Goal: Task Accomplishment & Management: Manage account settings

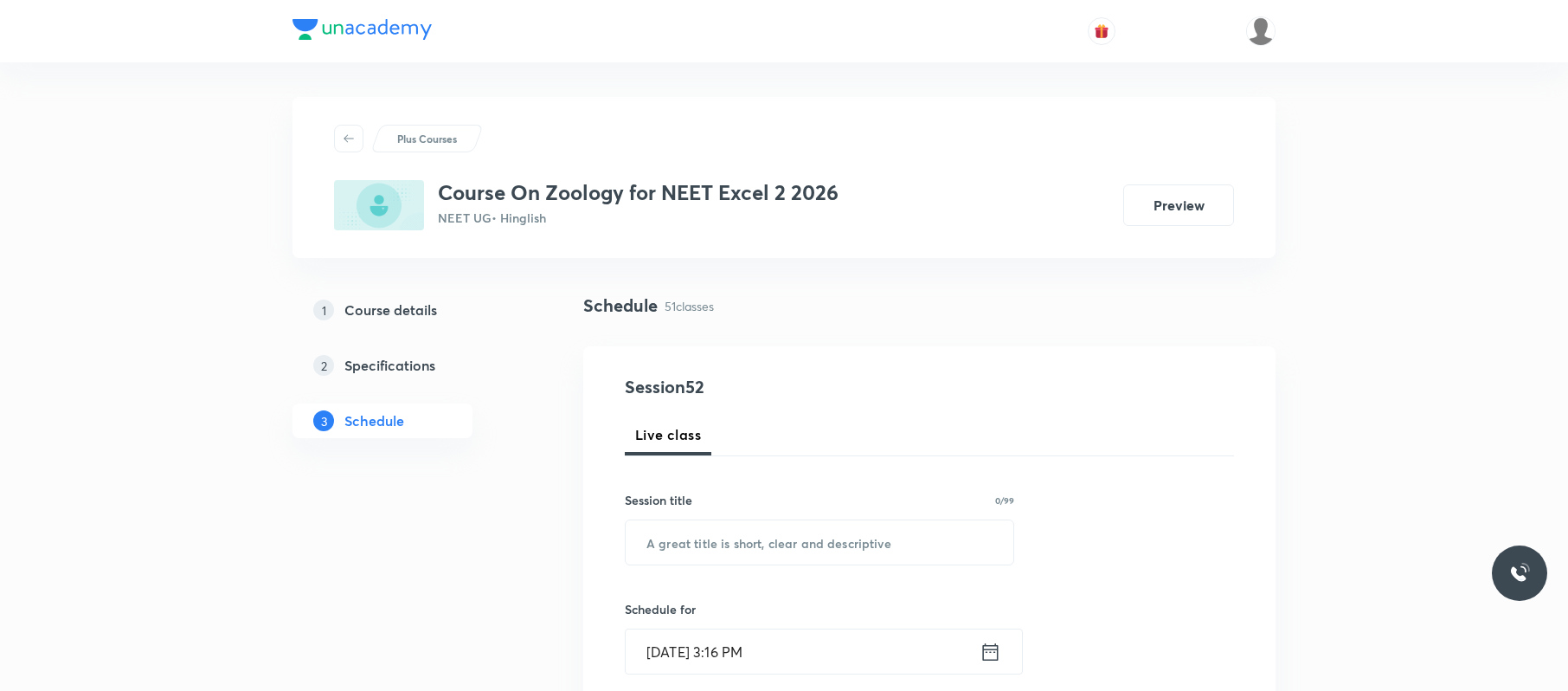
scroll to position [7573, 0]
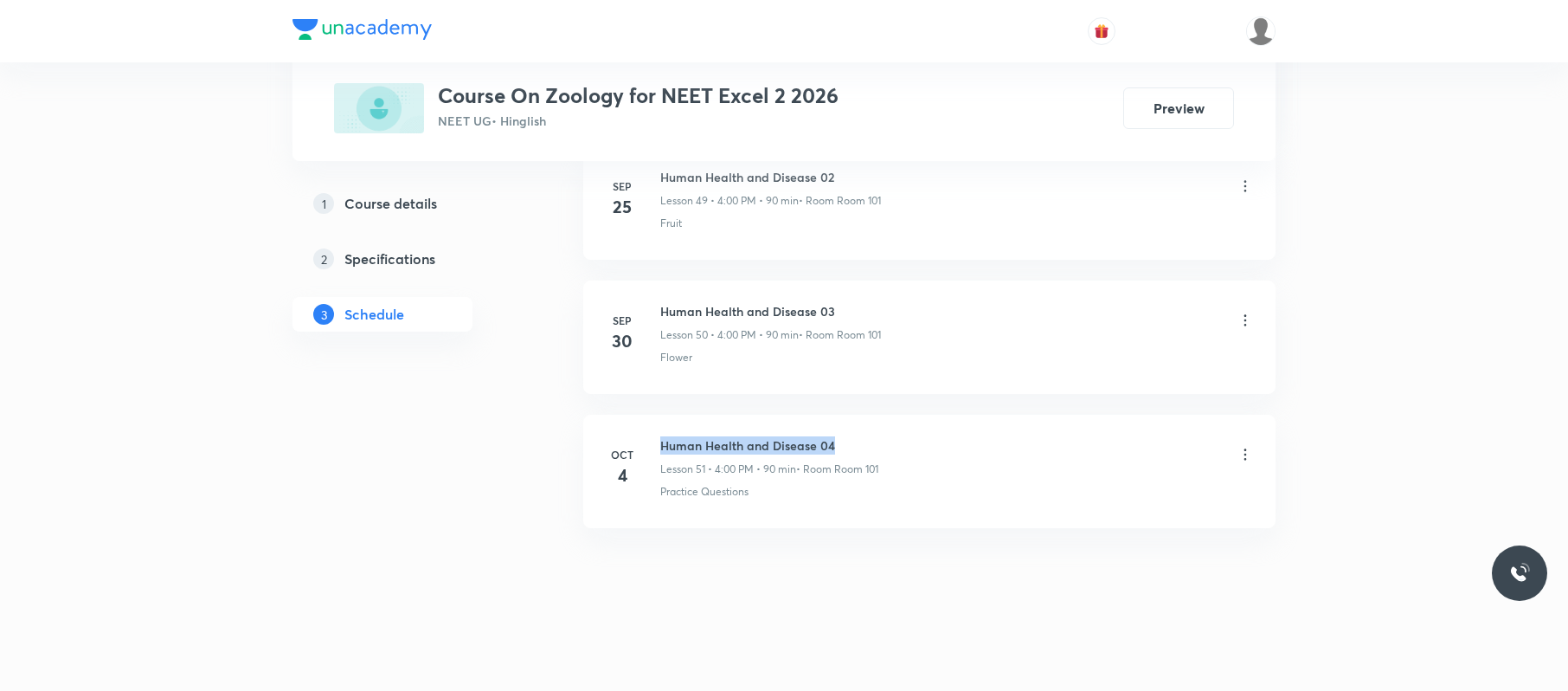
drag, startPoint x: 882, startPoint y: 419, endPoint x: 658, endPoint y: 414, distance: 224.1
click at [658, 415] on li "[DATE] Human Health and Disease 04 Lesson 51 • 4:00 PM • 90 min • Room Room 101…" at bounding box center [929, 472] width 693 height 114
copy h6 "Human Health and Disease 04"
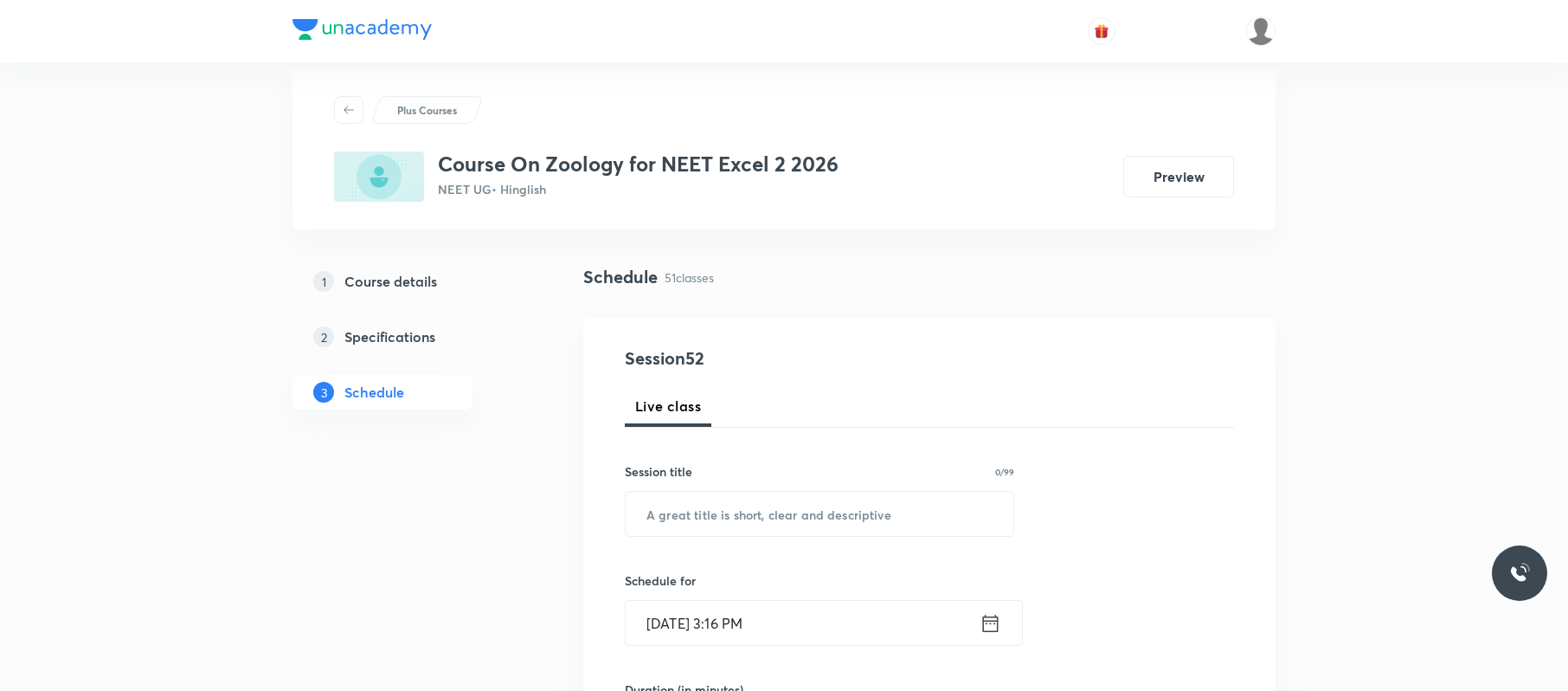
scroll to position [0, 0]
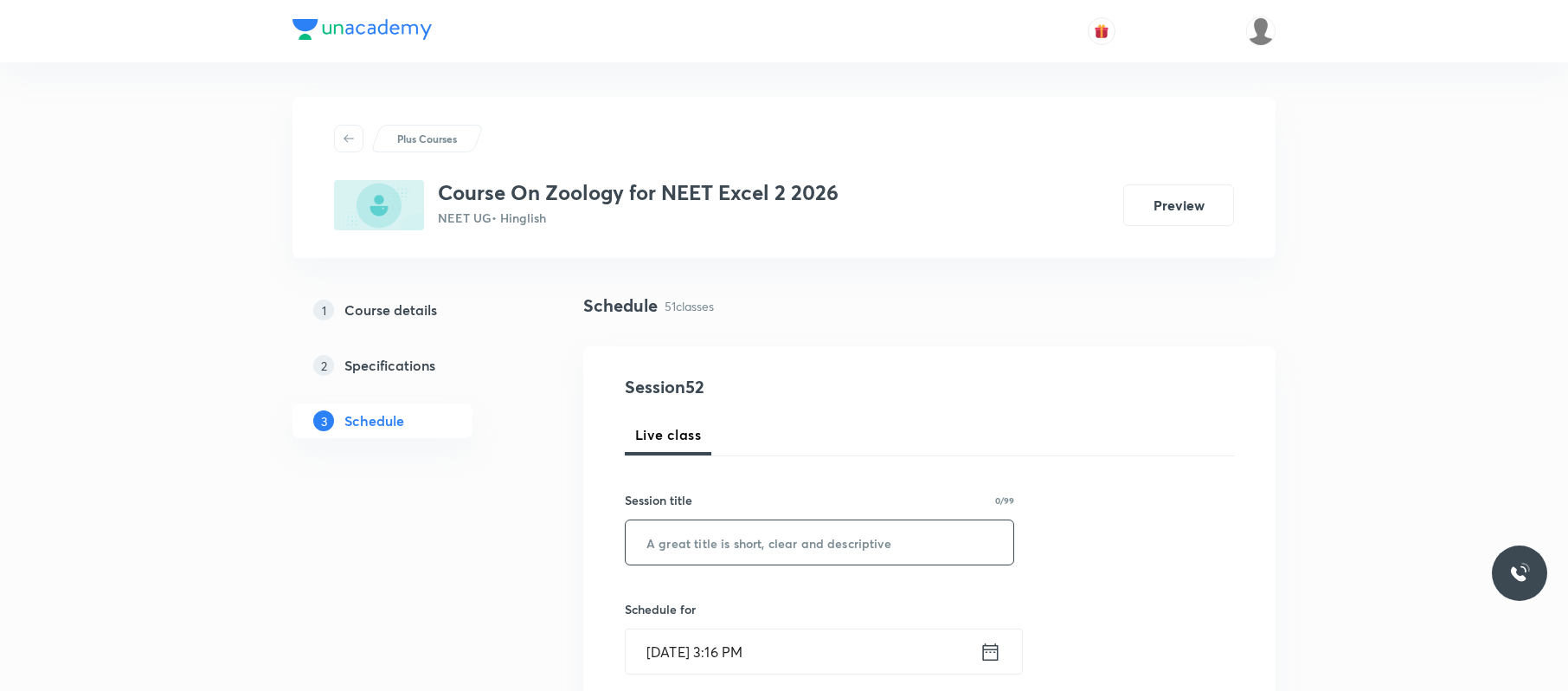
click at [813, 518] on input "text" at bounding box center [819, 543] width 388 height 44
paste input "Human Health and Disease 04"
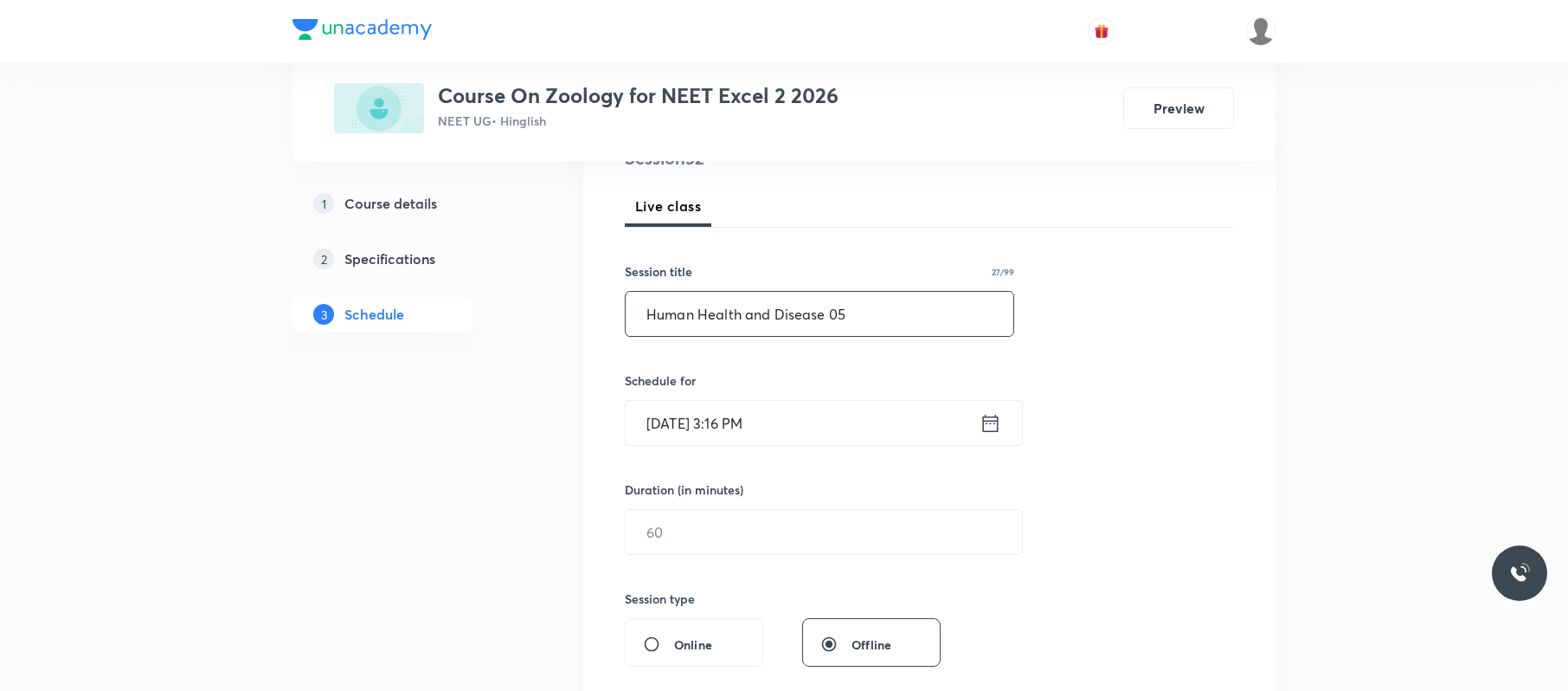
type input "Human Health and Disease 05"
click at [843, 422] on input "[DATE] 3:16 PM" at bounding box center [802, 422] width 354 height 44
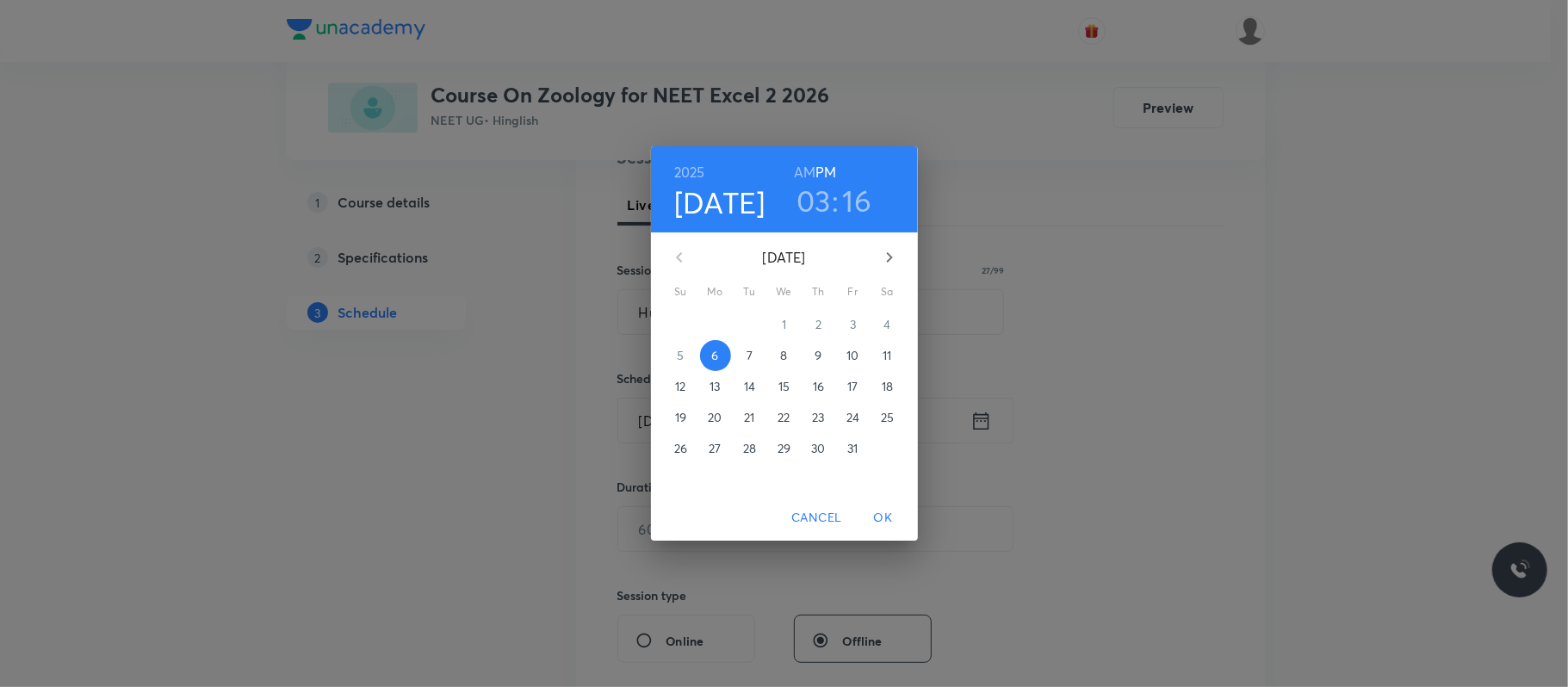
click at [820, 204] on h3 "03" at bounding box center [814, 201] width 34 height 36
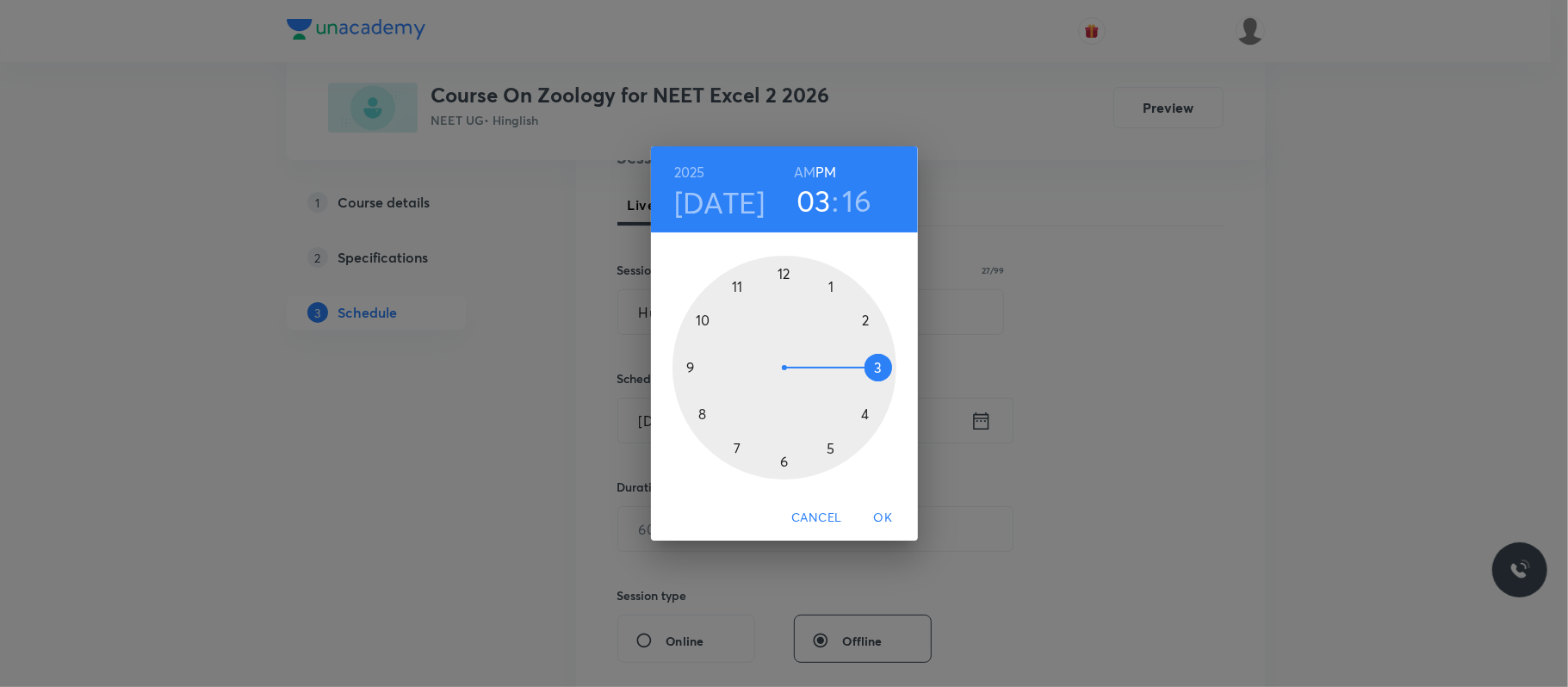
click at [862, 414] on div at bounding box center [784, 367] width 224 height 224
click at [783, 282] on div at bounding box center [784, 367] width 224 height 224
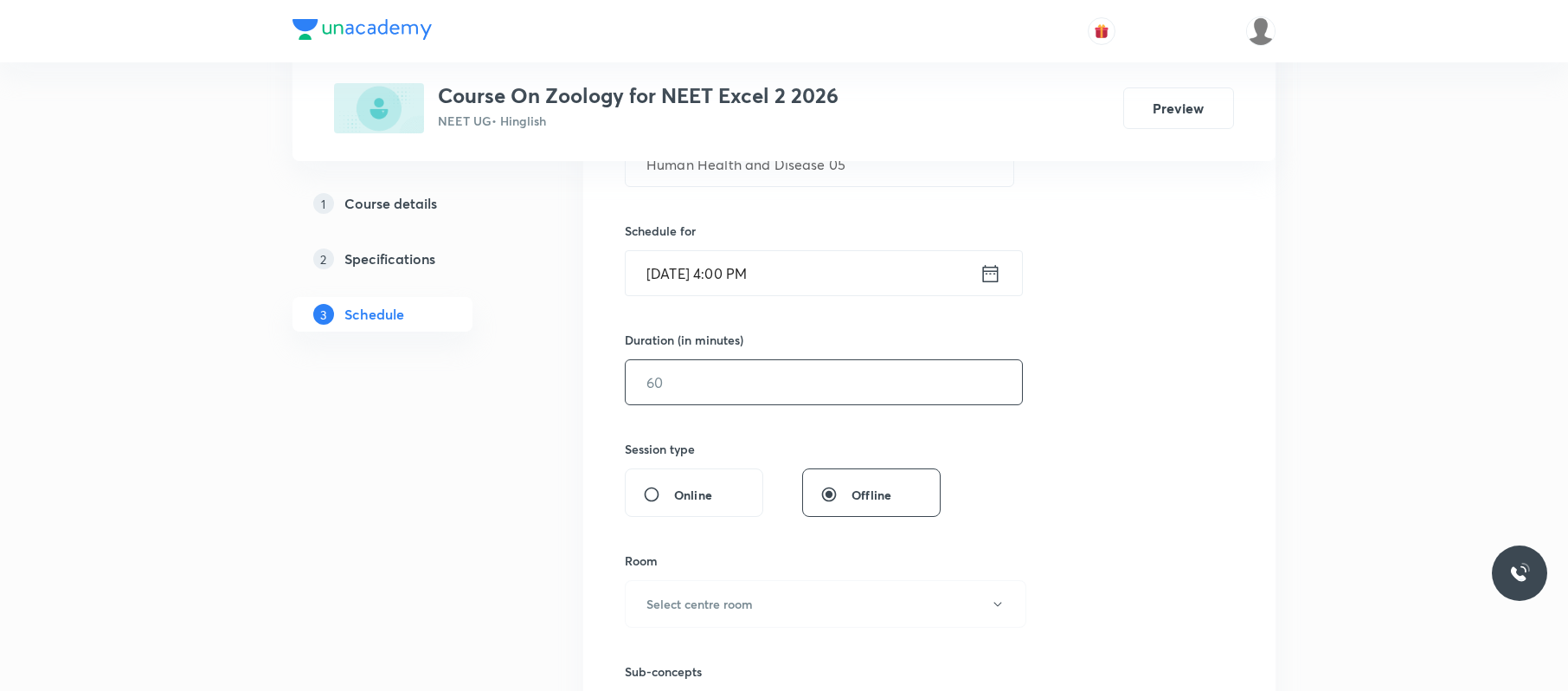
scroll to position [379, 0]
click at [773, 383] on input "text" at bounding box center [823, 381] width 396 height 44
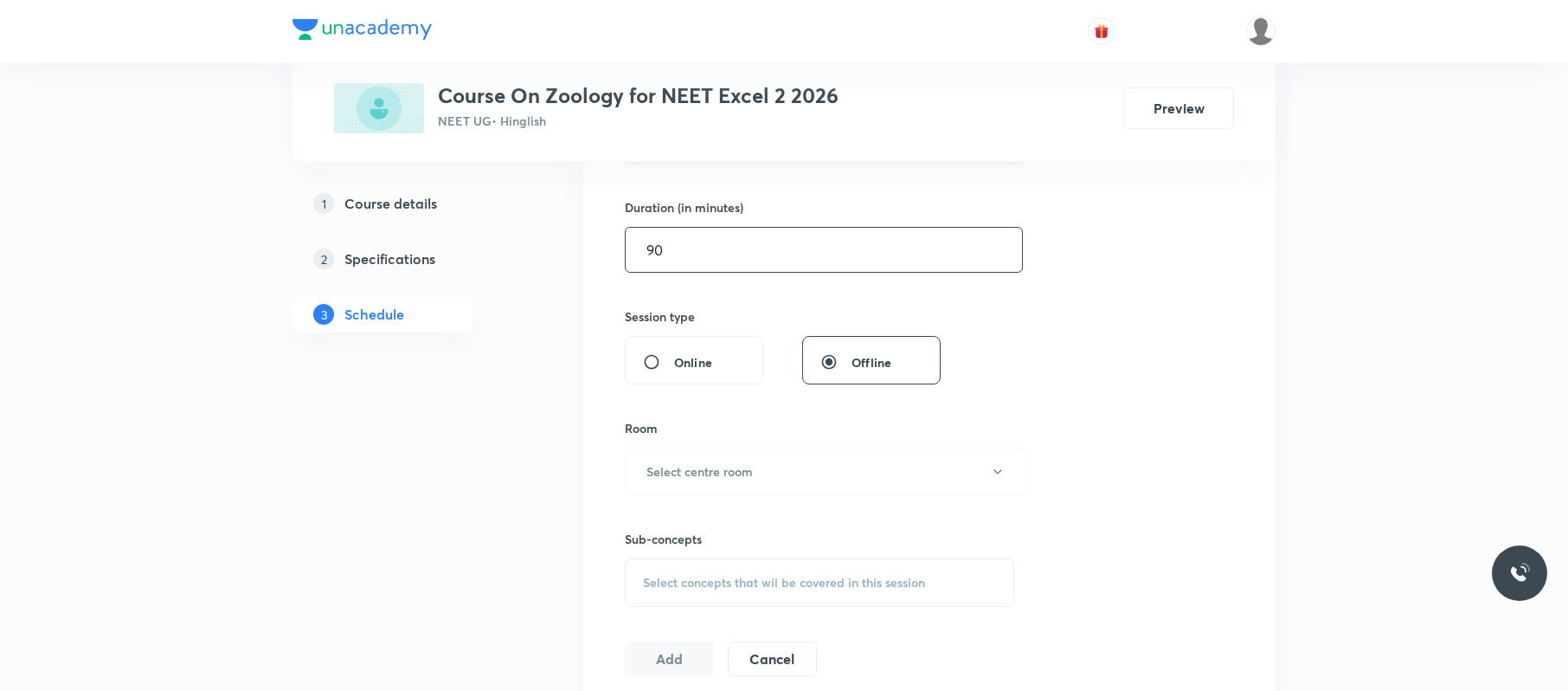
scroll to position [512, 0]
type input "90"
click at [742, 454] on button "Select centre room" at bounding box center [824, 469] width 401 height 47
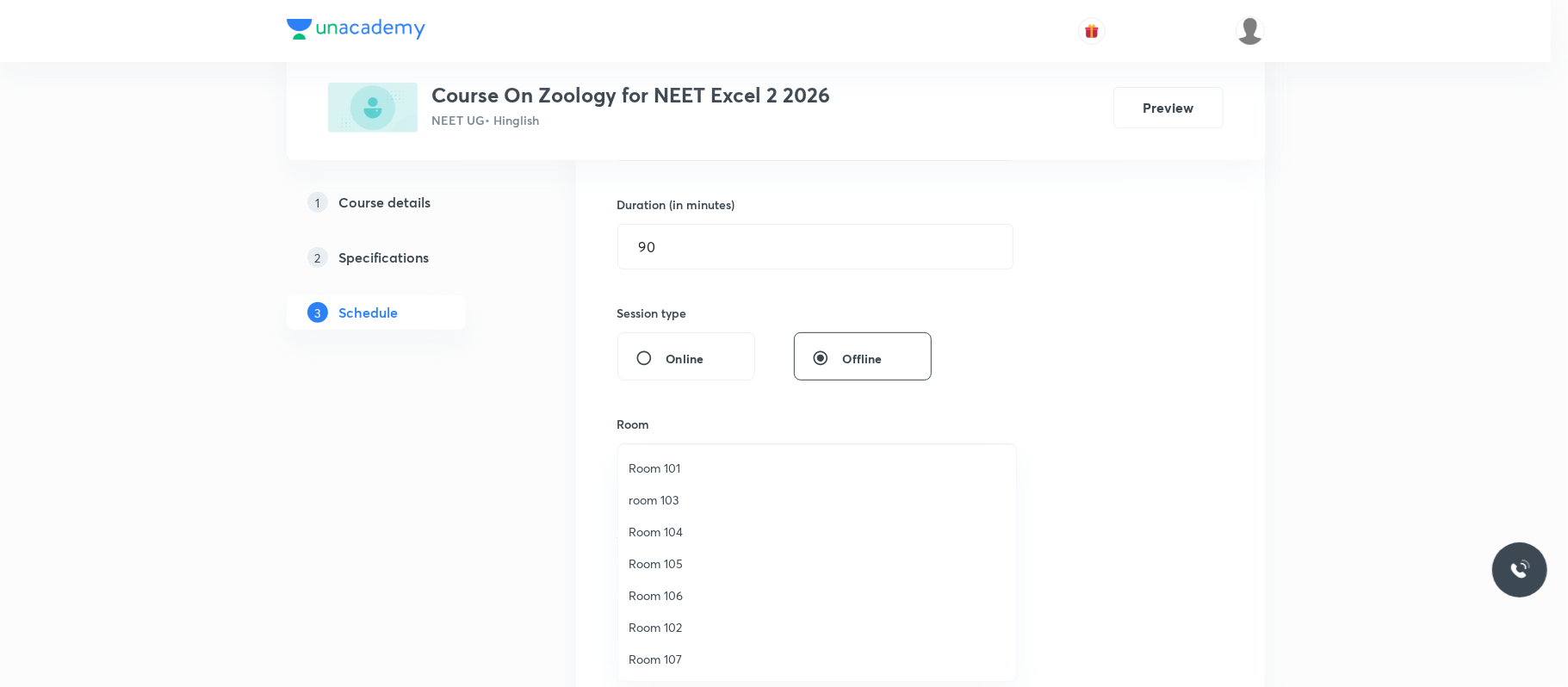
click at [683, 463] on span "Room 101" at bounding box center [818, 467] width 377 height 18
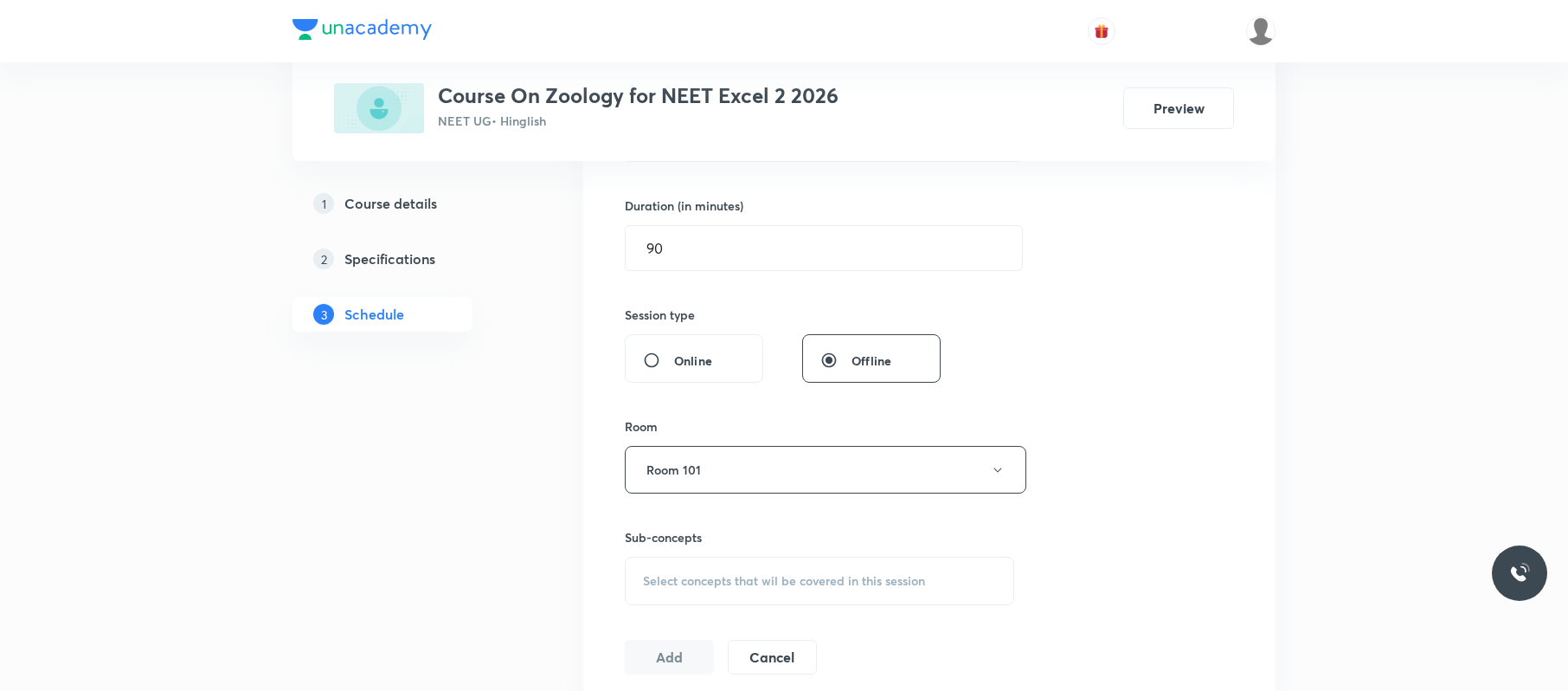
click at [727, 518] on div "Select concepts that wil be covered in this session" at bounding box center [819, 580] width 390 height 48
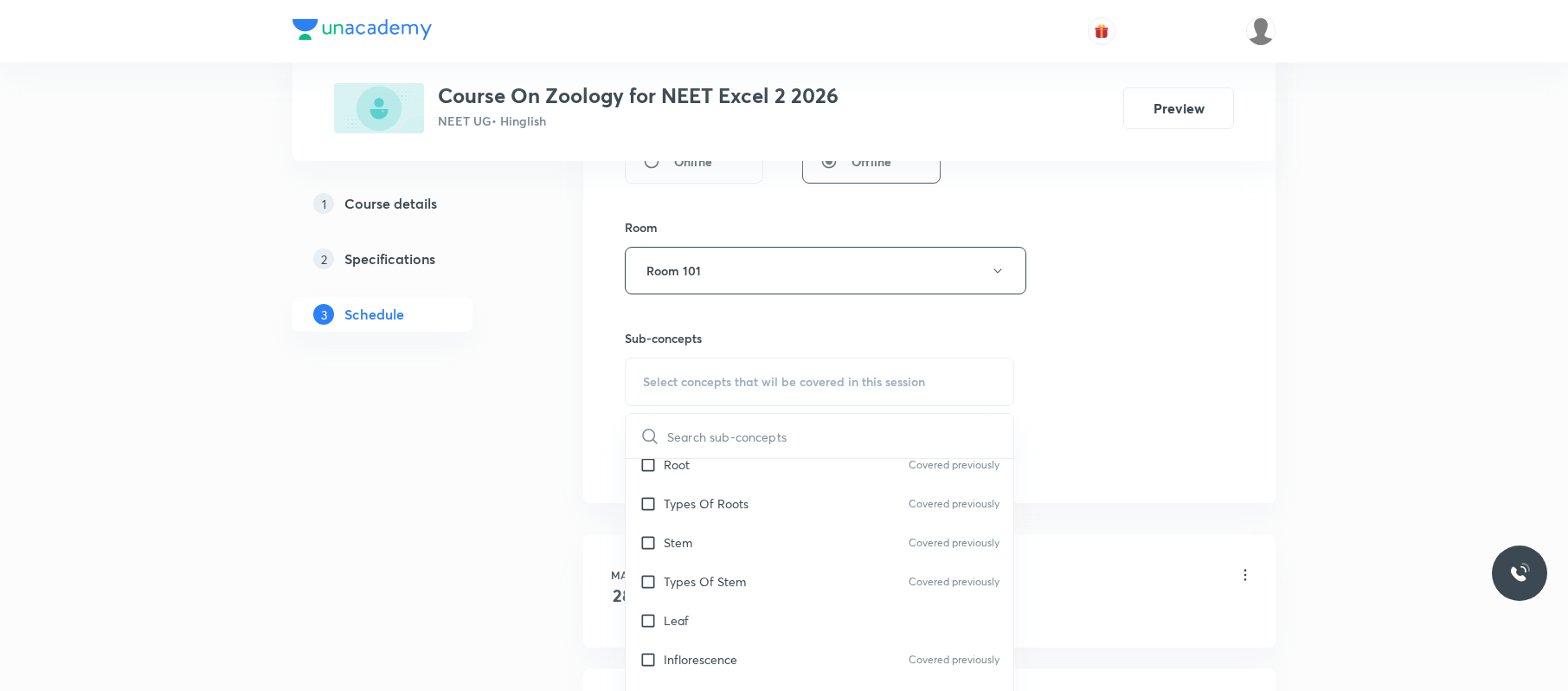
scroll to position [349, 0]
click at [755, 518] on div "Stem Covered previously" at bounding box center [819, 536] width 388 height 38
click at [1102, 418] on div "Session 52 Live class Session title 27/99 Human Health and Disease 05 ​ Schedul…" at bounding box center [928, 68] width 609 height 813
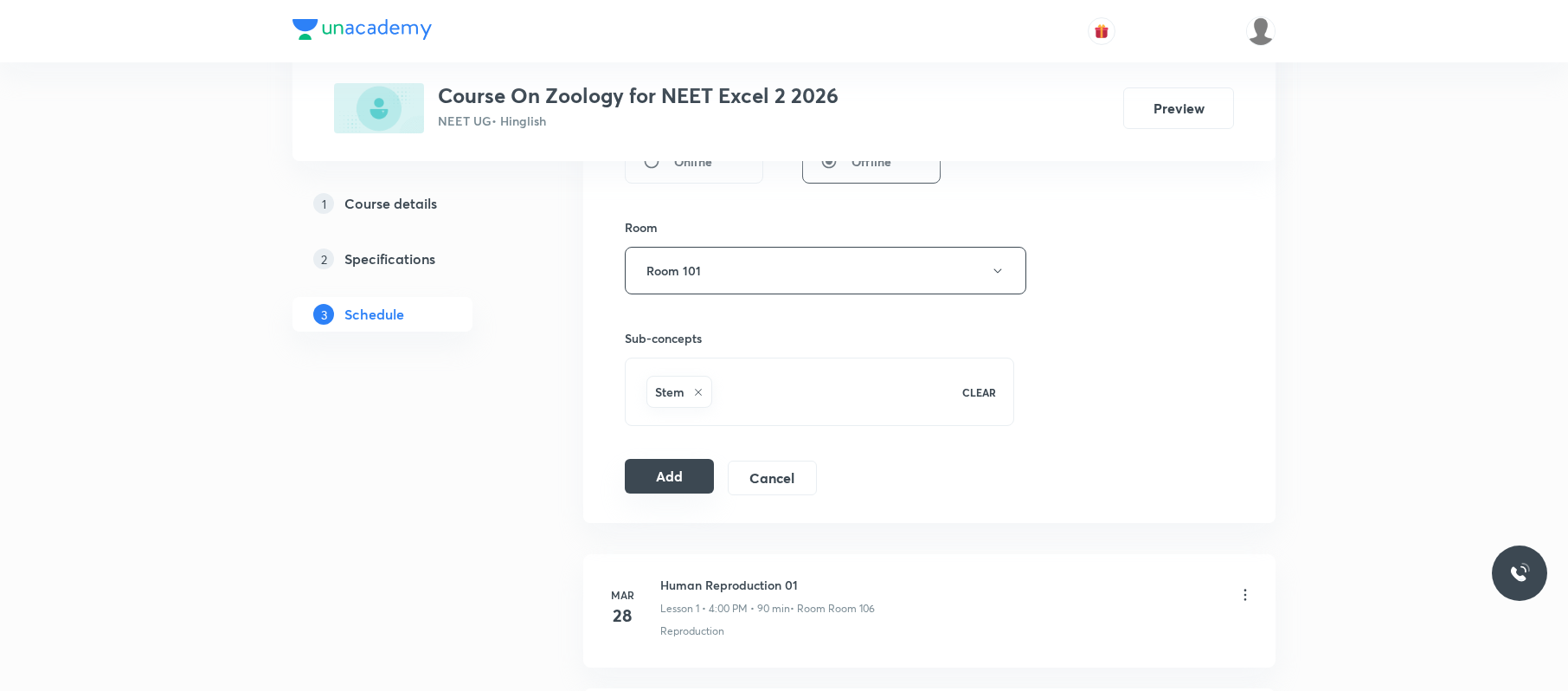
click at [659, 486] on button "Add" at bounding box center [669, 476] width 89 height 35
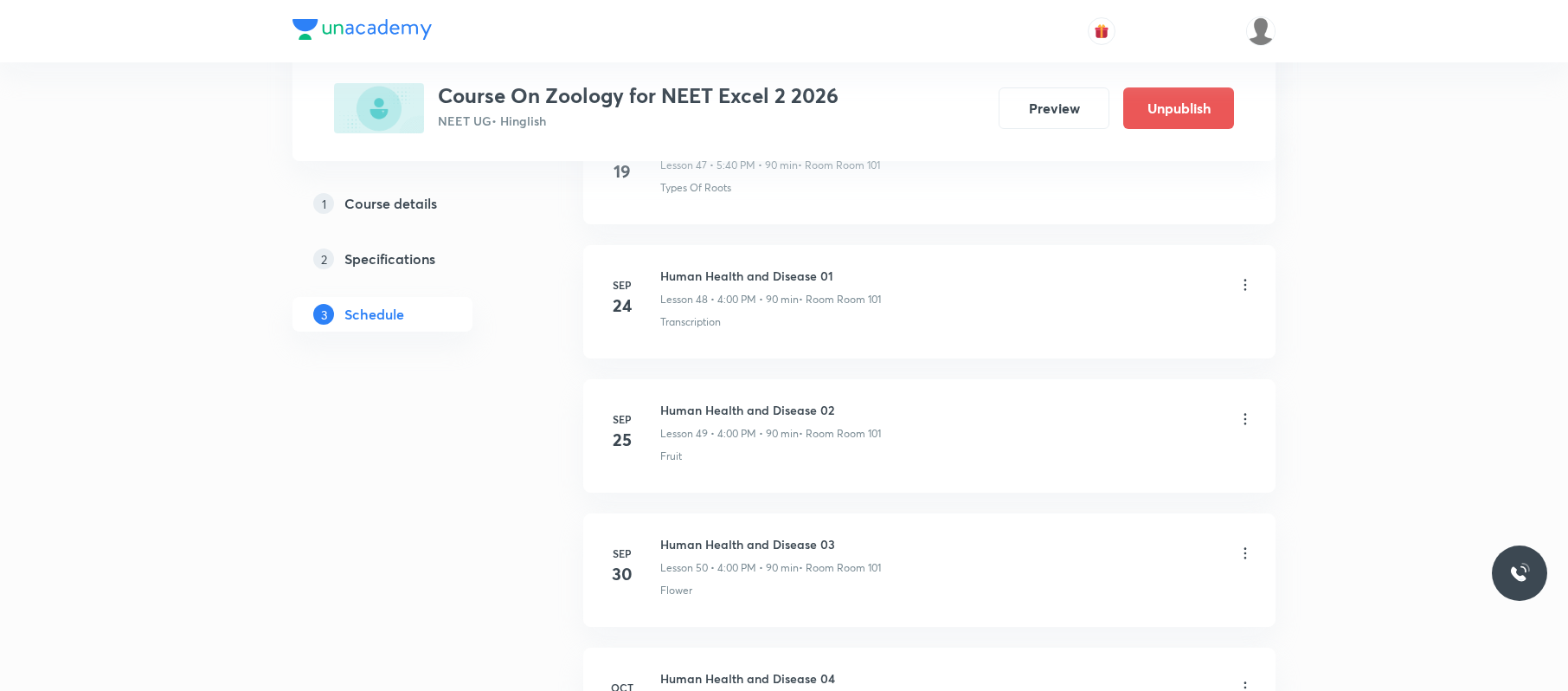
scroll to position [6911, 0]
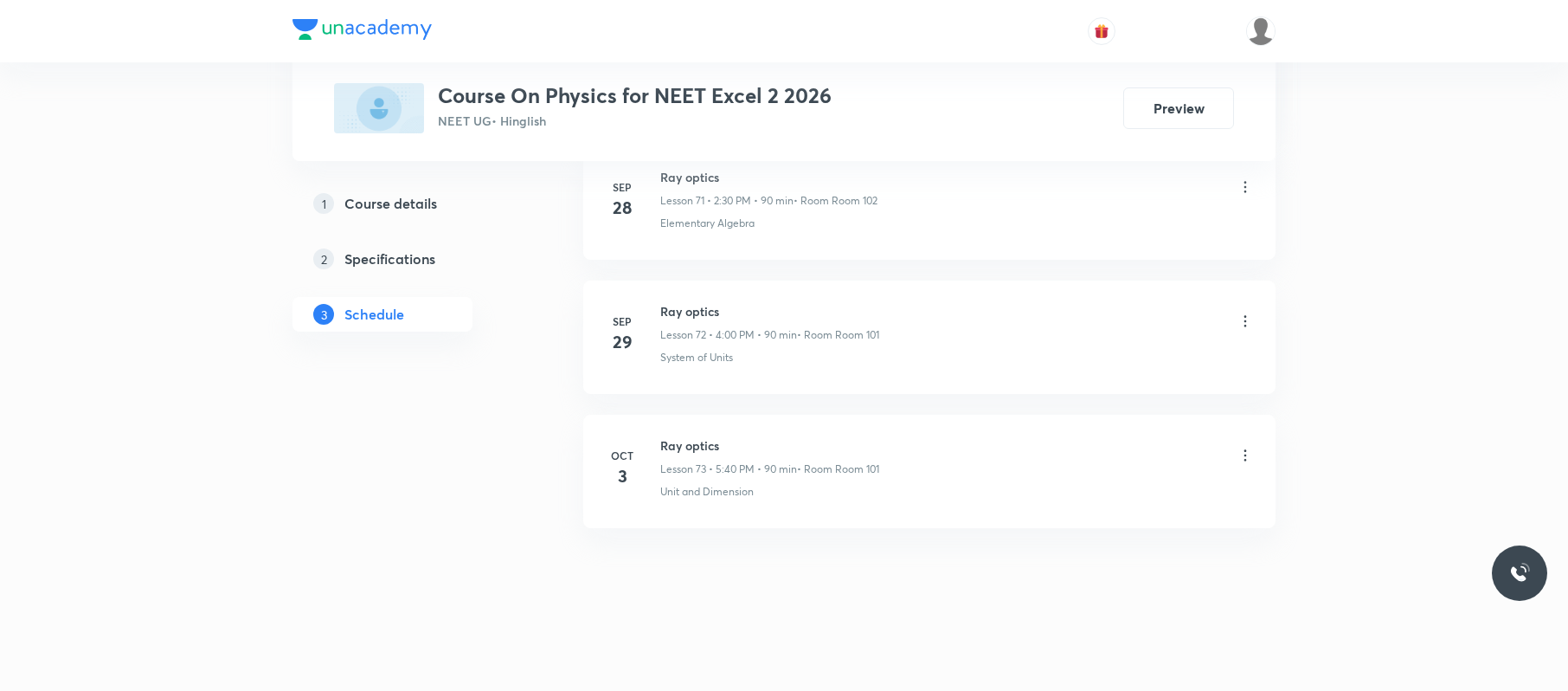
scroll to position [10534, 0]
drag, startPoint x: 736, startPoint y: 414, endPoint x: 655, endPoint y: 414, distance: 81.0
click at [655, 415] on li "Oct 3 Ray optics Lesson 73 • 5:40 PM • 90 min • Room Room 101 Unit and Dimension" at bounding box center [929, 472] width 693 height 114
copy h6 "Ray optics"
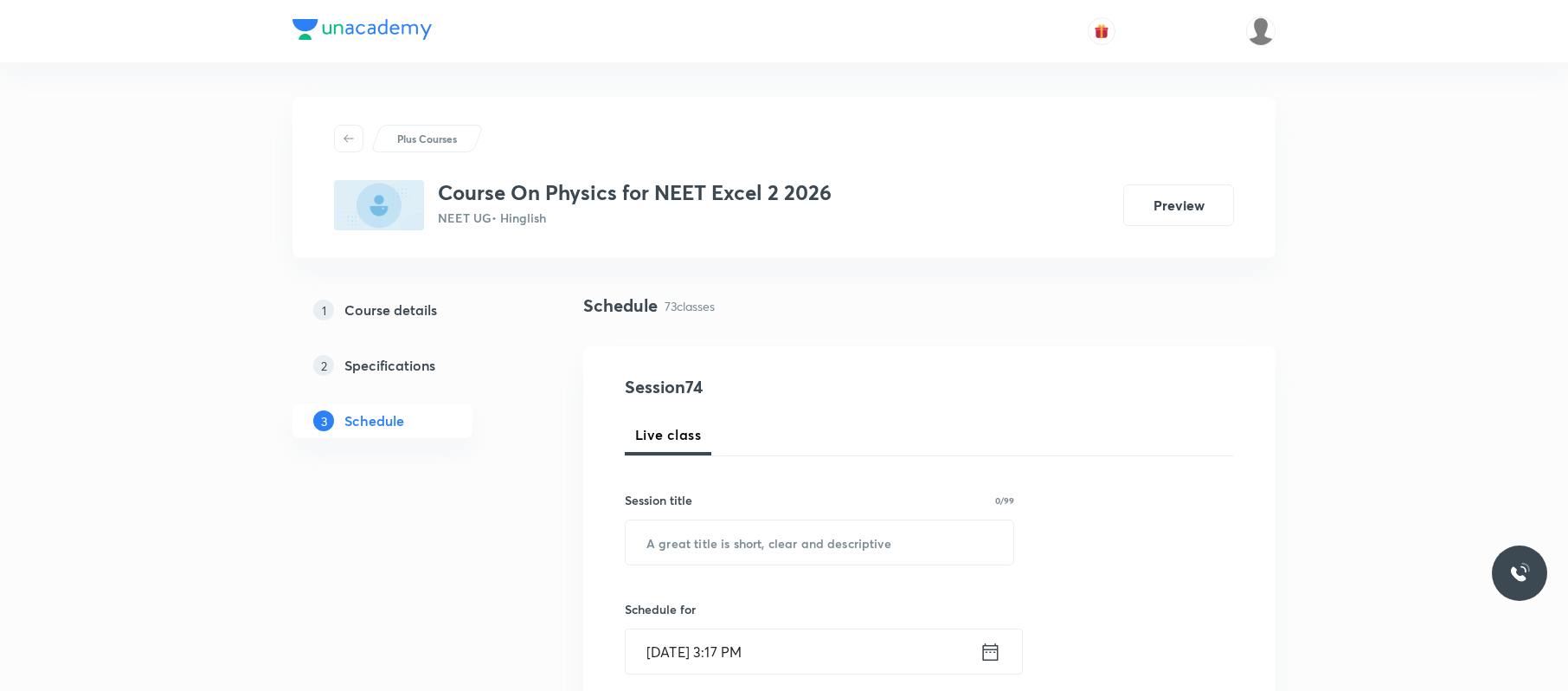
click at [842, 513] on div "Session title 0/99 ​" at bounding box center [819, 527] width 390 height 74
click at [821, 518] on input "text" at bounding box center [819, 543] width 388 height 44
paste input "Ray optics"
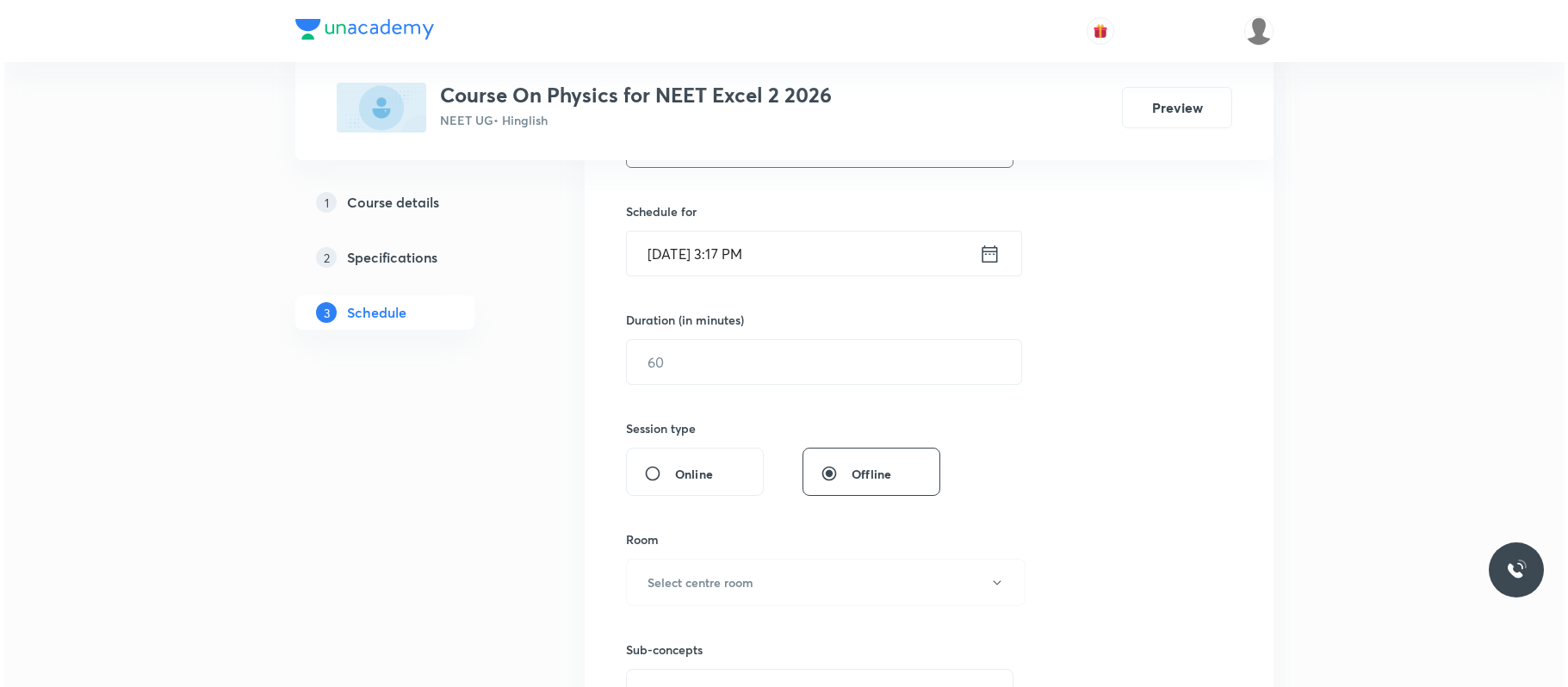
scroll to position [388, 0]
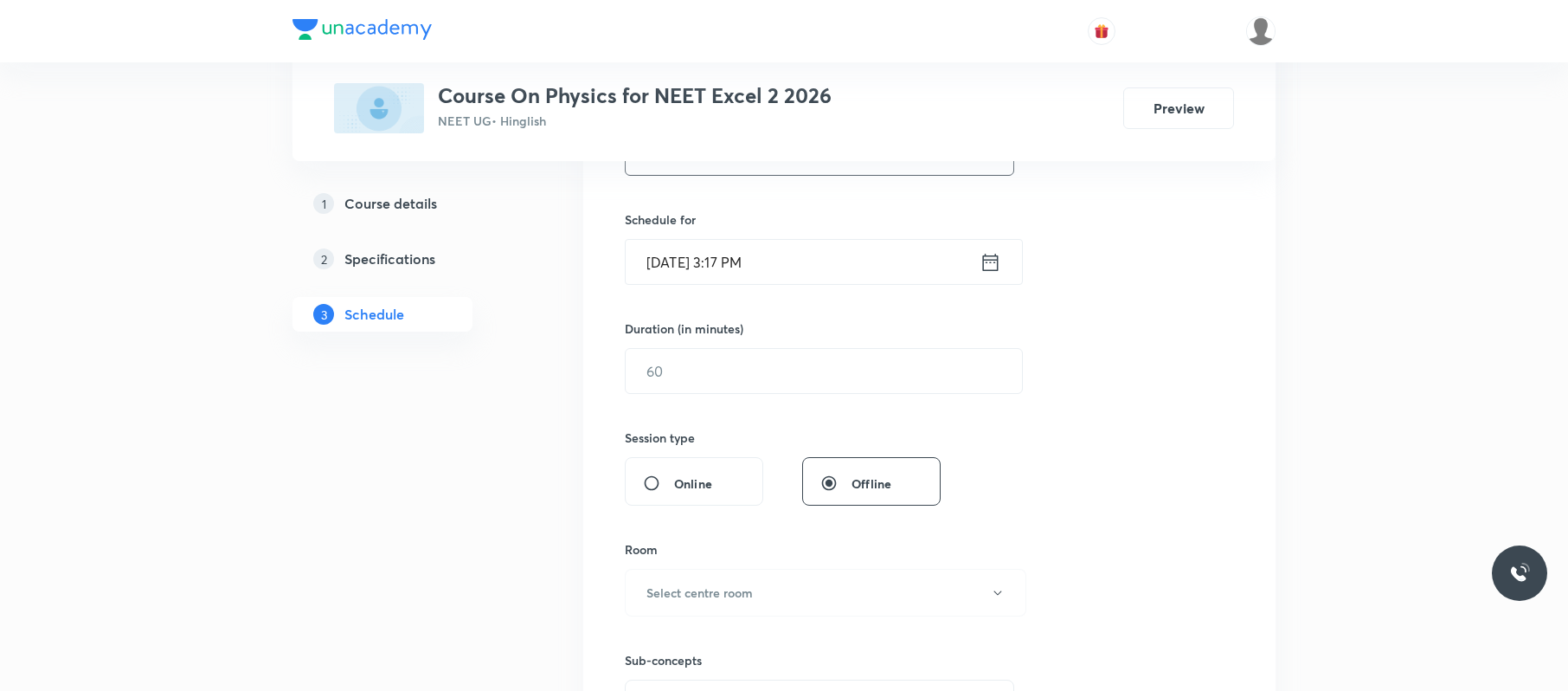
type input "Ray optics"
click at [823, 254] on input "Oct 6, 2025, 3:17 PM" at bounding box center [802, 262] width 354 height 44
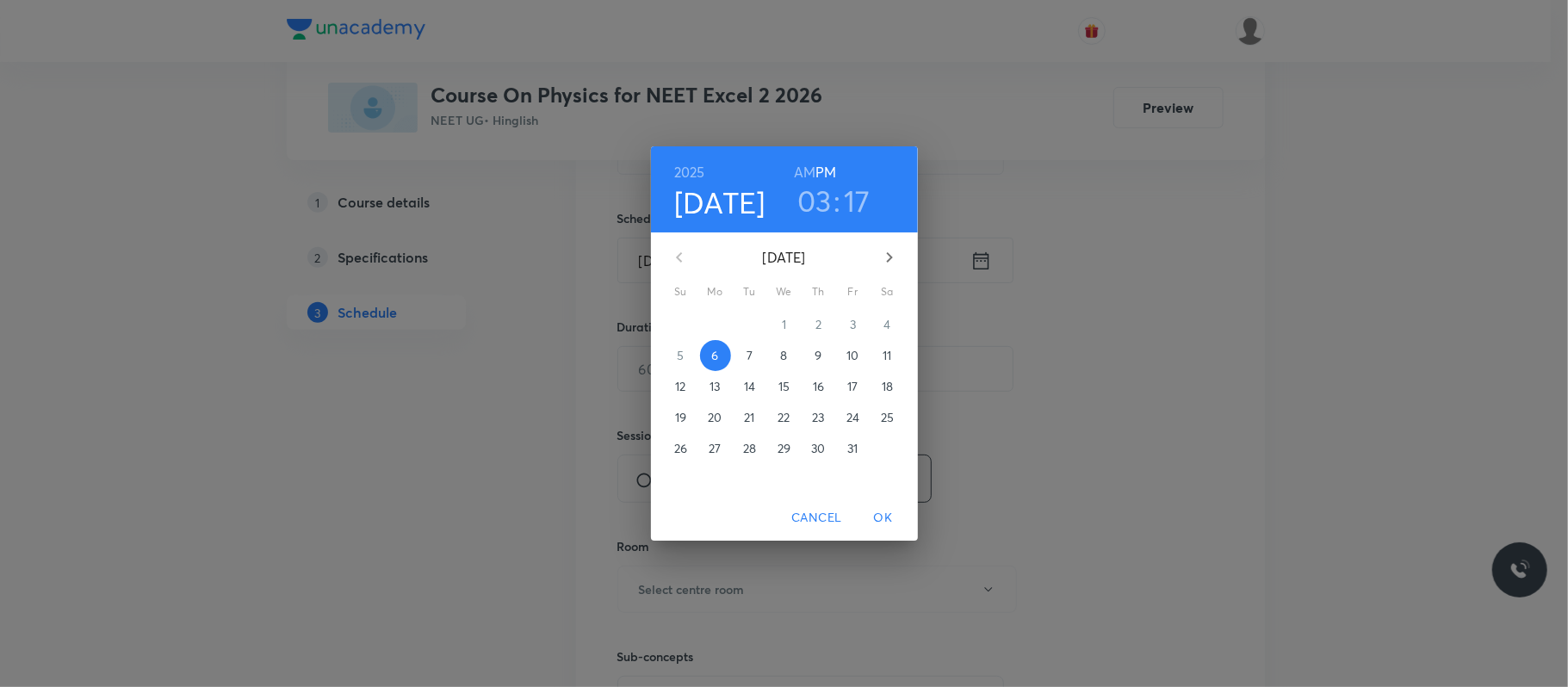
click at [730, 345] on div "6" at bounding box center [715, 355] width 34 height 31
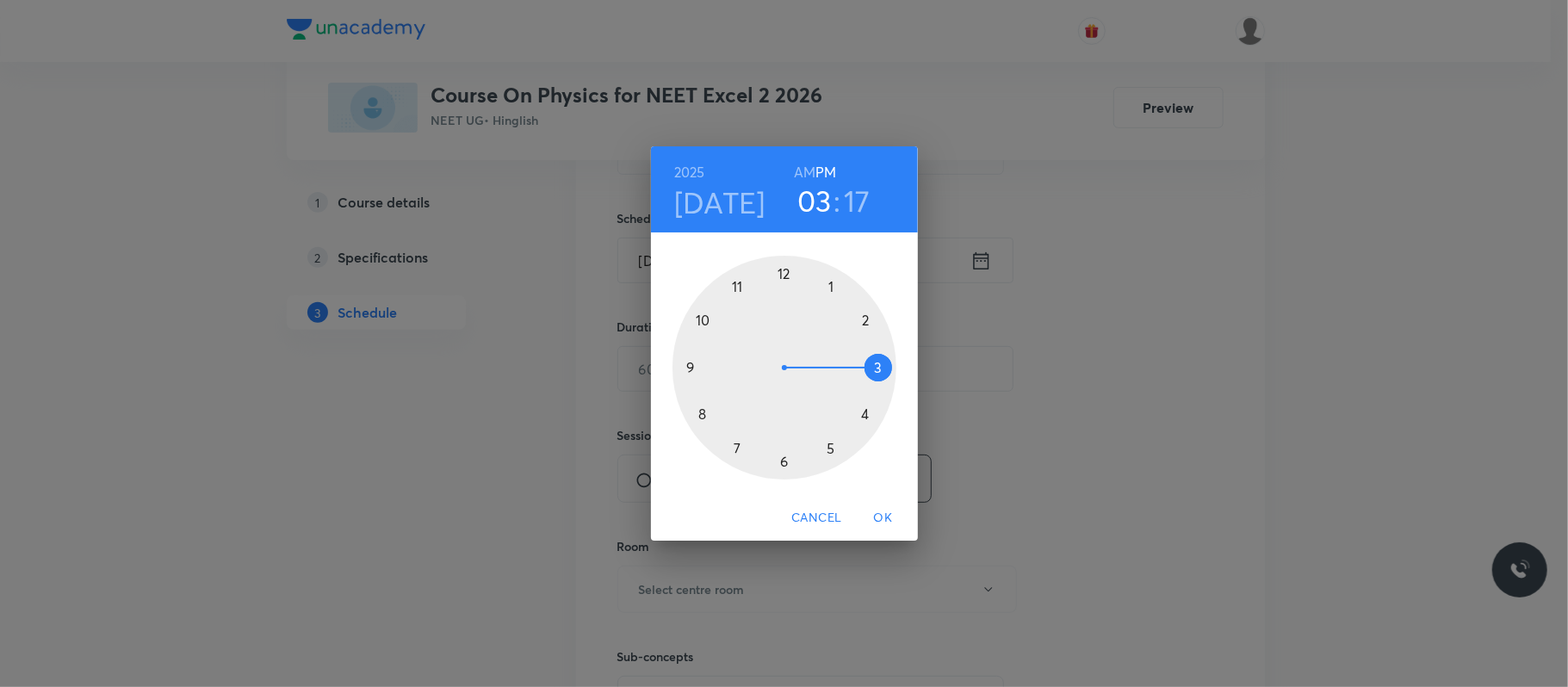
click at [828, 442] on div at bounding box center [784, 367] width 224 height 224
click at [700, 410] on div at bounding box center [784, 367] width 224 height 224
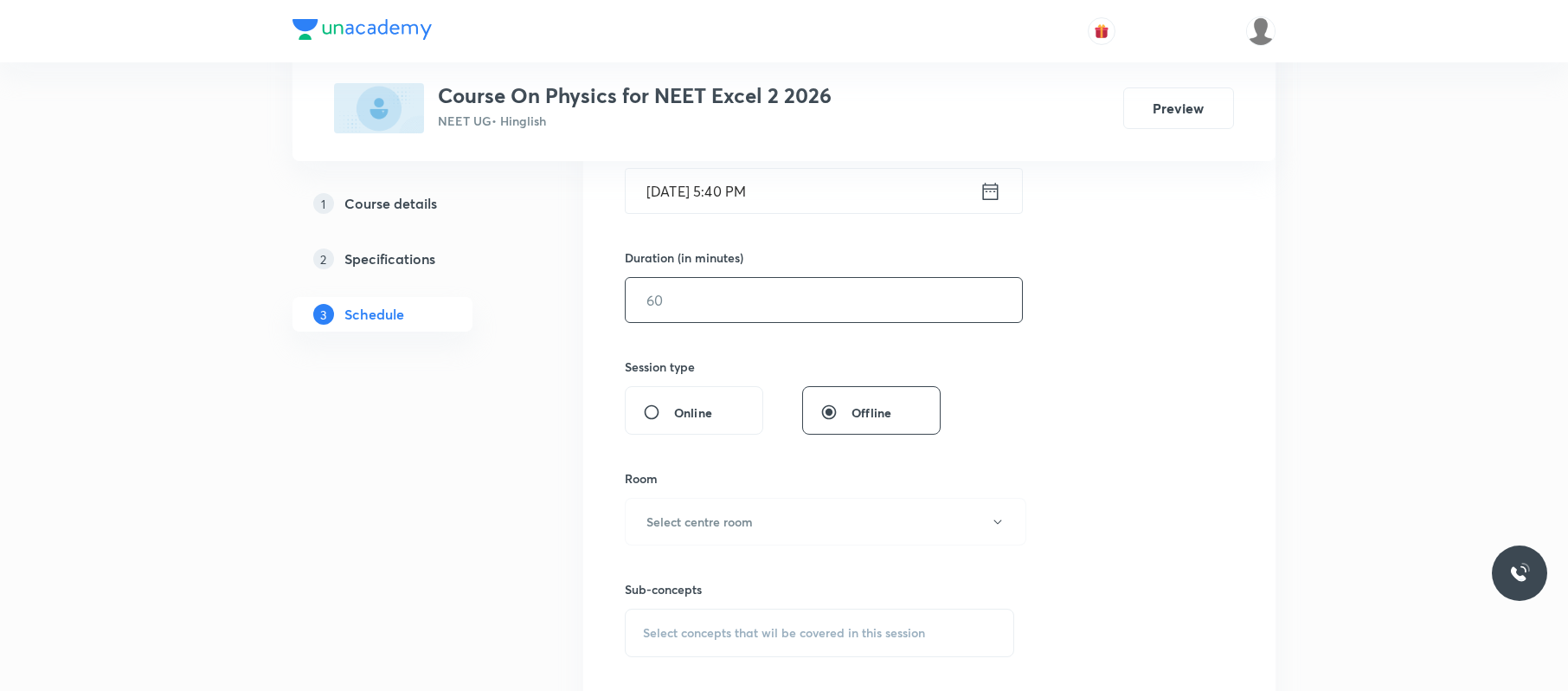
scroll to position [459, 0]
click at [718, 284] on input "text" at bounding box center [823, 302] width 396 height 44
type input "90"
click at [745, 510] on button "Select centre room" at bounding box center [824, 523] width 401 height 47
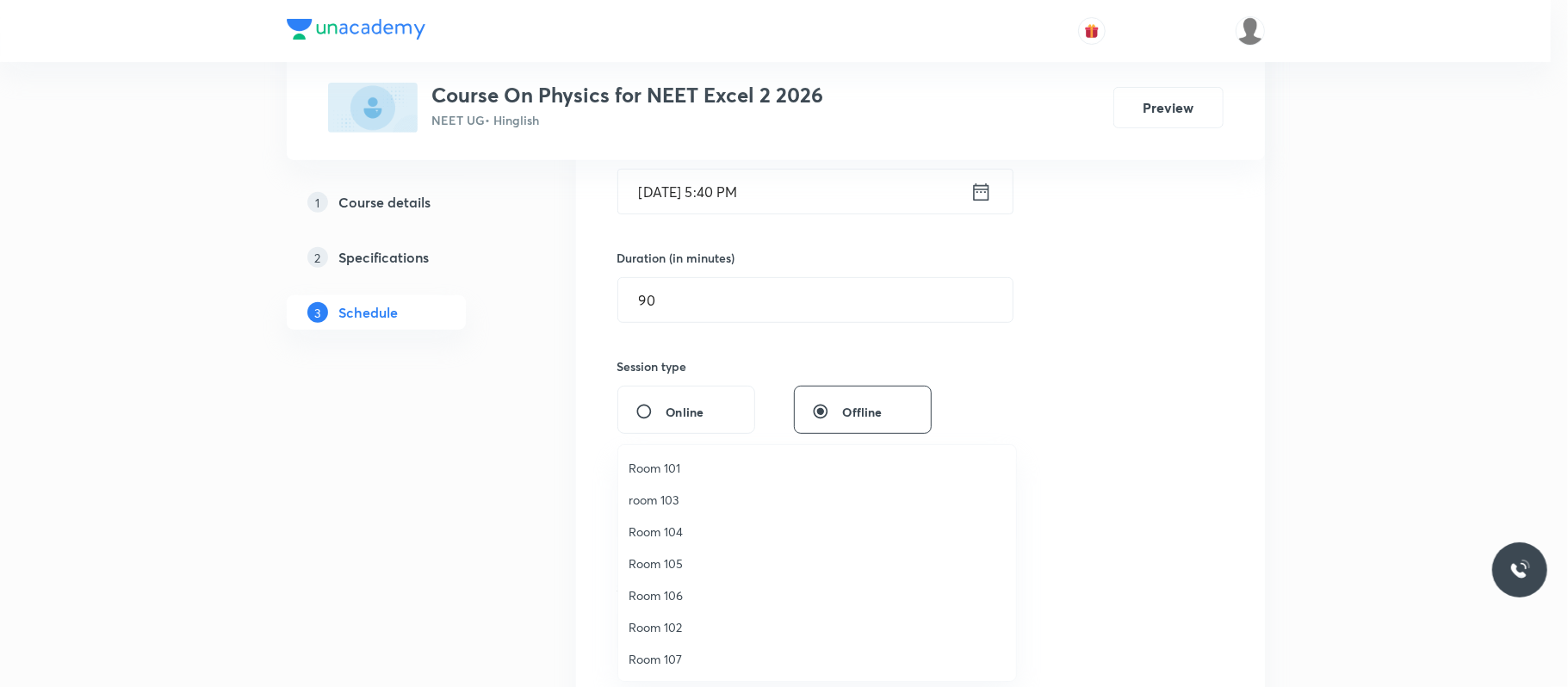
click at [720, 453] on li "Room 101" at bounding box center [818, 467] width 398 height 32
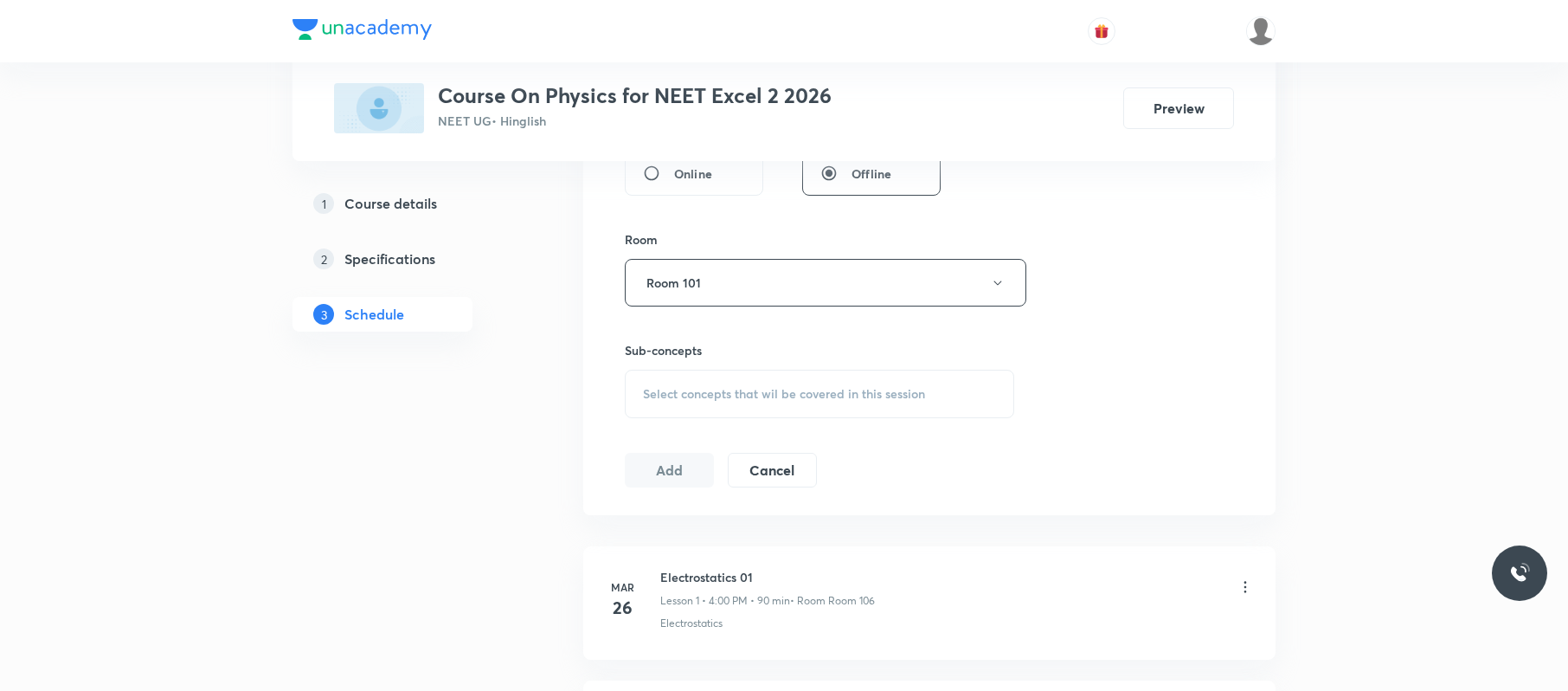
scroll to position [701, 0]
click at [780, 389] on span "Select concepts that wil be covered in this session" at bounding box center [783, 393] width 282 height 13
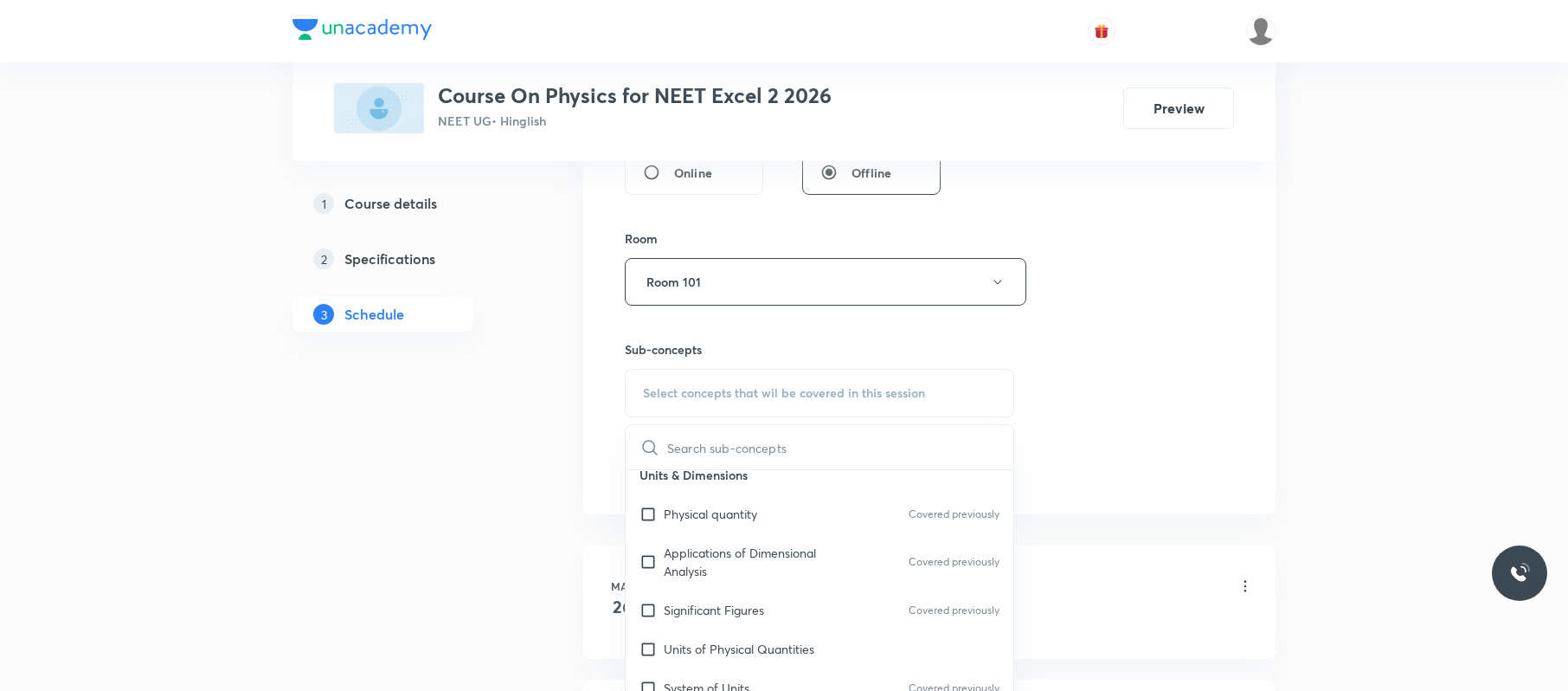
scroll to position [191, 0]
click at [779, 518] on div "Significant Figures Covered previously" at bounding box center [819, 608] width 388 height 38
checkbox input "true"
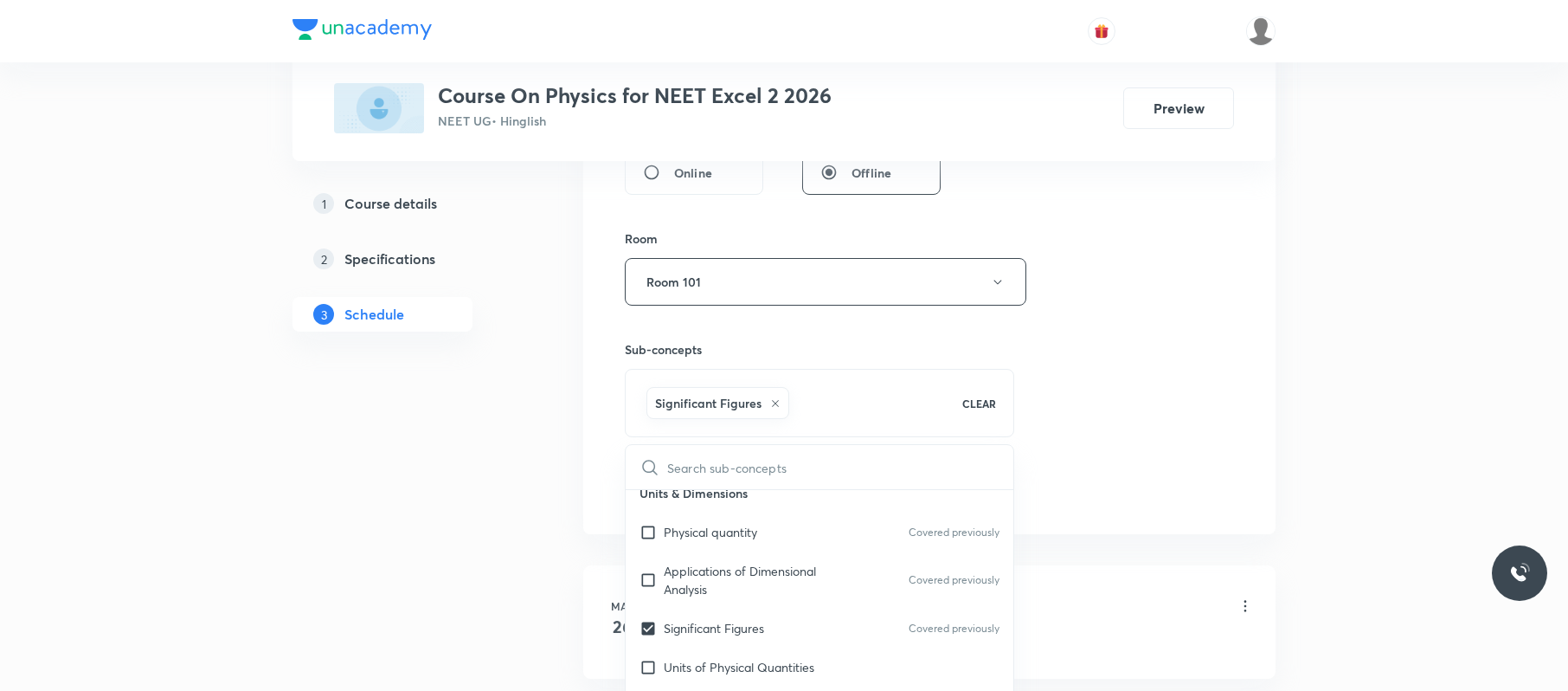
click at [1173, 279] on div "Session 74 Live class Session title 10/99 Ray optics ​ Schedule for Oct 6, 2025…" at bounding box center [928, 90] width 609 height 832
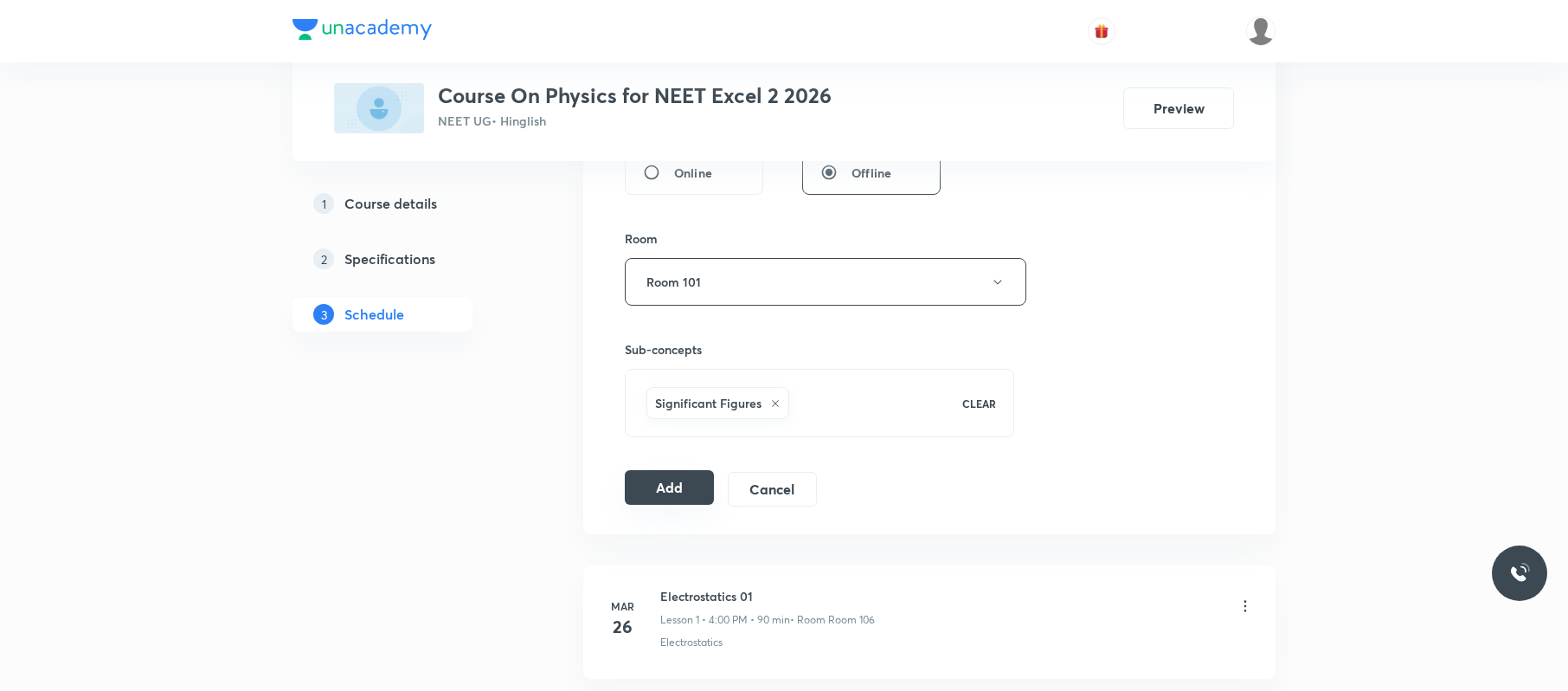
click at [675, 475] on button "Add" at bounding box center [669, 487] width 89 height 35
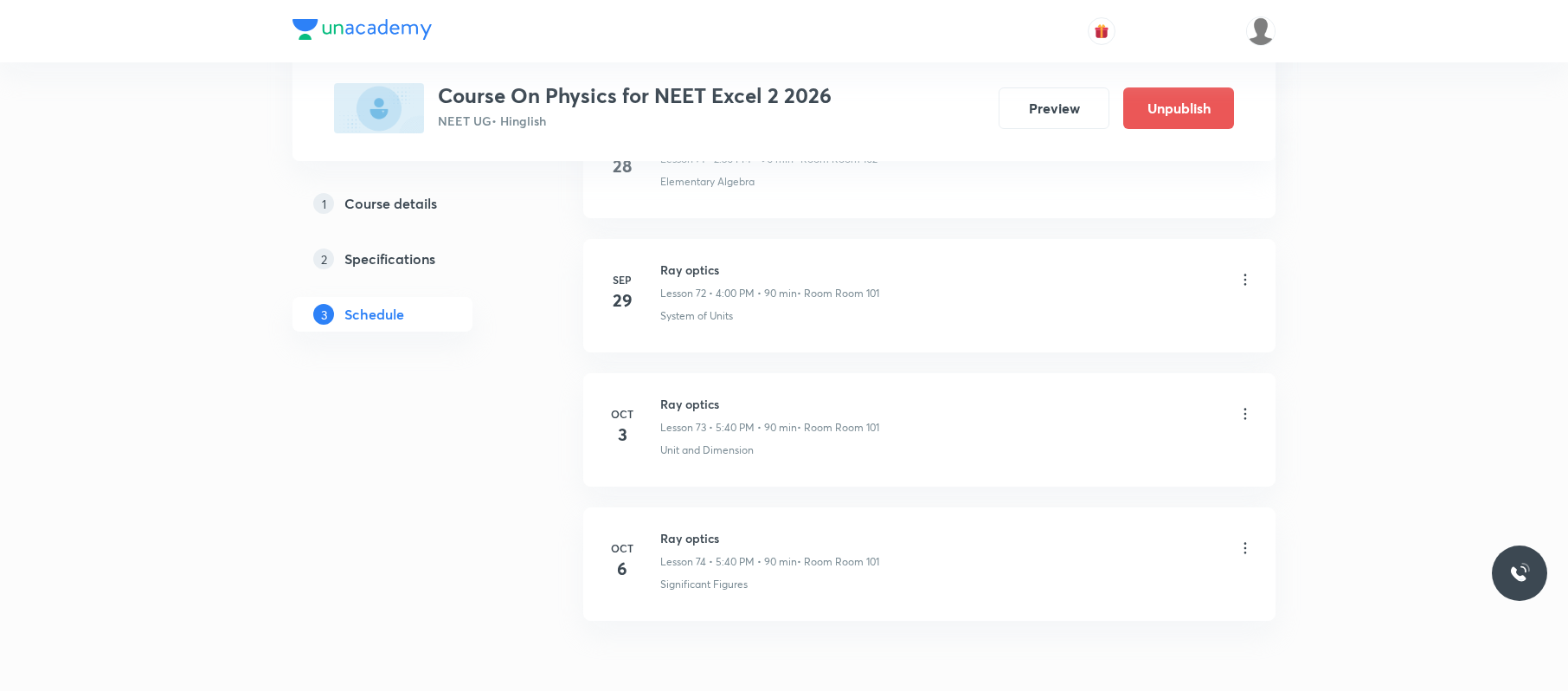
scroll to position [9872, 0]
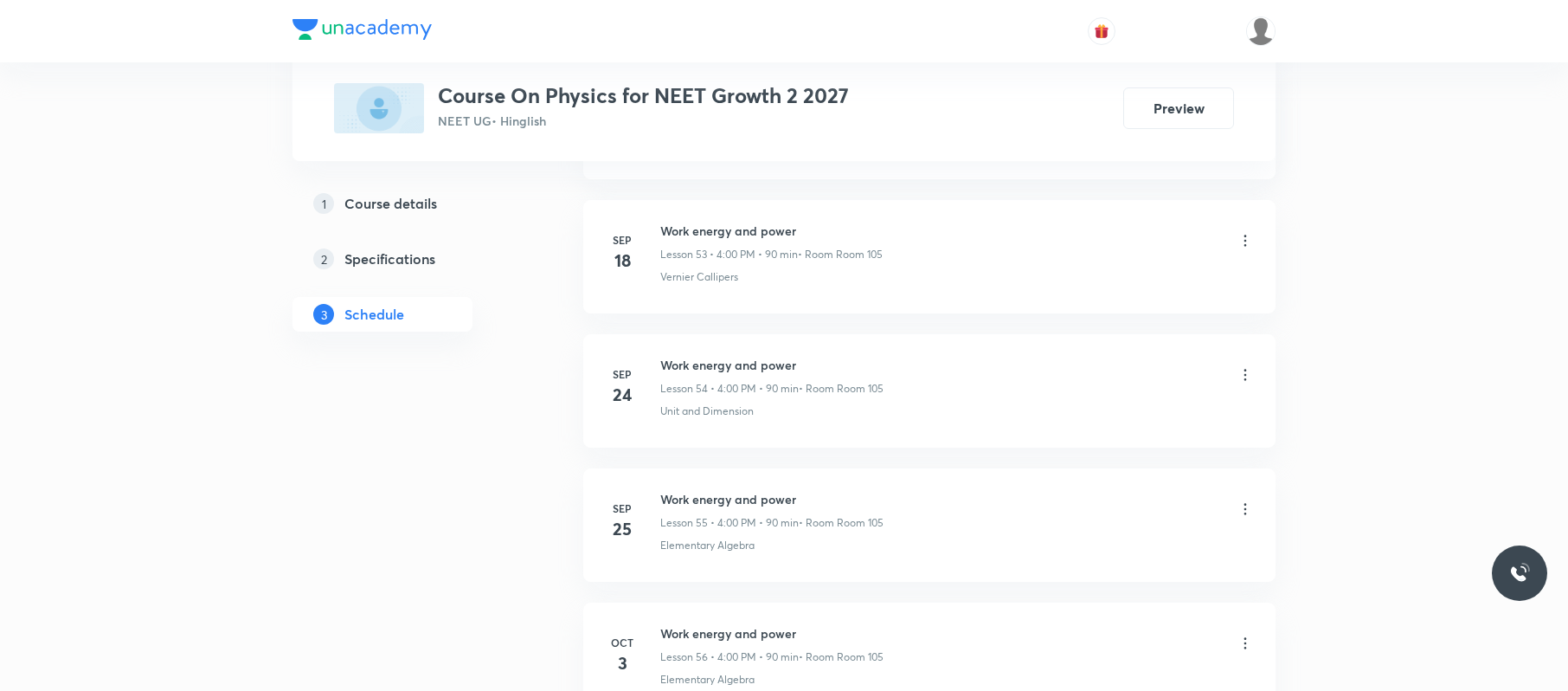
scroll to position [8381, 0]
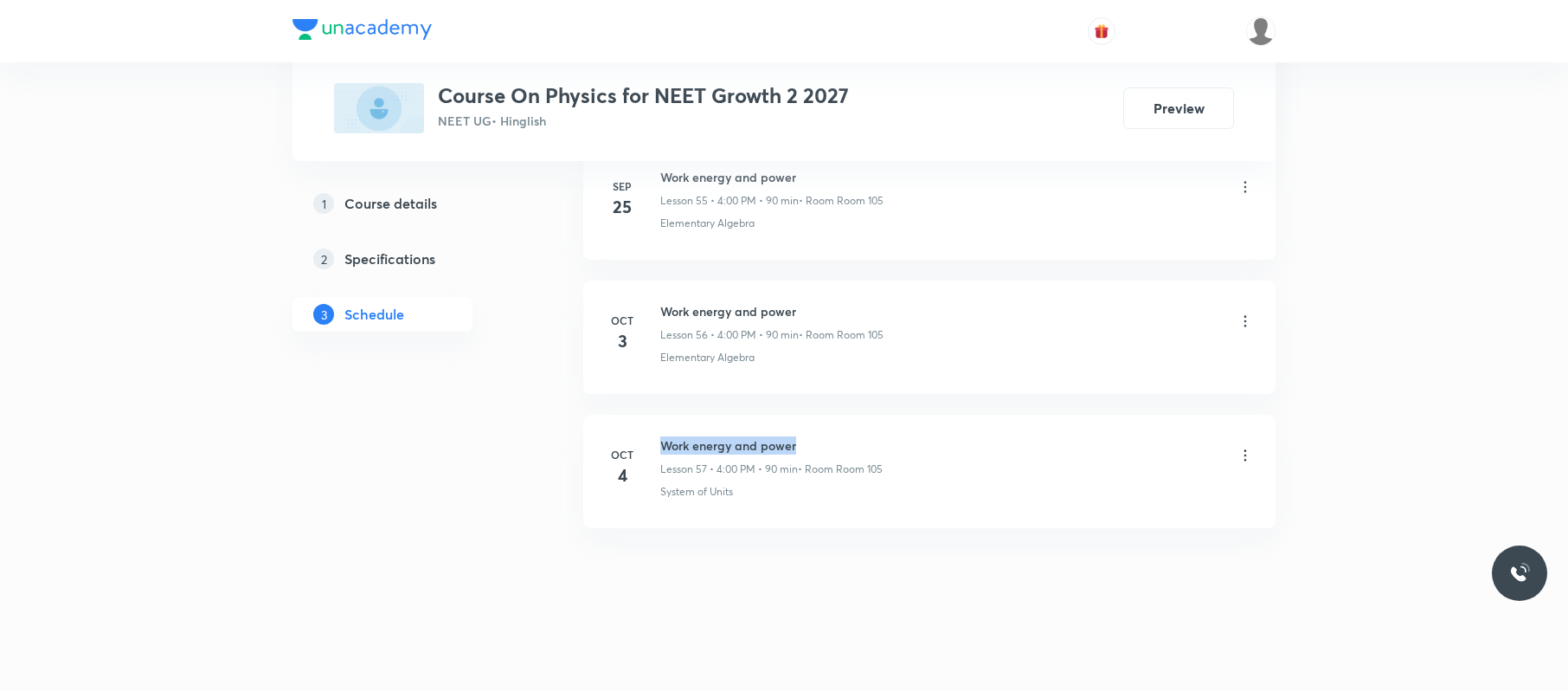
drag, startPoint x: 831, startPoint y: 436, endPoint x: 655, endPoint y: 419, distance: 176.8
click at [655, 419] on li "Oct 4 Work energy and power Lesson 57 • 4:00 PM • 90 min • Room Room 105 System…" at bounding box center [929, 472] width 693 height 114
copy h6 "Work energy and power"
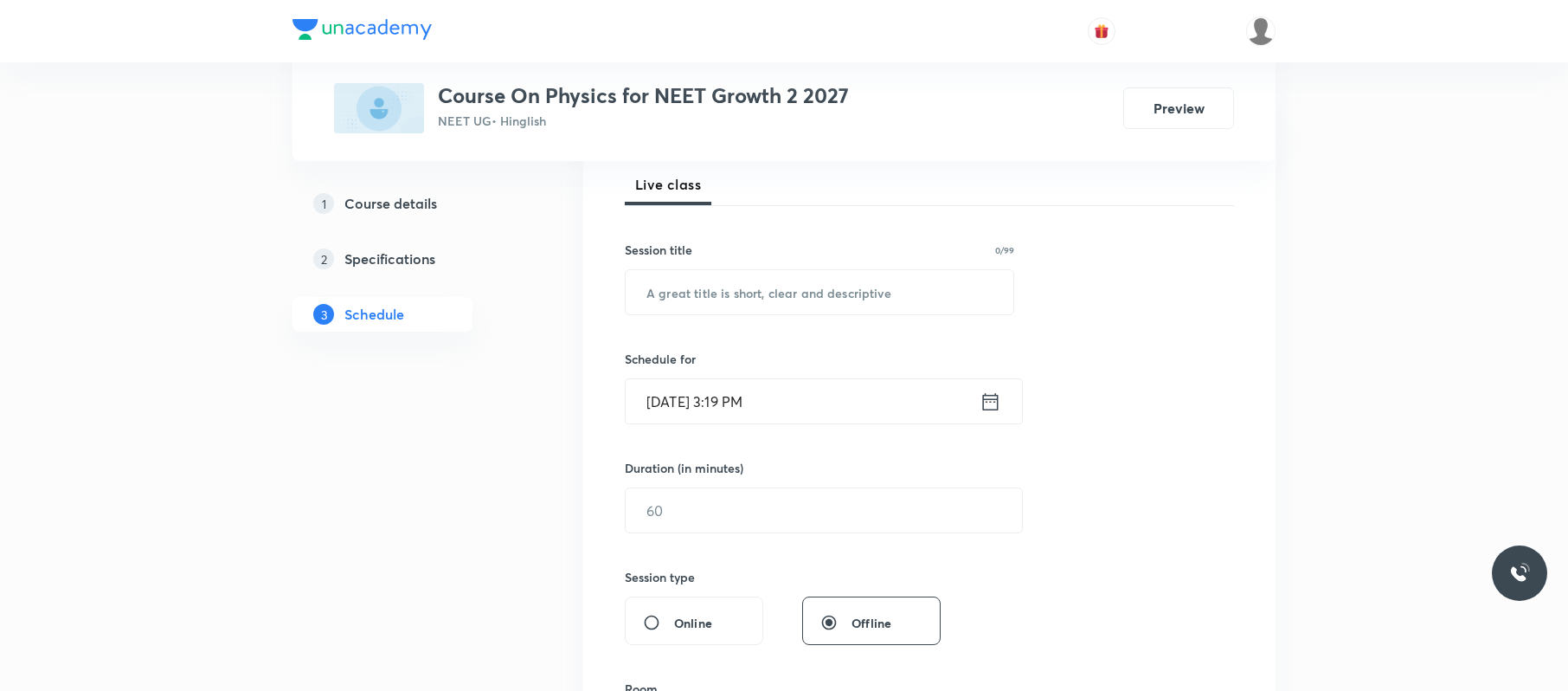
scroll to position [0, 0]
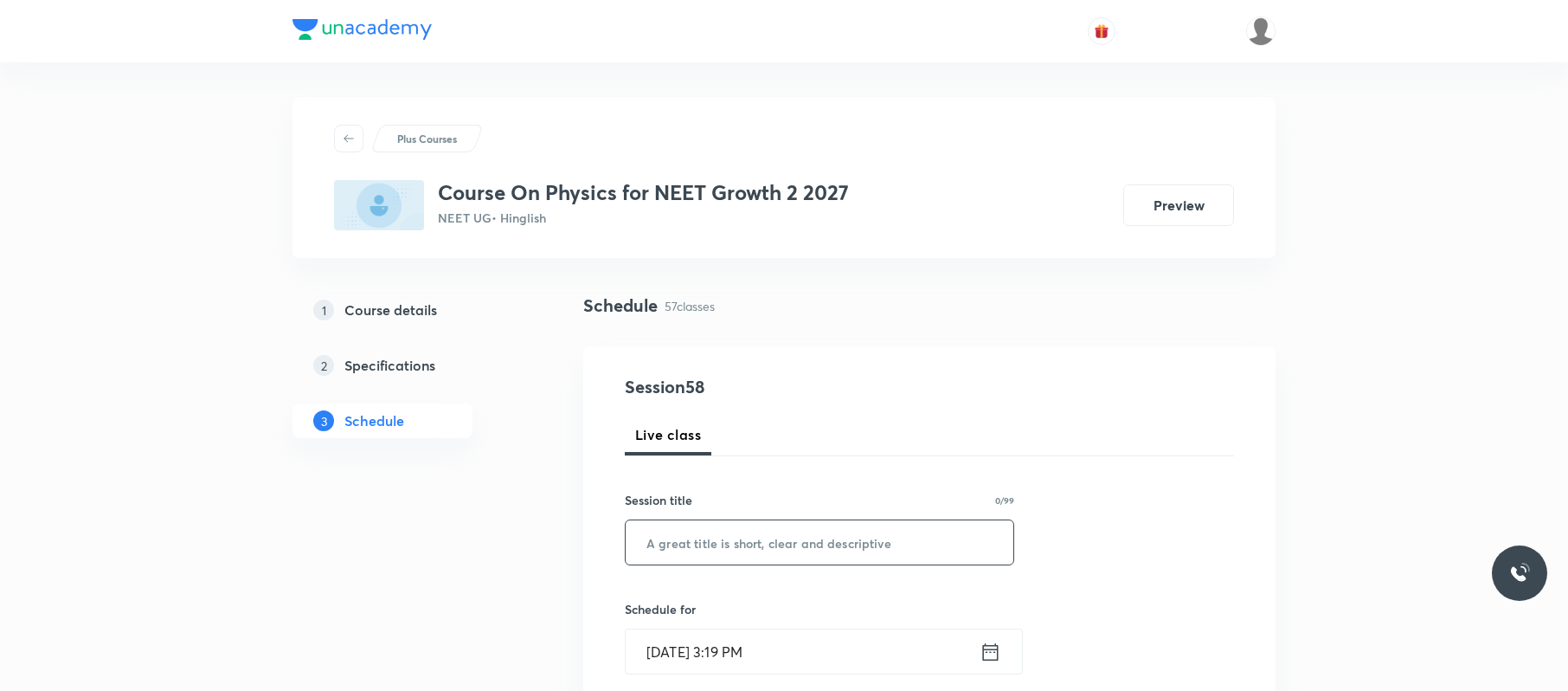
click at [804, 540] on input "text" at bounding box center [819, 543] width 388 height 44
paste input "Work energy and power"
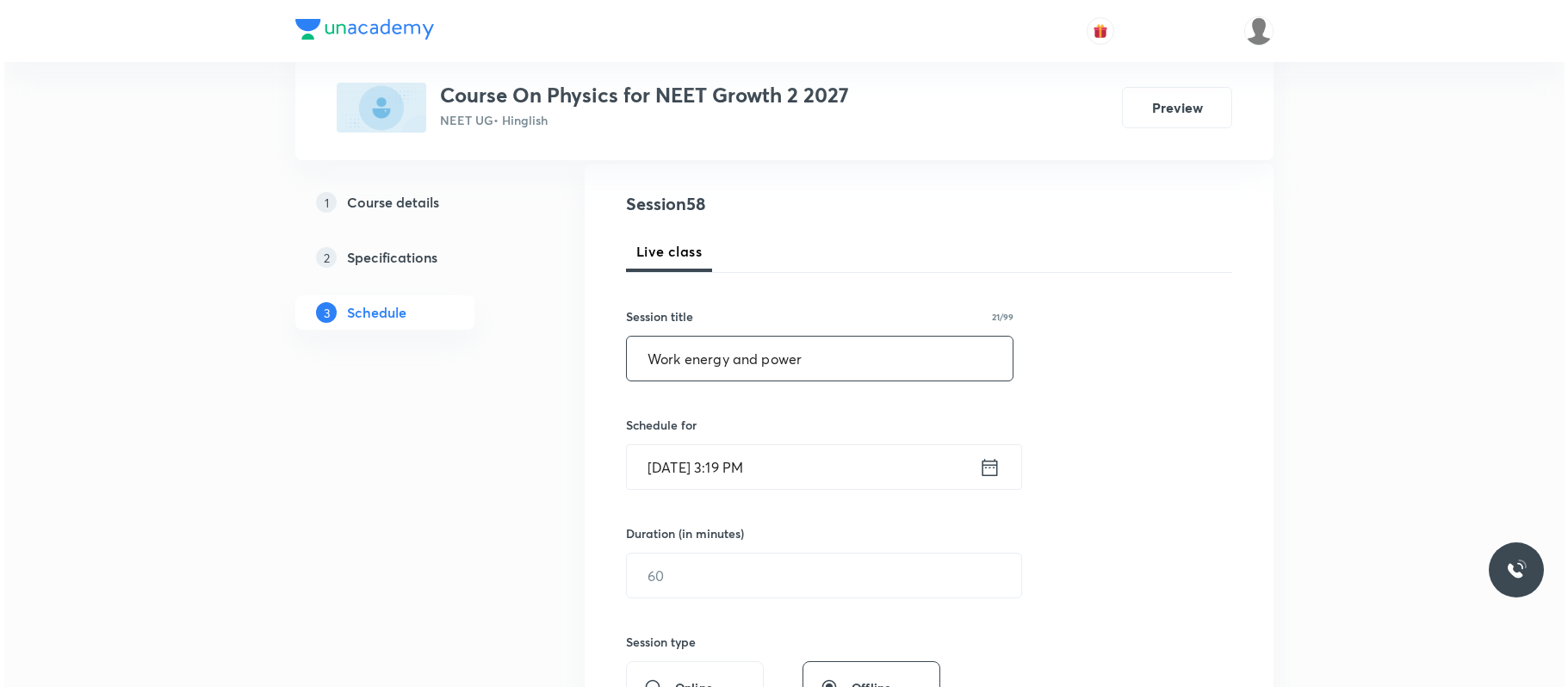
scroll to position [183, 0]
type input "Work energy and power"
click at [907, 465] on input "Oct 6, 2025, 3:19 PM" at bounding box center [798, 465] width 352 height 44
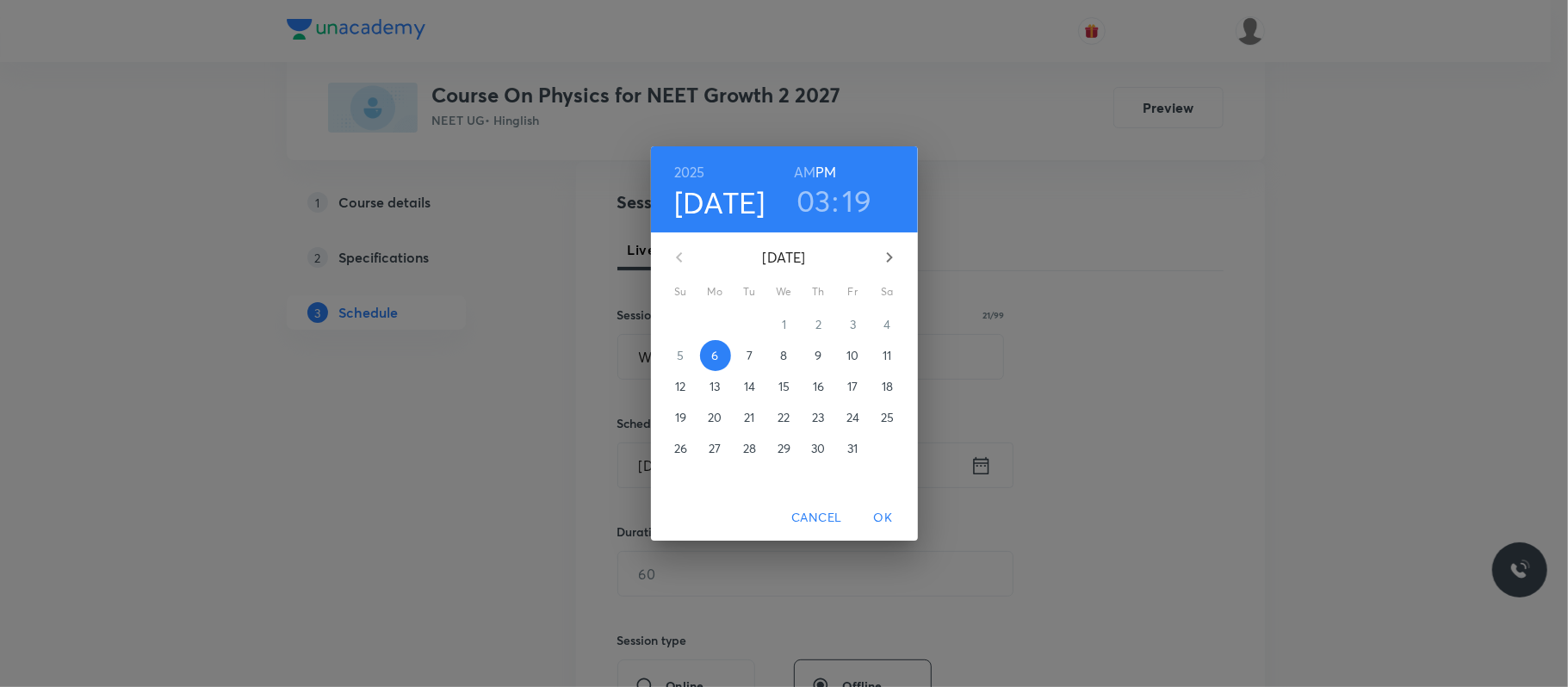
click at [807, 200] on h3 "03" at bounding box center [814, 201] width 34 height 36
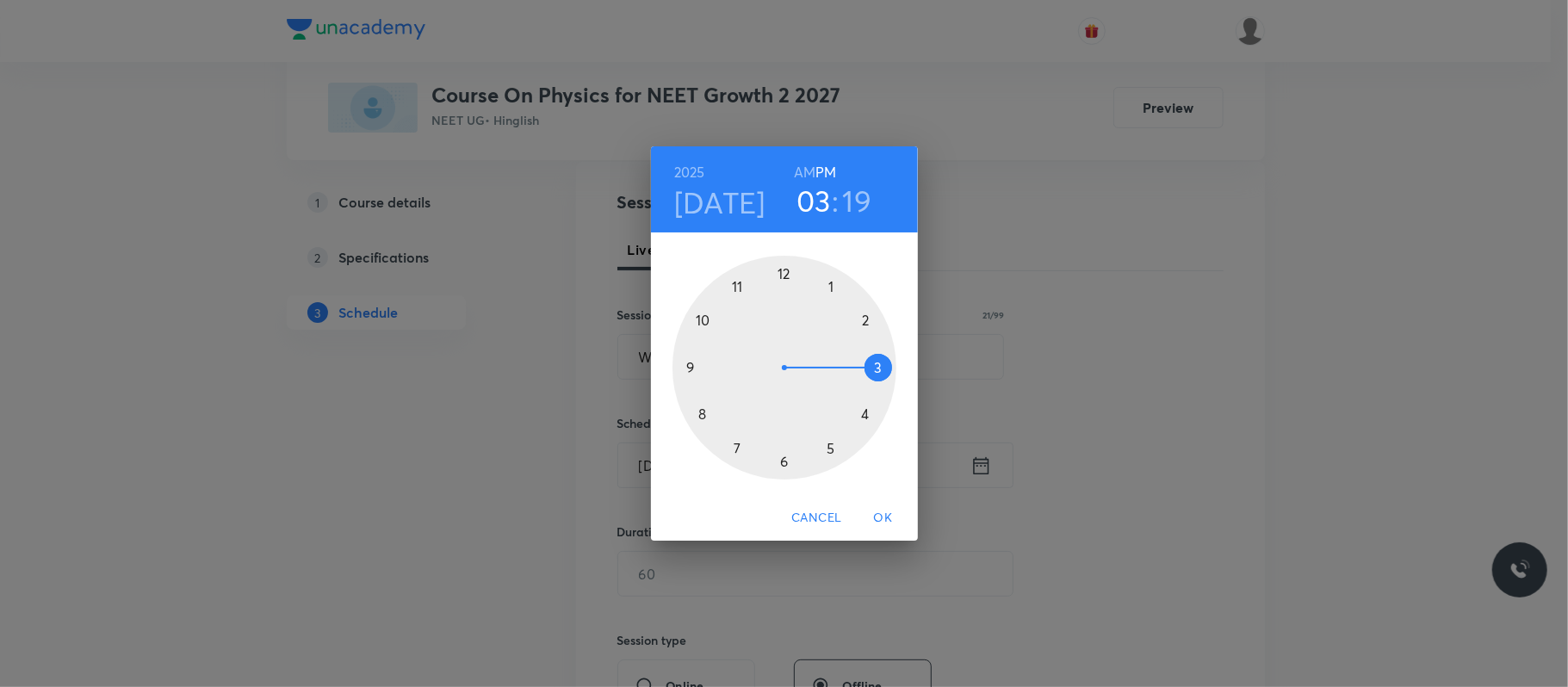
click at [866, 420] on div at bounding box center [784, 367] width 224 height 224
click at [789, 267] on div at bounding box center [784, 367] width 224 height 224
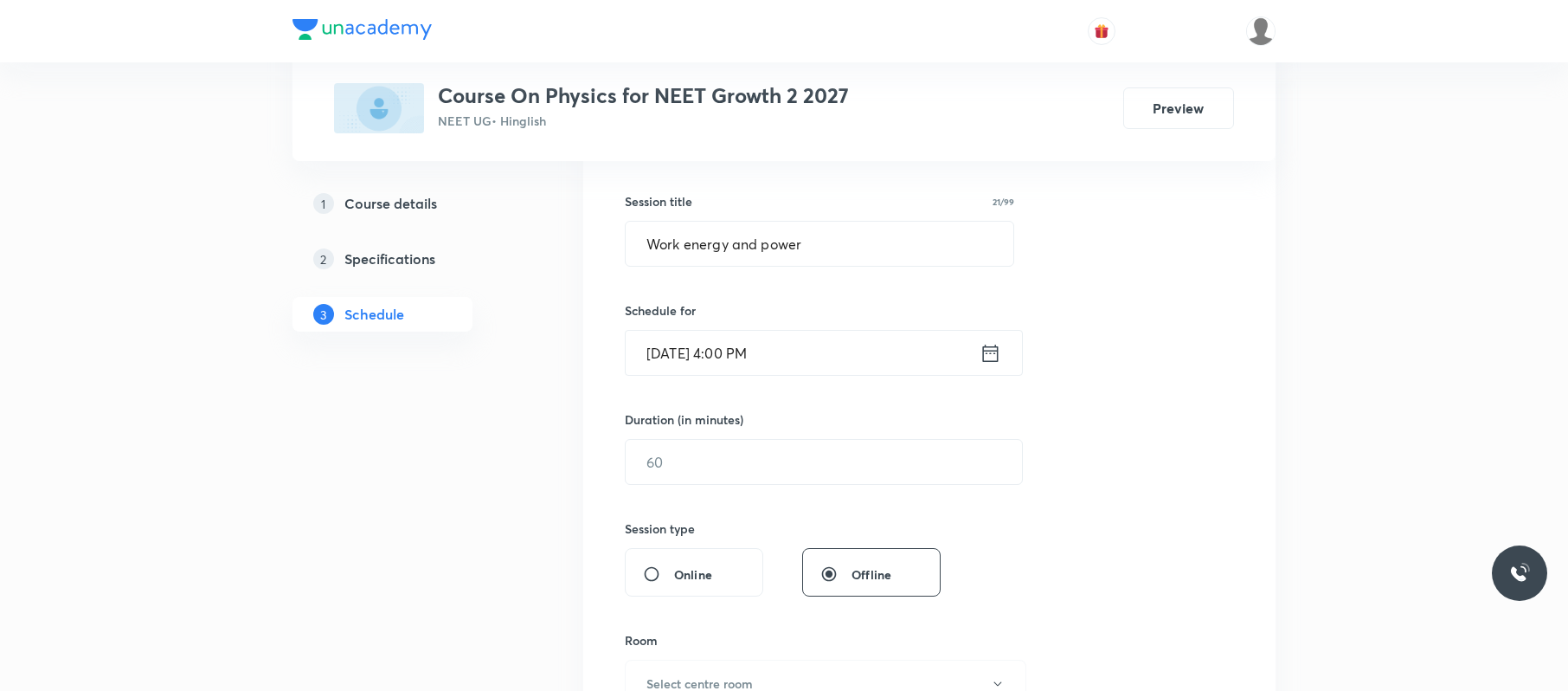
scroll to position [299, 0]
click at [756, 468] on input "text" at bounding box center [823, 461] width 396 height 44
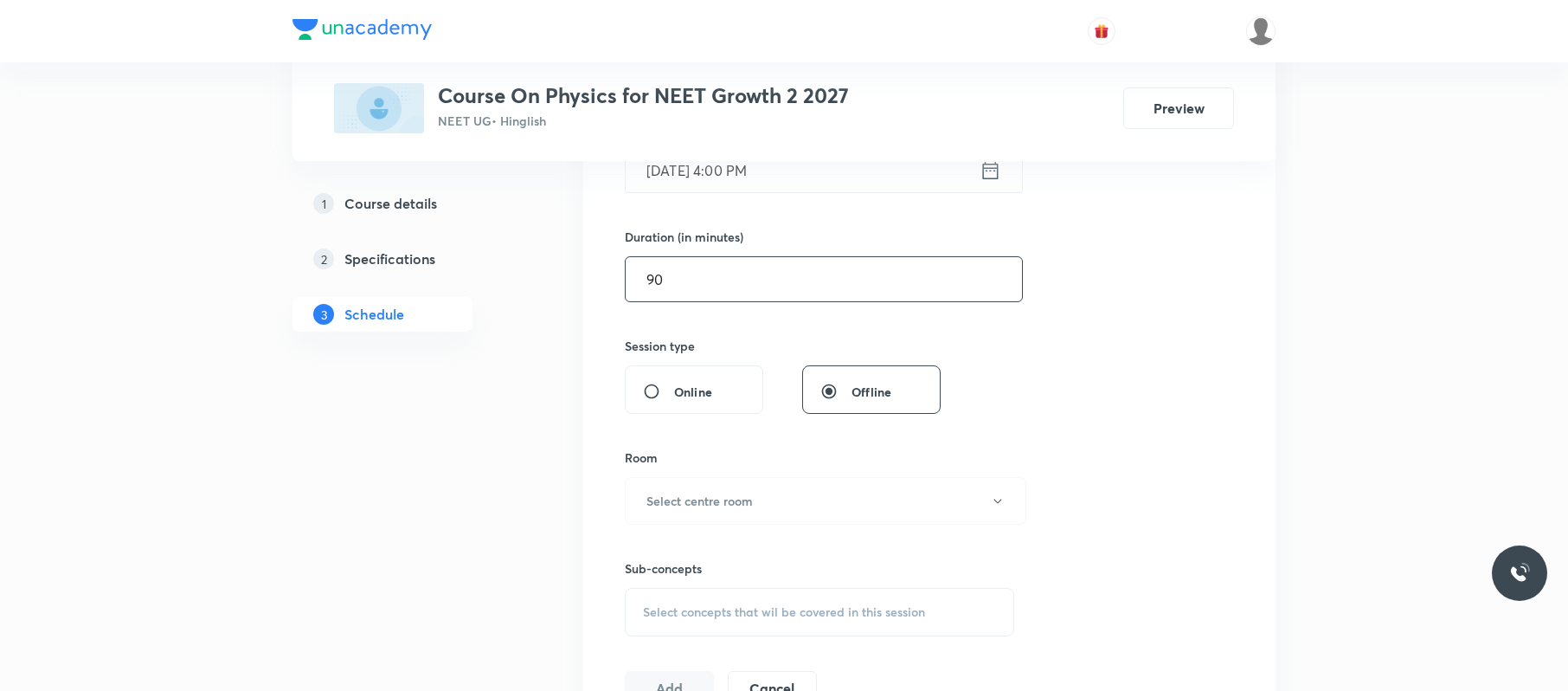
scroll to position [482, 0]
type input "90"
click at [727, 502] on h6 "Select centre room" at bounding box center [699, 499] width 107 height 18
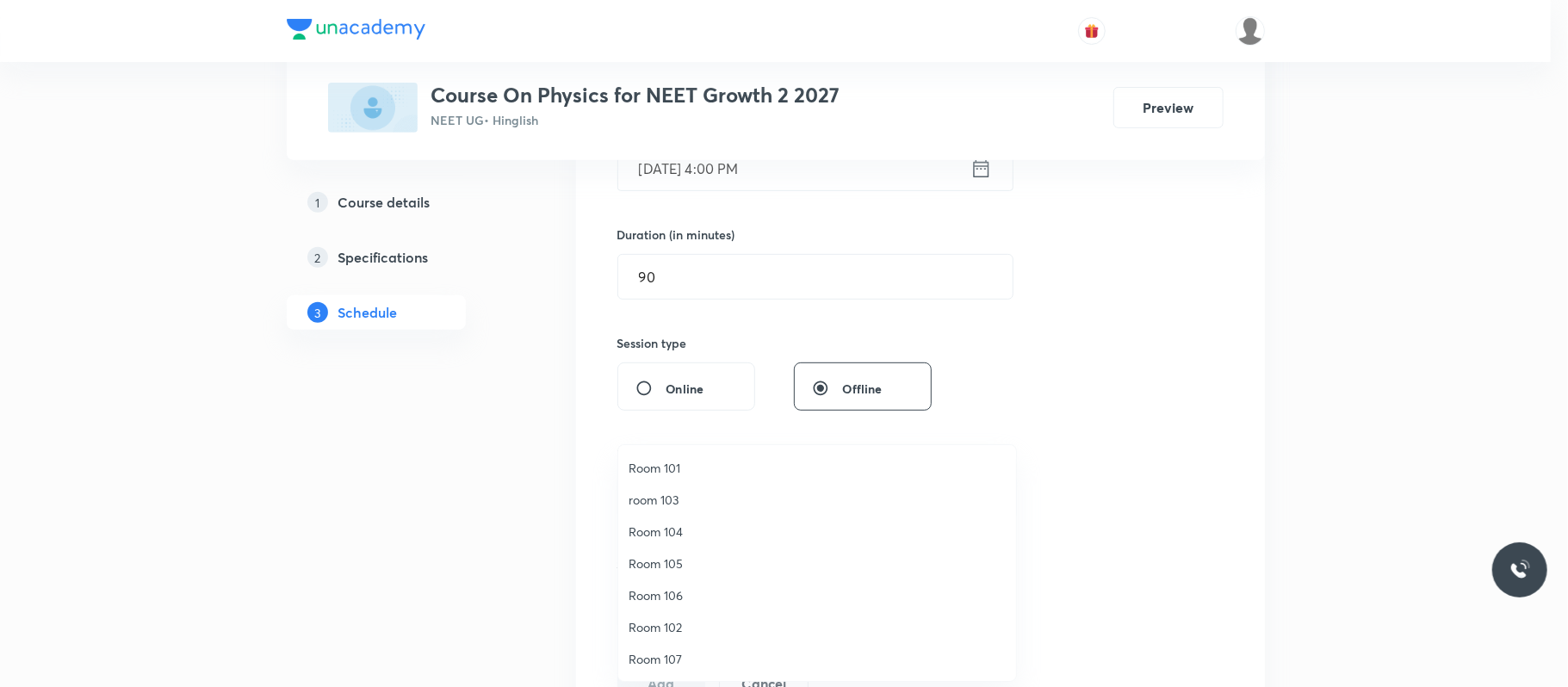
click at [670, 566] on span "Room 105" at bounding box center [818, 563] width 377 height 18
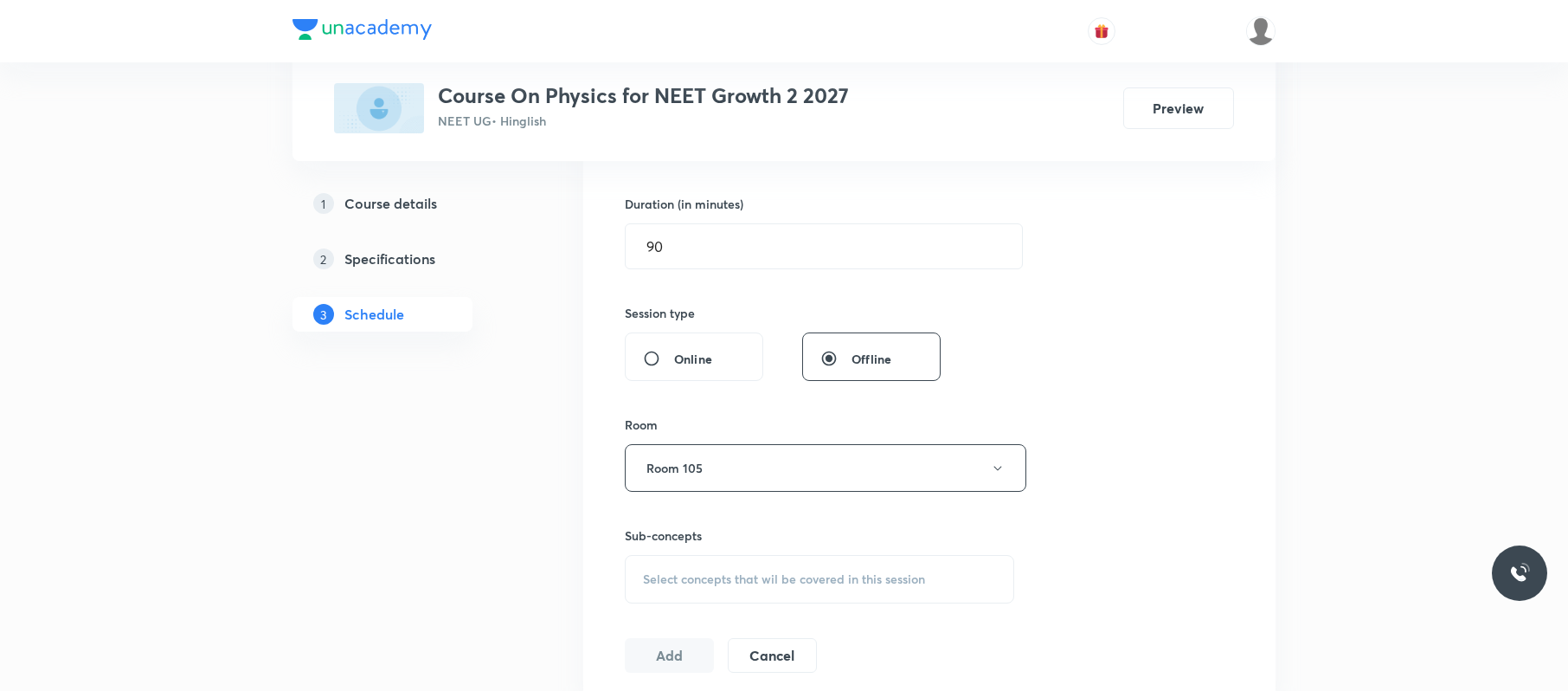
scroll to position [516, 0]
click at [684, 568] on div "Select concepts that wil be covered in this session" at bounding box center [819, 577] width 390 height 48
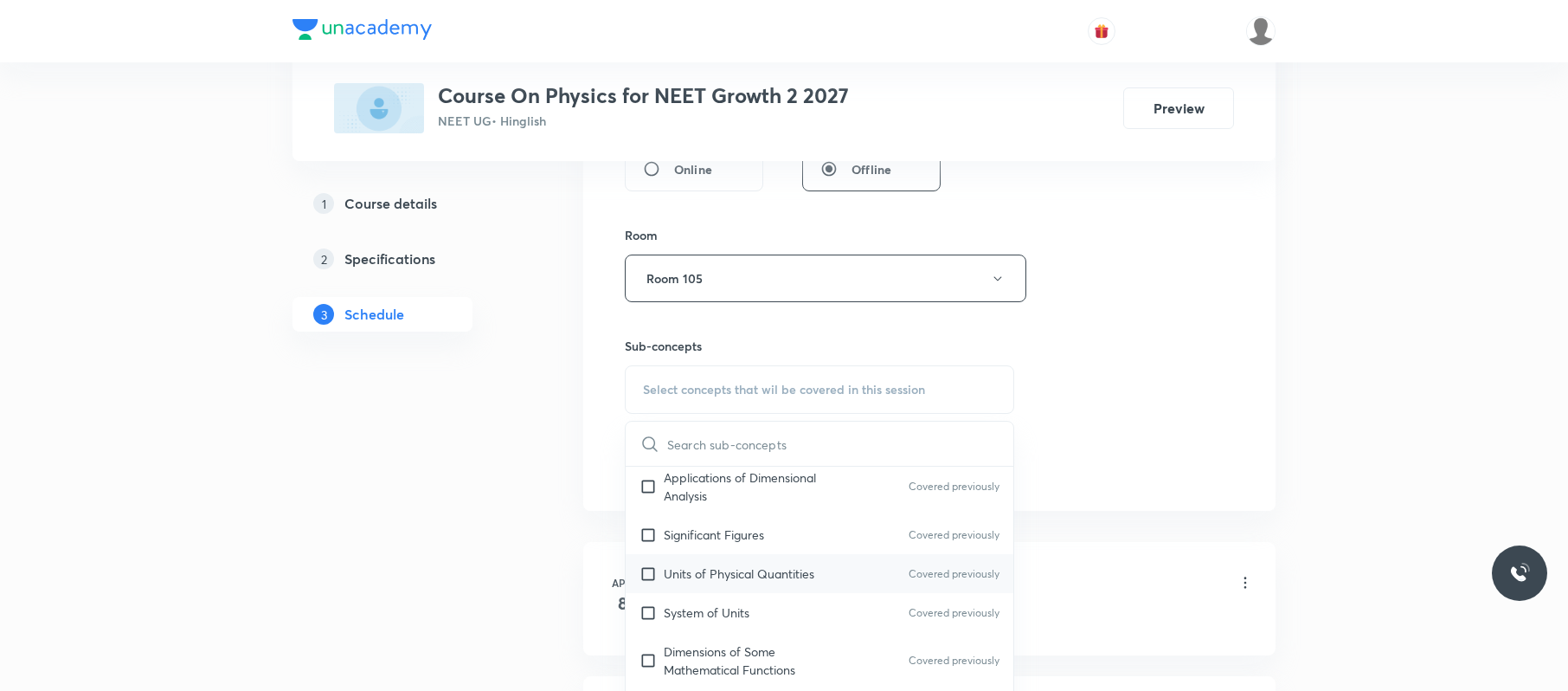
scroll to position [262, 0]
click at [787, 570] on p "Units of Physical Quantities" at bounding box center [739, 573] width 151 height 18
click at [1260, 410] on div "Session 58 Live class Session title 21/99 Work energy and power ​ Schedule for …" at bounding box center [929, 77] width 693 height 868
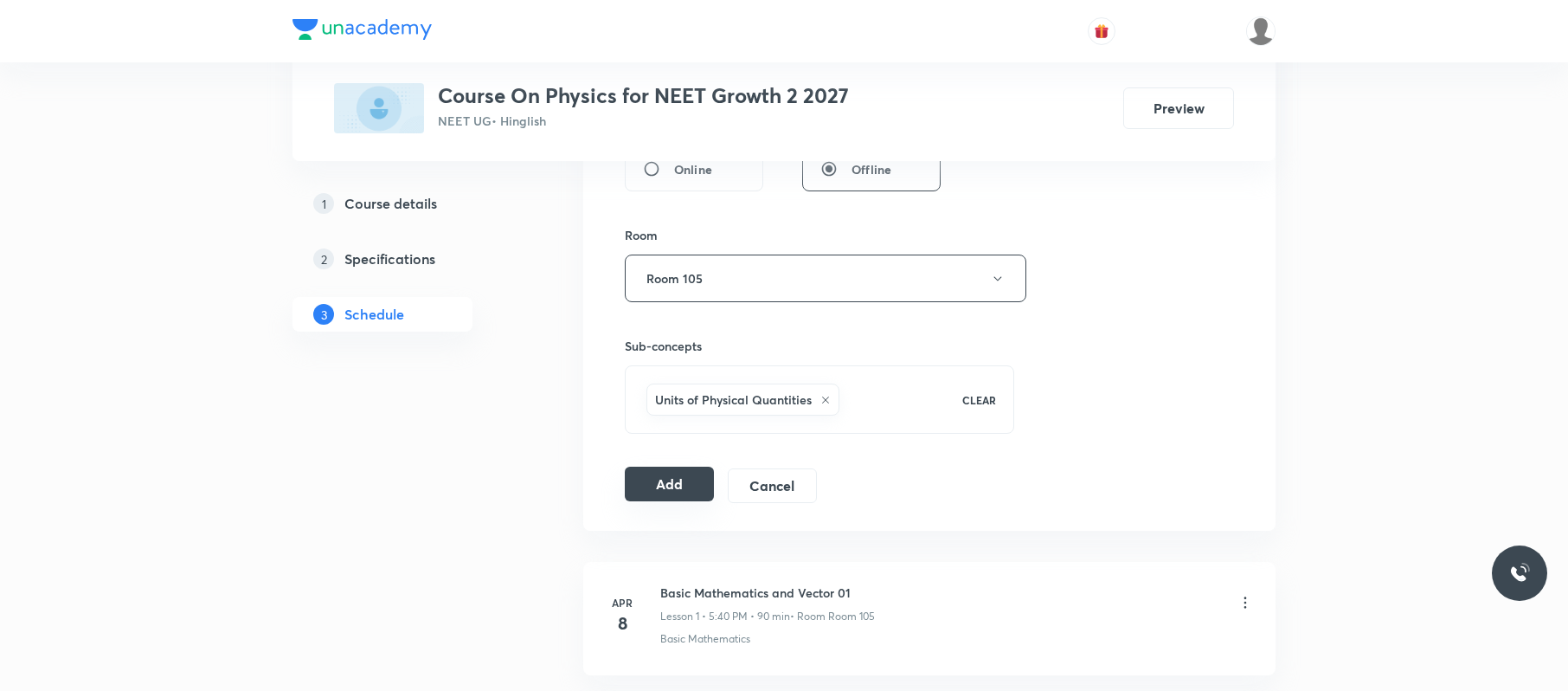
click at [695, 483] on button "Add" at bounding box center [669, 484] width 89 height 35
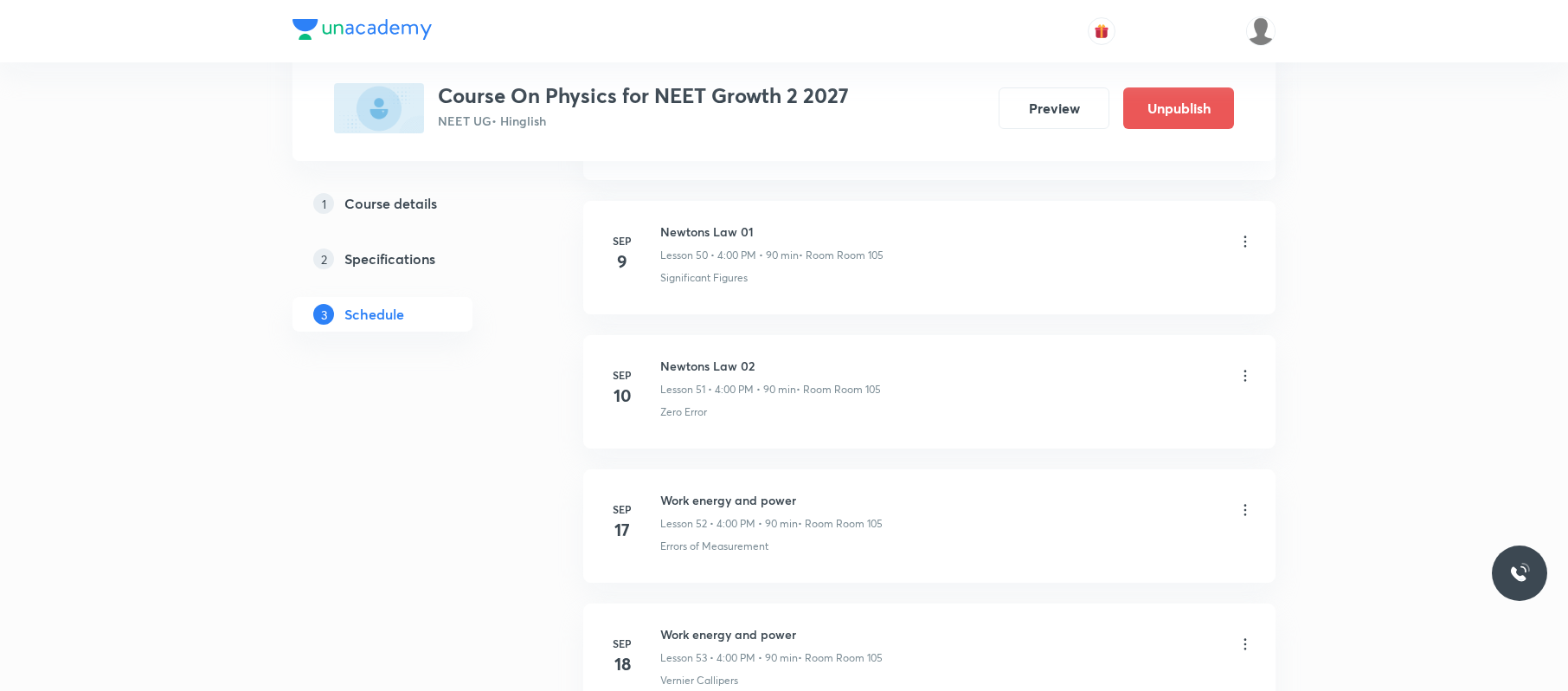
scroll to position [7717, 0]
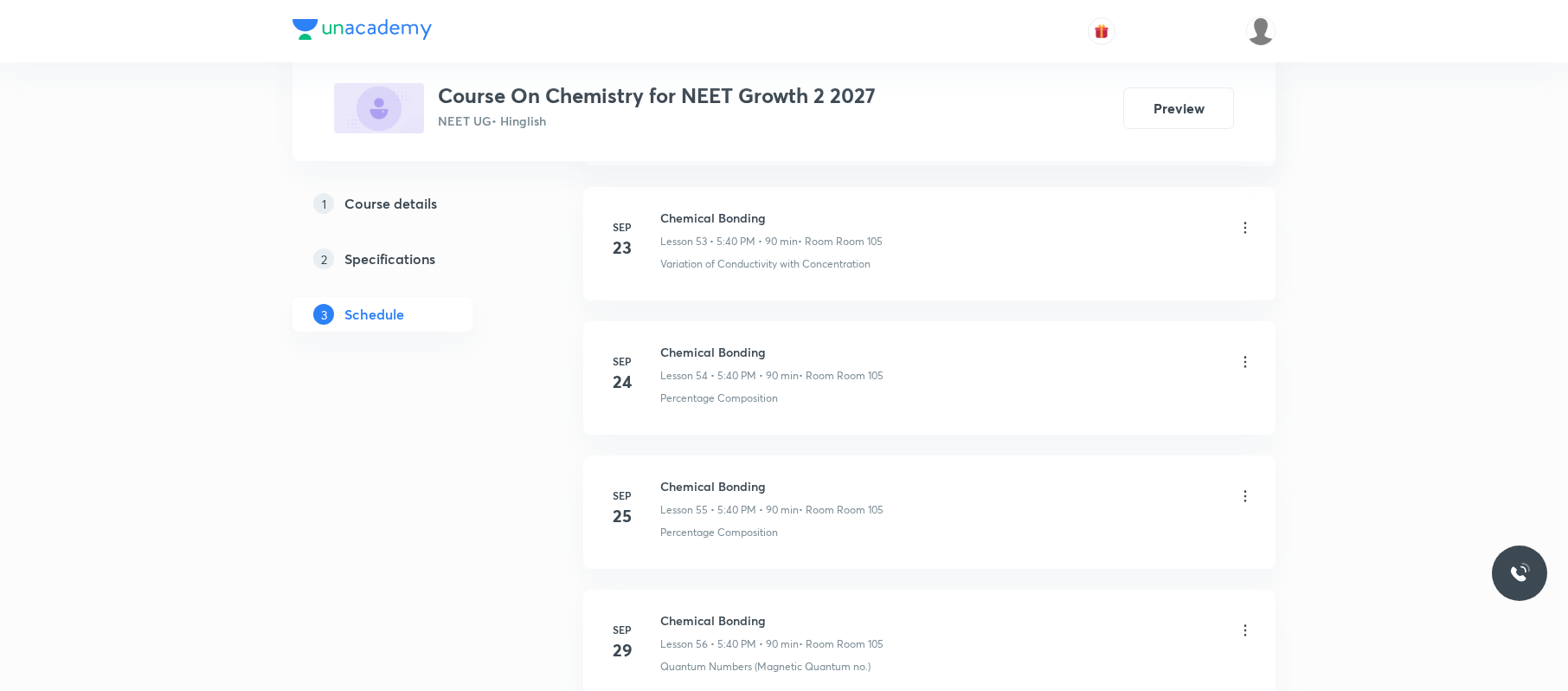
scroll to position [8515, 0]
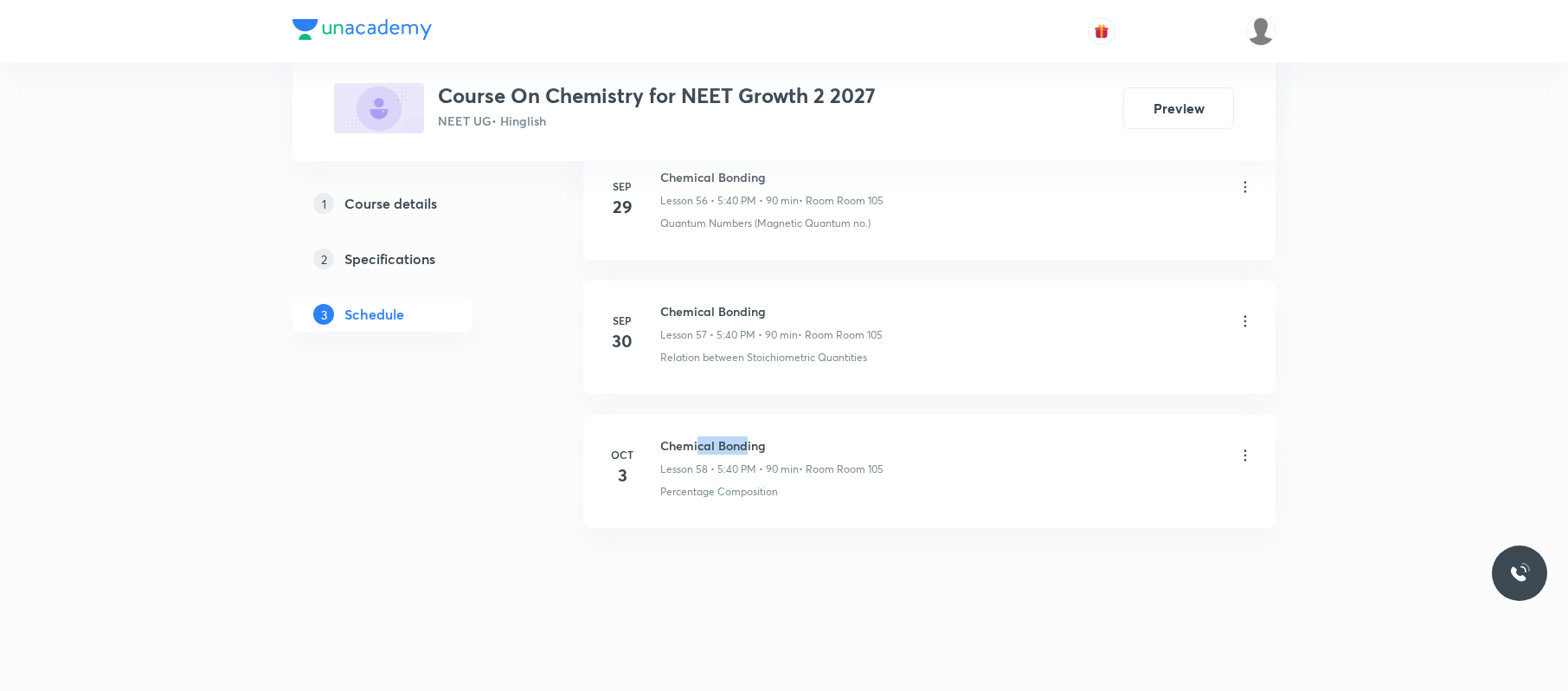
drag, startPoint x: 748, startPoint y: 418, endPoint x: 697, endPoint y: 410, distance: 51.6
drag, startPoint x: 804, startPoint y: 427, endPoint x: 658, endPoint y: 416, distance: 146.4
click at [658, 416] on li "Oct 3 Chemical Bonding Lesson 58 • 5:40 PM • 90 min • Room Room 105 Percentage …" at bounding box center [929, 472] width 693 height 114
copy h6 "Chemical Bonding"
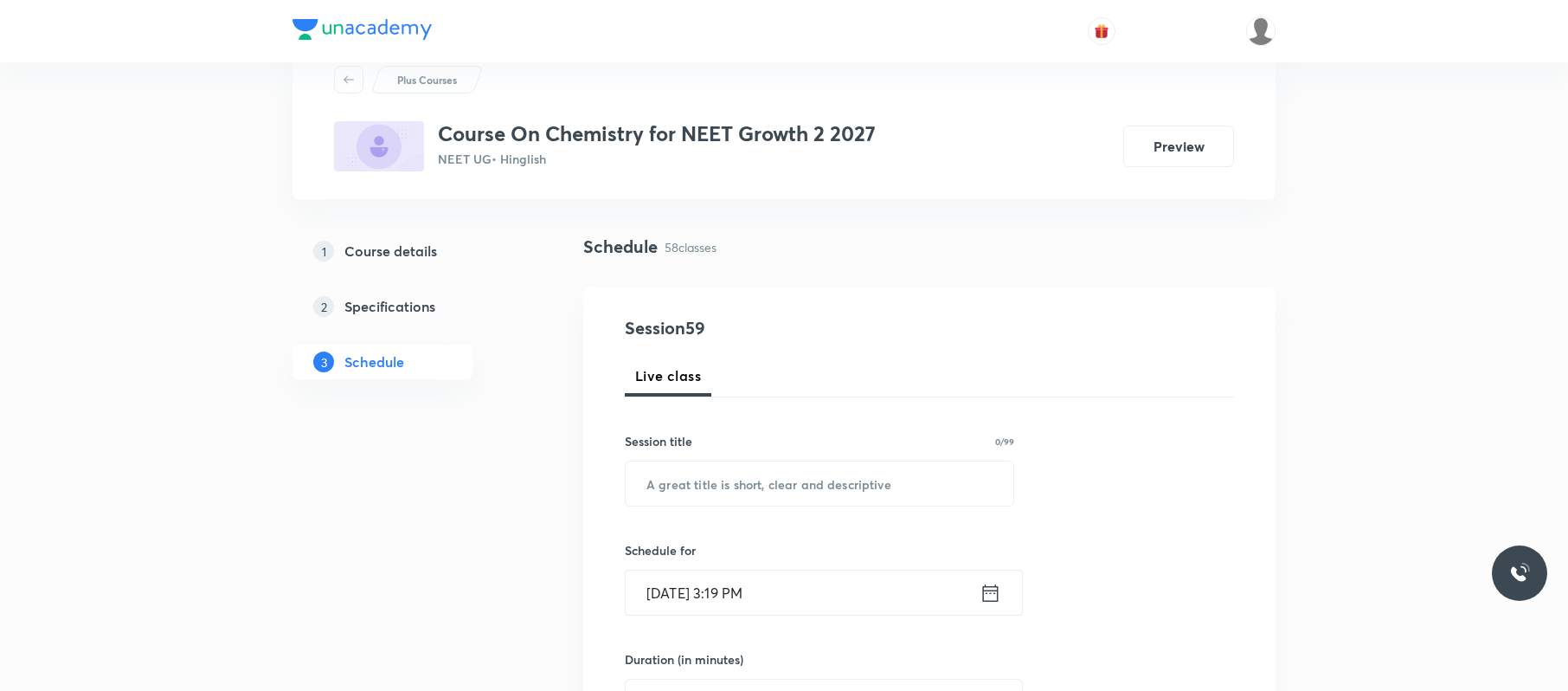
scroll to position [0, 0]
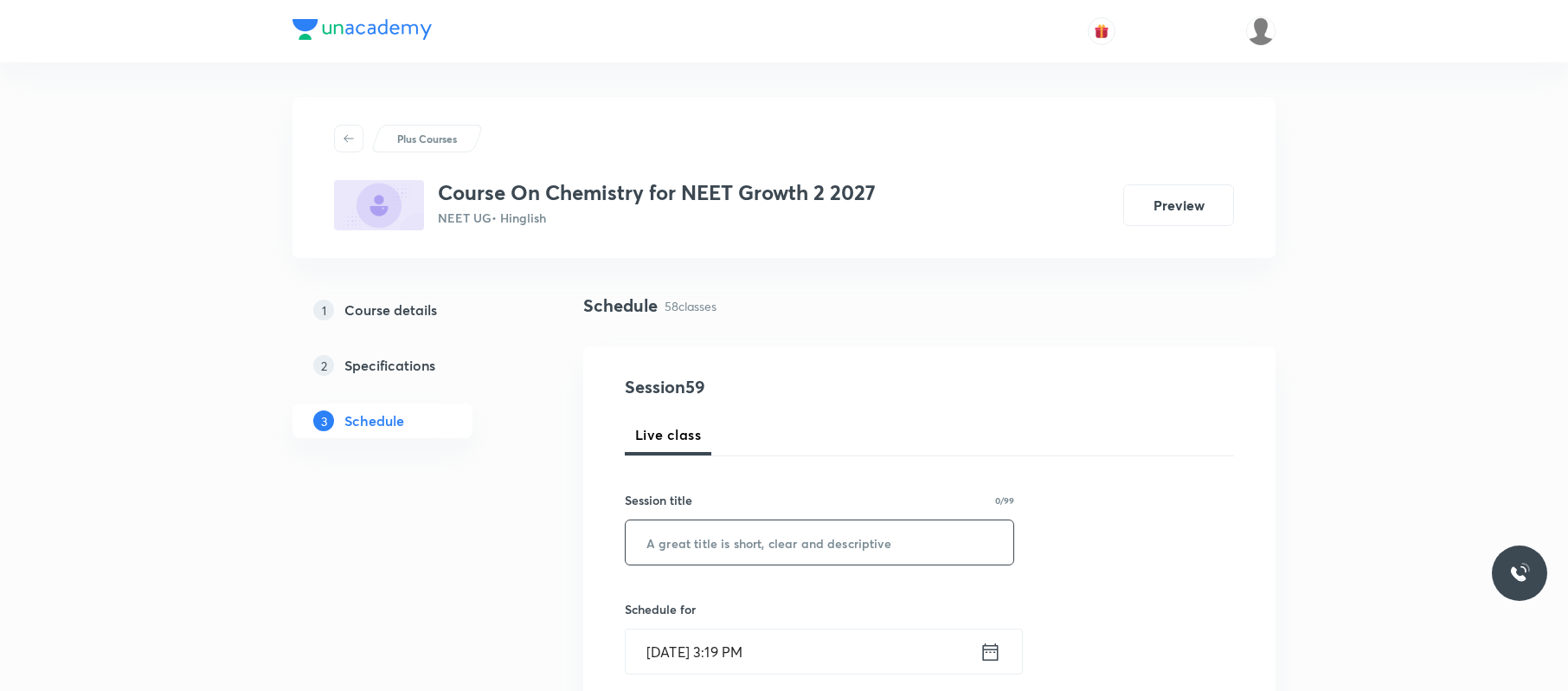
click at [780, 537] on input "text" at bounding box center [819, 543] width 388 height 44
paste input "Chemical Bonding"
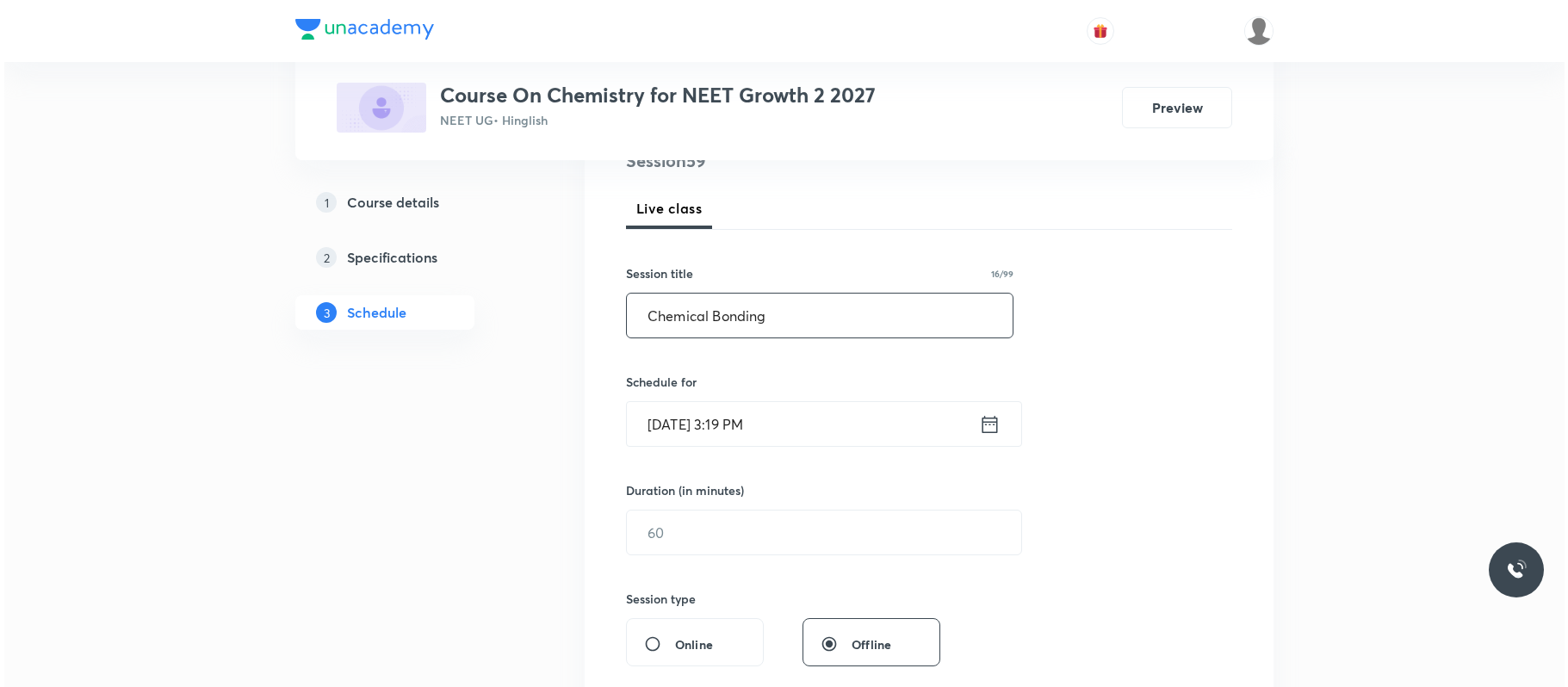
scroll to position [262, 0]
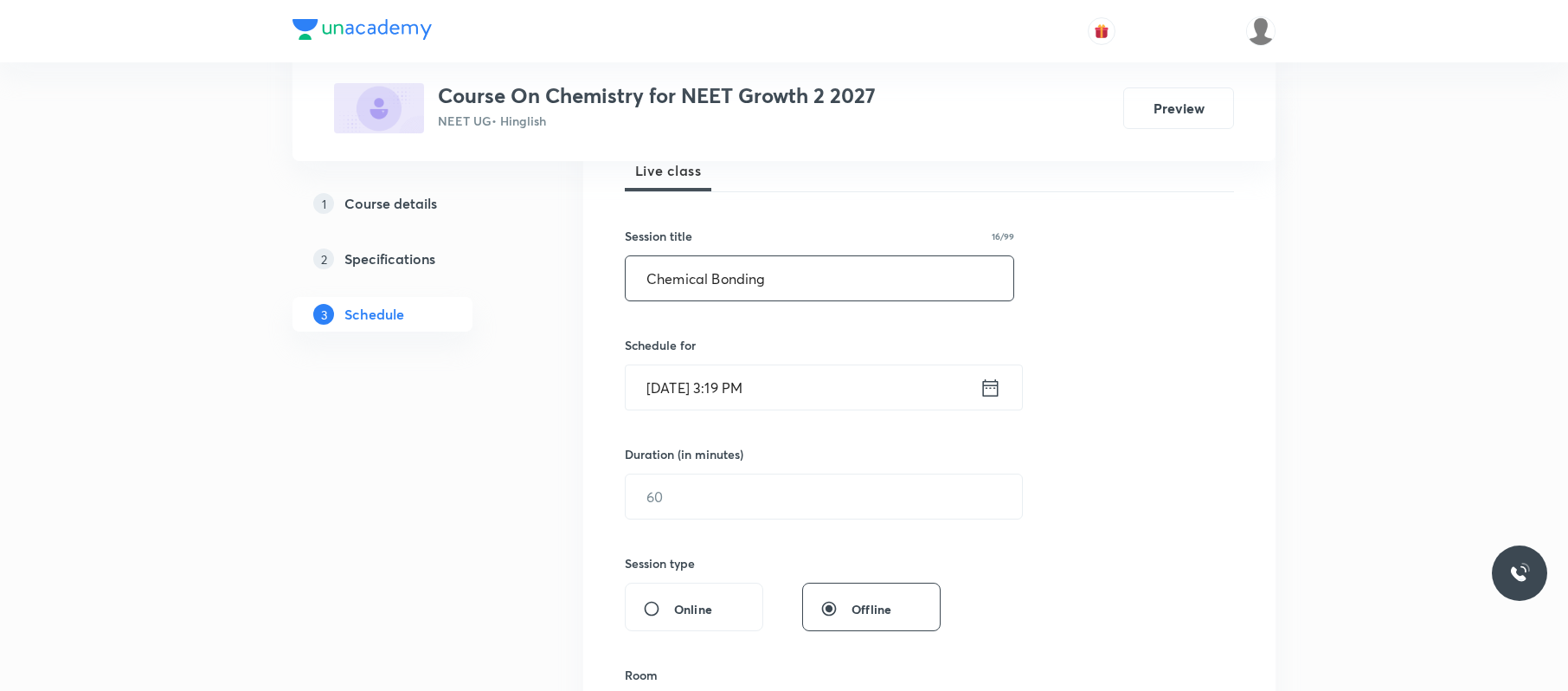
type input "Chemical Bonding"
click at [818, 389] on input "Oct 6, 2025, 3:19 PM" at bounding box center [802, 388] width 354 height 44
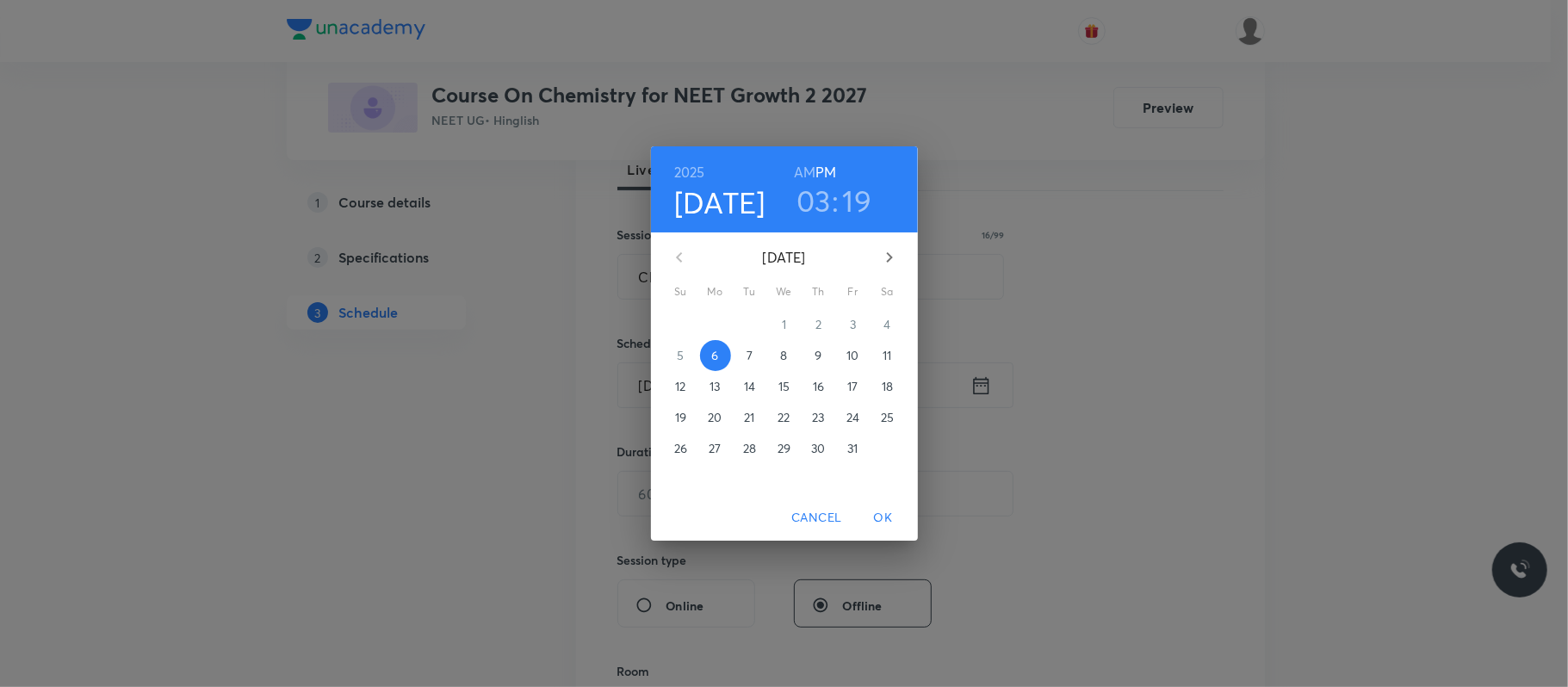
click at [823, 201] on h3 "03" at bounding box center [814, 201] width 34 height 36
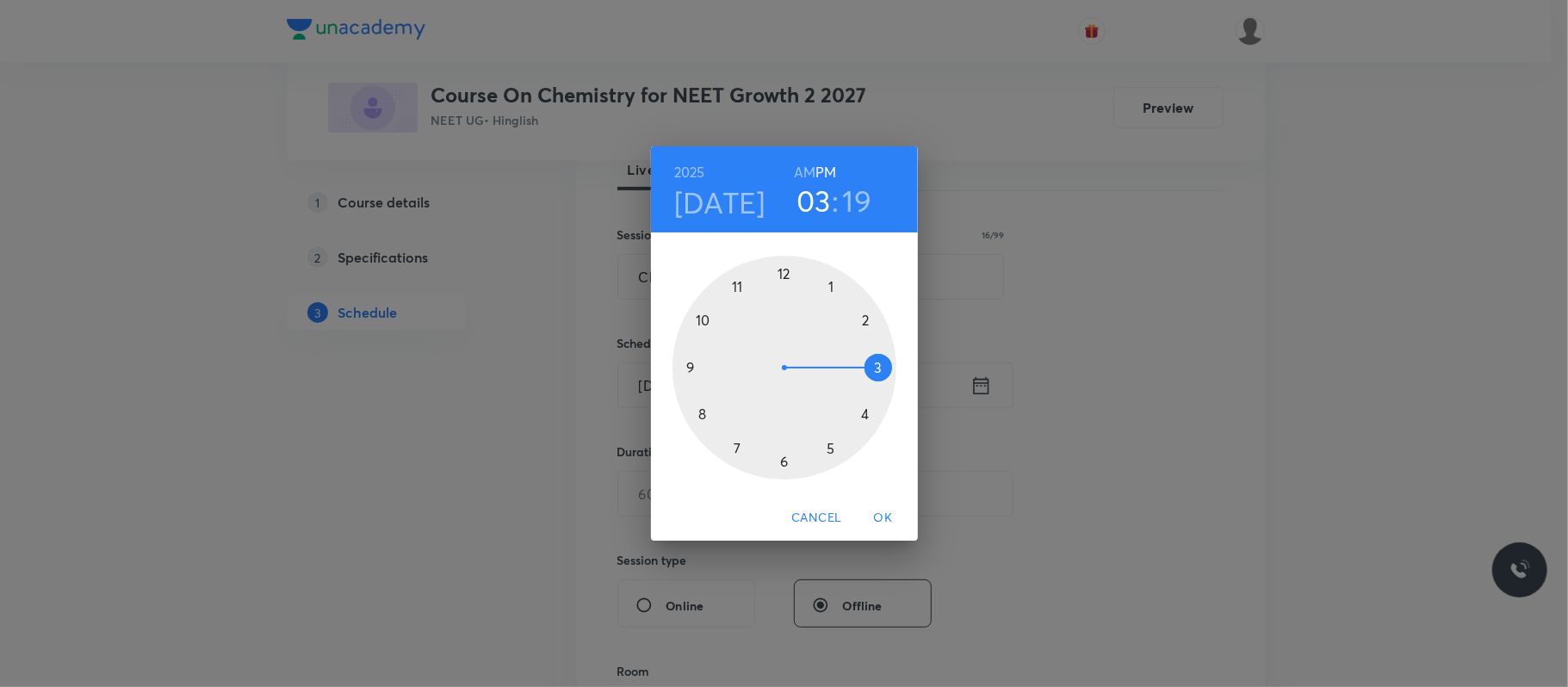
click at [828, 441] on div at bounding box center [784, 367] width 224 height 224
click at [706, 414] on div at bounding box center [784, 367] width 224 height 224
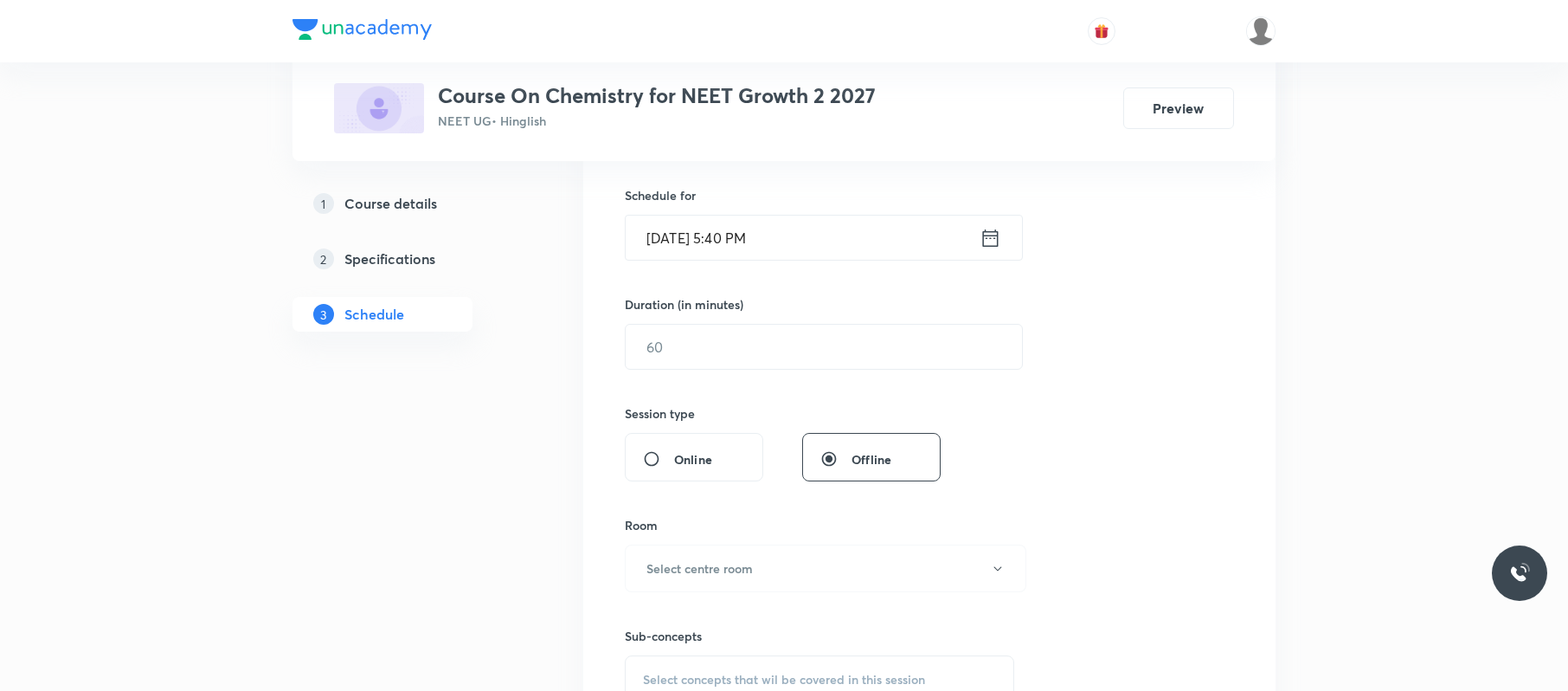
scroll to position [416, 0]
click at [753, 357] on input "text" at bounding box center [823, 345] width 396 height 44
type input "90"
click at [746, 555] on button "Select centre room" at bounding box center [824, 566] width 401 height 47
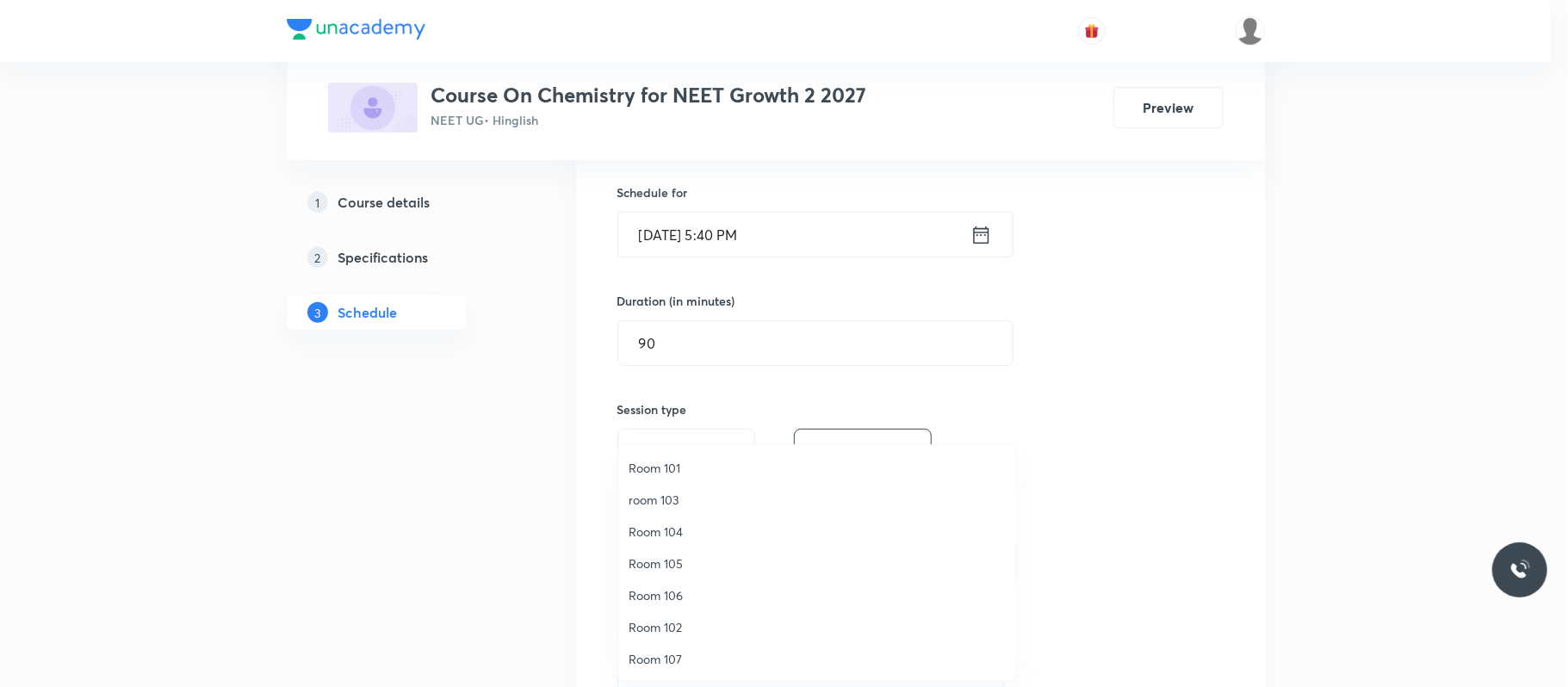
click at [689, 565] on span "Room 105" at bounding box center [818, 563] width 377 height 18
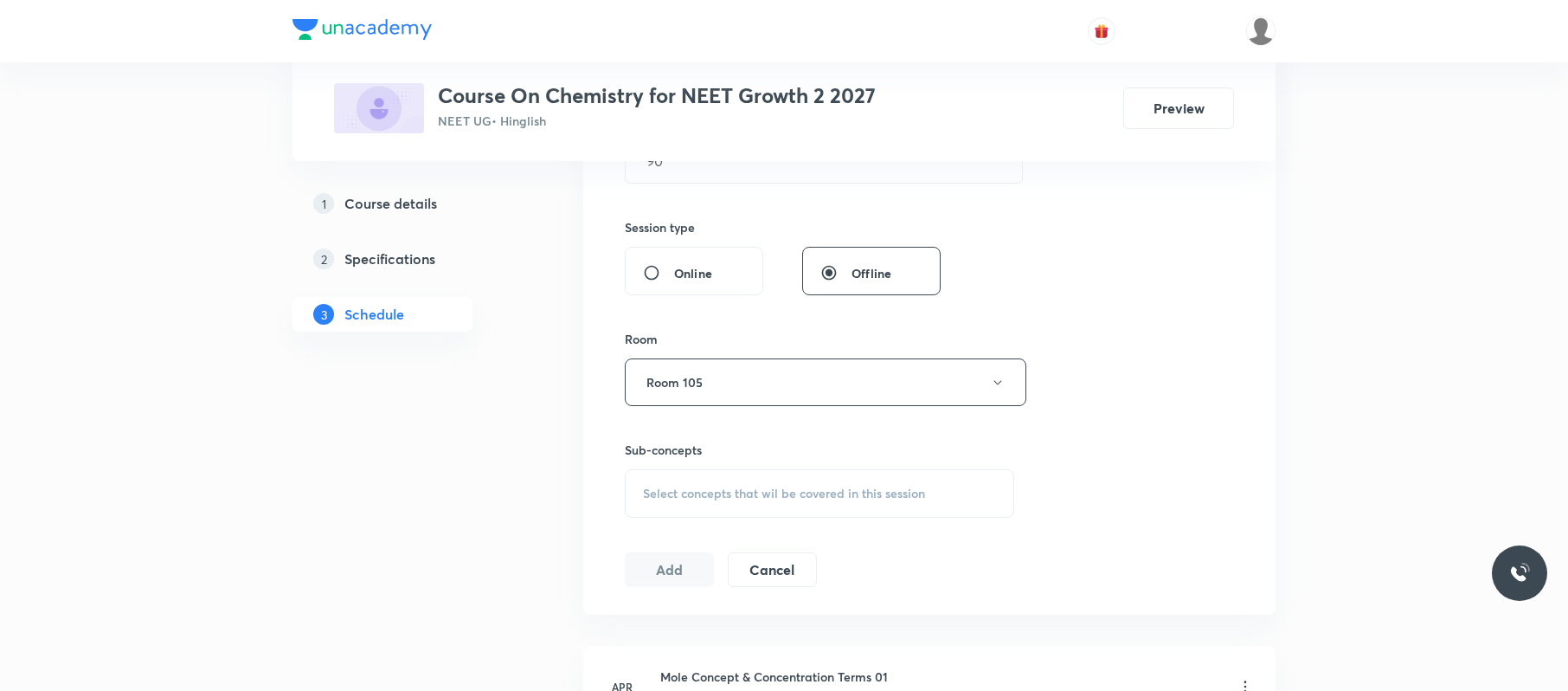
scroll to position [599, 0]
click at [787, 511] on div "Select concepts that wil be covered in this session" at bounding box center [819, 494] width 390 height 48
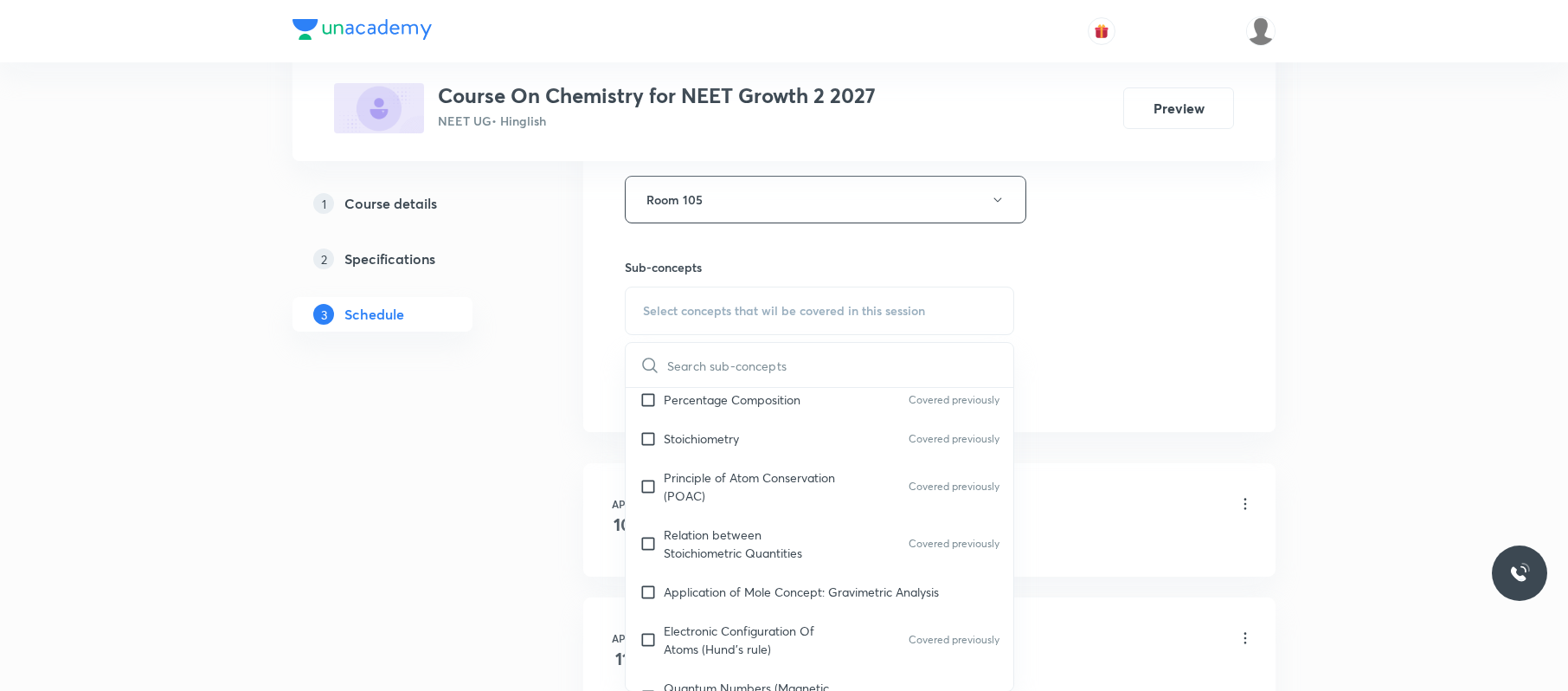
scroll to position [322, 0]
click at [787, 511] on div "Principle of Atom Conservation (POAC) Covered previously" at bounding box center [819, 483] width 388 height 57
checkbox input "true"
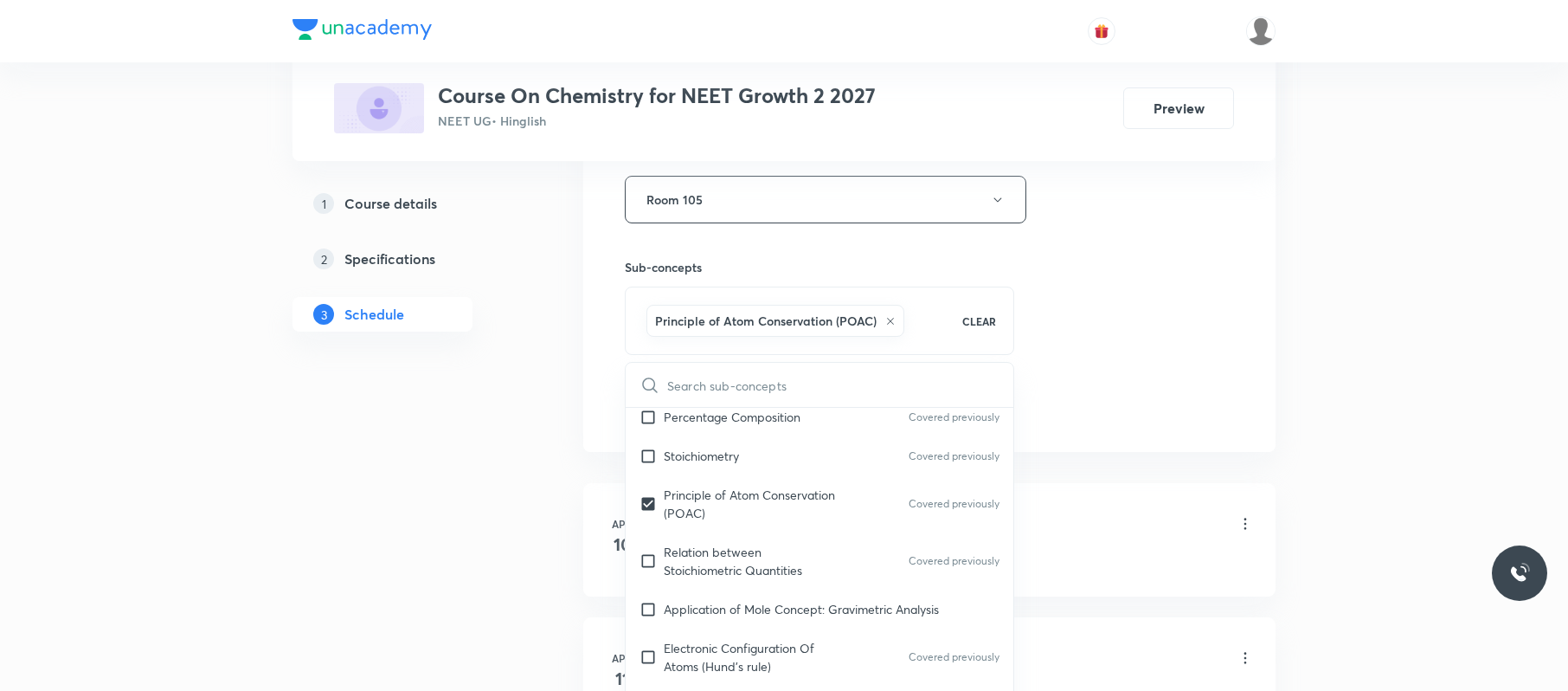
click at [1202, 398] on div "Session 59 Live class Session title 16/99 Chemical Bonding ​ Schedule for Oct 6…" at bounding box center [928, 7] width 609 height 832
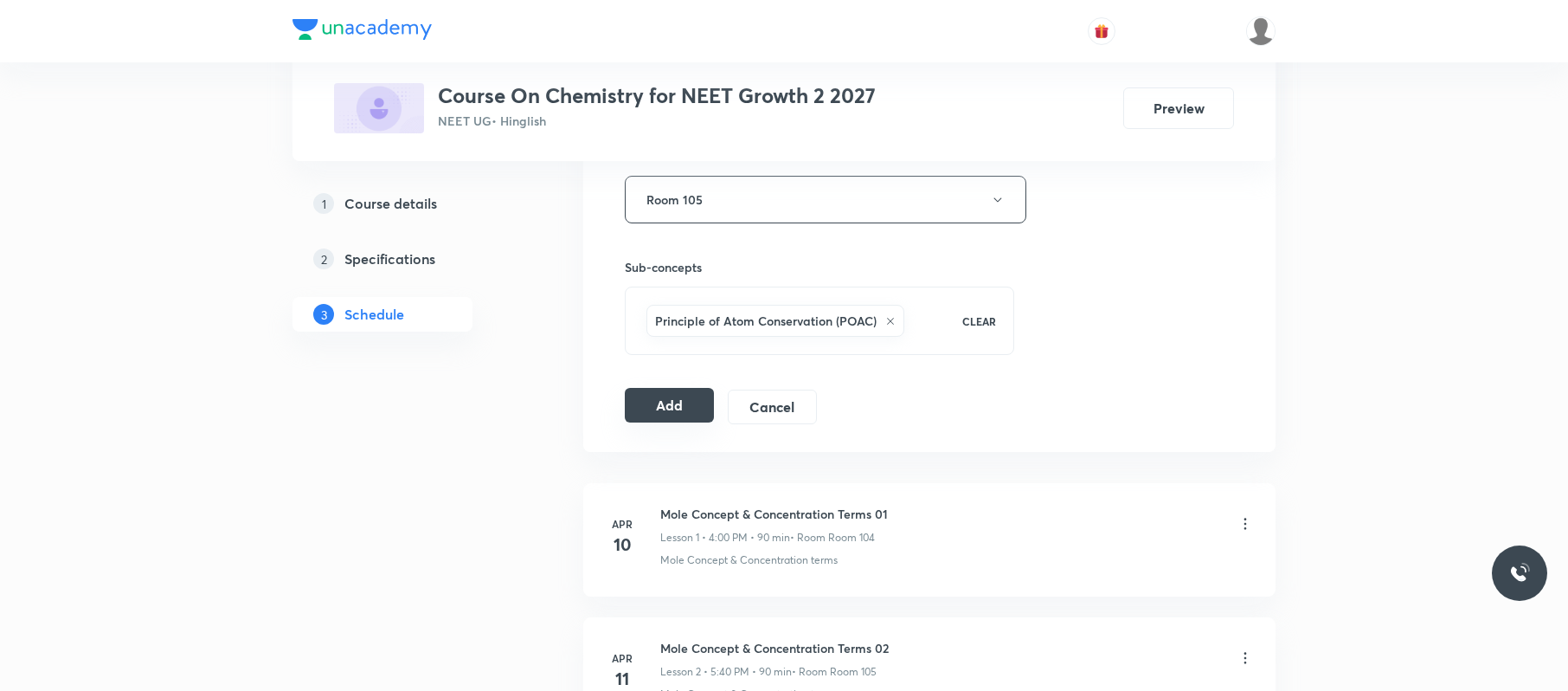
click at [678, 398] on button "Add" at bounding box center [669, 405] width 89 height 35
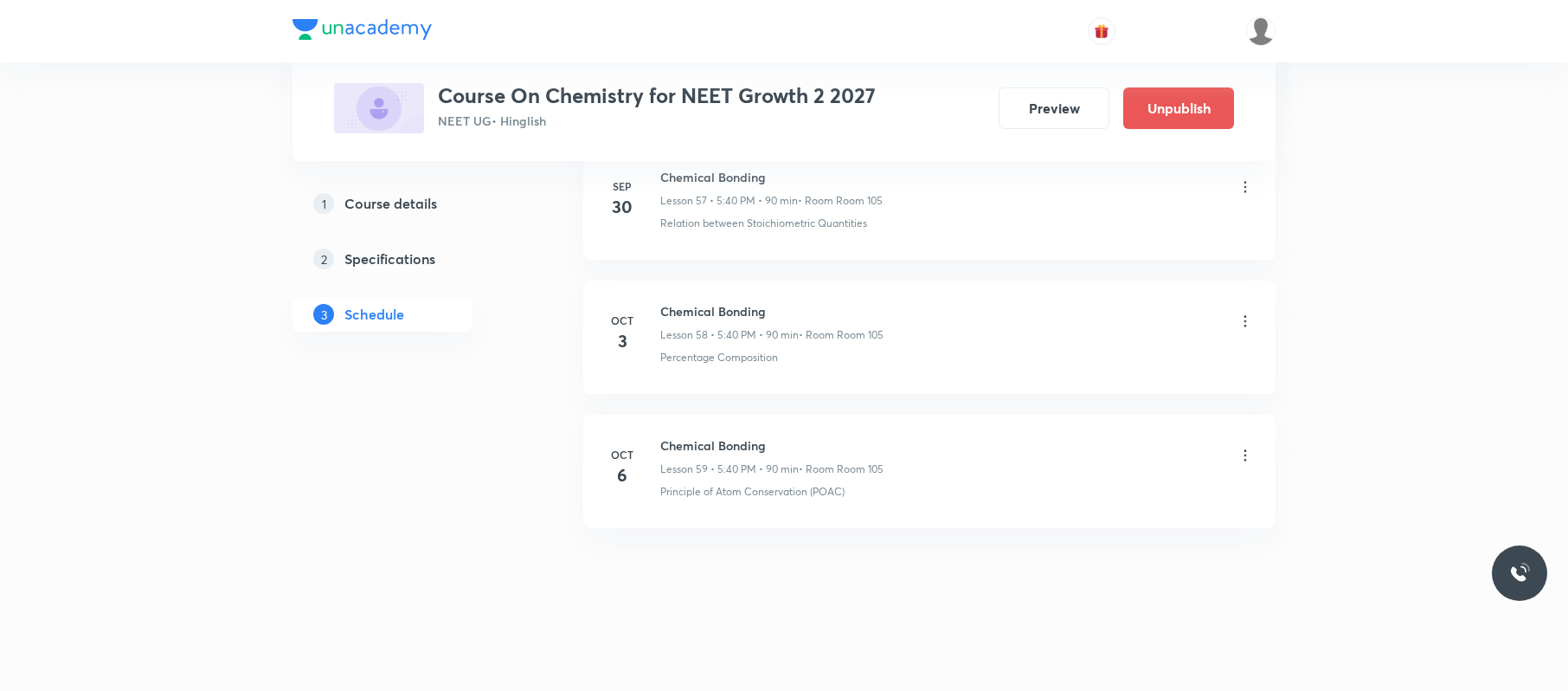
scroll to position [7851, 0]
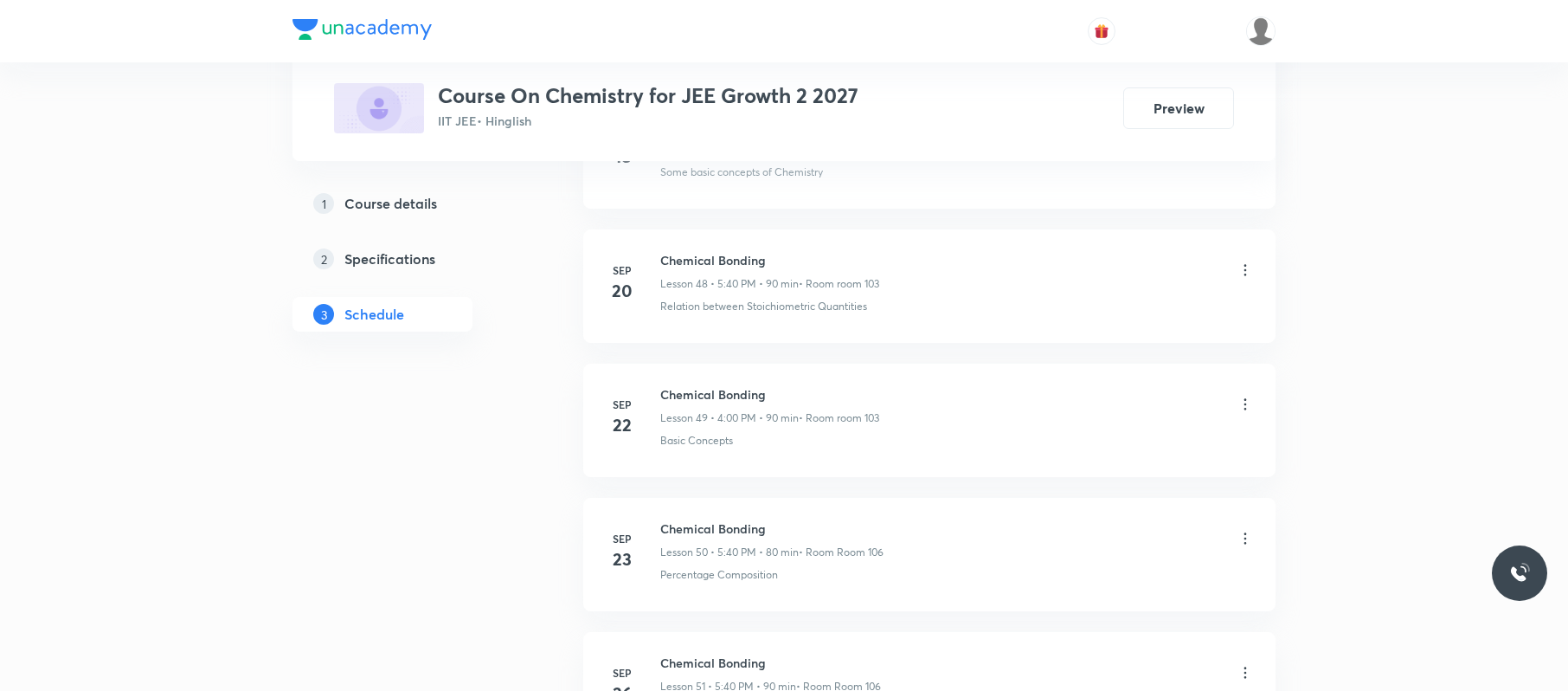
scroll to position [7975, 0]
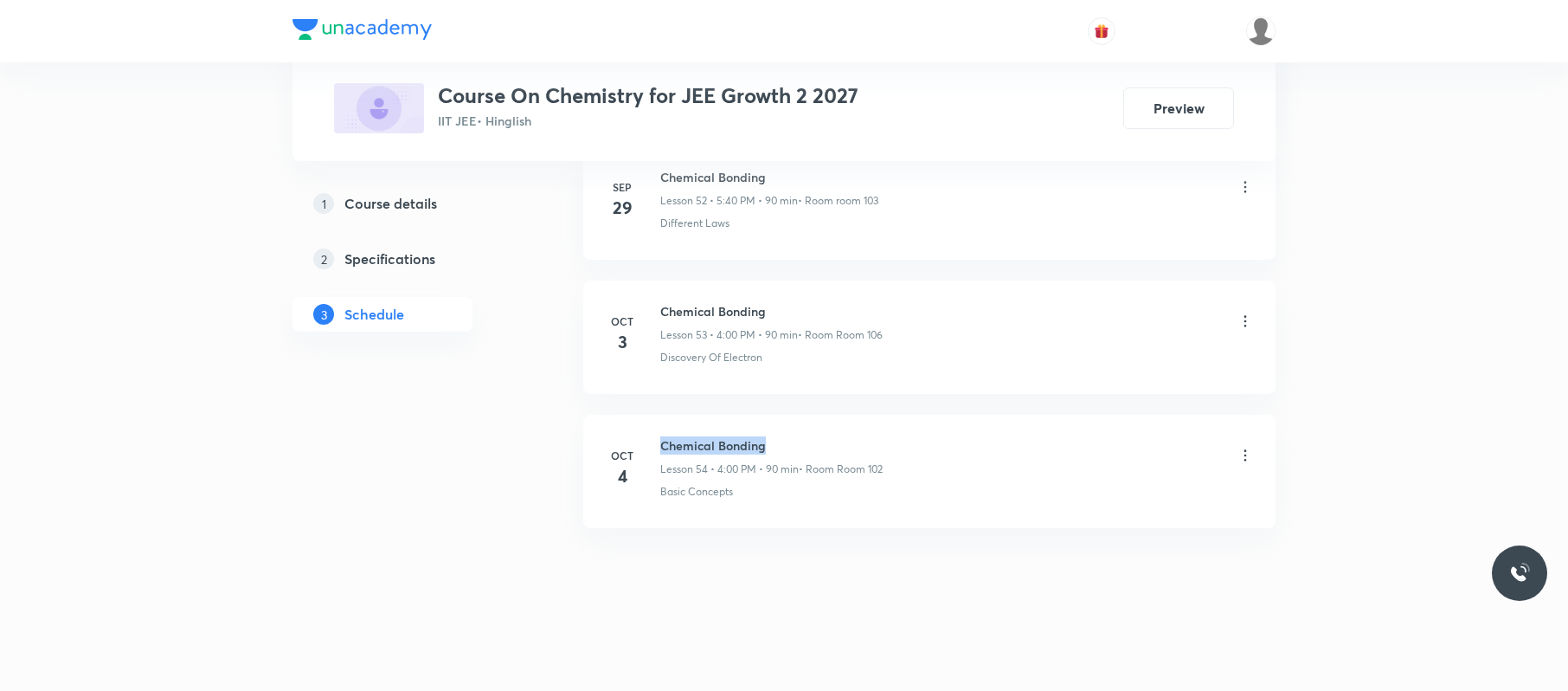
drag, startPoint x: 845, startPoint y: 410, endPoint x: 654, endPoint y: 405, distance: 191.1
copy h6 "Chemical Bonding"
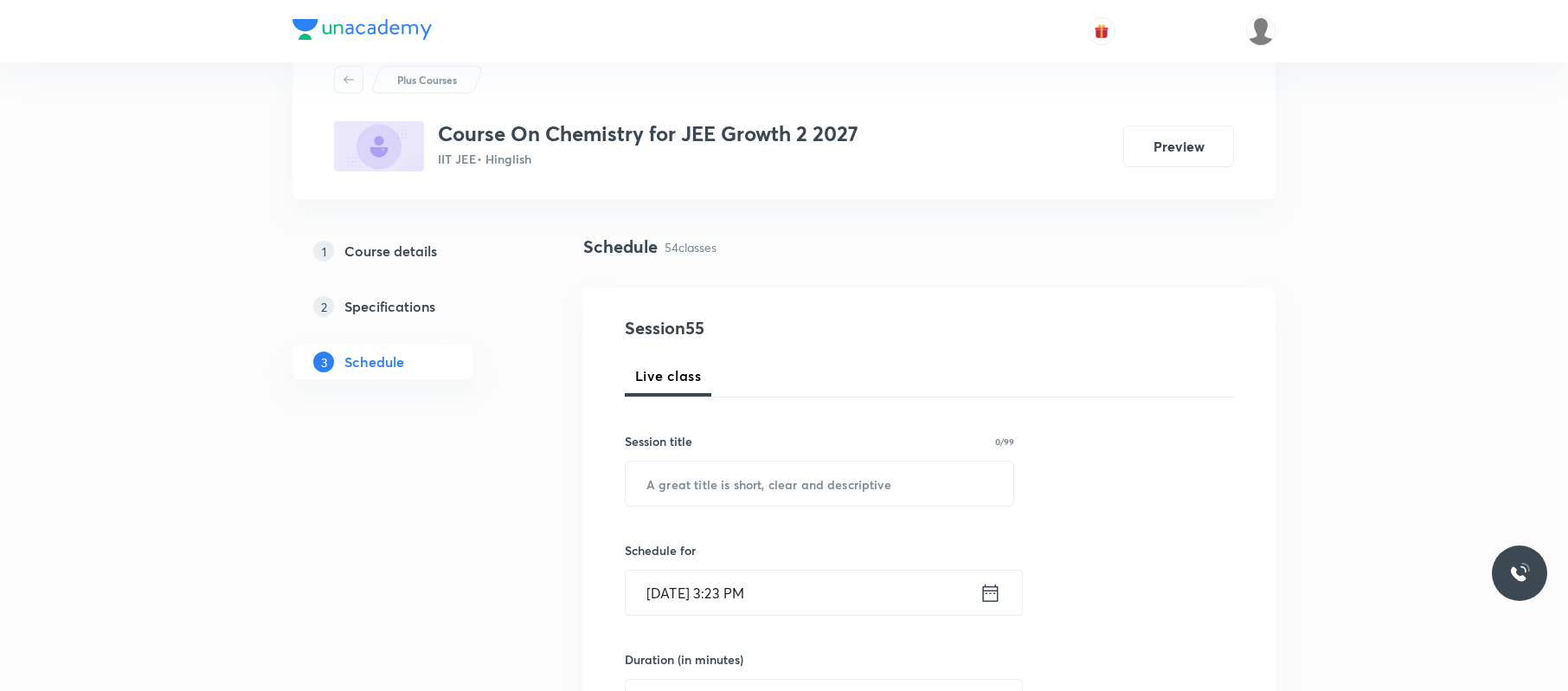
scroll to position [0, 0]
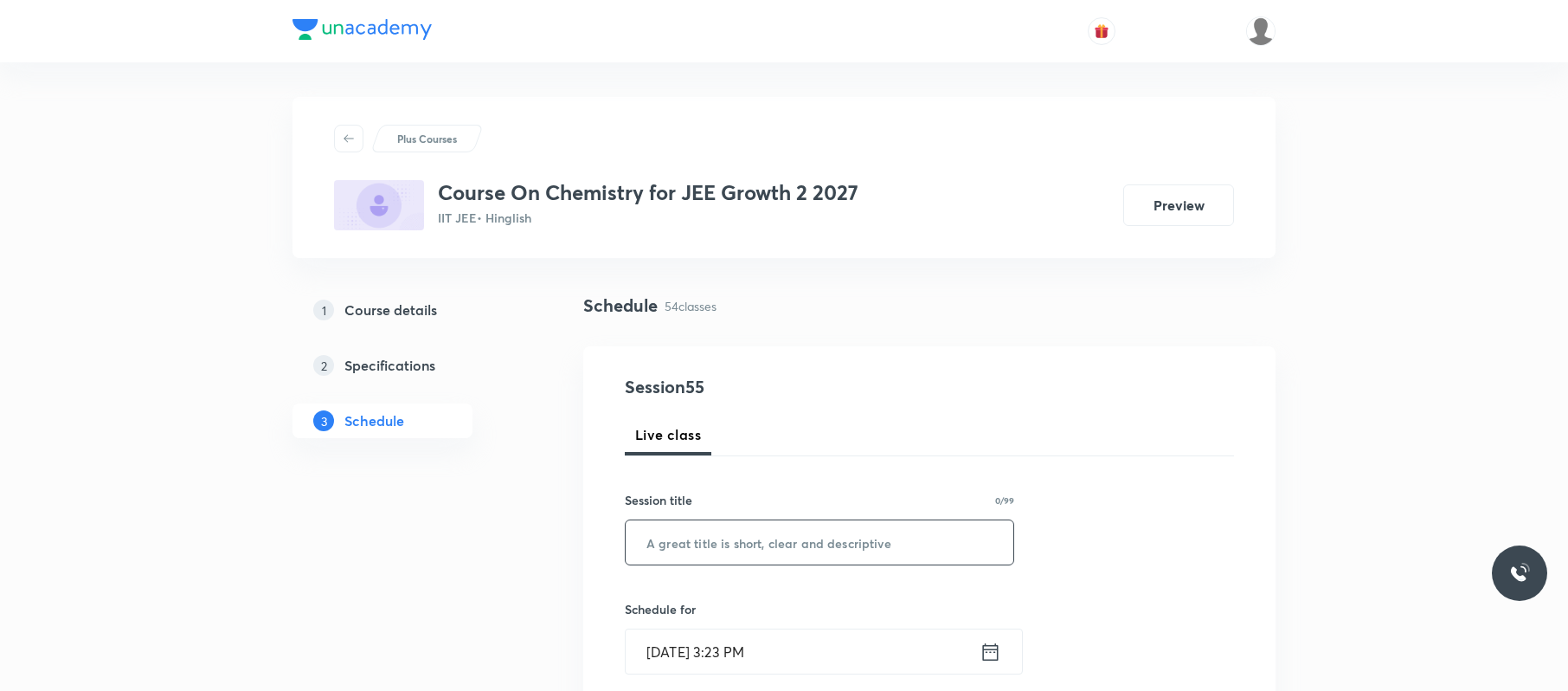
click at [769, 550] on input "text" at bounding box center [819, 543] width 388 height 44
paste input "Chemical Bonding"
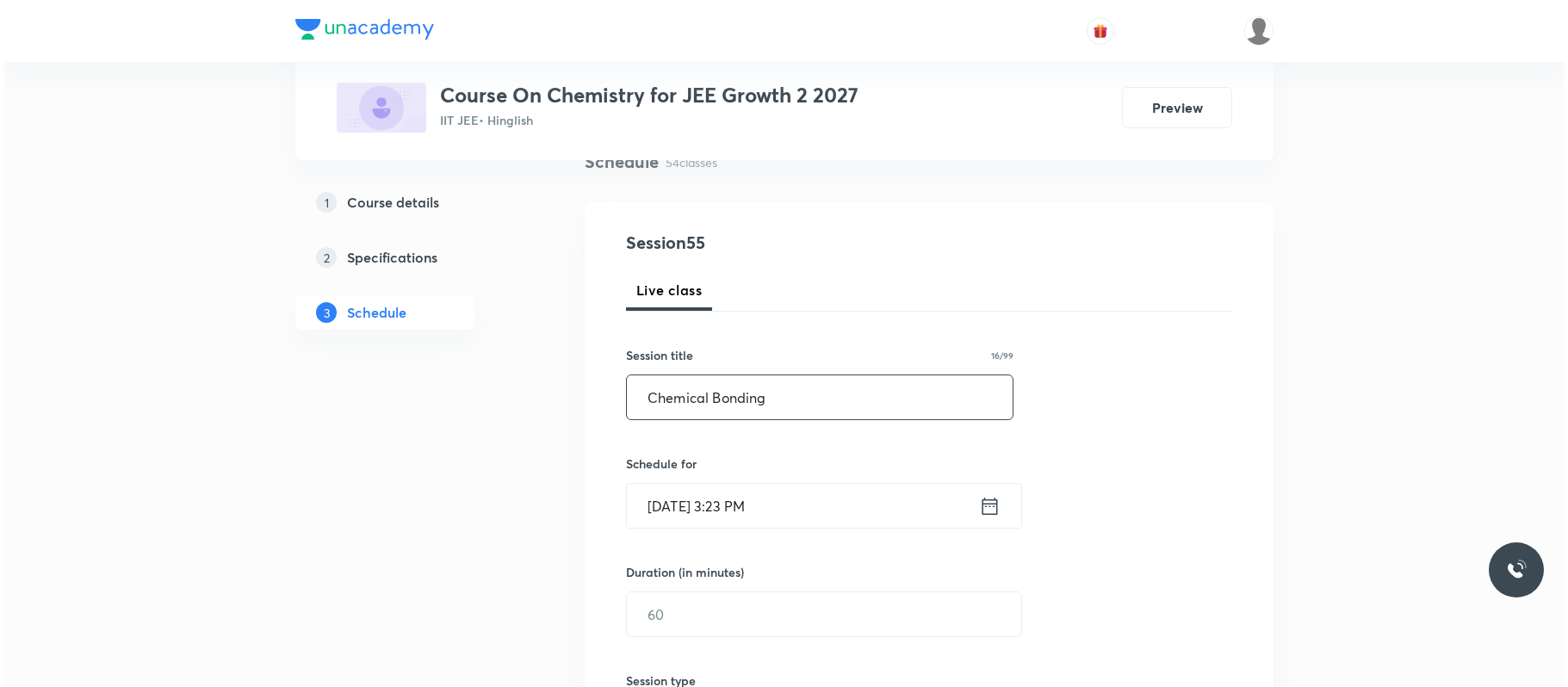
scroll to position [143, 0]
type input "Chemical Bonding"
click at [814, 483] on input "[DATE] 3:23 PM" at bounding box center [798, 505] width 352 height 44
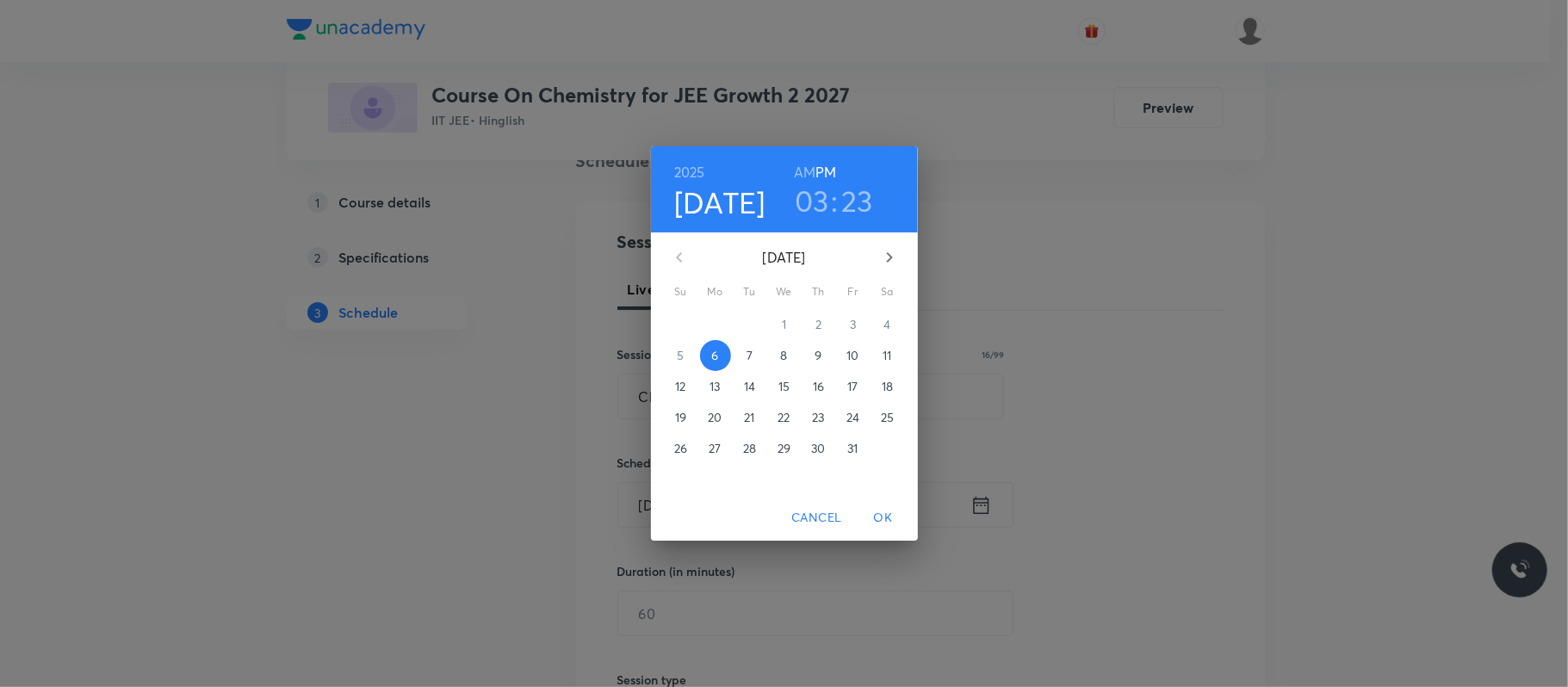
click at [806, 207] on h3 "03" at bounding box center [812, 201] width 34 height 36
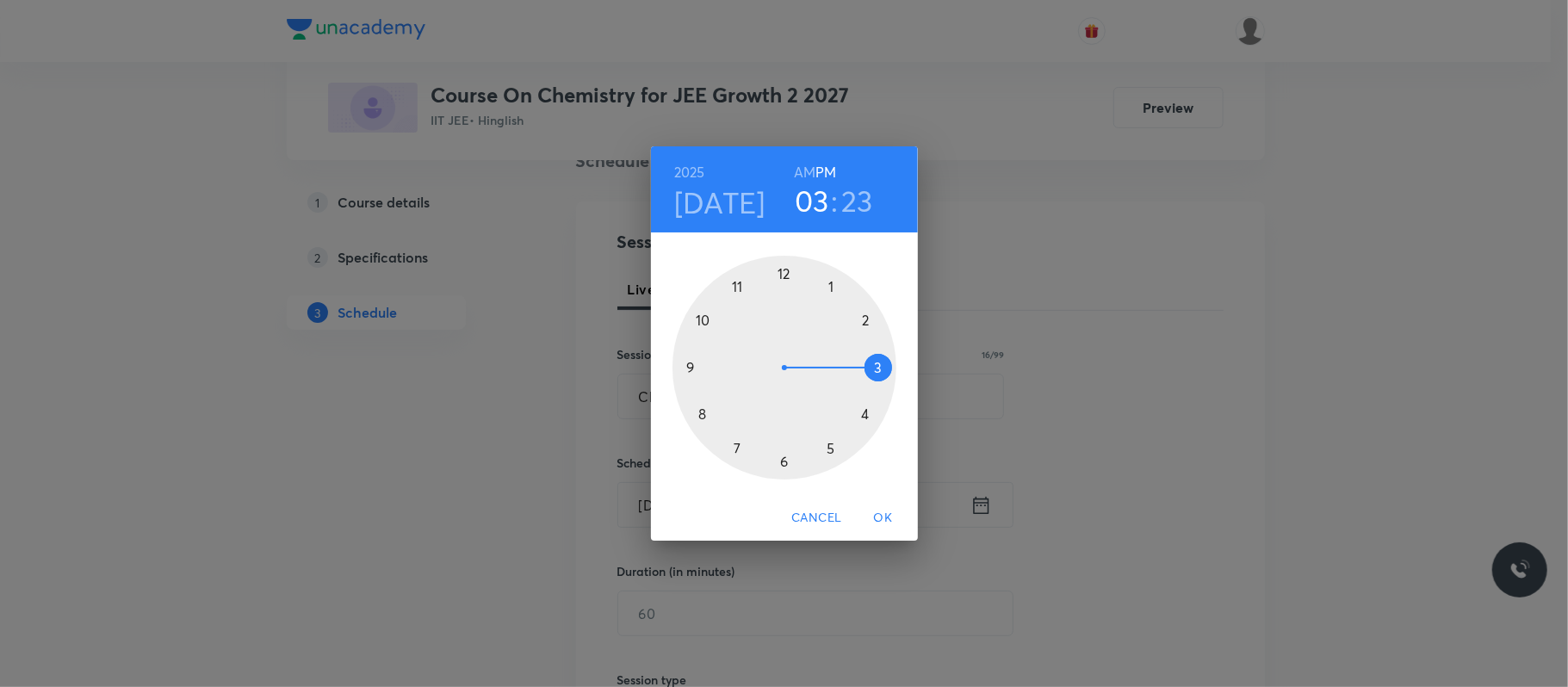
click at [864, 417] on div at bounding box center [784, 367] width 224 height 224
click at [785, 270] on div at bounding box center [784, 367] width 224 height 224
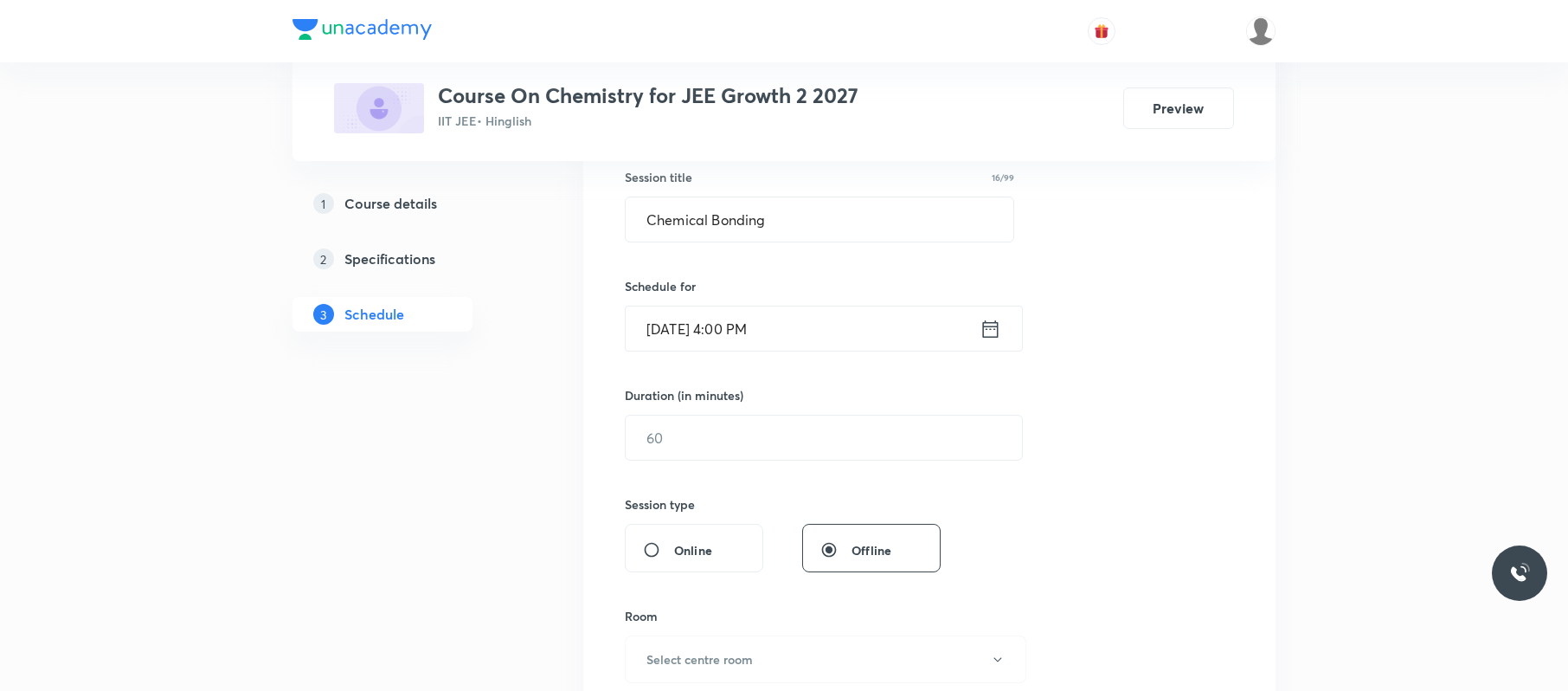
scroll to position [323, 0]
click at [746, 433] on input "text" at bounding box center [823, 437] width 396 height 44
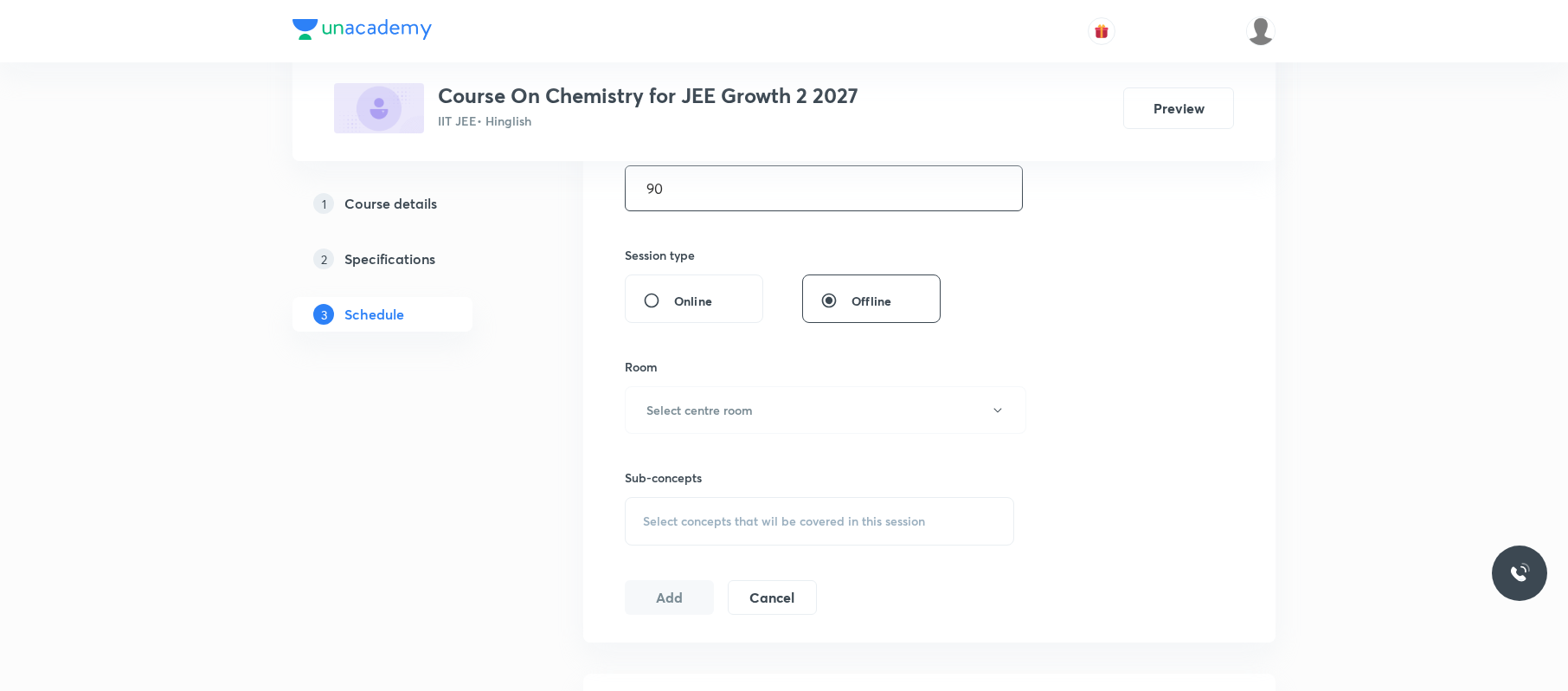
scroll to position [575, 0]
type input "90"
click at [759, 406] on button "Select centre room" at bounding box center [824, 406] width 401 height 47
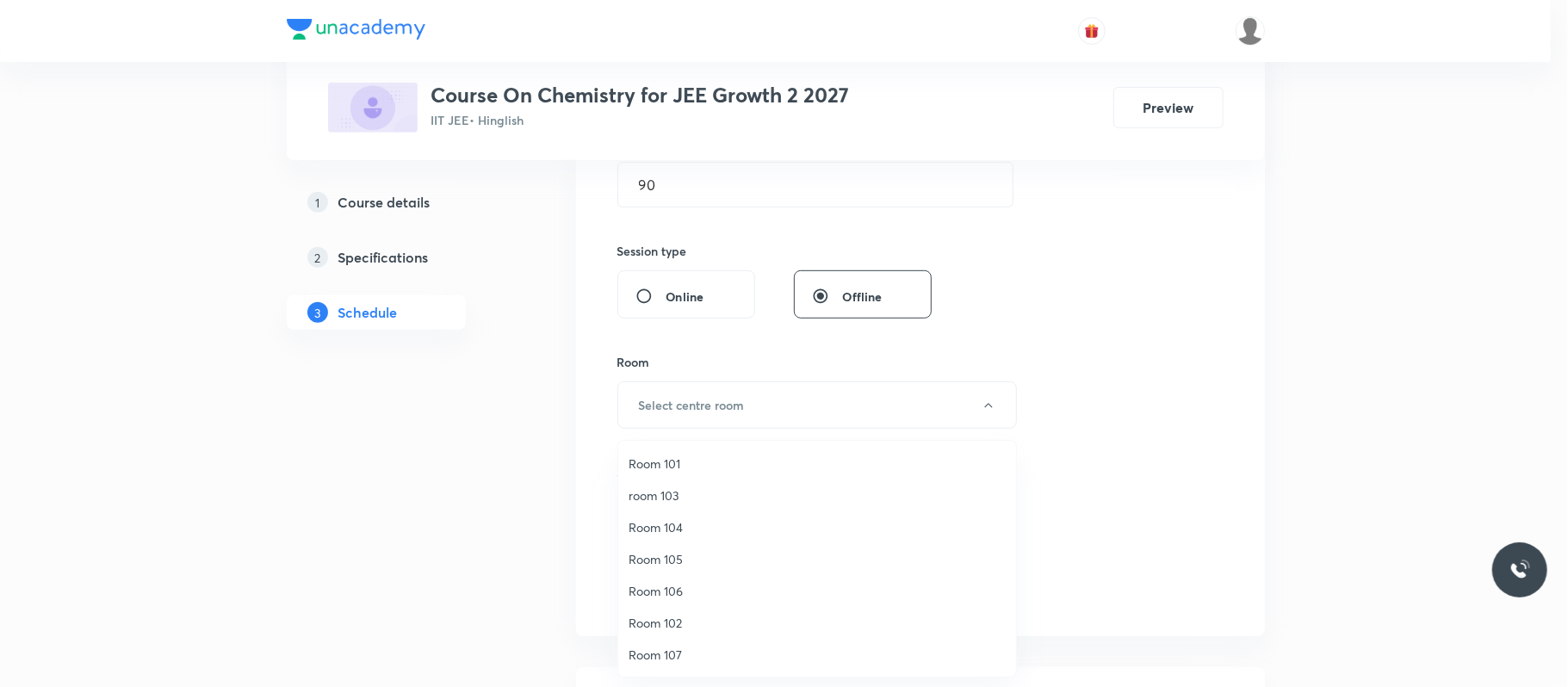
click at [694, 482] on li "room 103" at bounding box center [818, 495] width 398 height 32
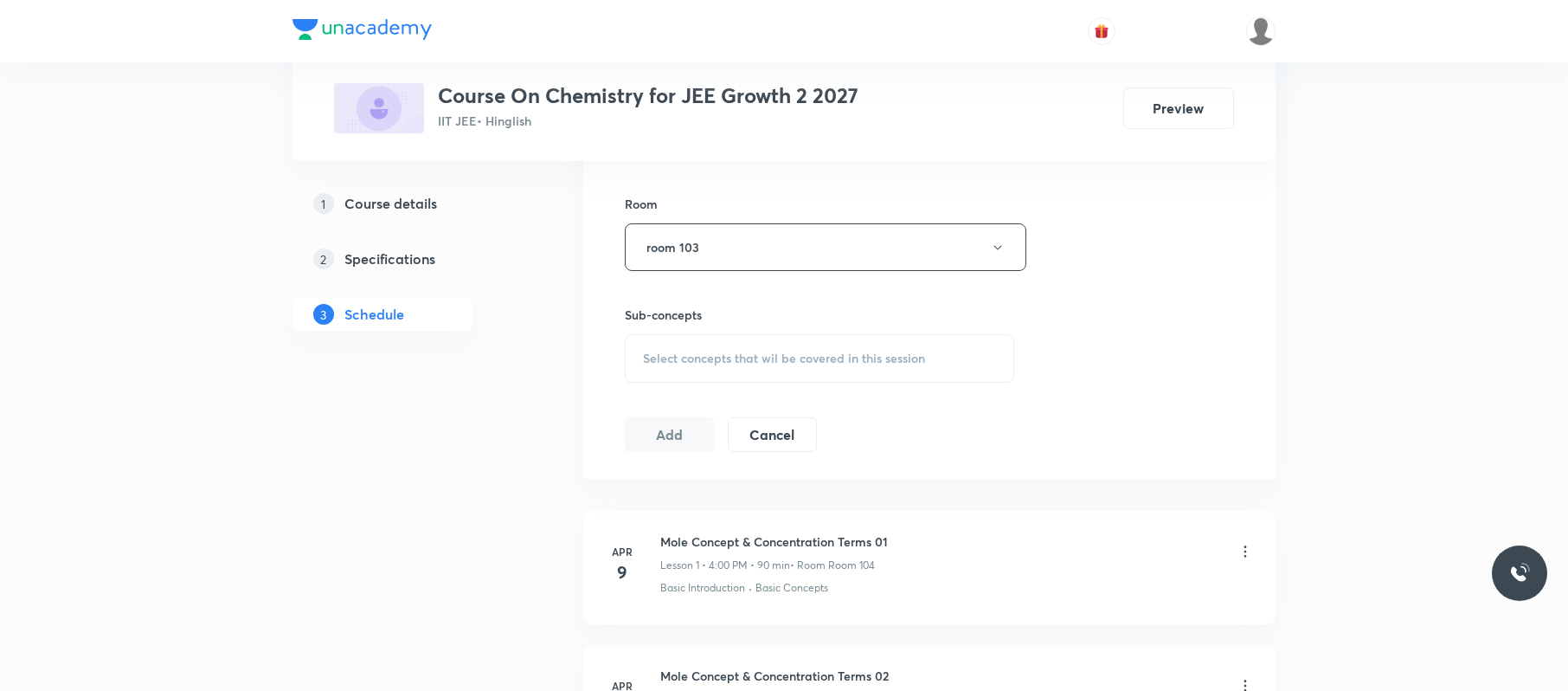
scroll to position [736, 0]
click at [771, 343] on div "Select concepts that wil be covered in this session" at bounding box center [819, 357] width 390 height 48
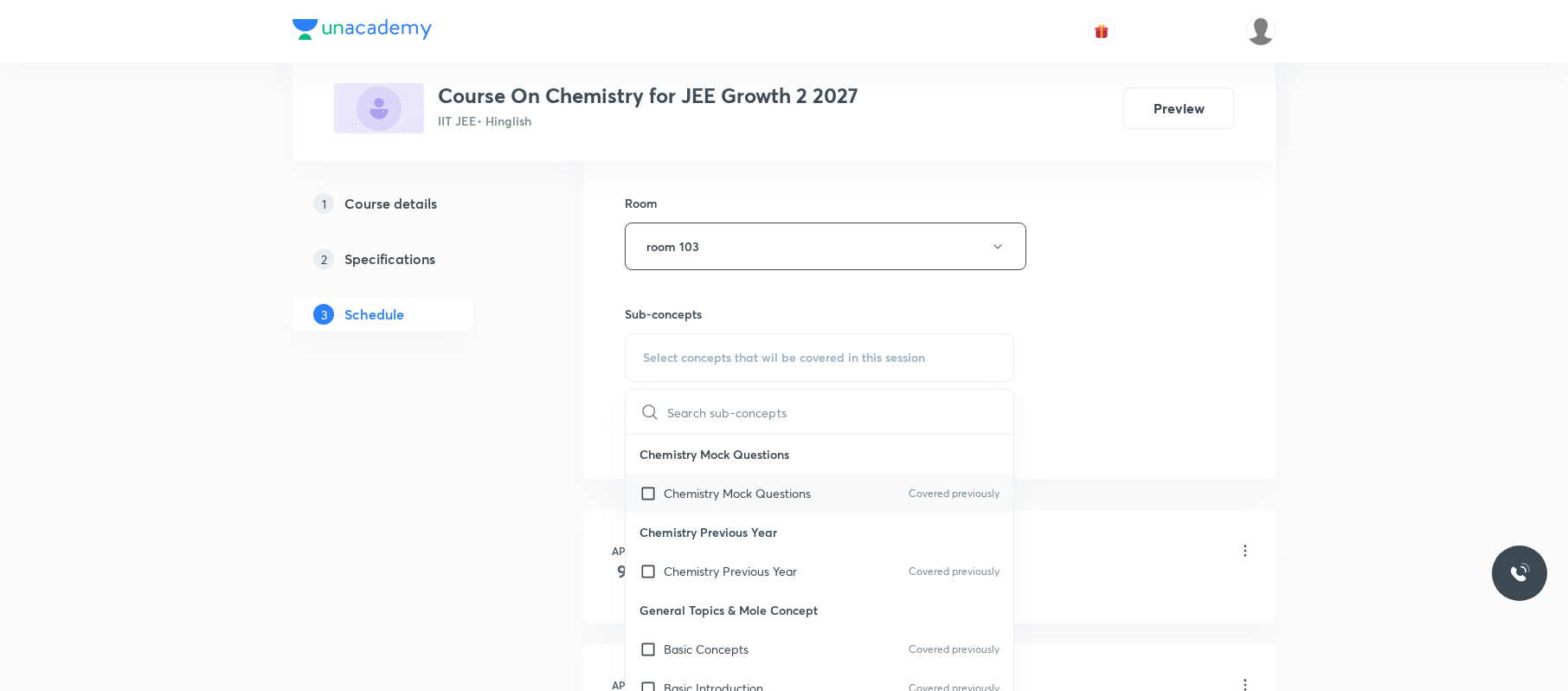
scroll to position [462, 0]
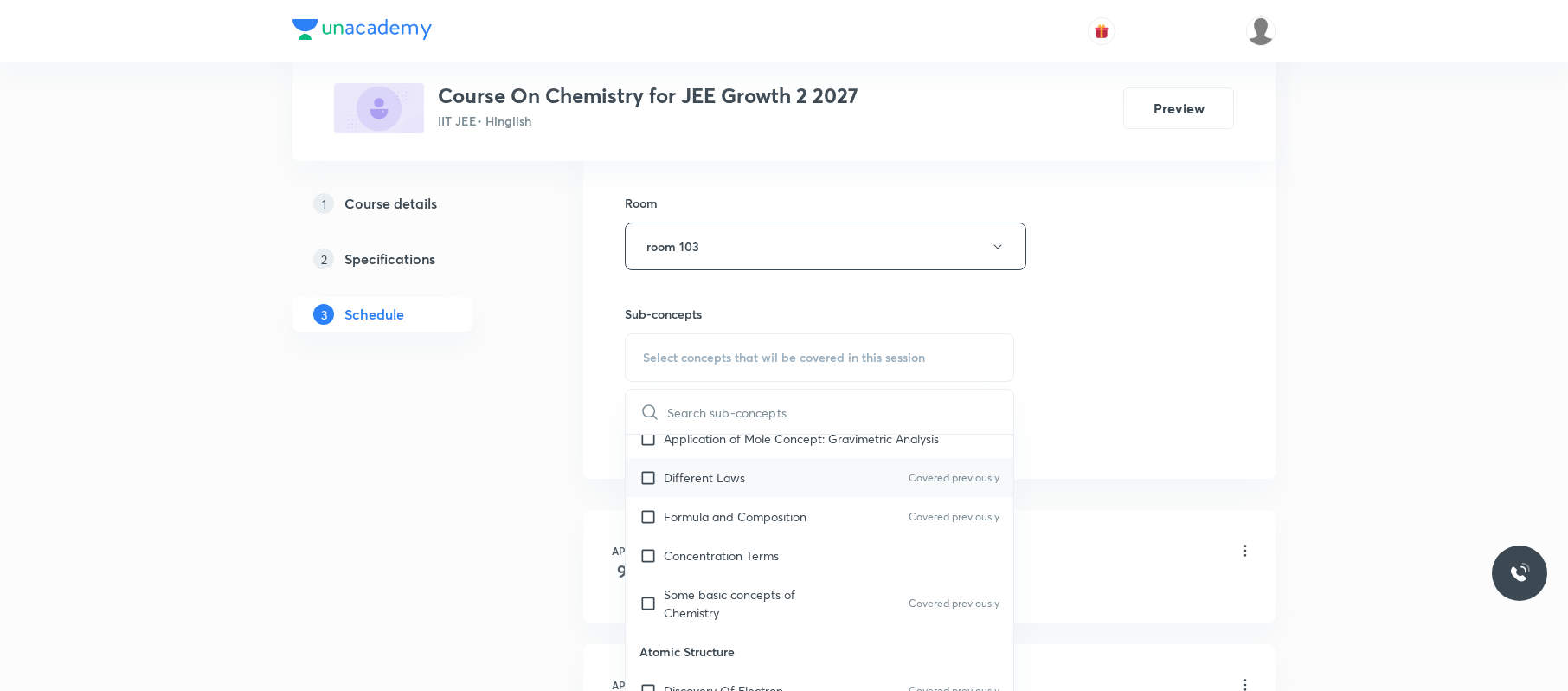
click at [727, 486] on p "Different Laws" at bounding box center [704, 477] width 82 height 18
click at [1135, 354] on div "Session 55 Live class Session title 16/99 Chemical Bonding ​ Schedule for Oct 6…" at bounding box center [928, 44] width 609 height 813
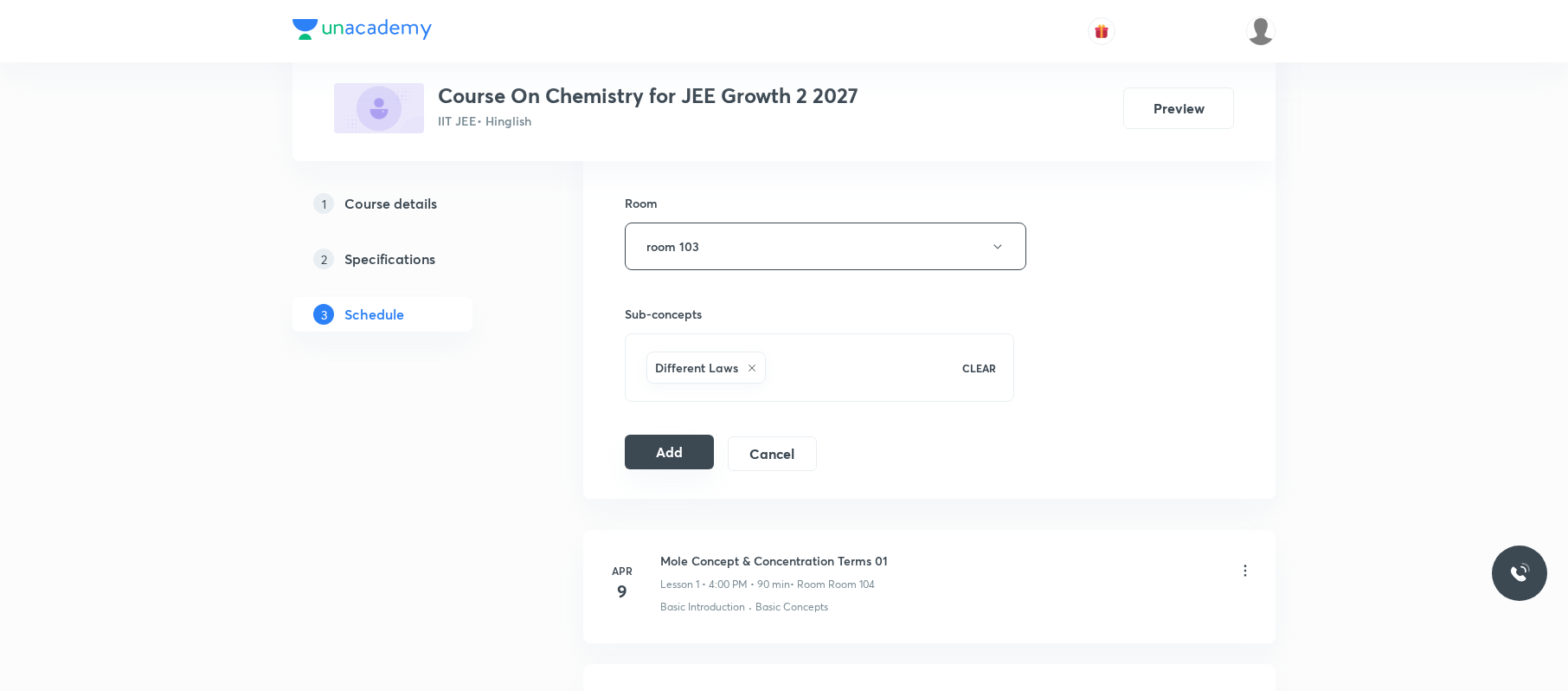
click at [680, 455] on button "Add" at bounding box center [669, 452] width 89 height 35
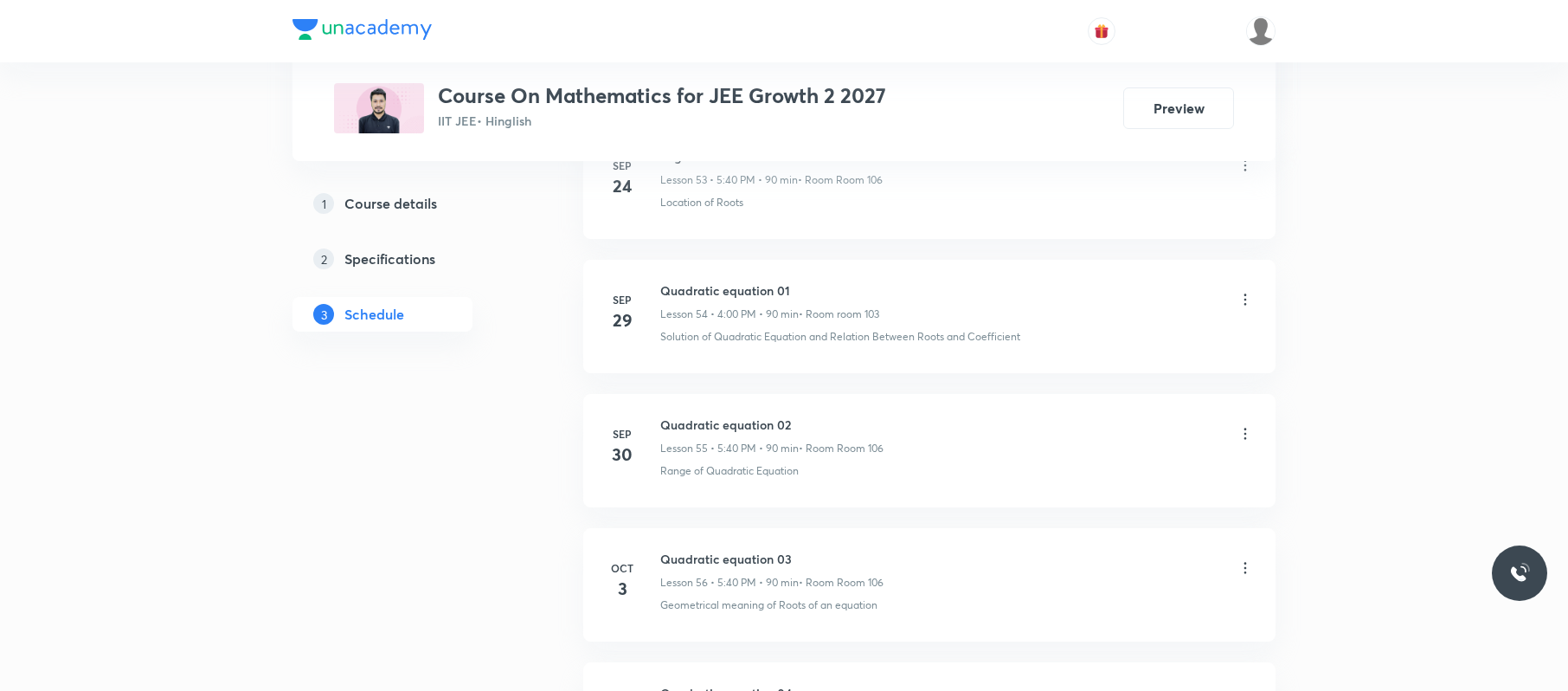
scroll to position [8380, 0]
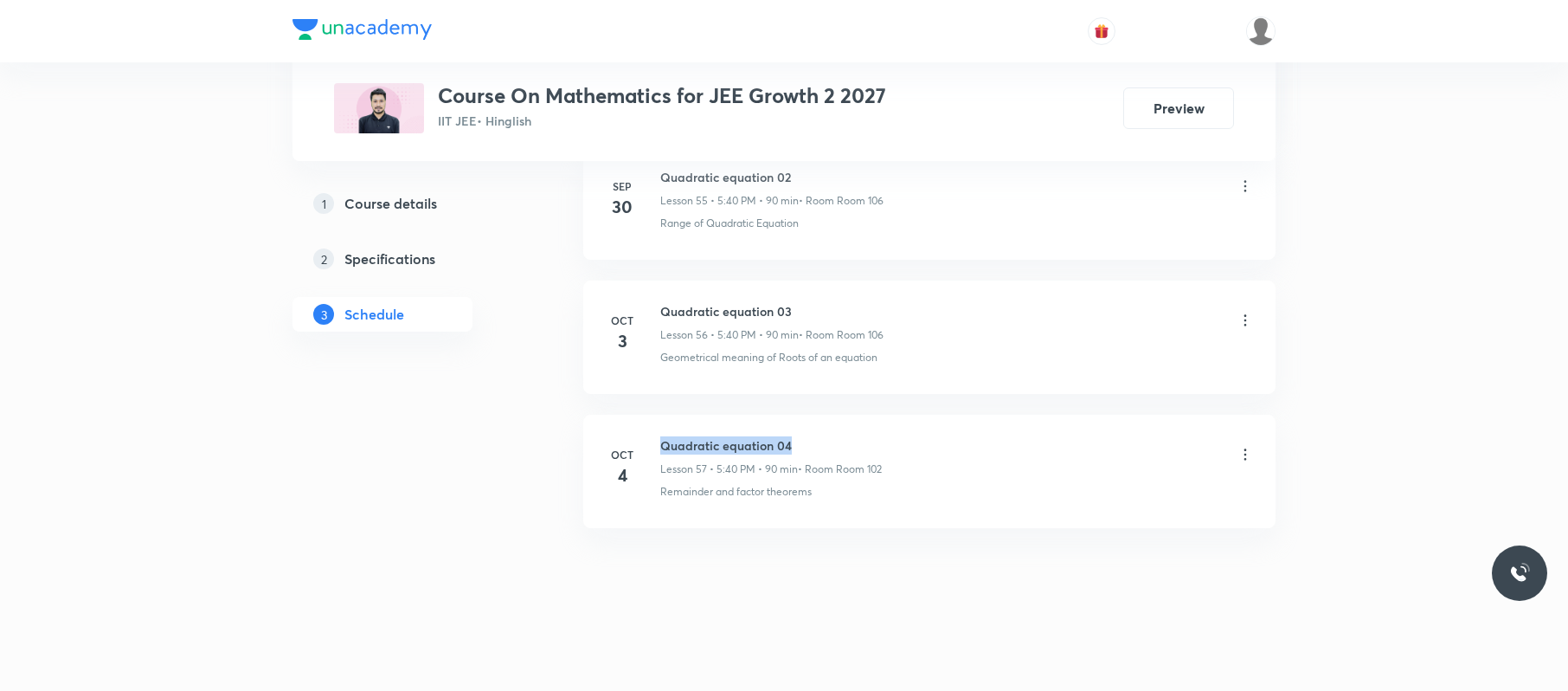
drag, startPoint x: 841, startPoint y: 414, endPoint x: 654, endPoint y: 417, distance: 187.0
click at [654, 418] on li "[DATE] Quadratic equation 04 Lesson 57 • 5:40 PM • 90 min • Room Room 102 Remai…" at bounding box center [929, 472] width 693 height 114
copy h6 "Quadratic equation 04"
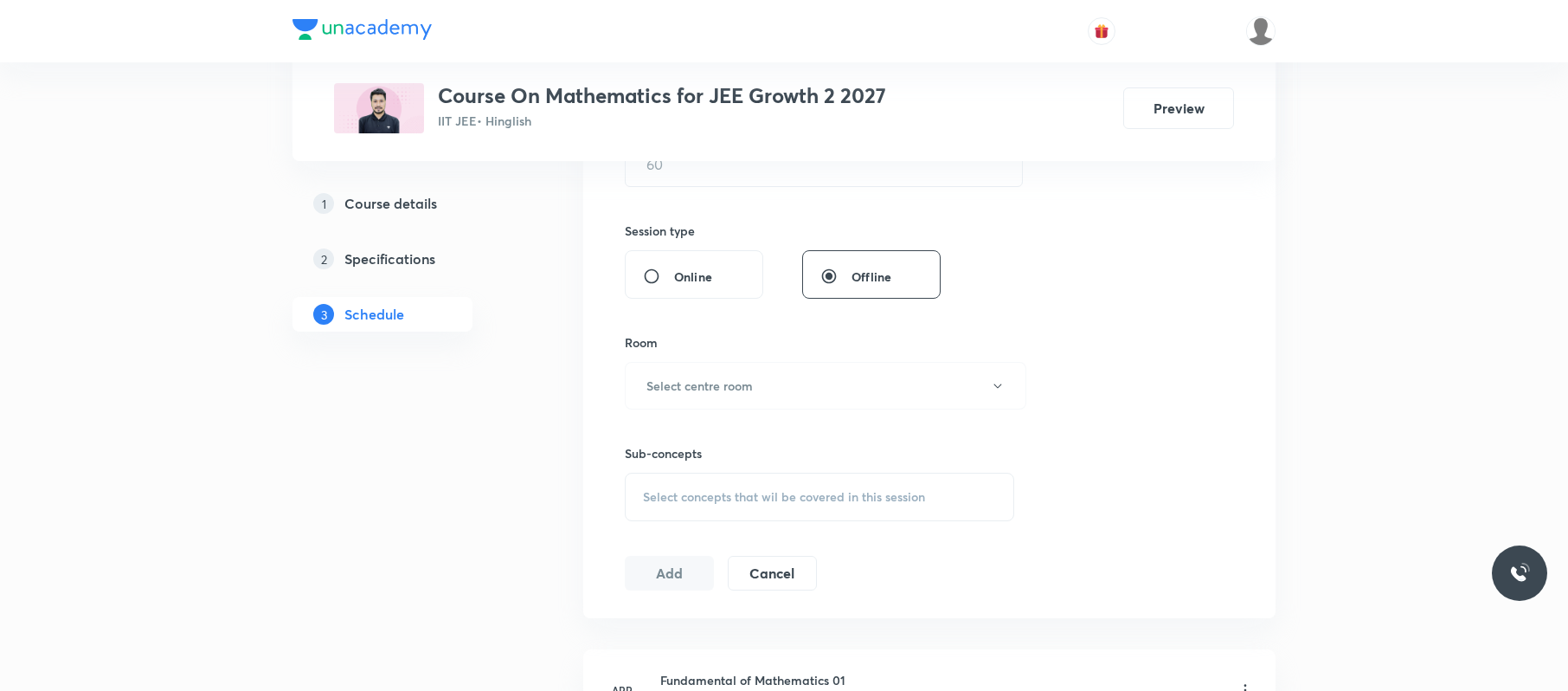
scroll to position [0, 0]
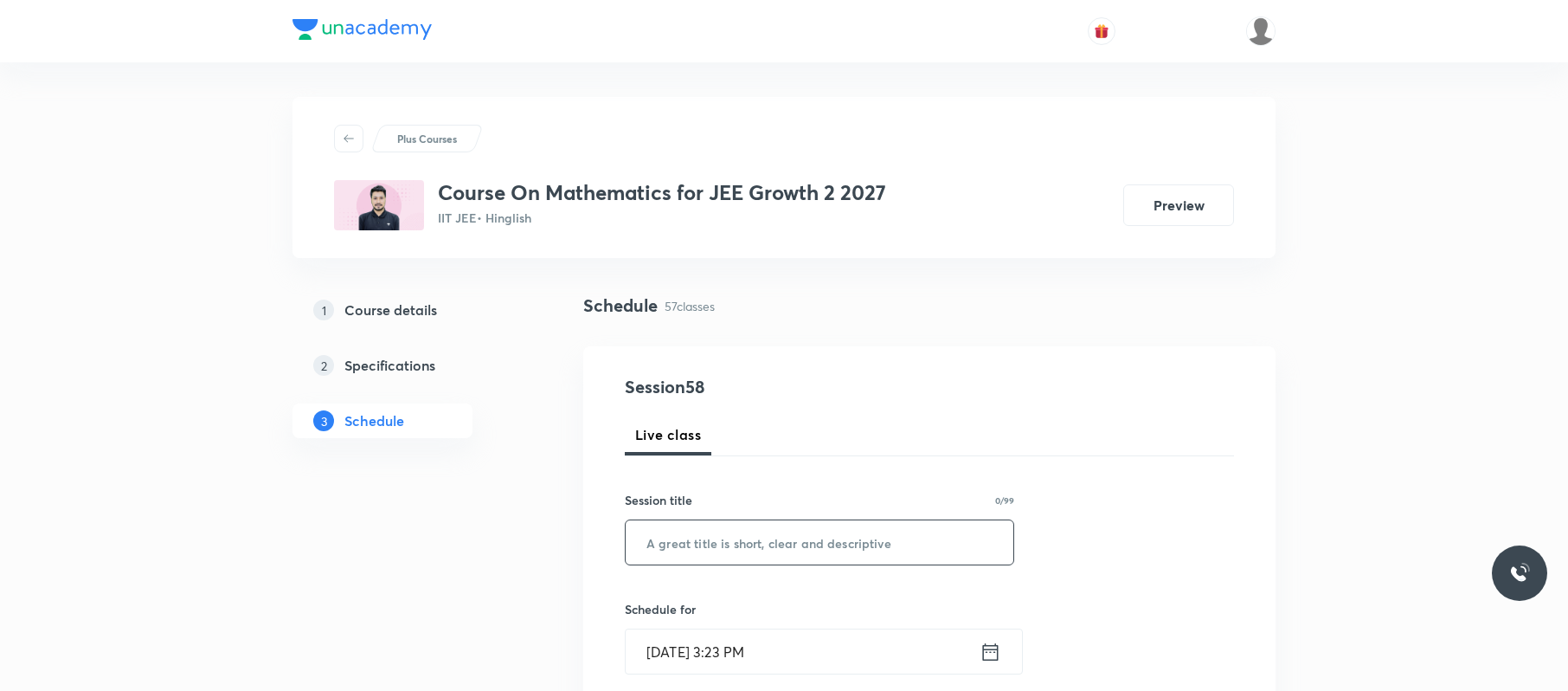
click at [841, 533] on input "text" at bounding box center [819, 543] width 388 height 44
paste input "Quadratic equation 04"
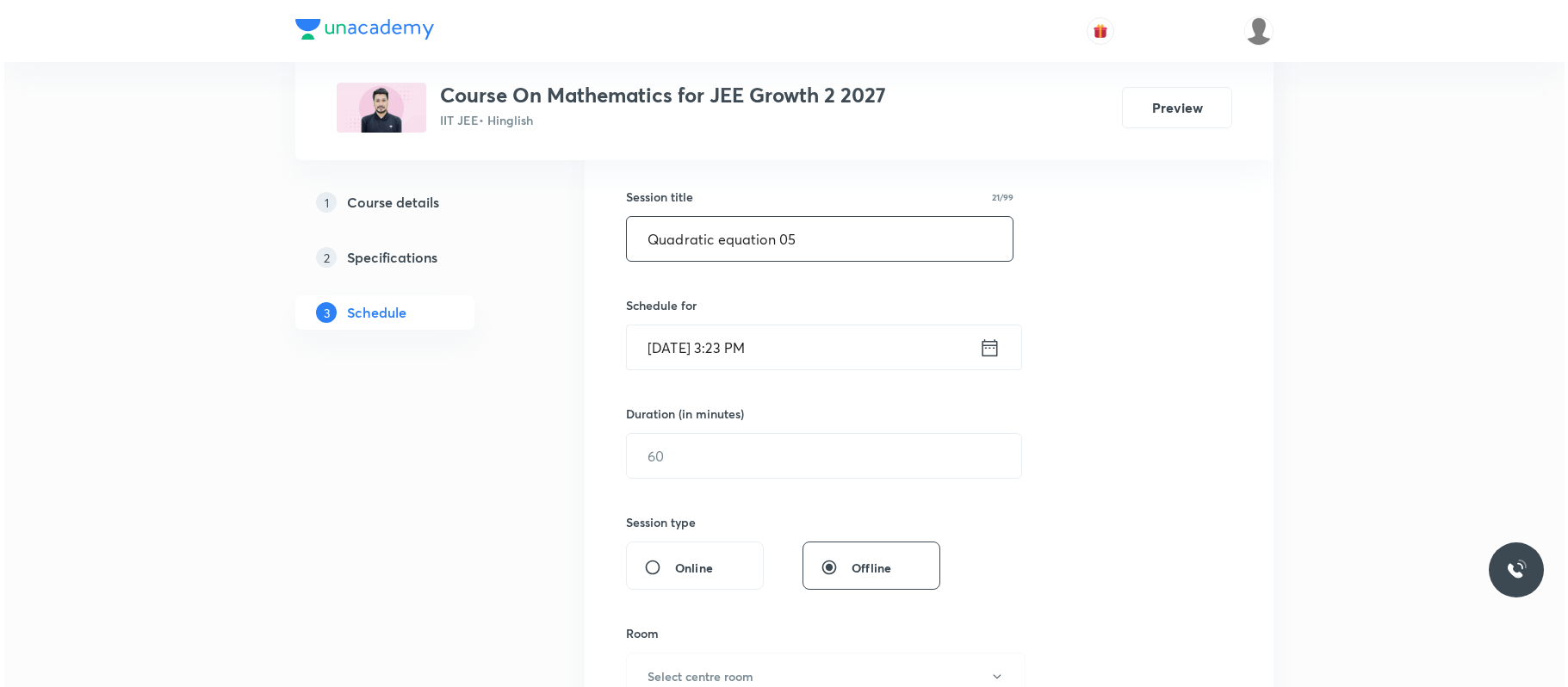
scroll to position [301, 0]
type input "Quadratic equation 05"
click at [894, 360] on input "Oct 6, 2025, 3:23 PM" at bounding box center [798, 346] width 352 height 44
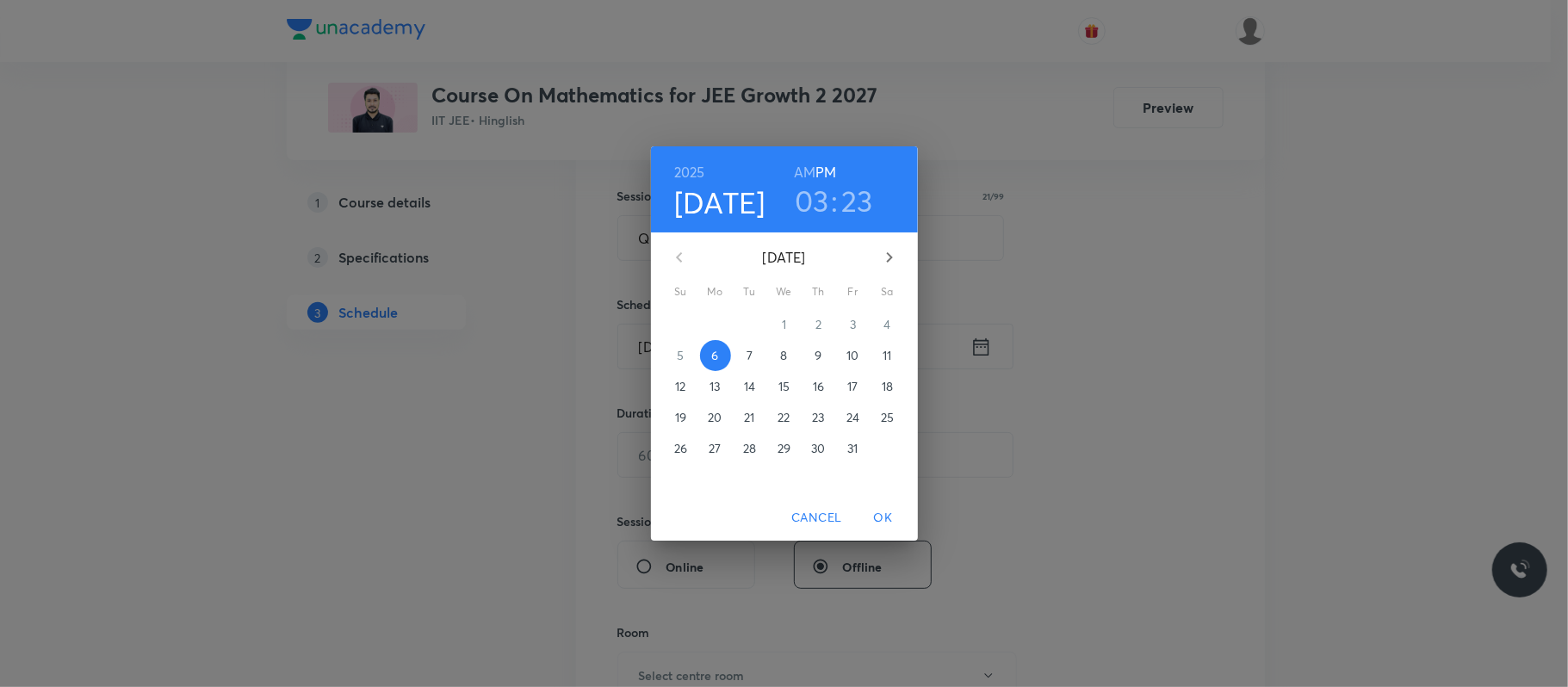
click at [819, 201] on h3 "03" at bounding box center [812, 201] width 34 height 36
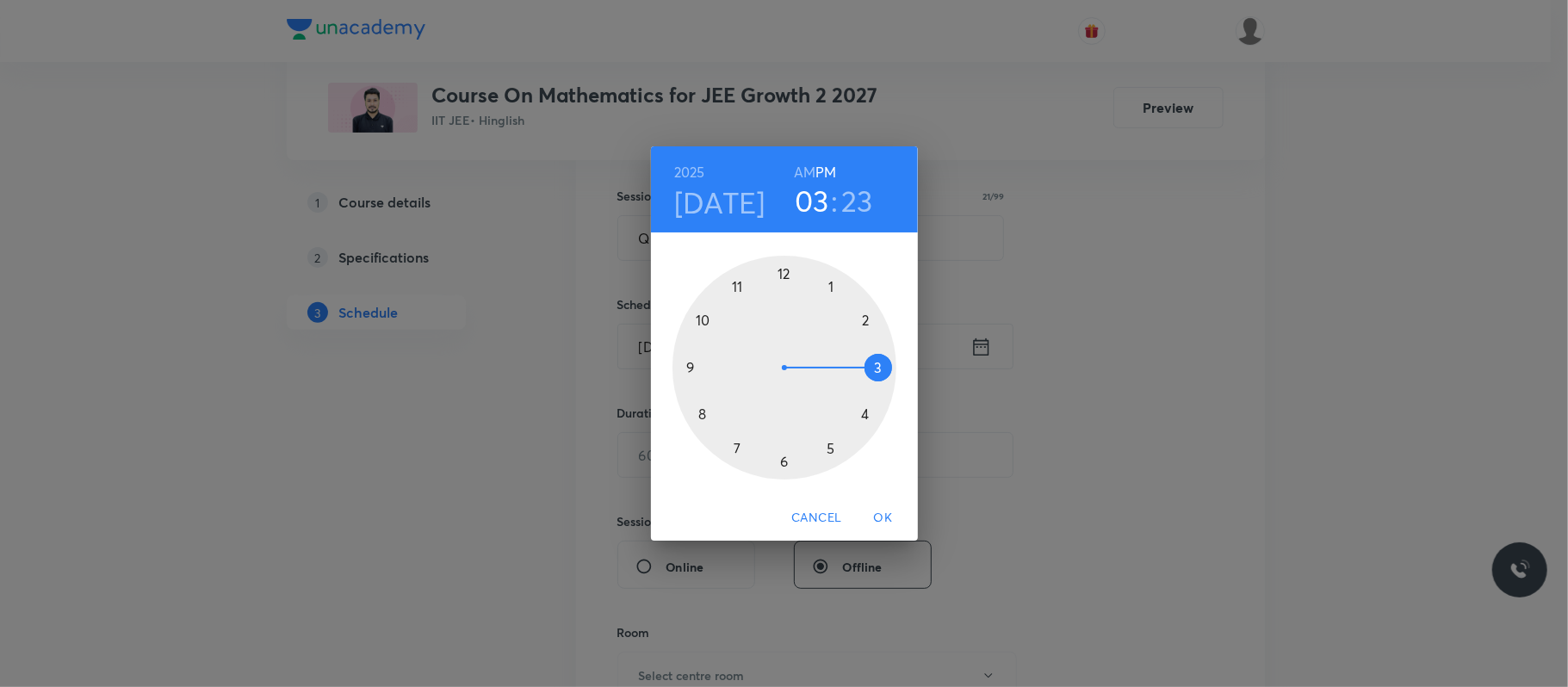
click at [830, 446] on div at bounding box center [784, 367] width 224 height 224
click at [706, 414] on div at bounding box center [784, 367] width 224 height 224
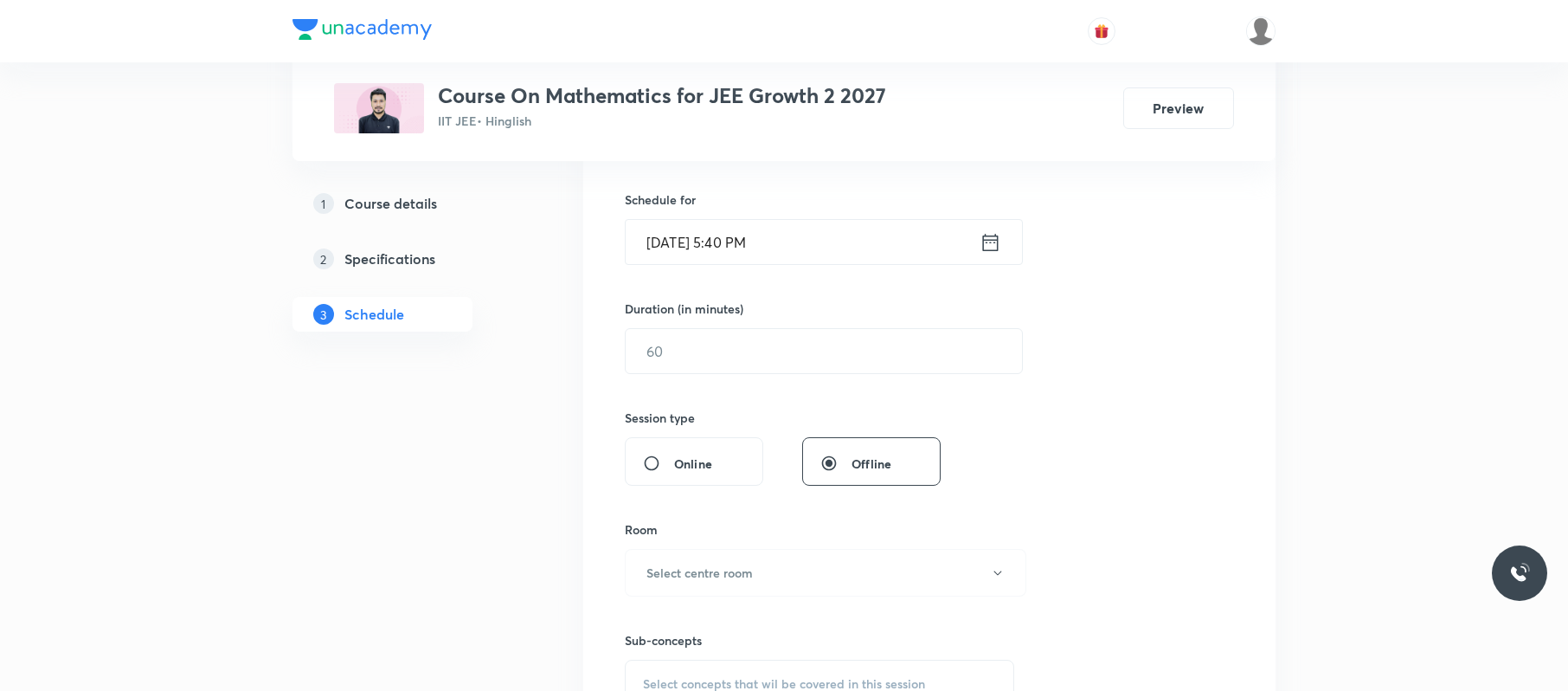
scroll to position [410, 0]
click at [720, 367] on input "text" at bounding box center [823, 350] width 396 height 44
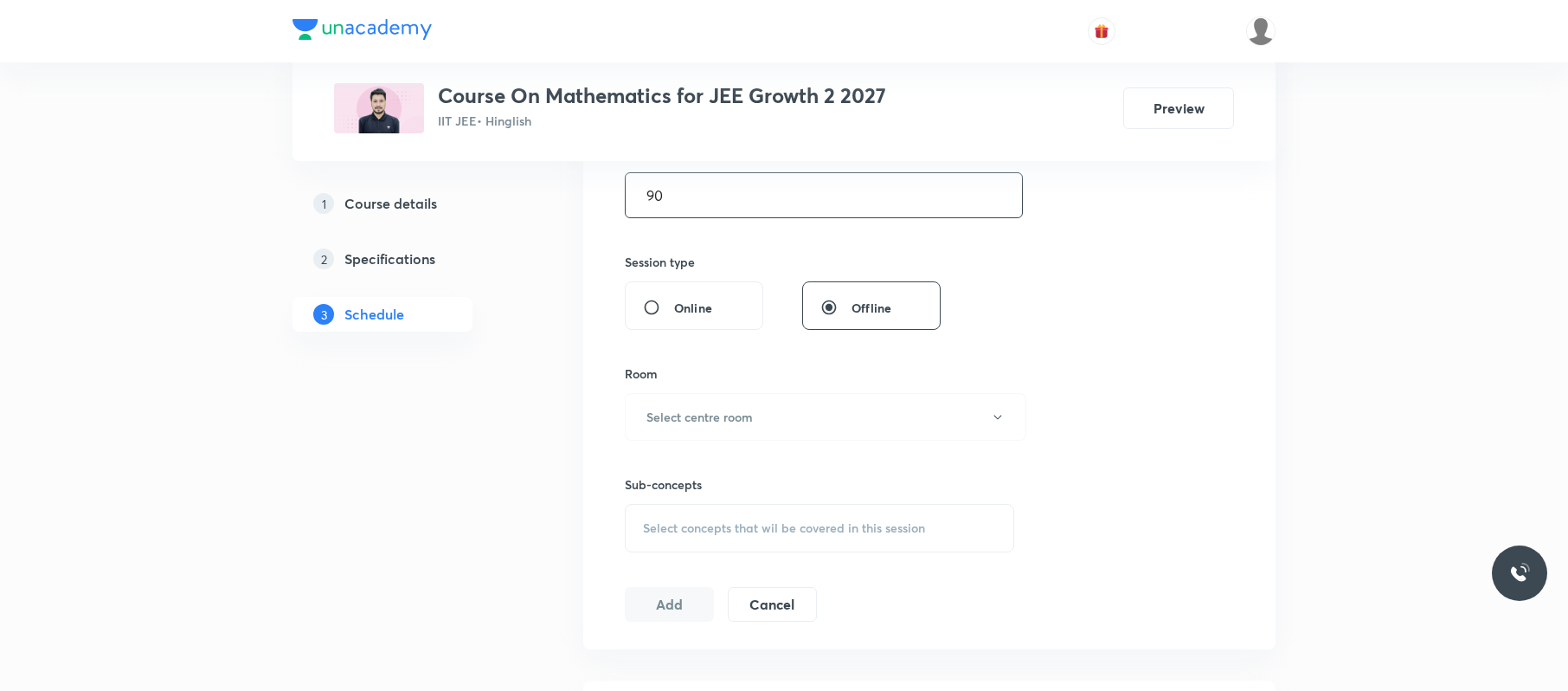
scroll to position [566, 0]
type input "90"
click at [738, 412] on h6 "Select centre room" at bounding box center [699, 416] width 107 height 18
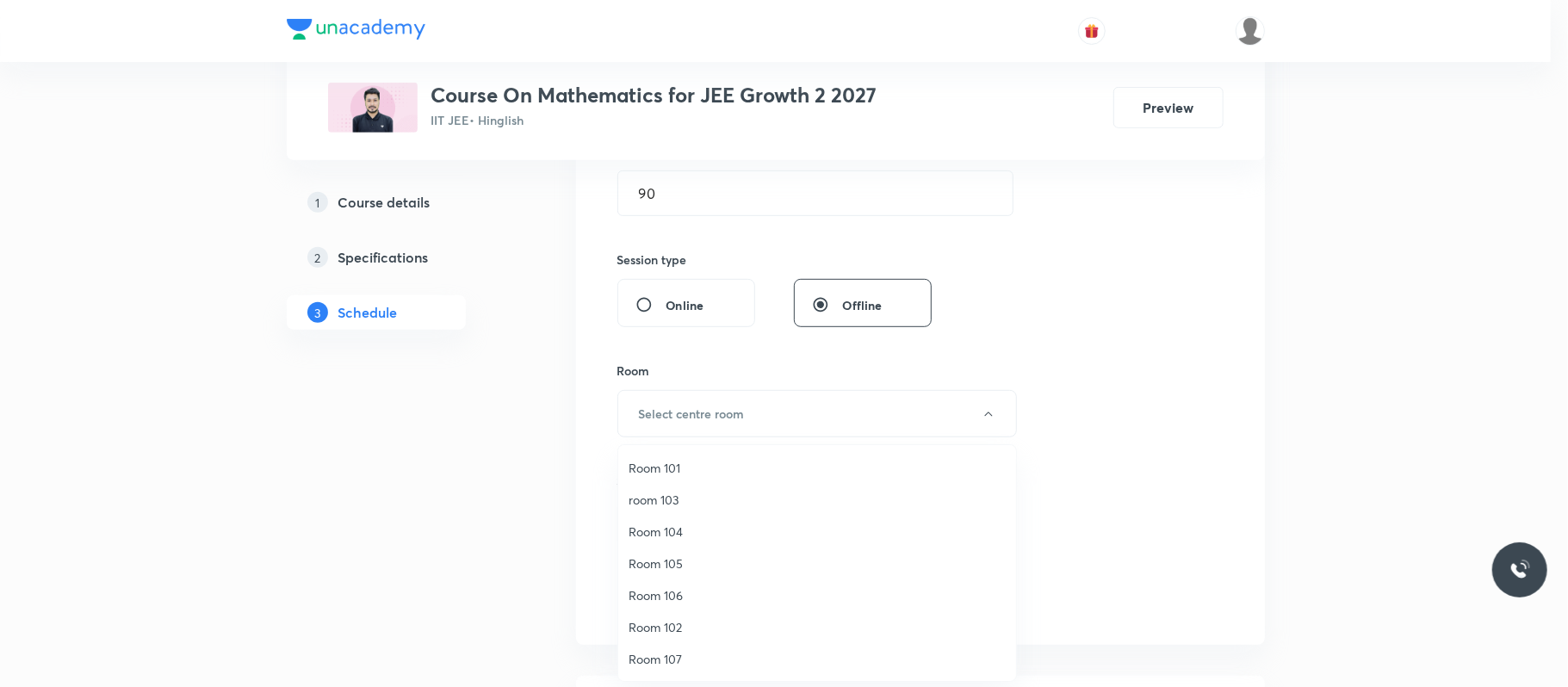
click at [700, 500] on span "room 103" at bounding box center [818, 499] width 377 height 18
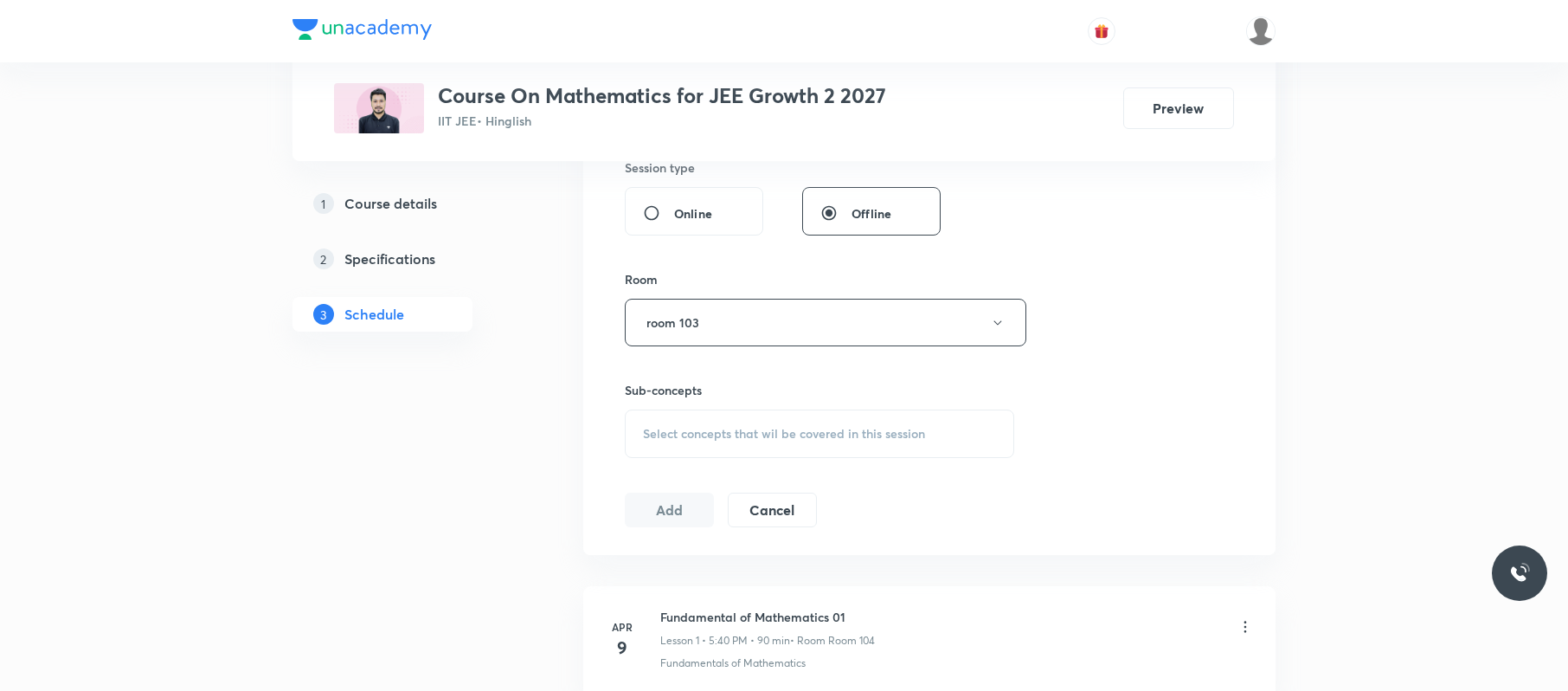
scroll to position [661, 0]
click at [728, 427] on span "Select concepts that wil be covered in this session" at bounding box center [783, 432] width 282 height 13
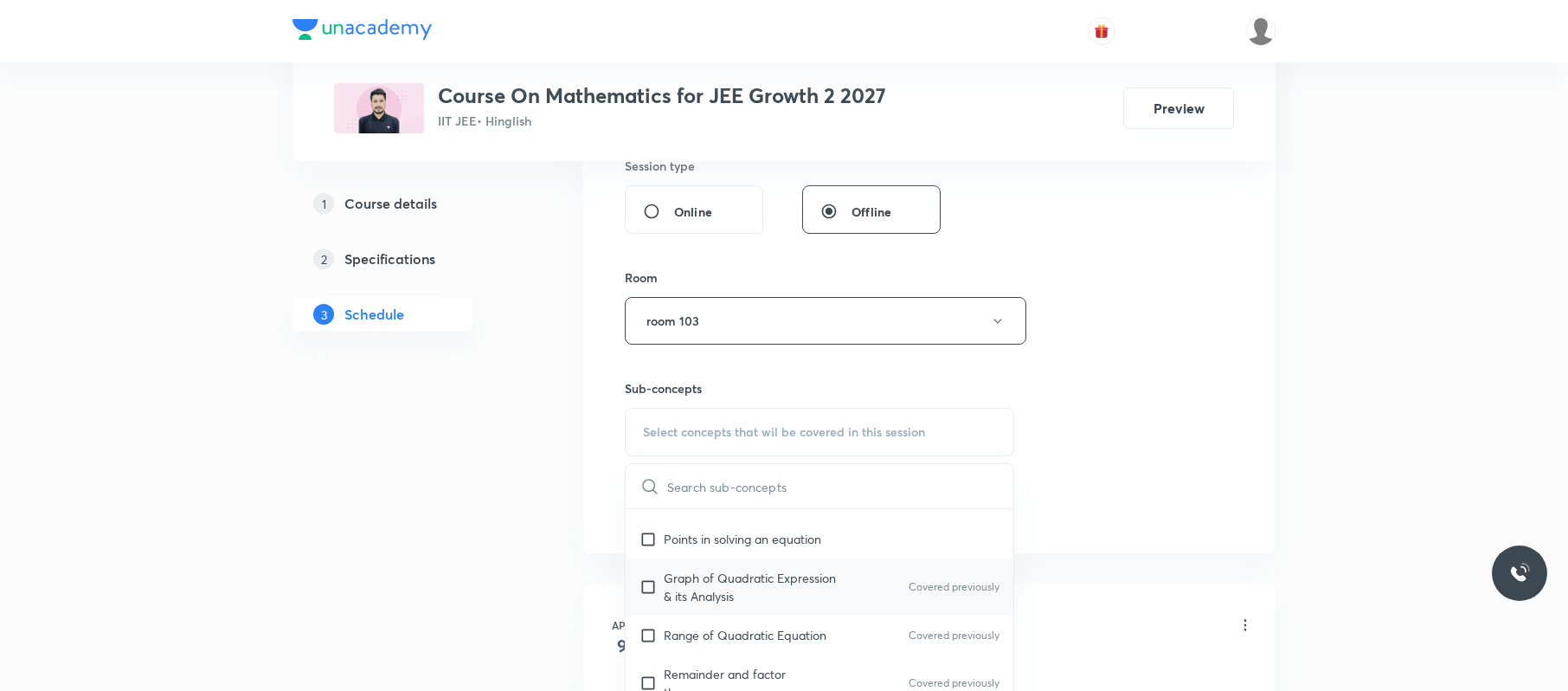
scroll to position [396, 0]
click at [832, 583] on p "Graph of Quadratic Expression & its Analysis" at bounding box center [751, 586] width 175 height 37
click at [1181, 469] on div "Session 58 Live class Session title 21/99 Quadratic equation 05 ​ Schedule for …" at bounding box center [928, 118] width 609 height 813
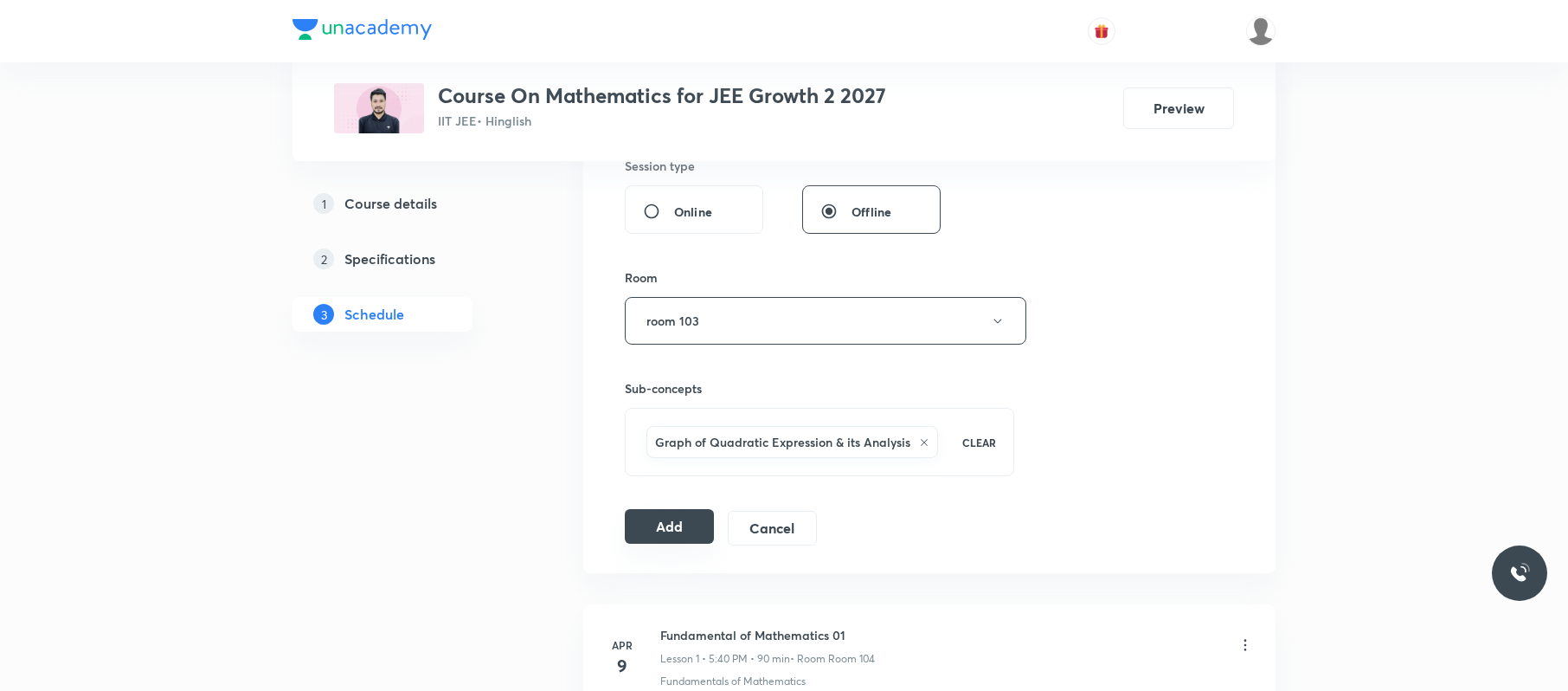
click at [675, 537] on button "Add" at bounding box center [669, 526] width 89 height 35
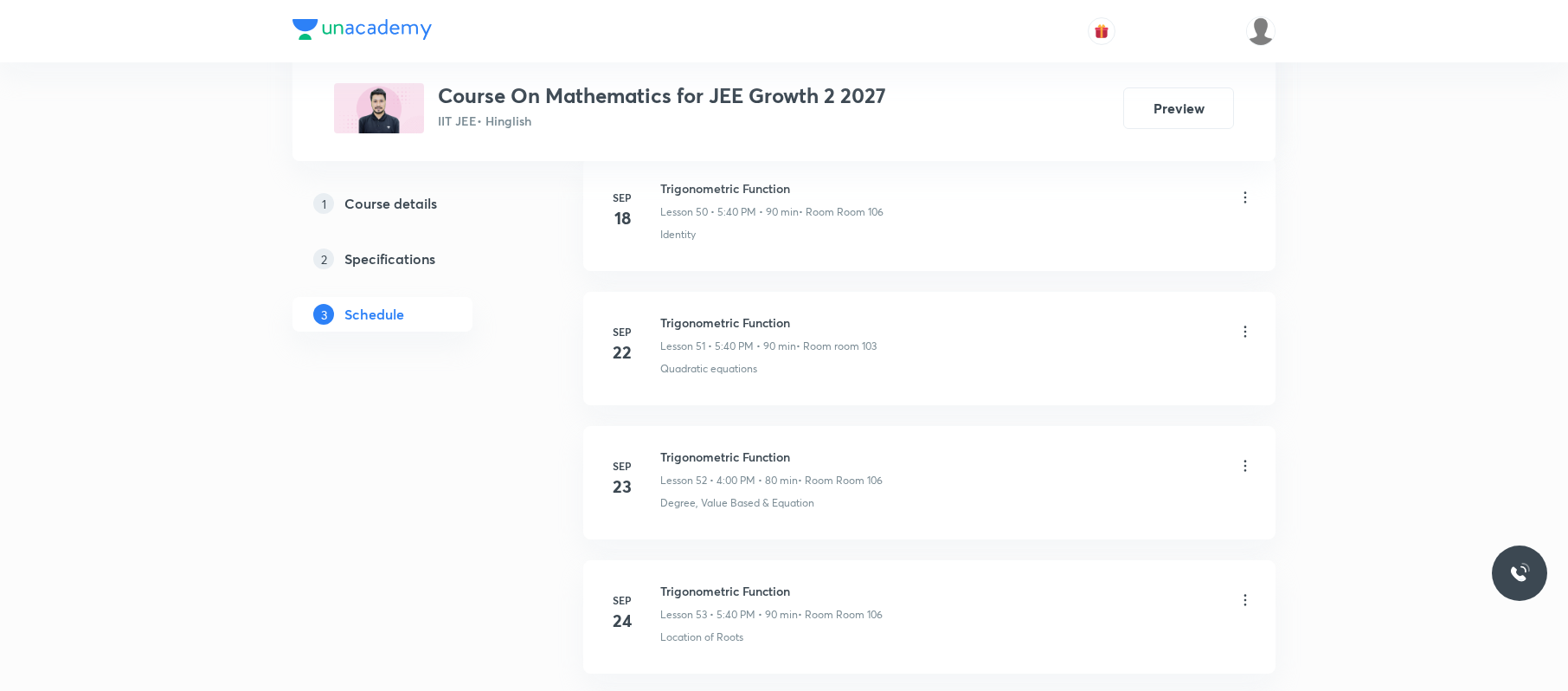
scroll to position [8402, 0]
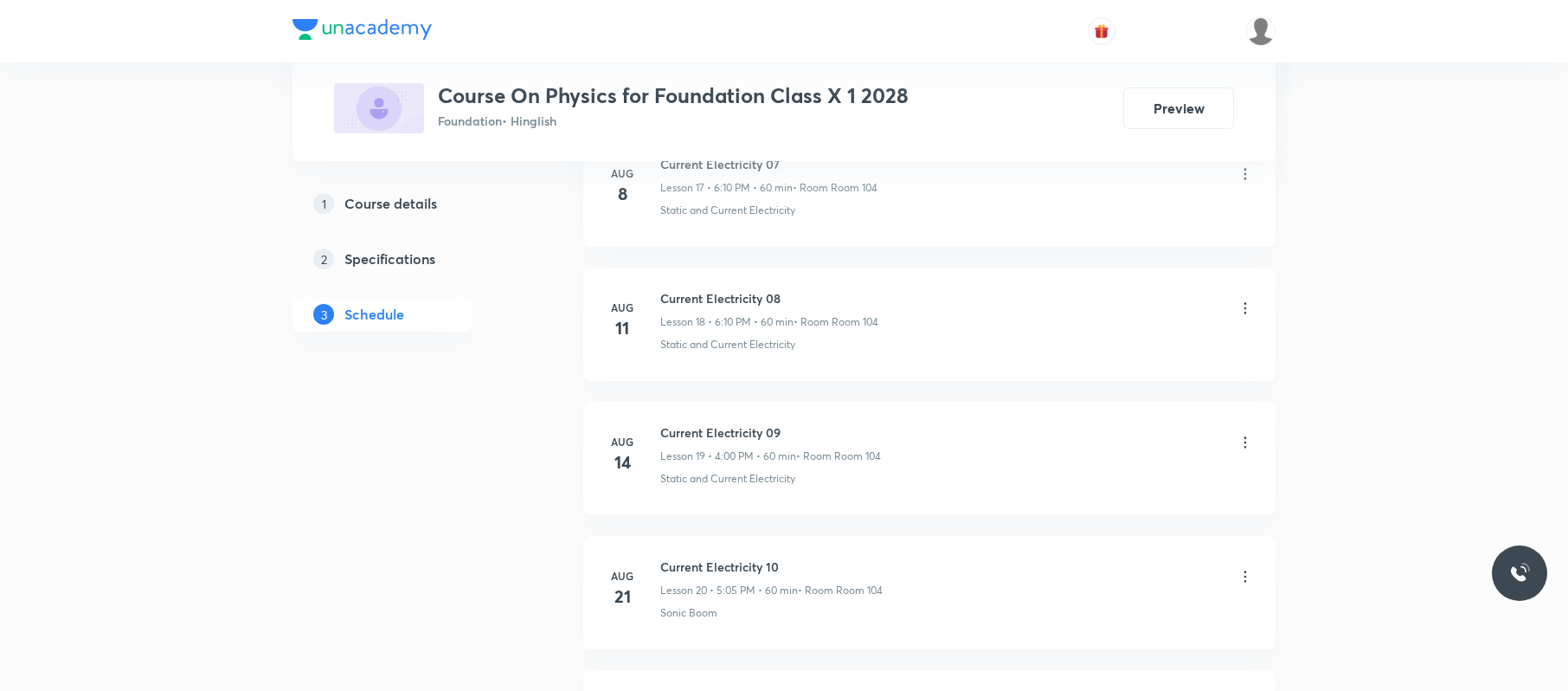
scroll to position [3799, 0]
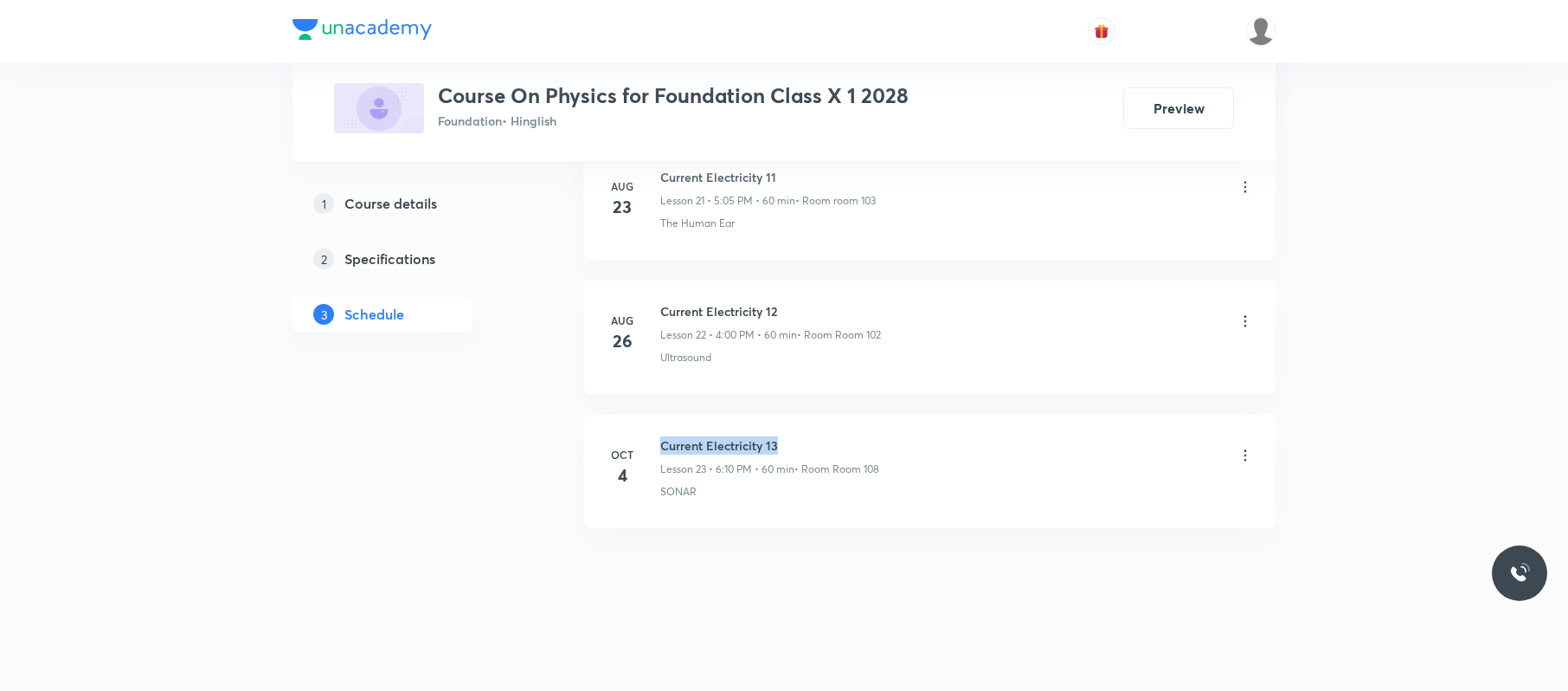
drag, startPoint x: 807, startPoint y: 407, endPoint x: 662, endPoint y: 427, distance: 146.4
copy h6 "Current Electricity 13"
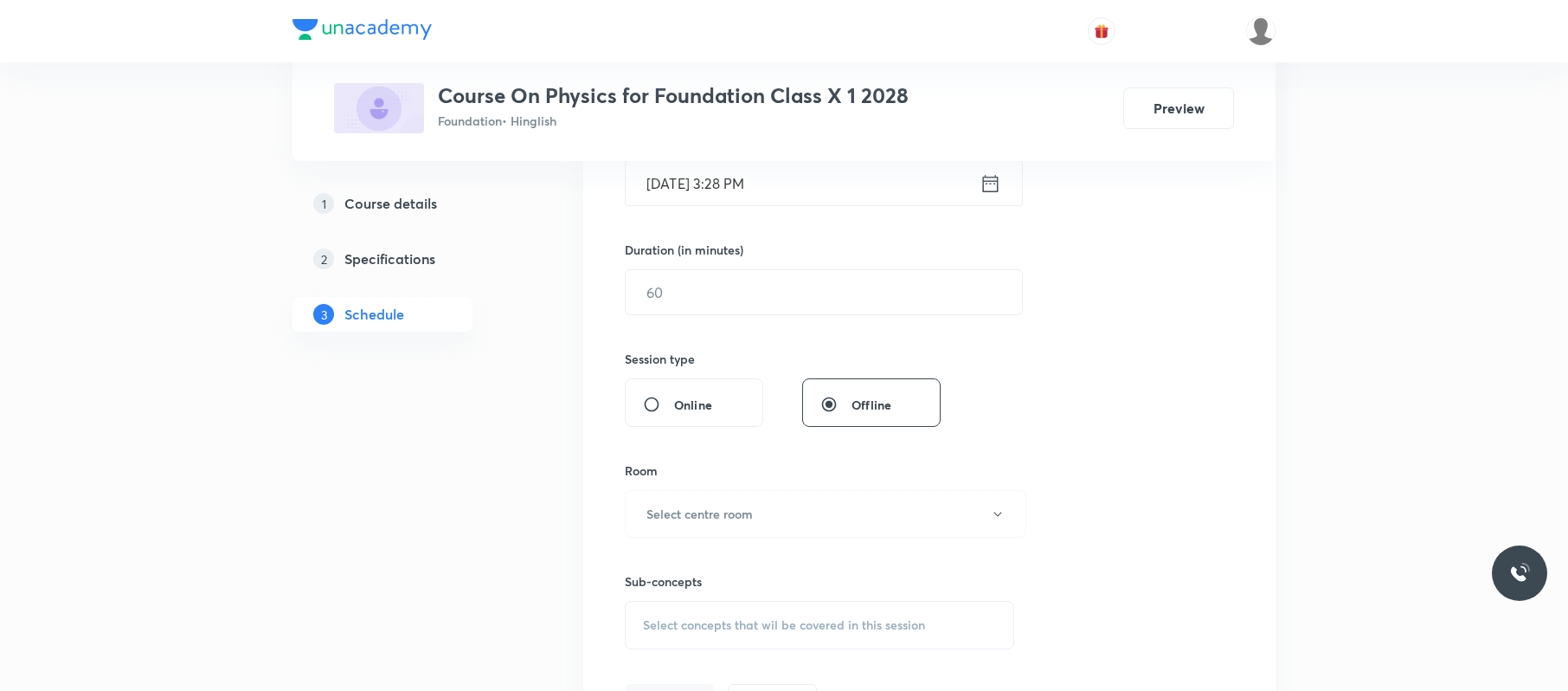
scroll to position [0, 0]
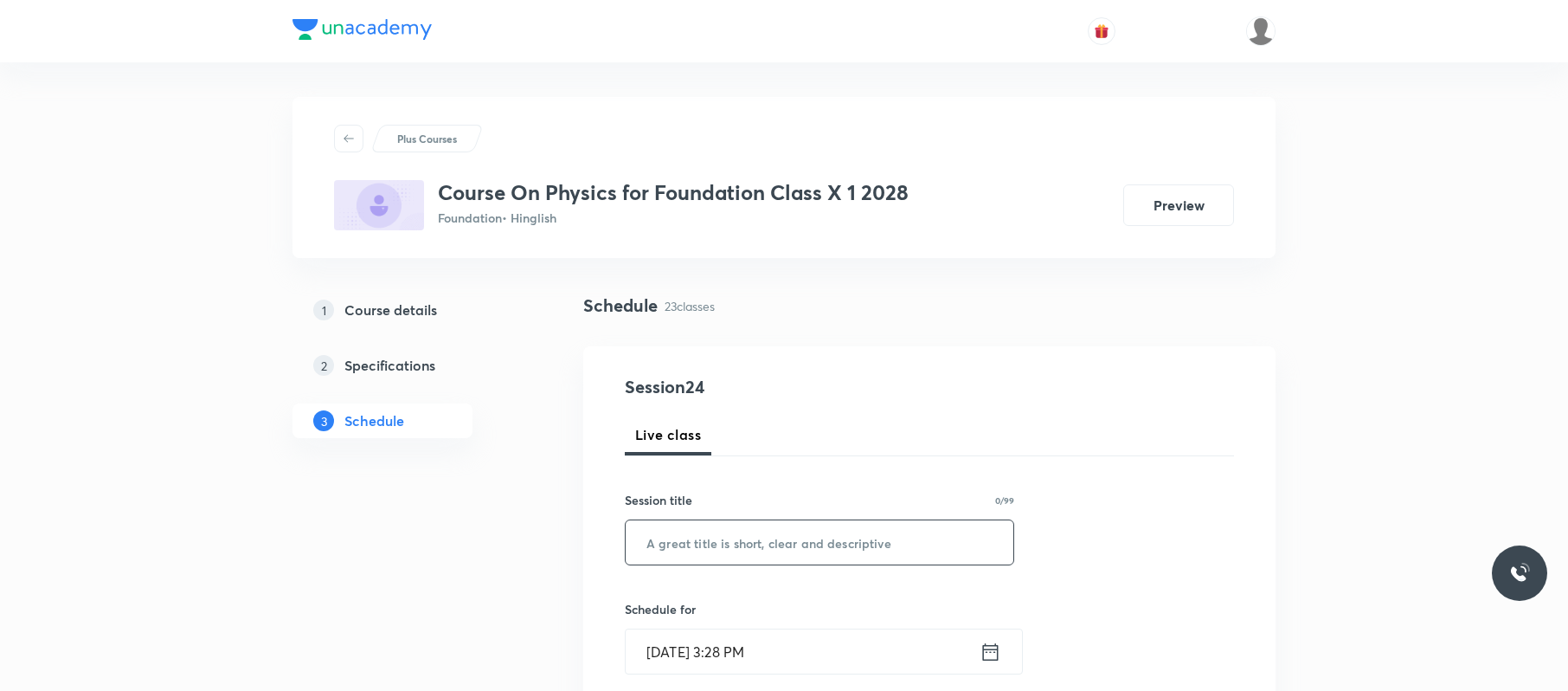
click at [823, 549] on input "text" at bounding box center [819, 543] width 388 height 44
paste input "Current Electricity 13"
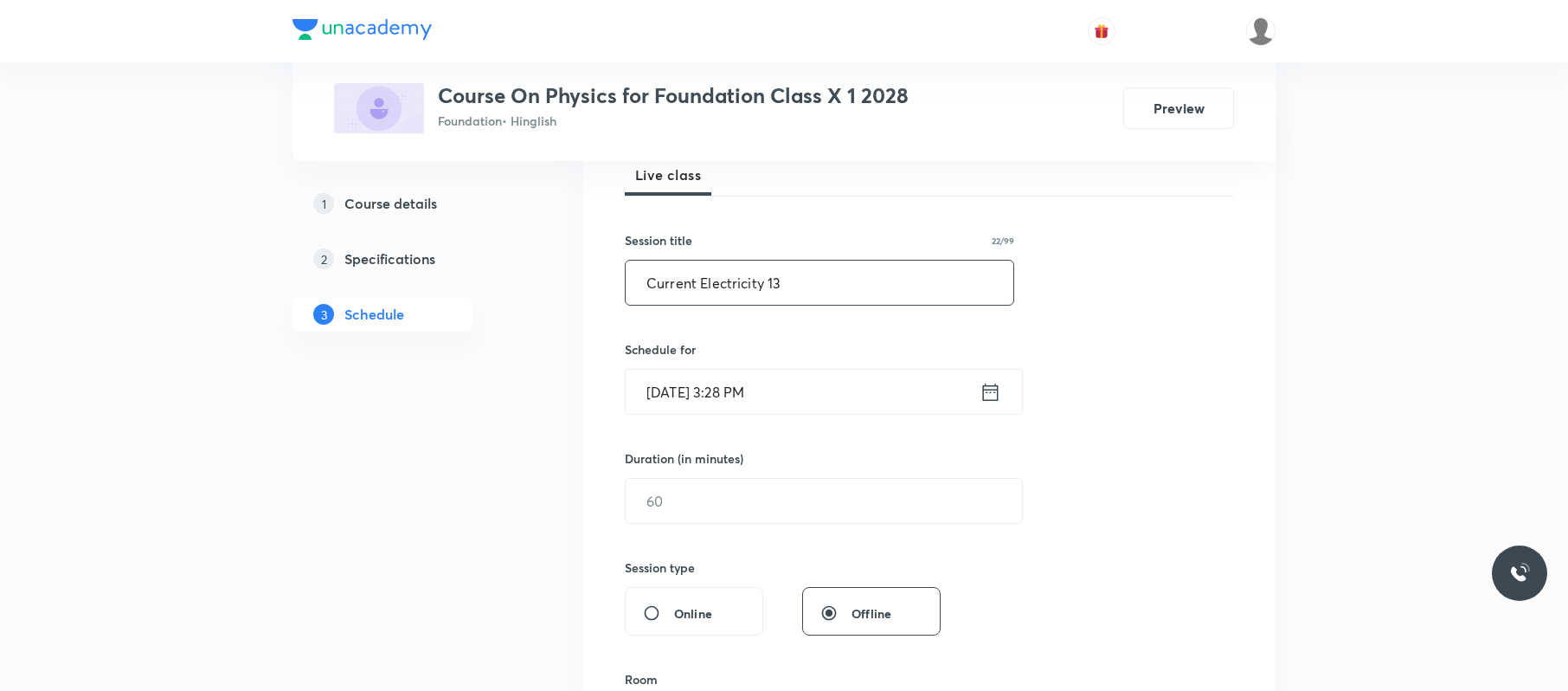
scroll to position [257, 0]
type input "Current Electricity 13"
click at [810, 396] on input "[DATE] 3:28 PM" at bounding box center [802, 395] width 354 height 44
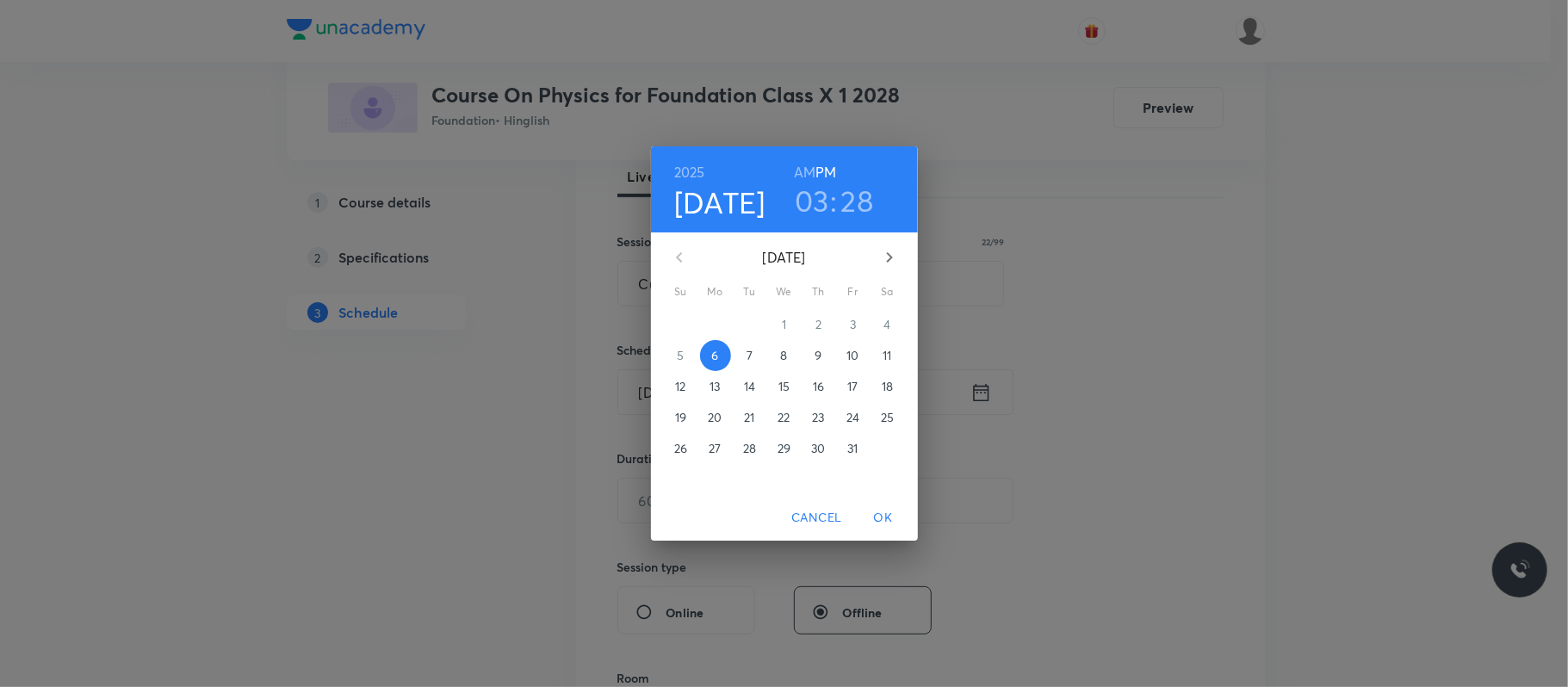
click at [814, 209] on h3 "03" at bounding box center [812, 201] width 34 height 36
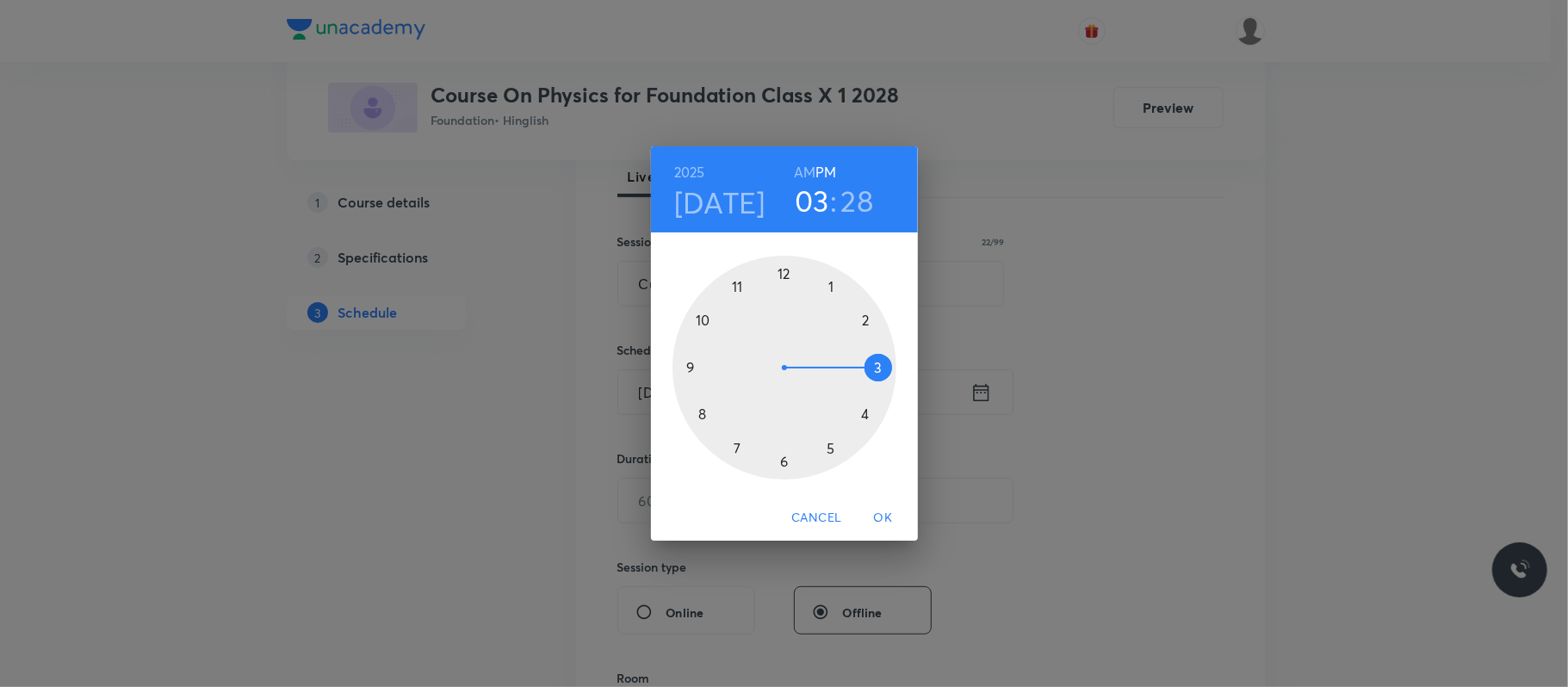
click at [861, 413] on div at bounding box center [784, 367] width 224 height 224
click at [778, 272] on div at bounding box center [784, 367] width 224 height 224
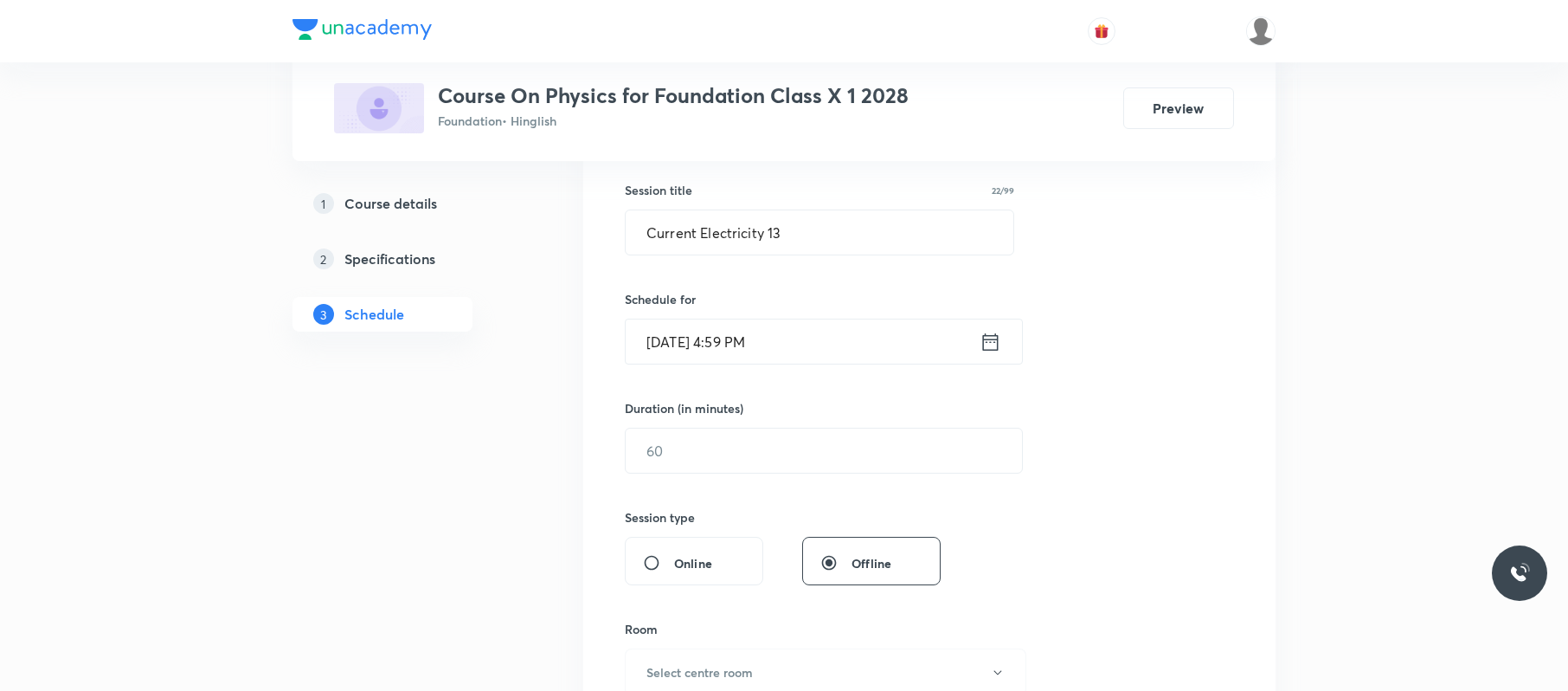
scroll to position [312, 0]
click at [818, 331] on input "[DATE] 4:59 PM" at bounding box center [802, 340] width 354 height 44
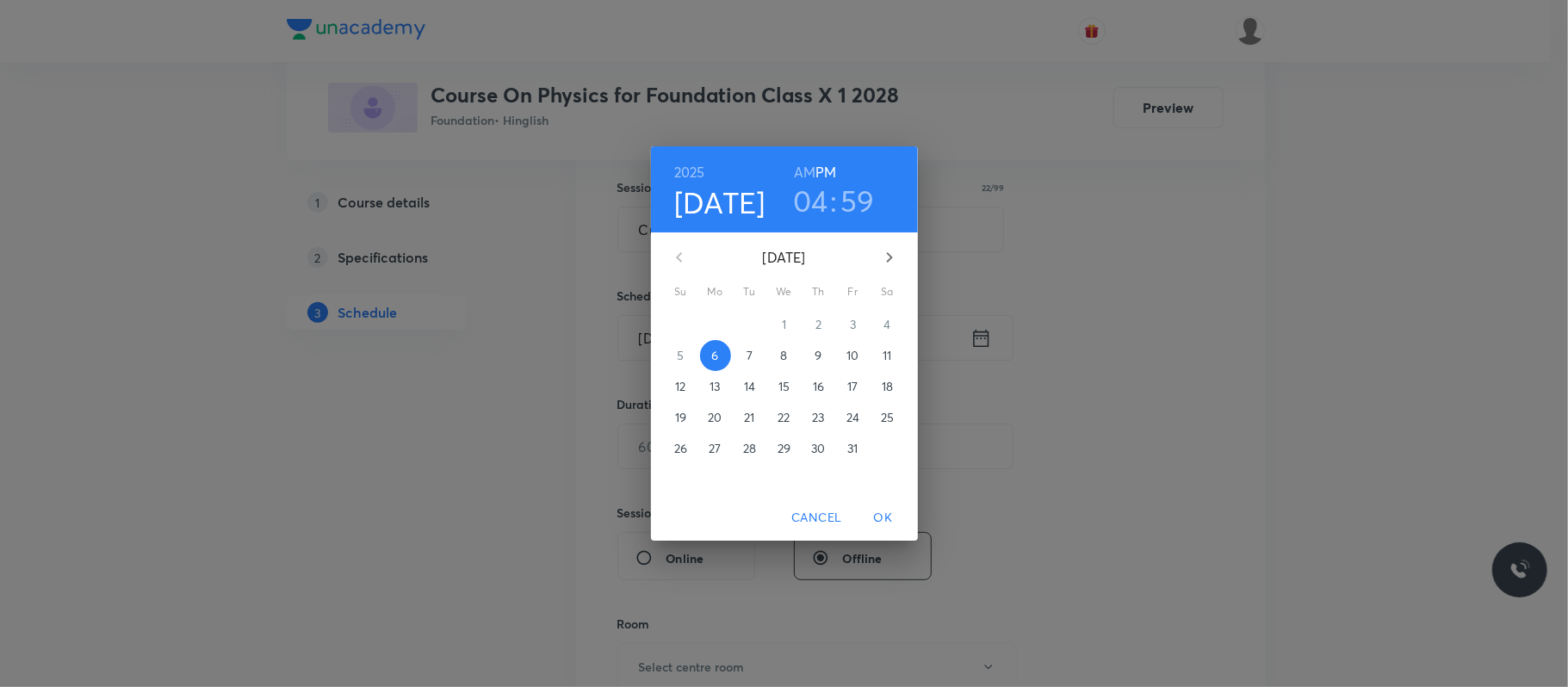
click at [866, 200] on h3 "59" at bounding box center [858, 201] width 34 height 36
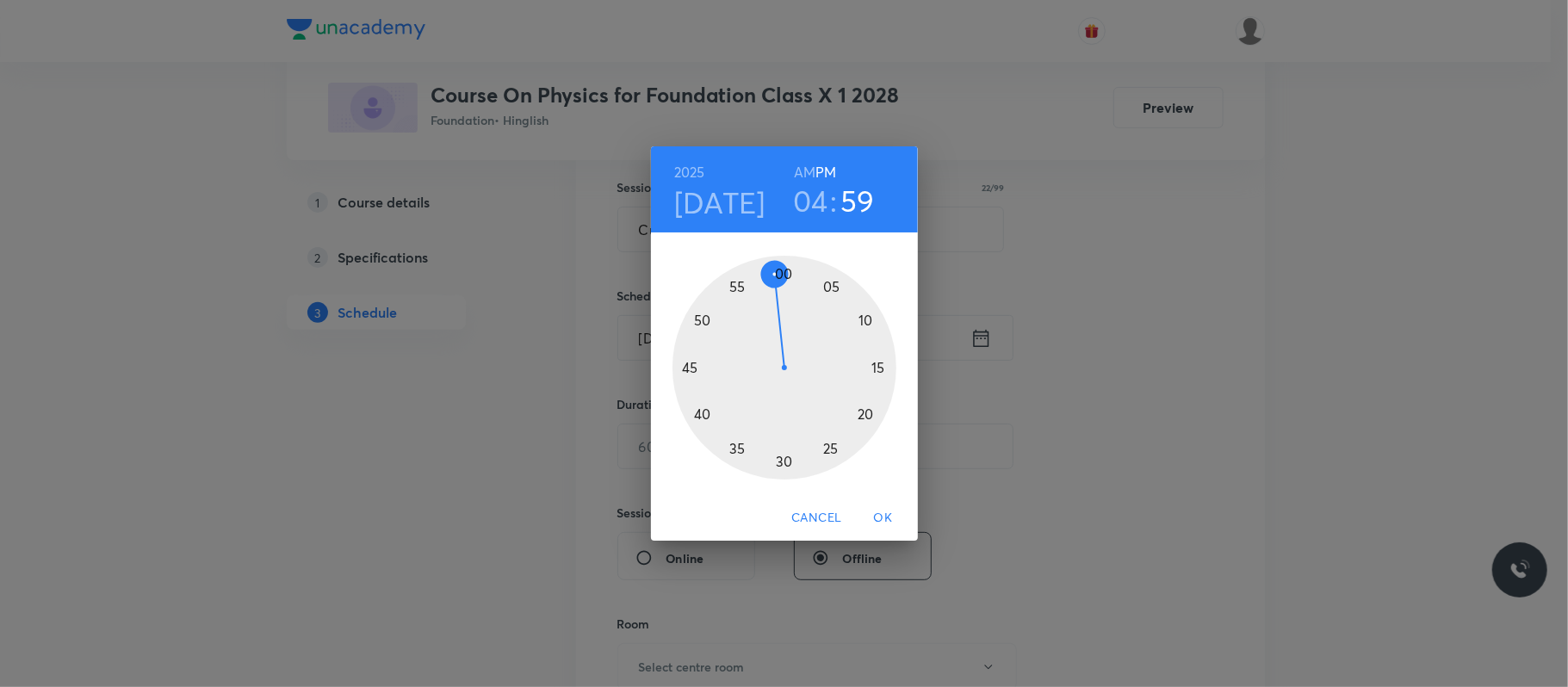
click at [787, 272] on div at bounding box center [784, 367] width 224 height 224
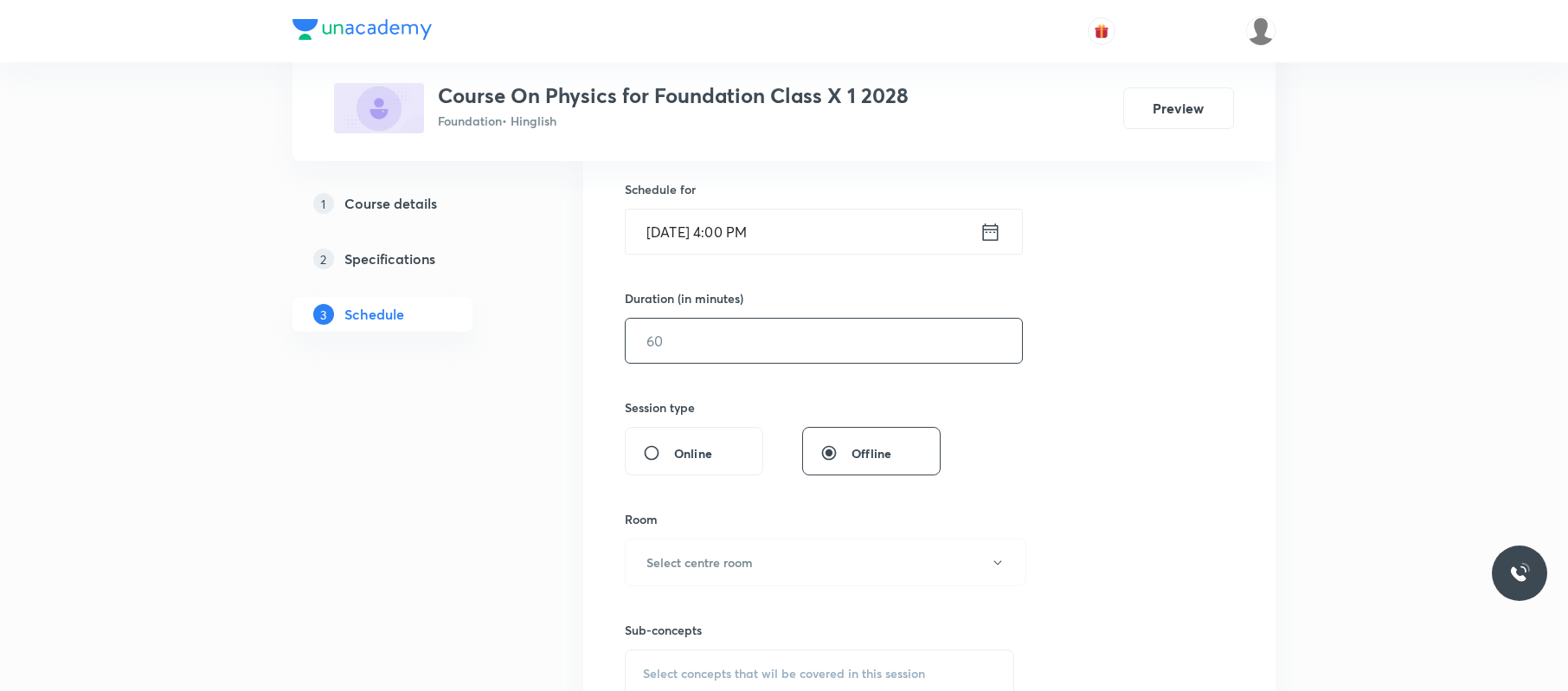
scroll to position [421, 0]
click at [775, 346] on input "text" at bounding box center [823, 340] width 396 height 44
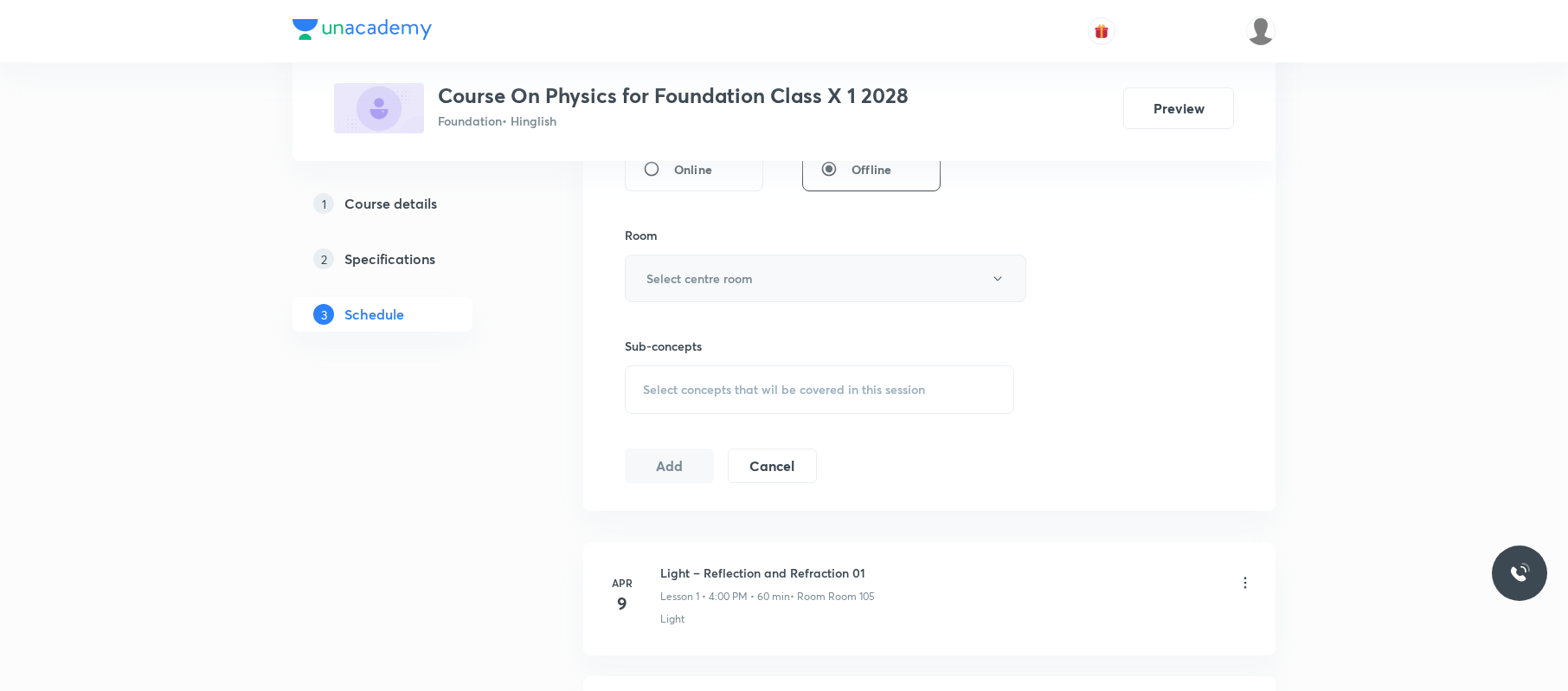
type input "60"
click at [799, 279] on button "Select centre room" at bounding box center [824, 277] width 401 height 47
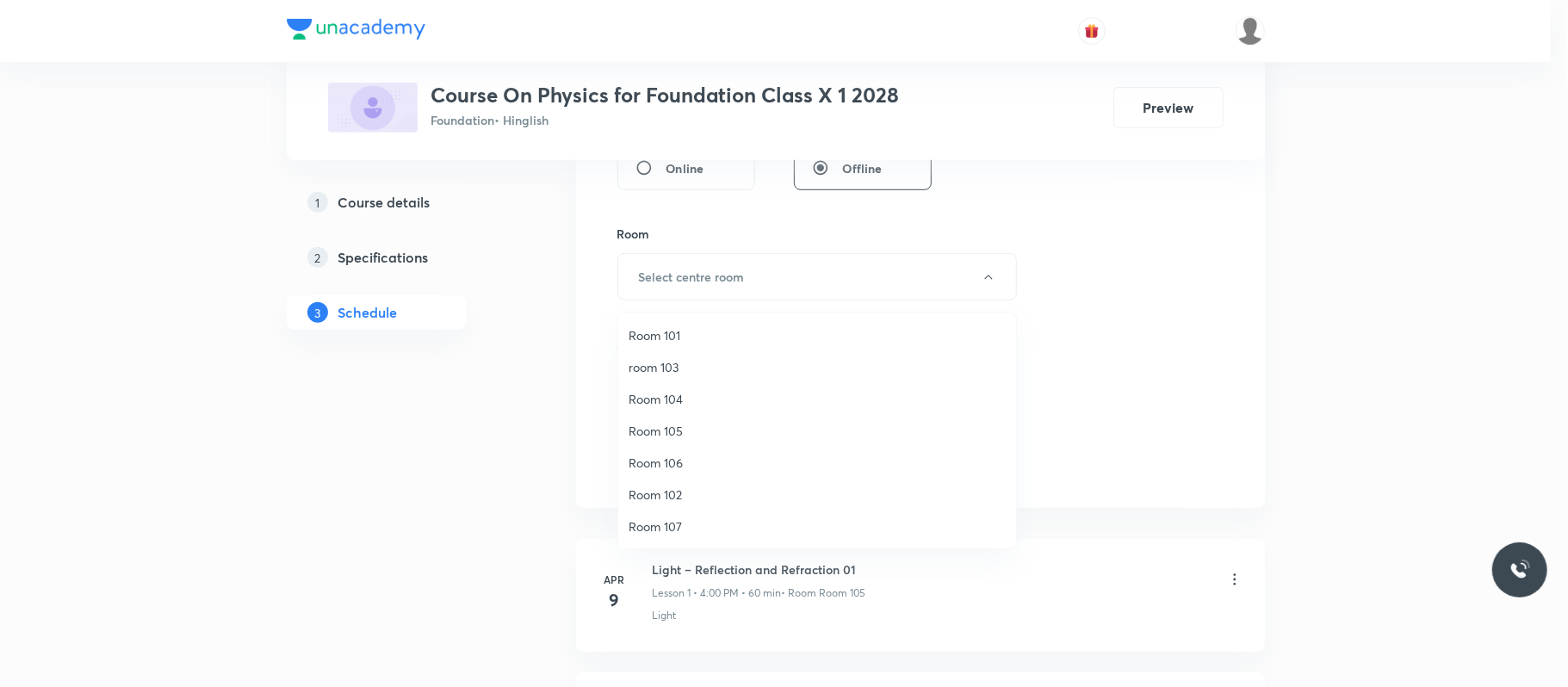
click at [690, 458] on span "Room 106" at bounding box center [818, 462] width 377 height 18
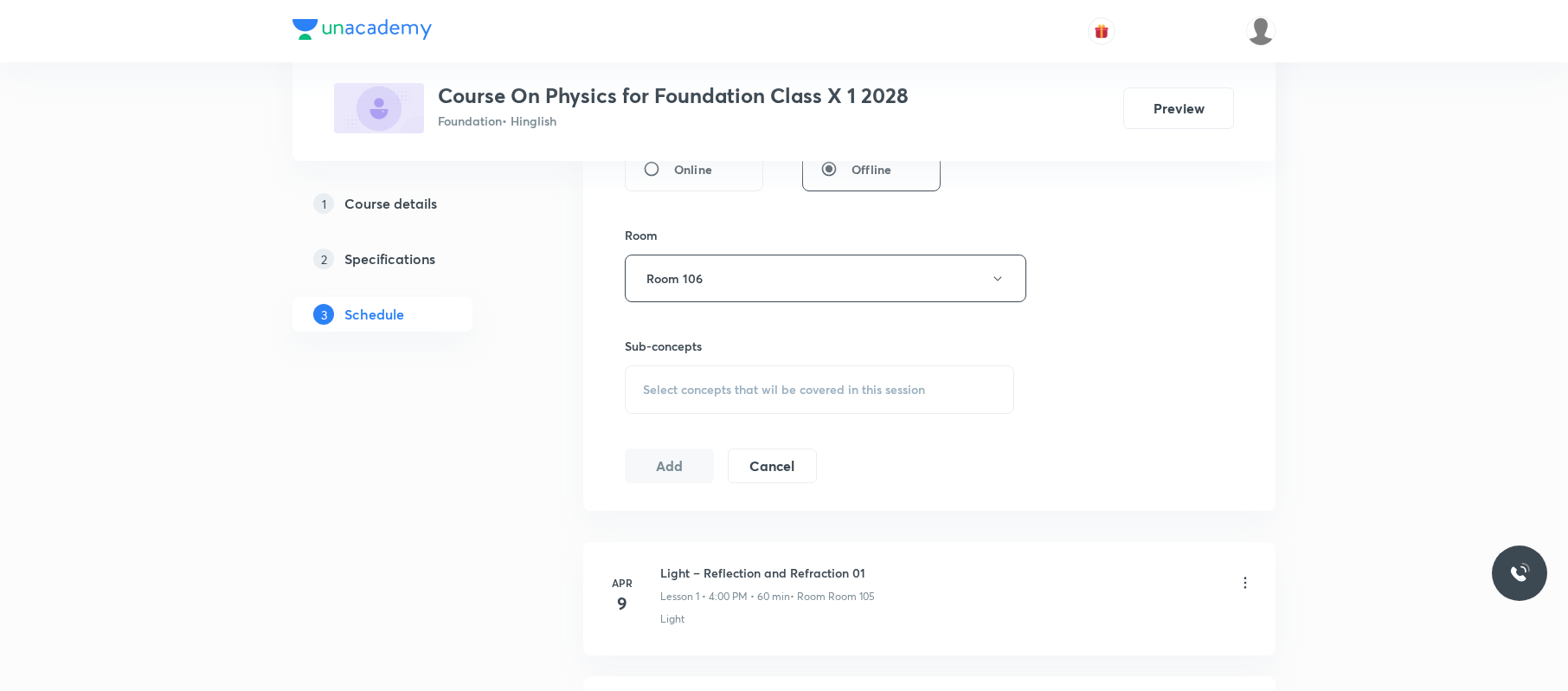
click at [801, 392] on span "Select concepts that wil be covered in this session" at bounding box center [783, 390] width 282 height 13
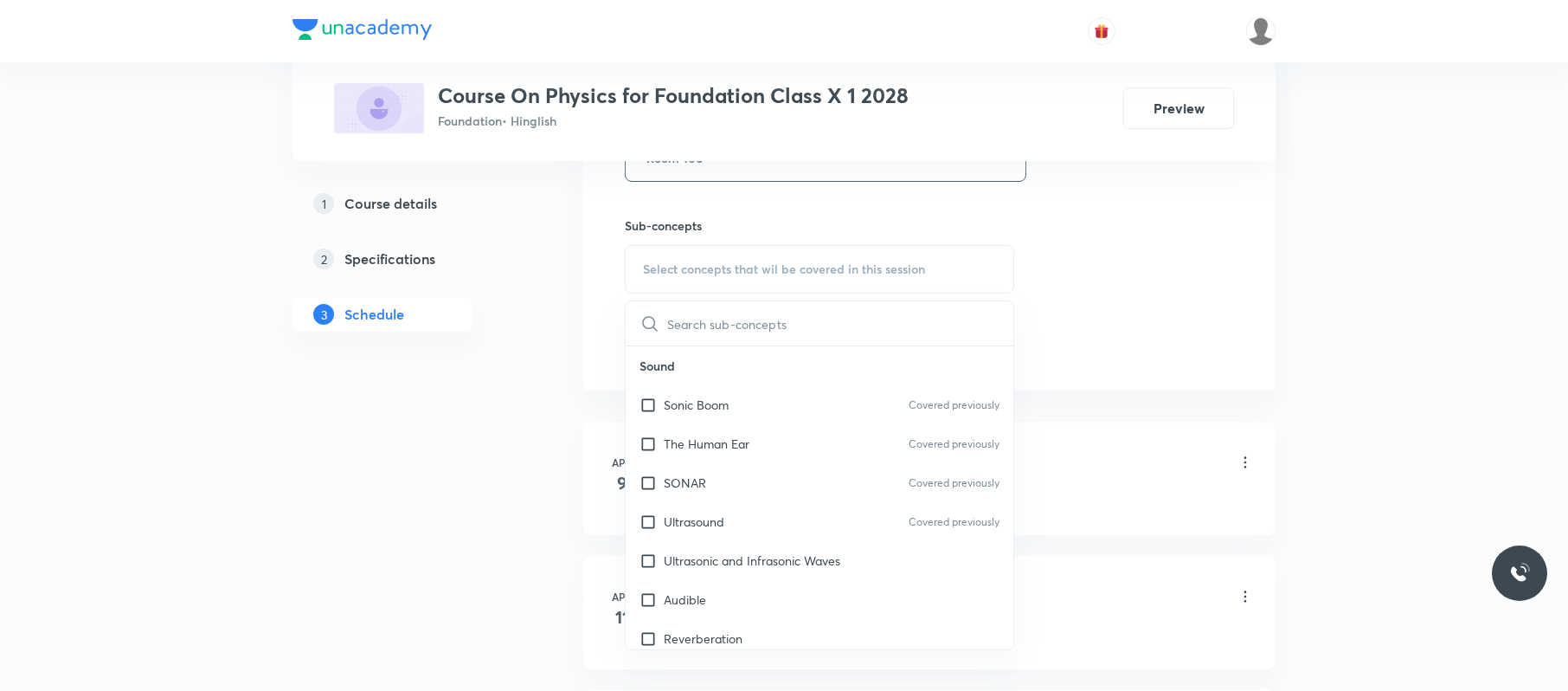
scroll to position [825, 0]
click at [725, 507] on div "Ultrasound Covered previously" at bounding box center [819, 521] width 388 height 38
checkbox input "true"
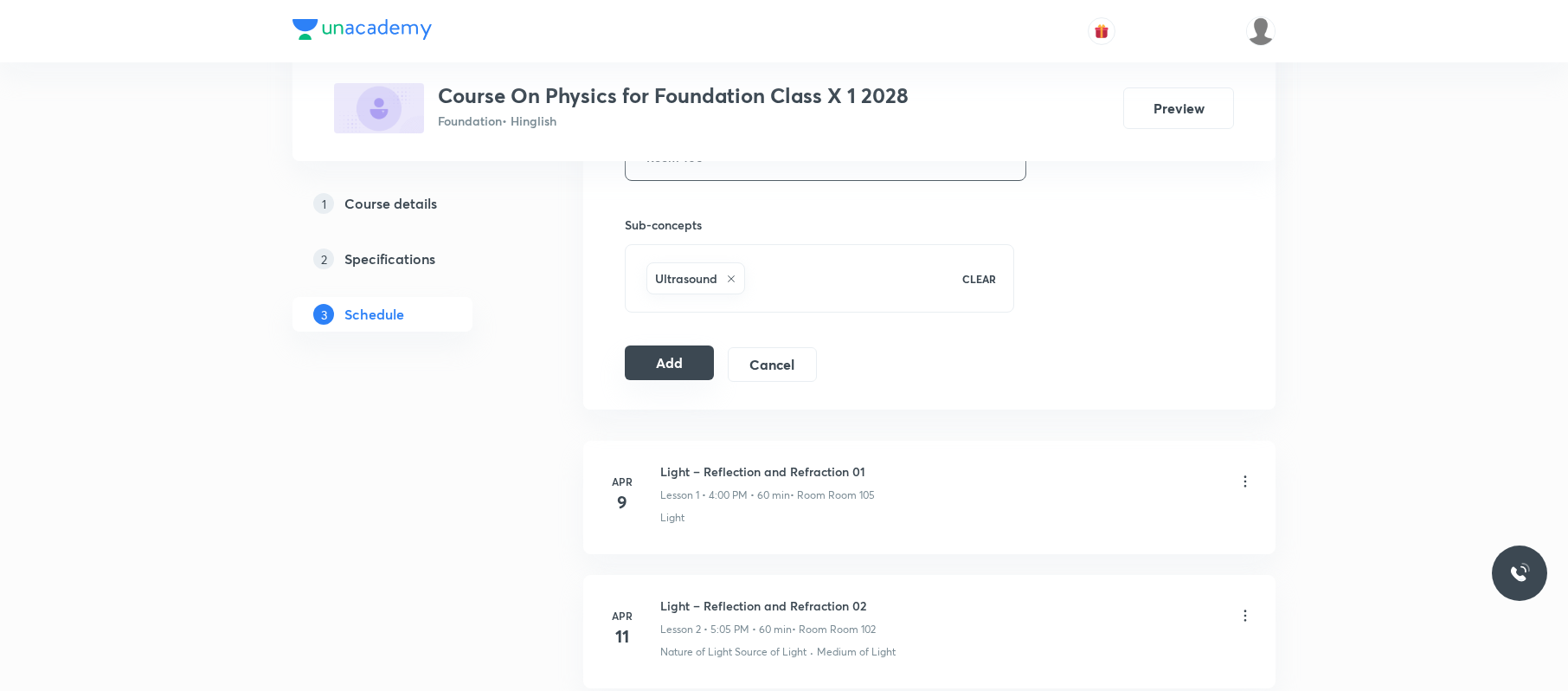
click at [679, 361] on button "Add" at bounding box center [669, 363] width 89 height 35
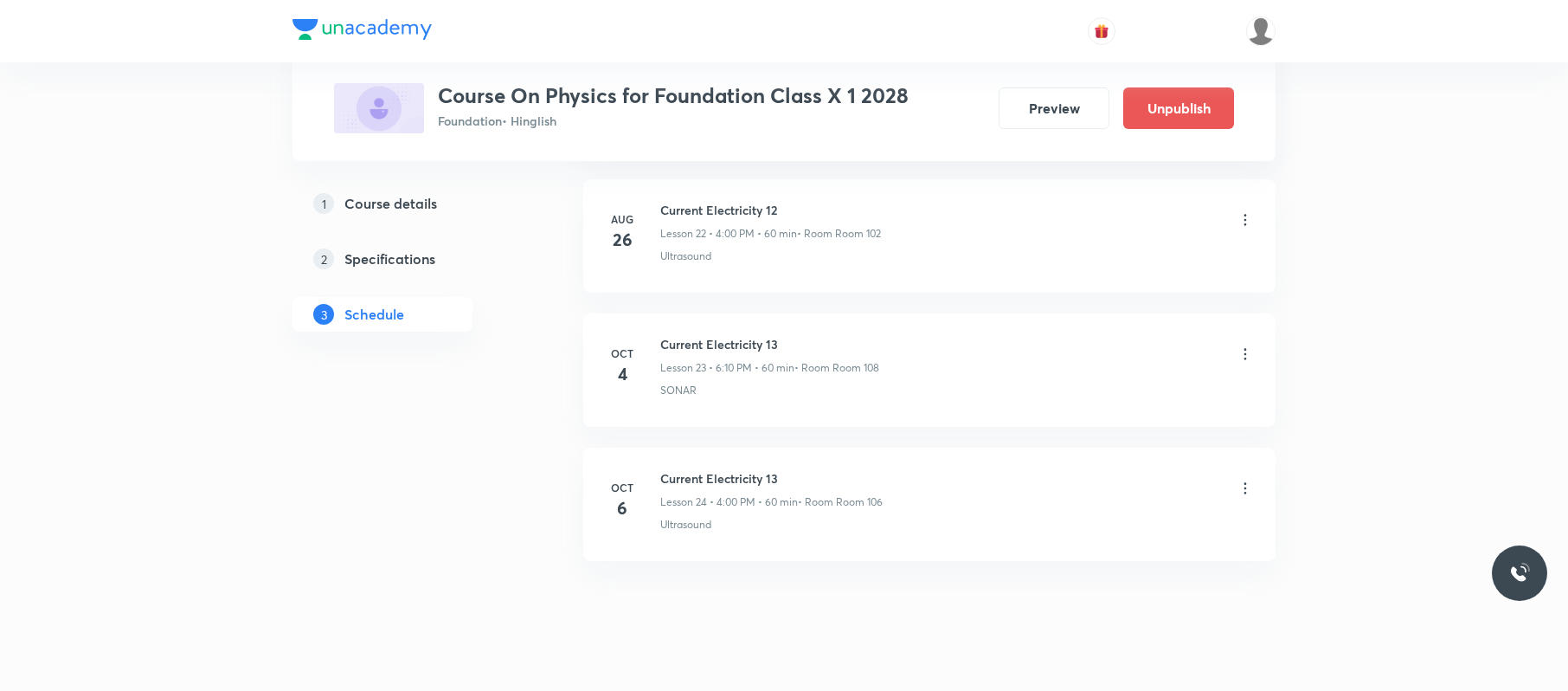
scroll to position [3135, 0]
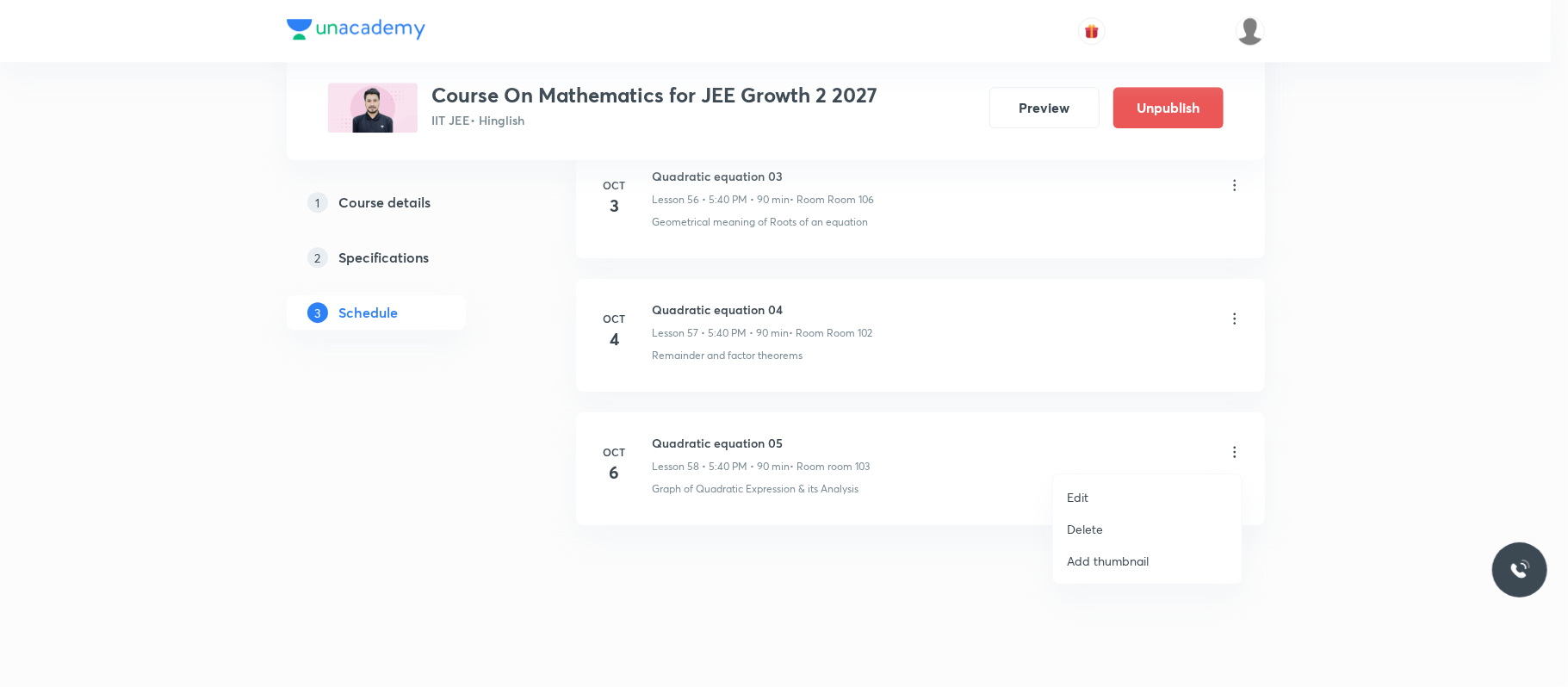
click at [1152, 491] on li "Edit" at bounding box center [1147, 497] width 189 height 32
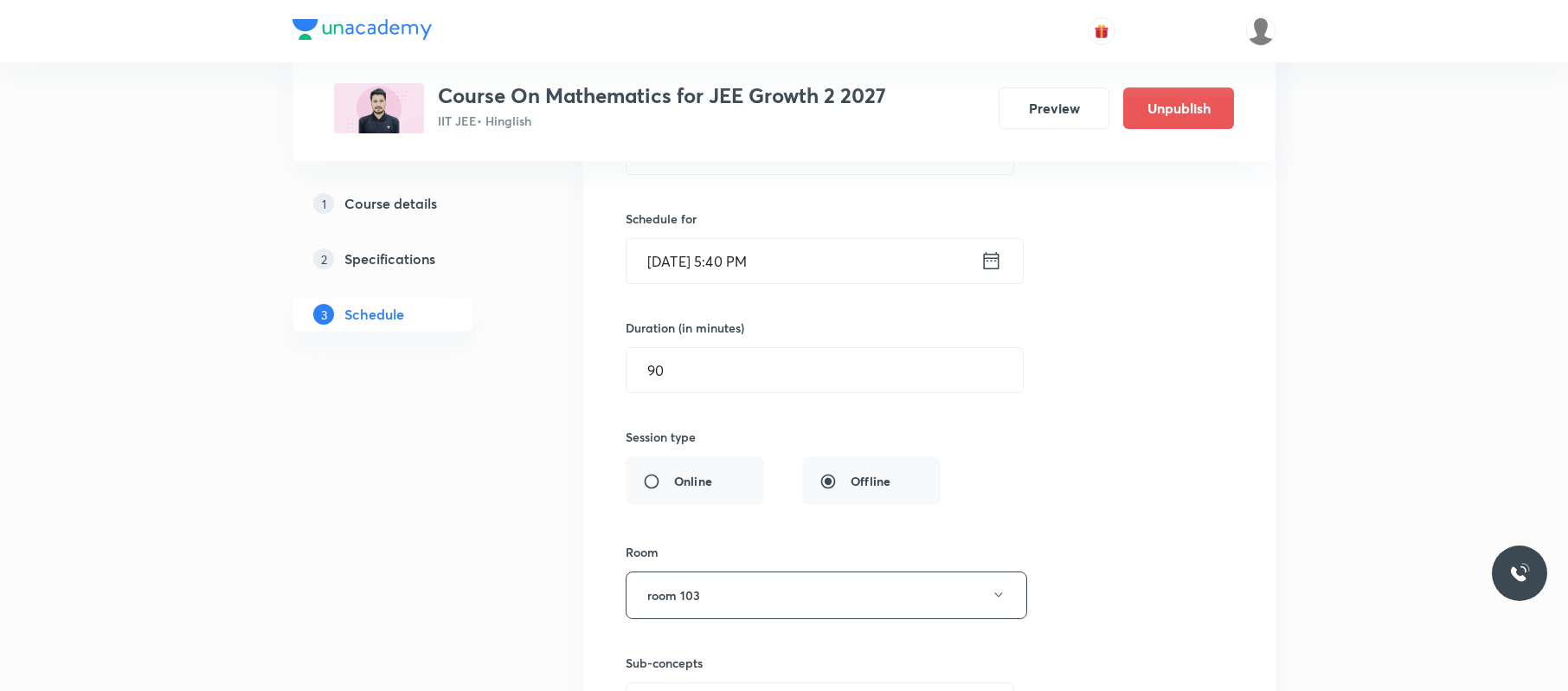
scroll to position [8034, 0]
click at [799, 287] on input "Oct 6, 2025, 5:40 PM" at bounding box center [803, 265] width 354 height 44
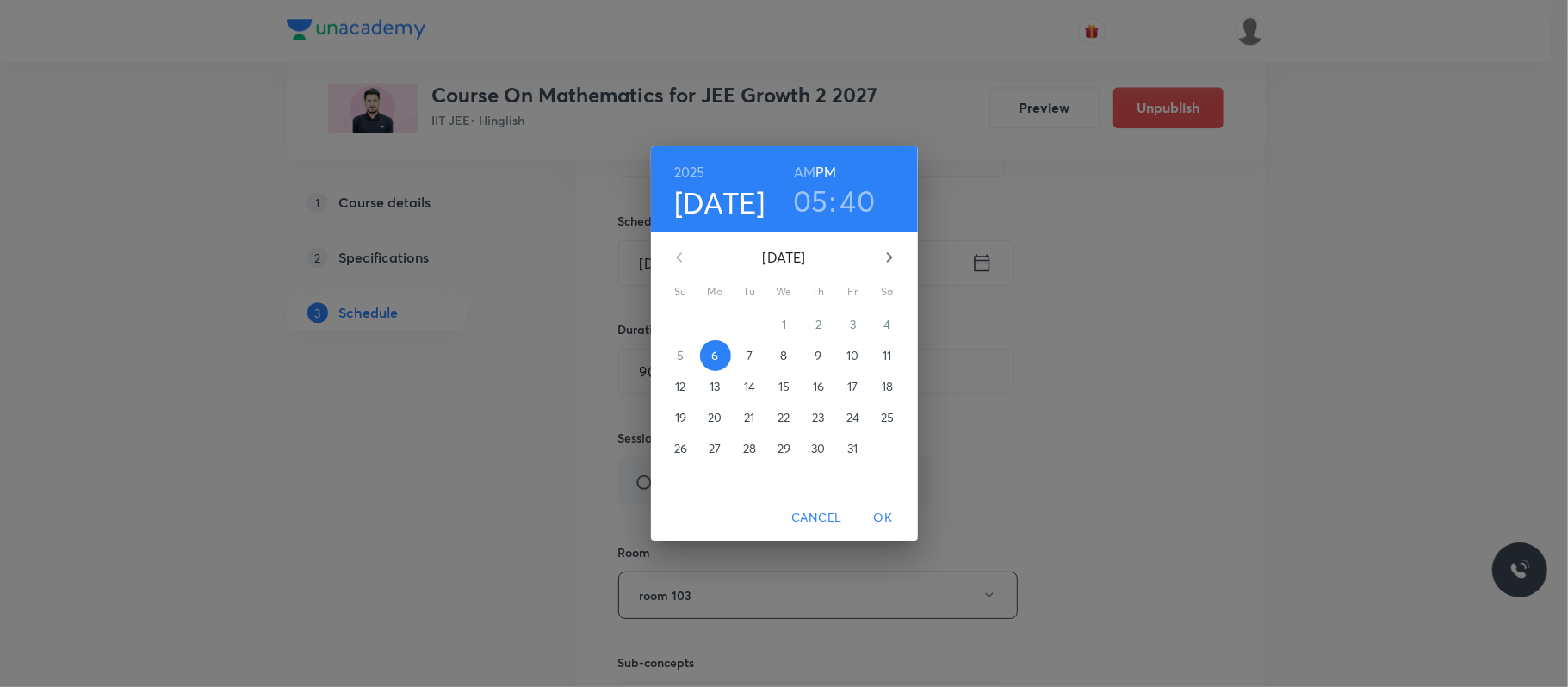
click at [814, 201] on h3 "05" at bounding box center [810, 201] width 35 height 36
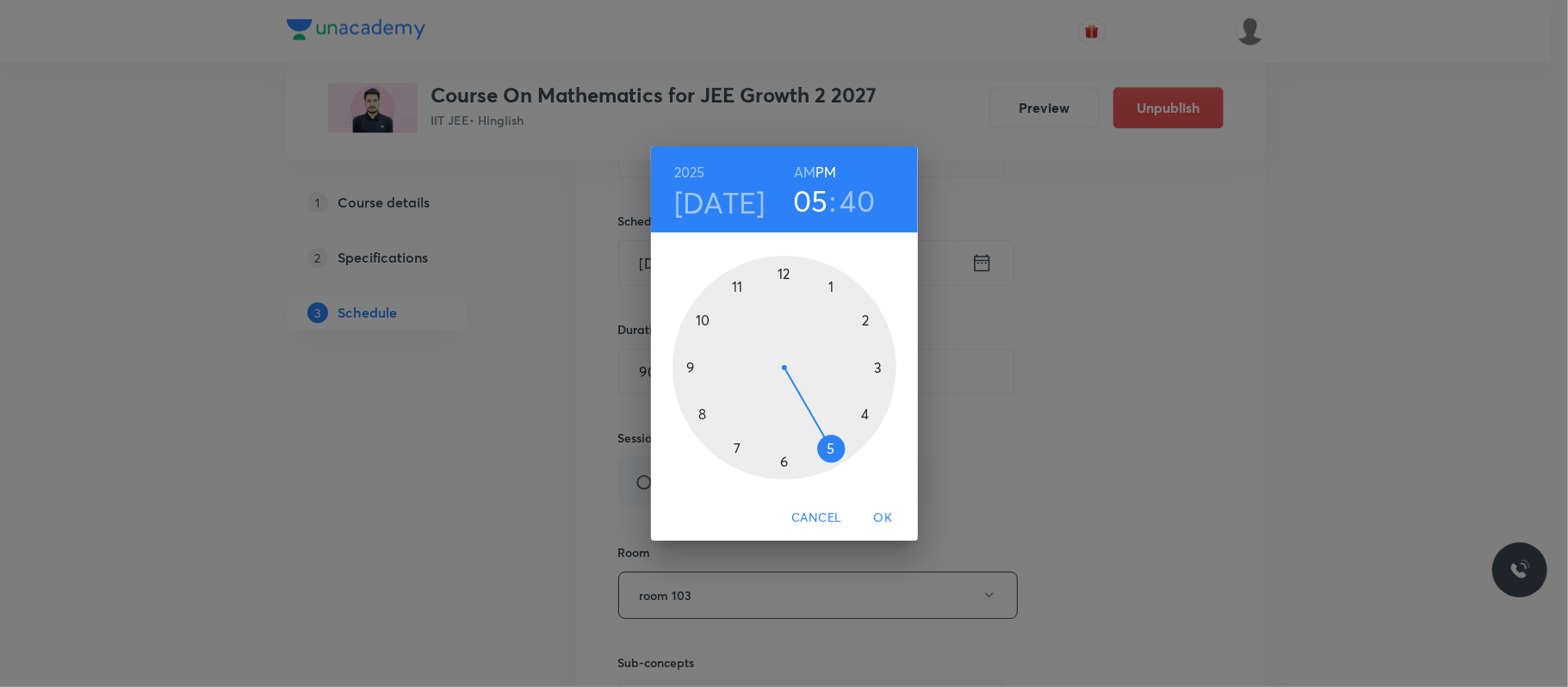
click at [869, 416] on div at bounding box center [784, 367] width 224 height 224
click at [786, 274] on div at bounding box center [784, 367] width 224 height 224
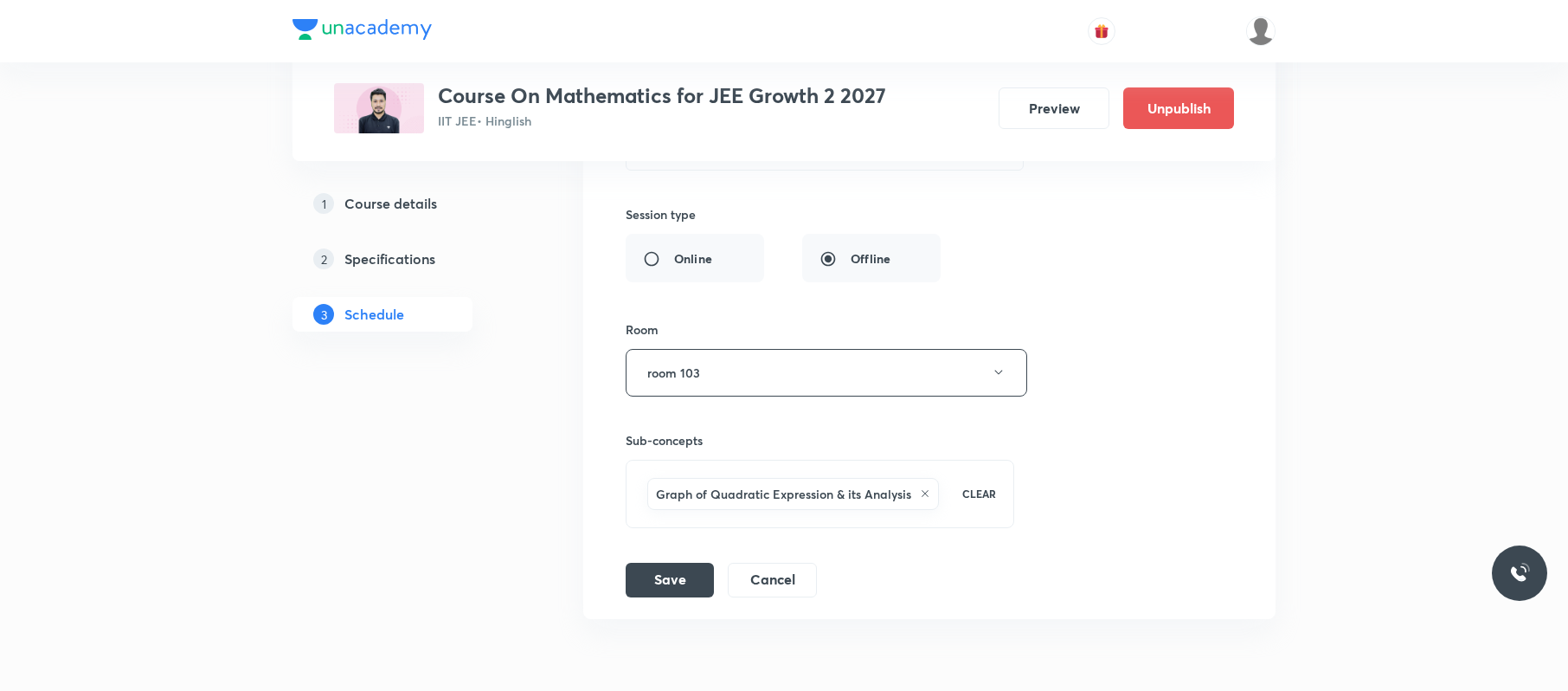
scroll to position [8387, 0]
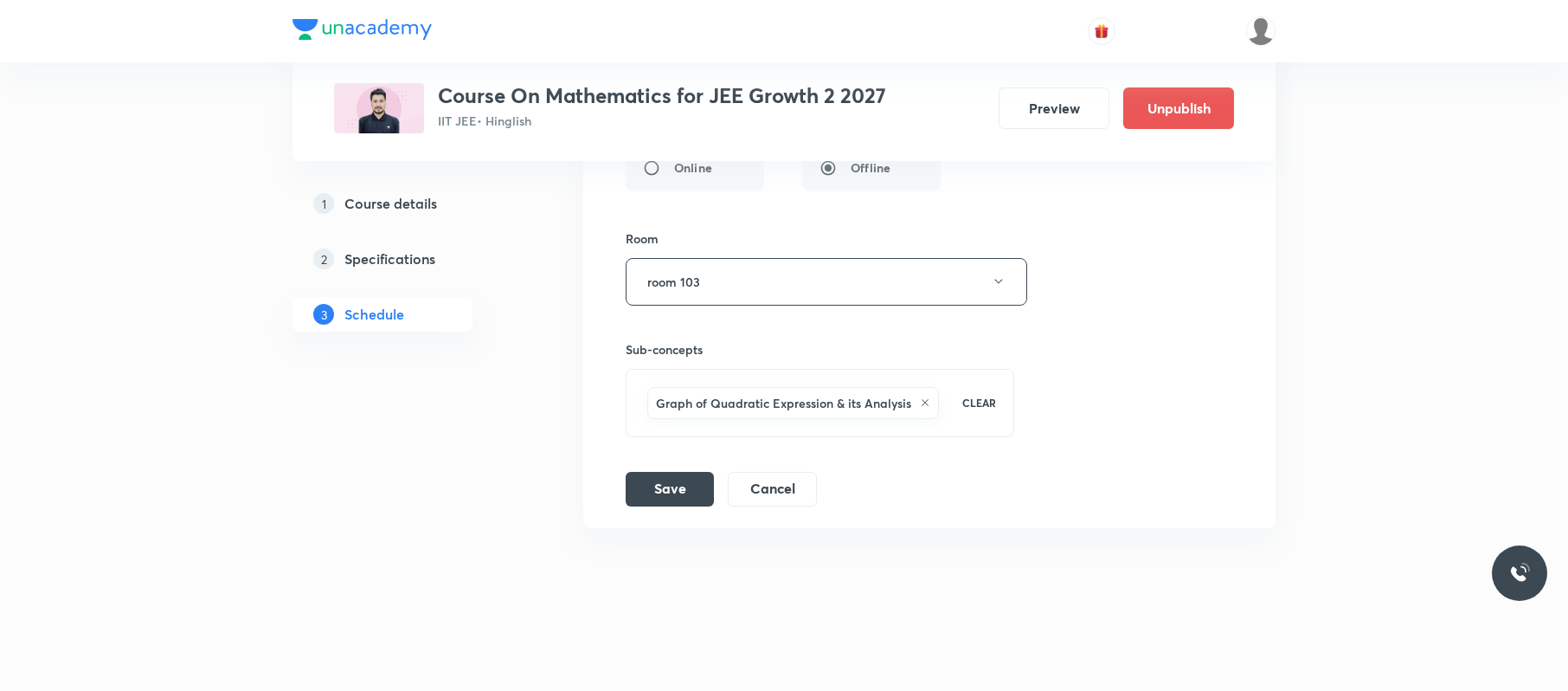
drag, startPoint x: 683, startPoint y: 476, endPoint x: 985, endPoint y: 1, distance: 562.9
click at [684, 476] on button "Save" at bounding box center [670, 489] width 89 height 35
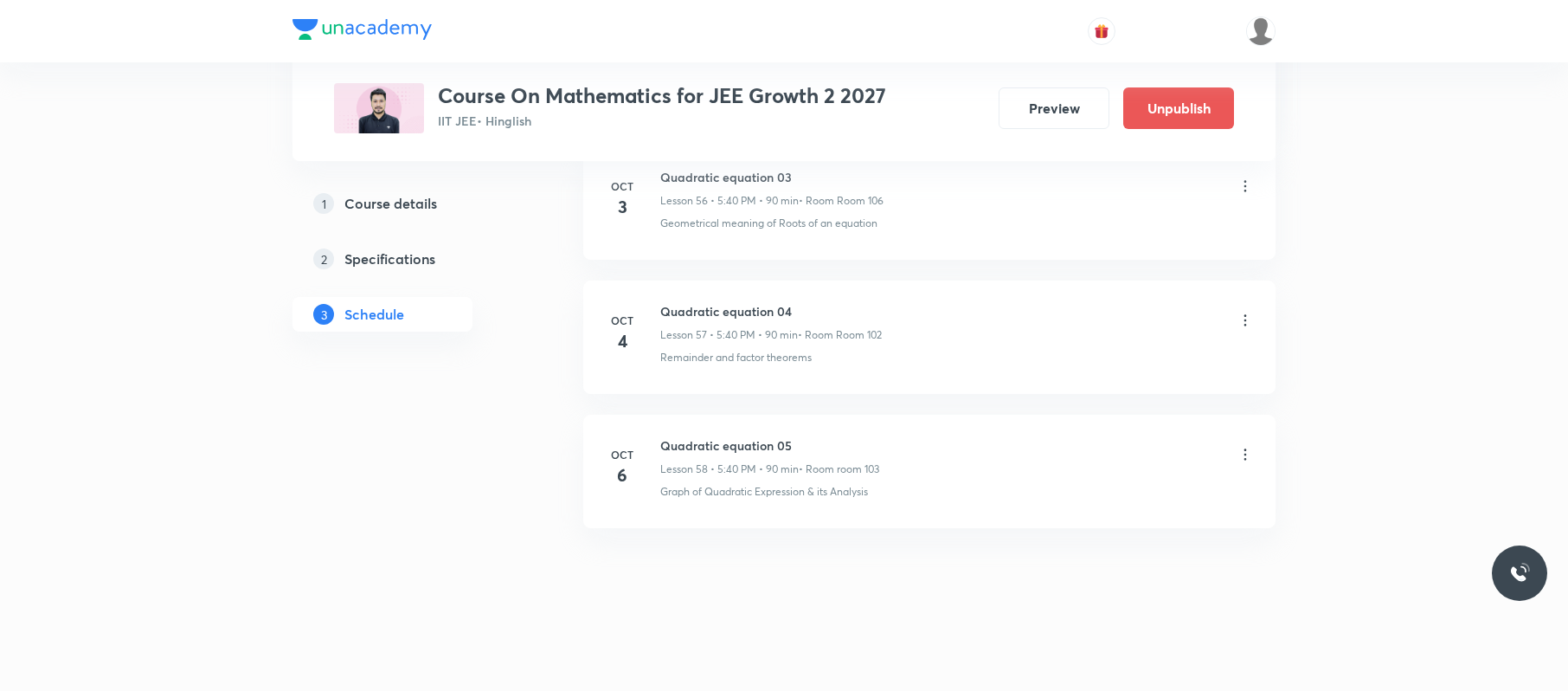
scroll to position [7717, 0]
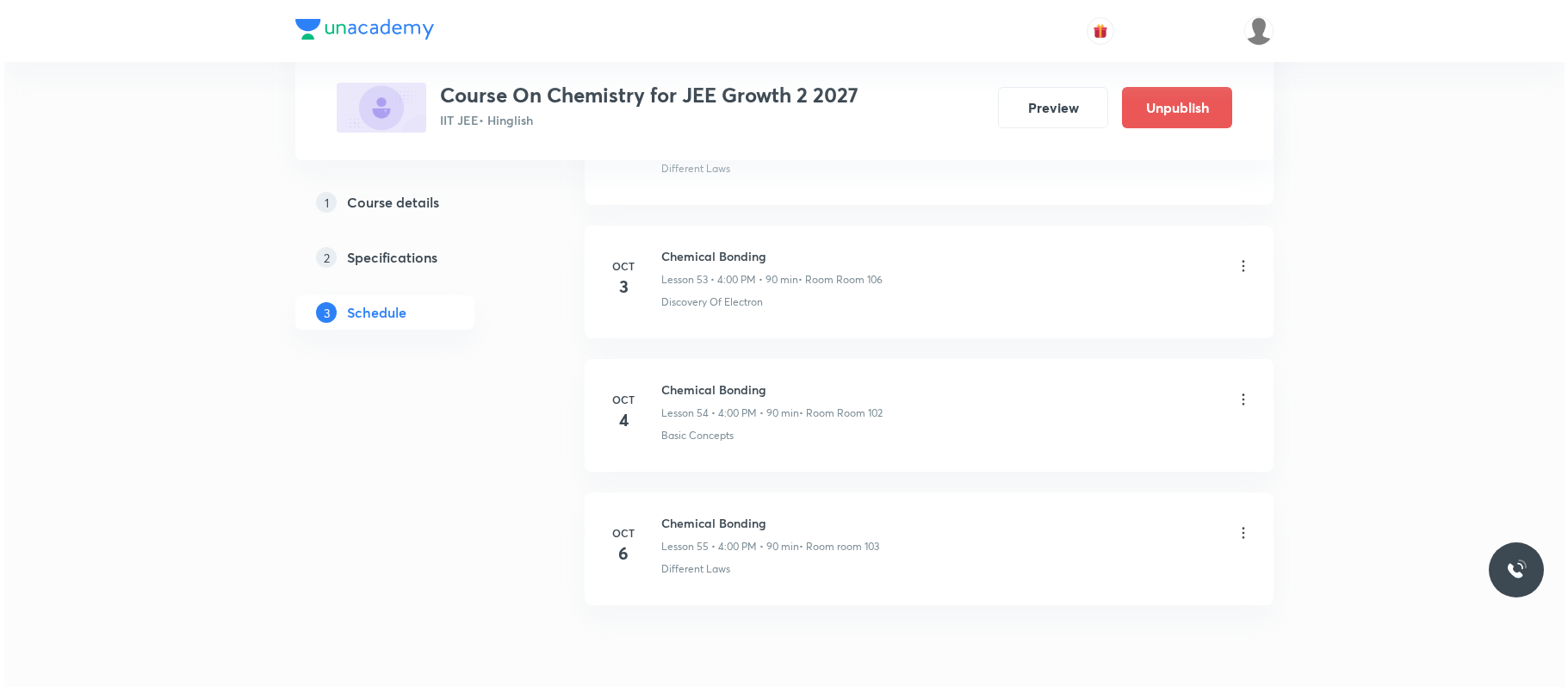
scroll to position [8064, 0]
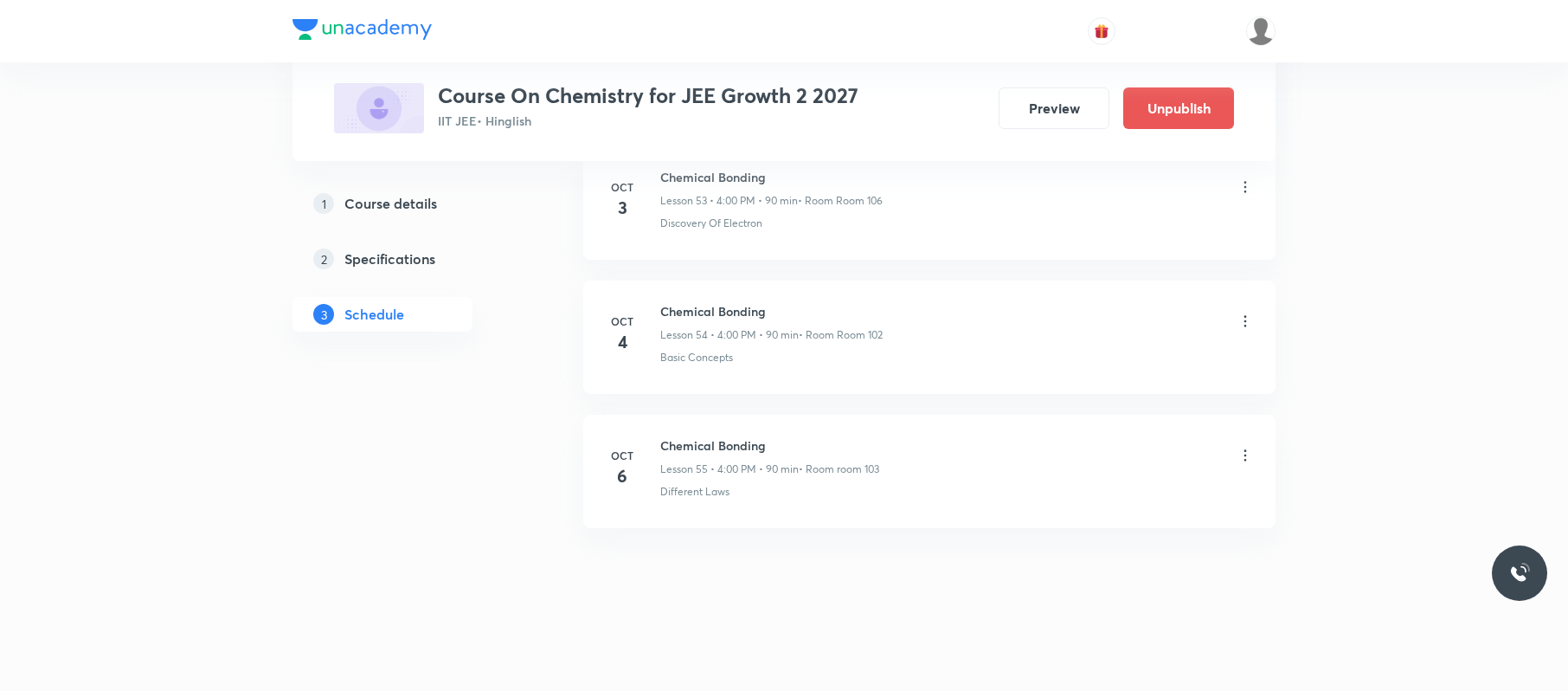
click at [1248, 461] on icon at bounding box center [1245, 455] width 17 height 17
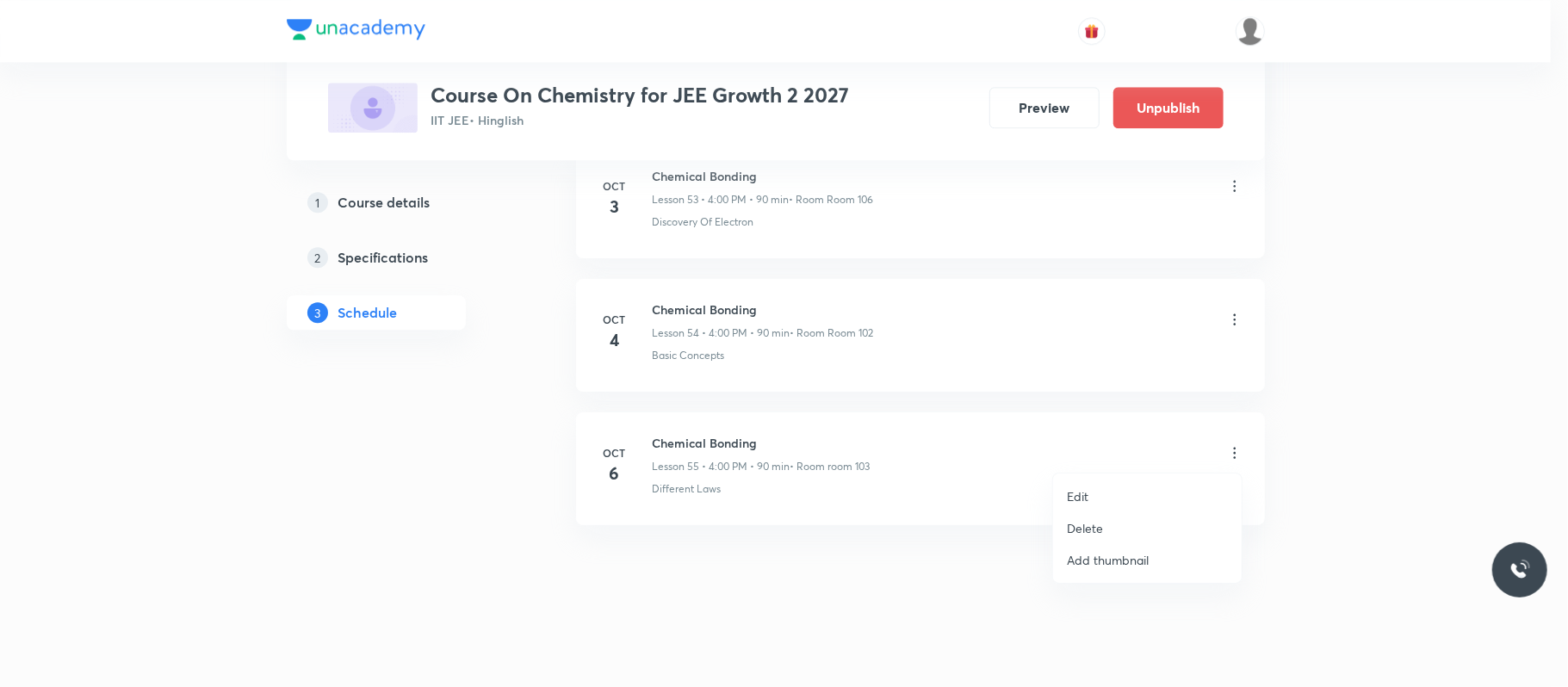
click at [1080, 497] on p "Edit" at bounding box center [1077, 496] width 21 height 18
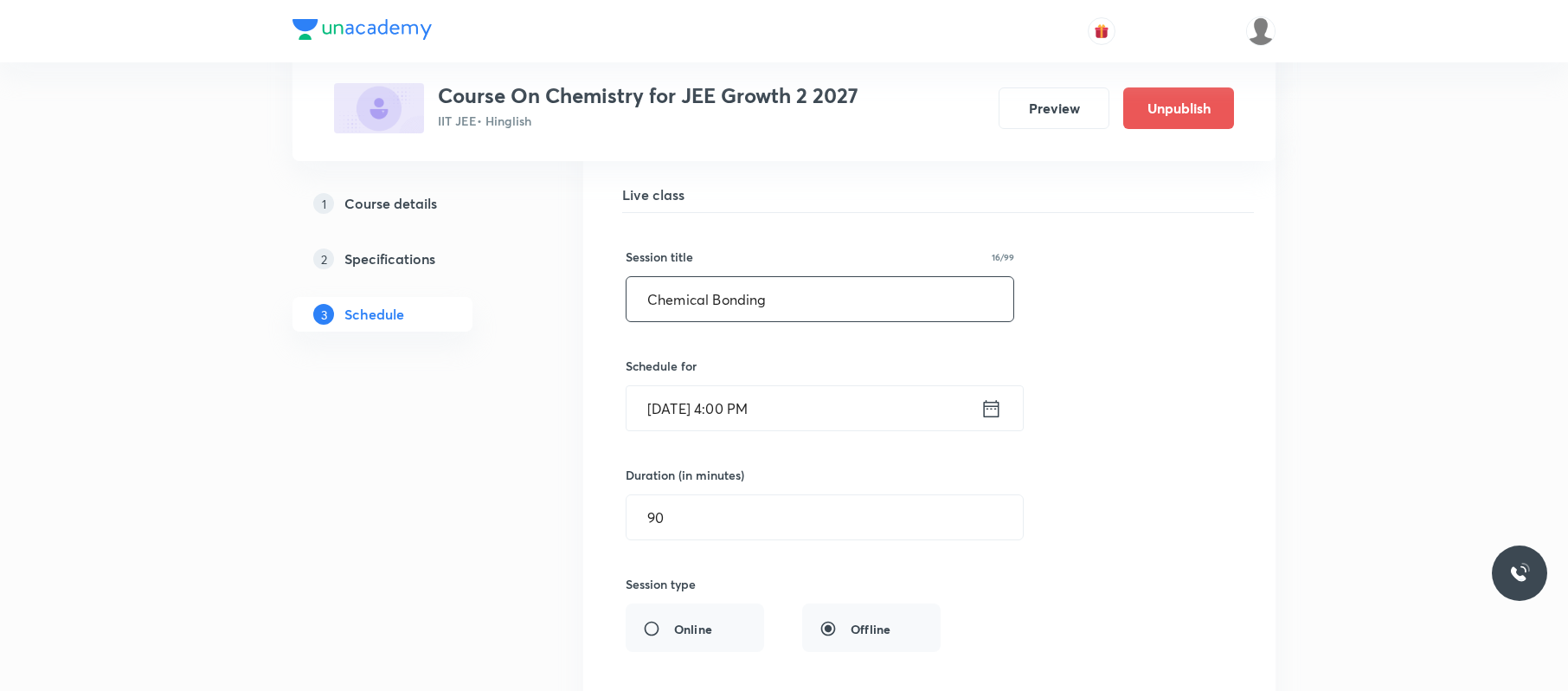
scroll to position [7487, 0]
click at [849, 429] on input "Oct 6, 2025, 4:00 PM" at bounding box center [803, 407] width 354 height 44
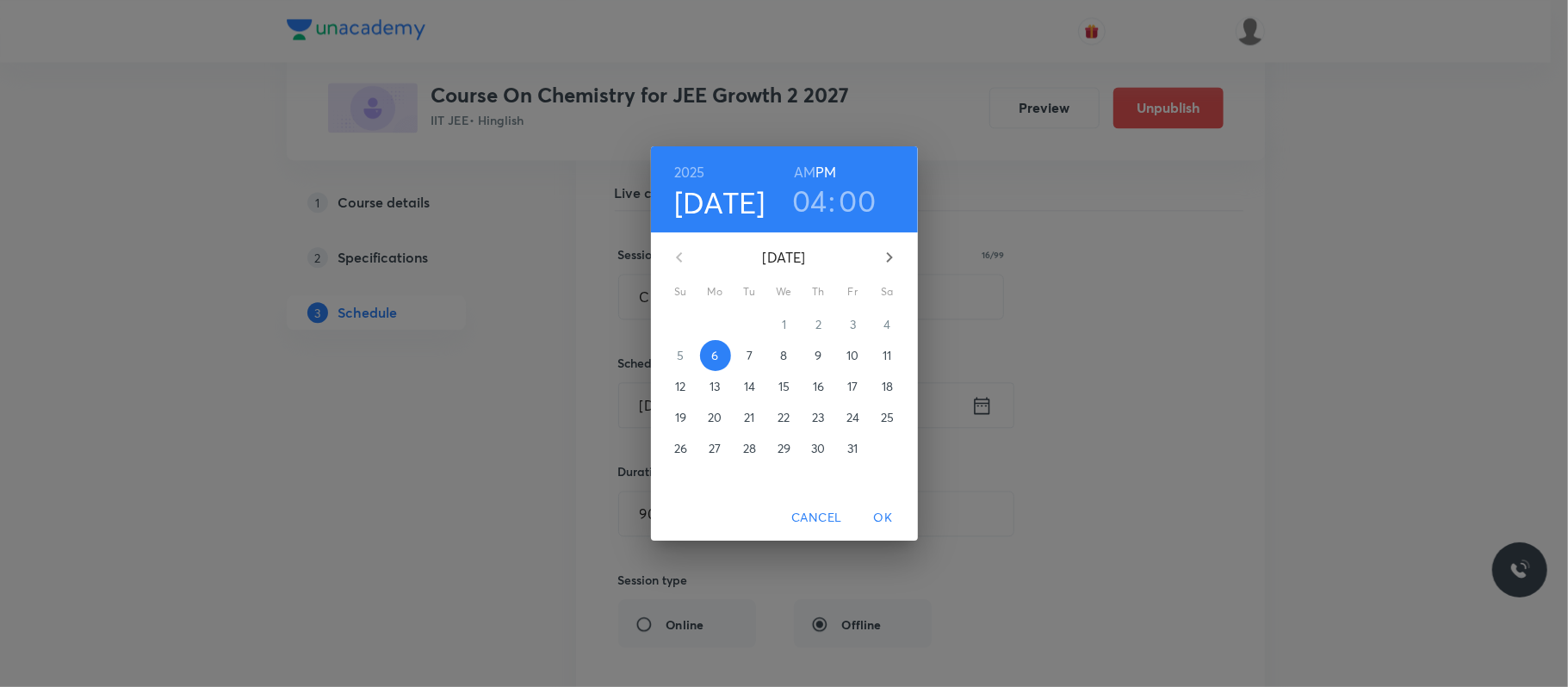
click at [750, 355] on p "7" at bounding box center [750, 355] width 6 height 17
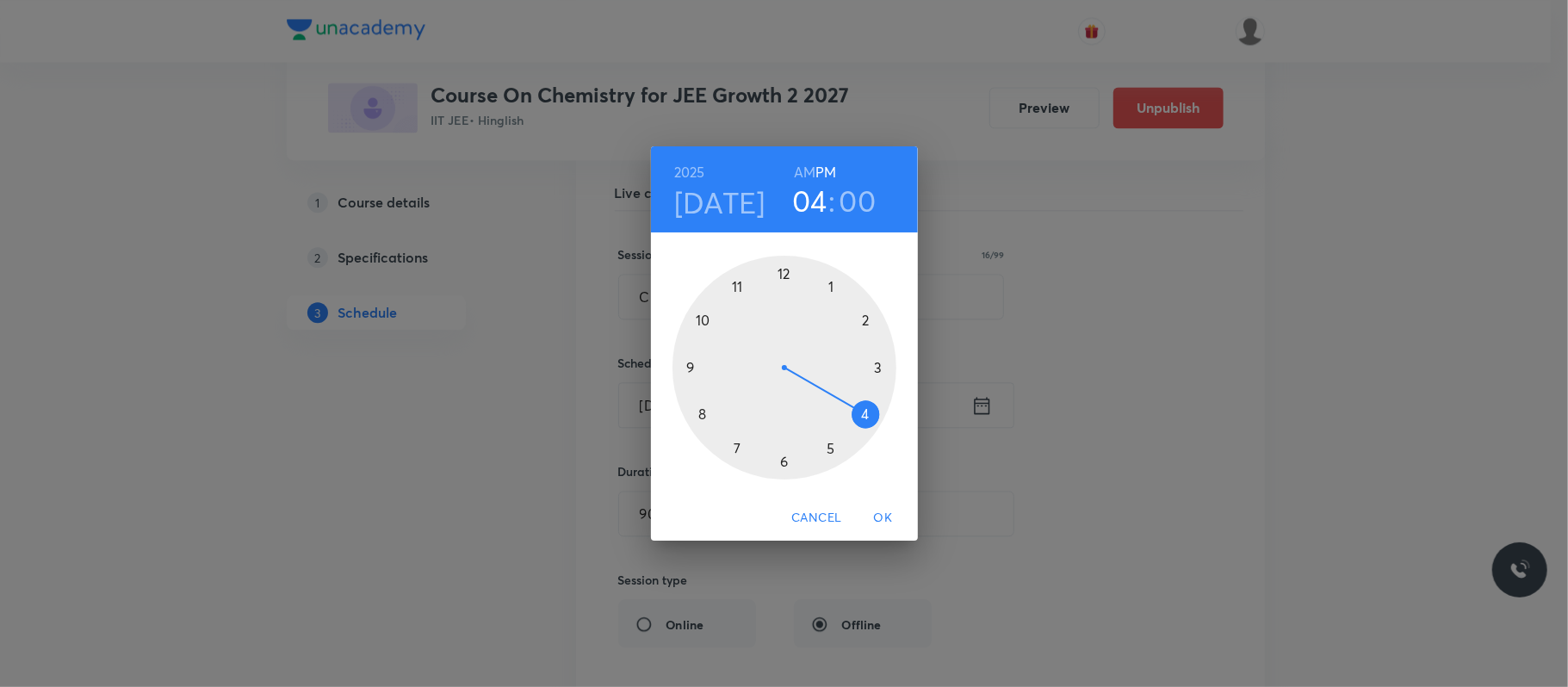
click at [880, 510] on span "OK" at bounding box center [883, 518] width 41 height 21
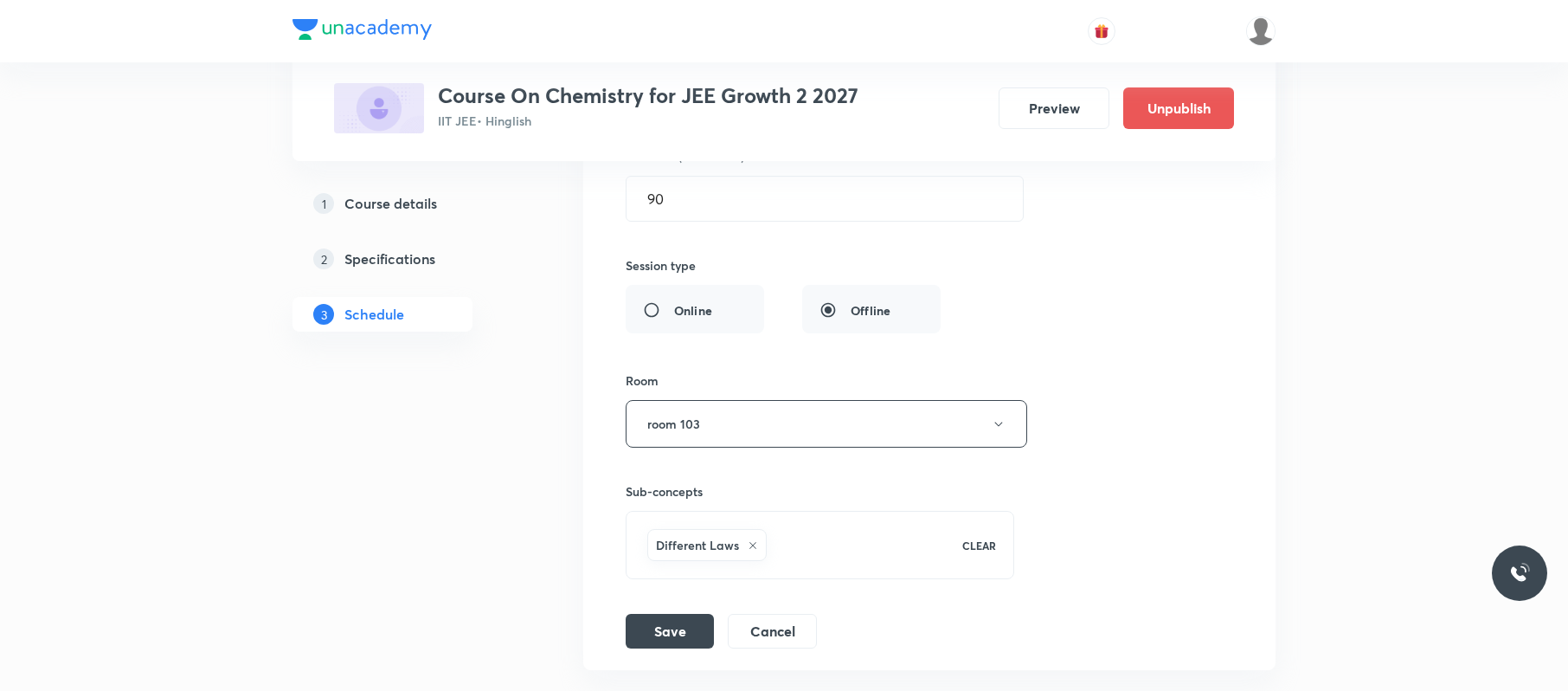
scroll to position [7827, 0]
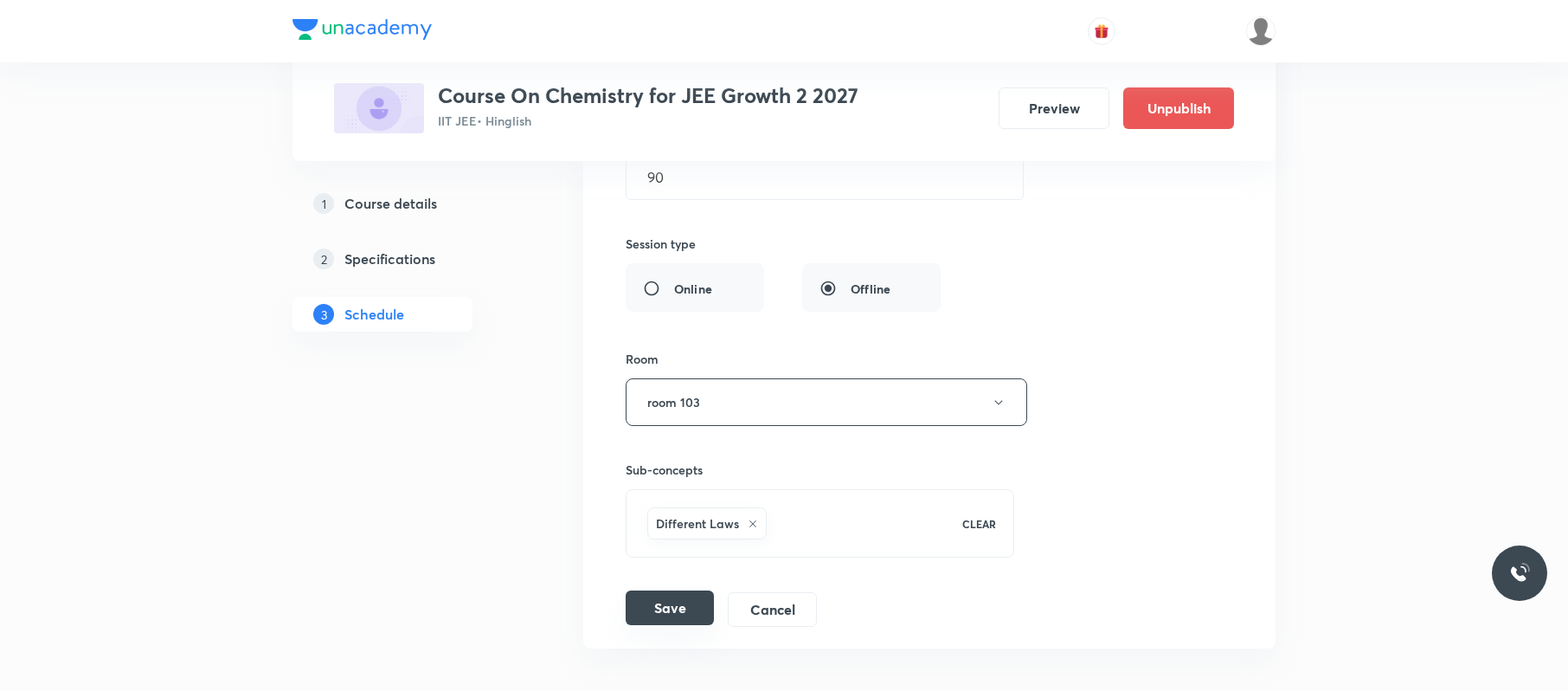
click at [703, 625] on button "Save" at bounding box center [670, 607] width 89 height 35
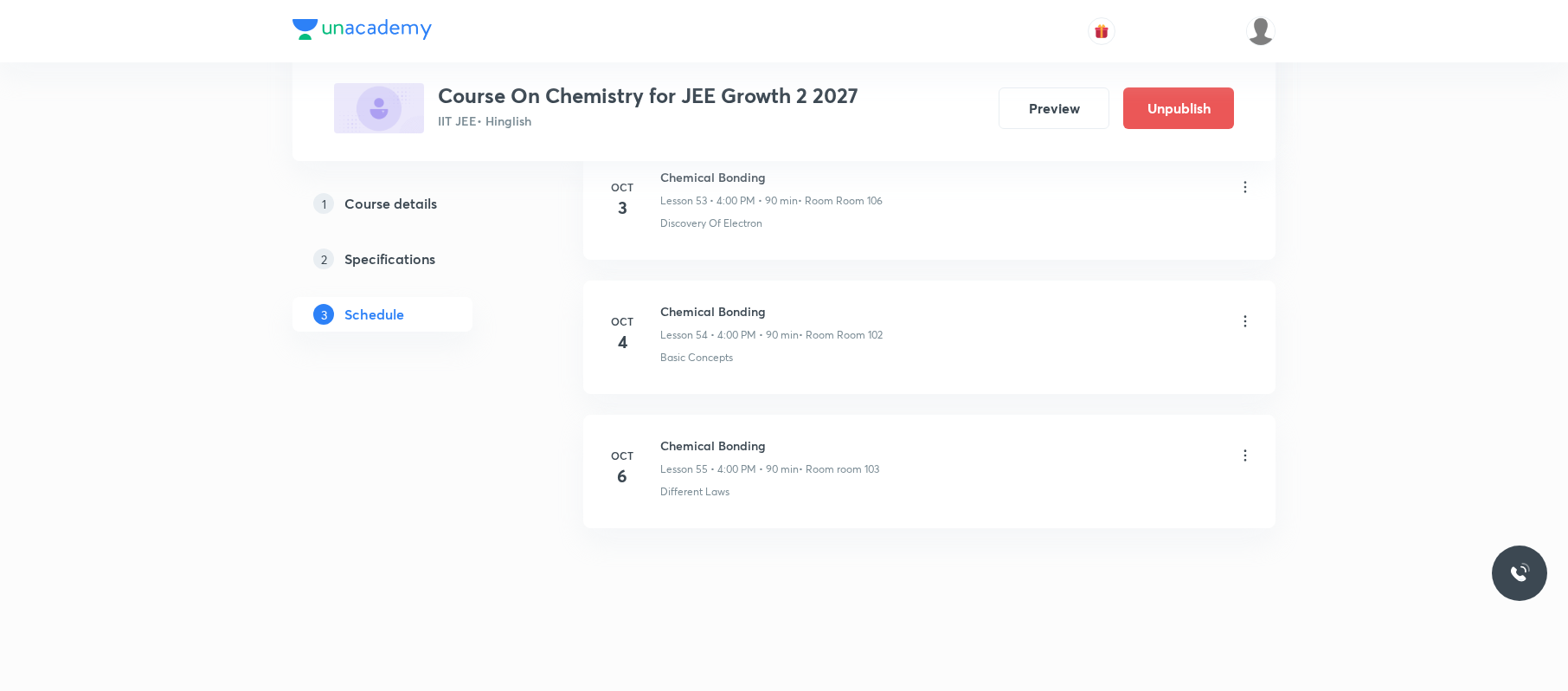
scroll to position [7312, 0]
click at [1258, 455] on li "Oct 7 Chemical Bonding Lesson 55 • 4:00 PM • 90 min • Room room 103 Different L…" at bounding box center [929, 472] width 693 height 114
click at [1244, 451] on icon at bounding box center [1245, 455] width 17 height 17
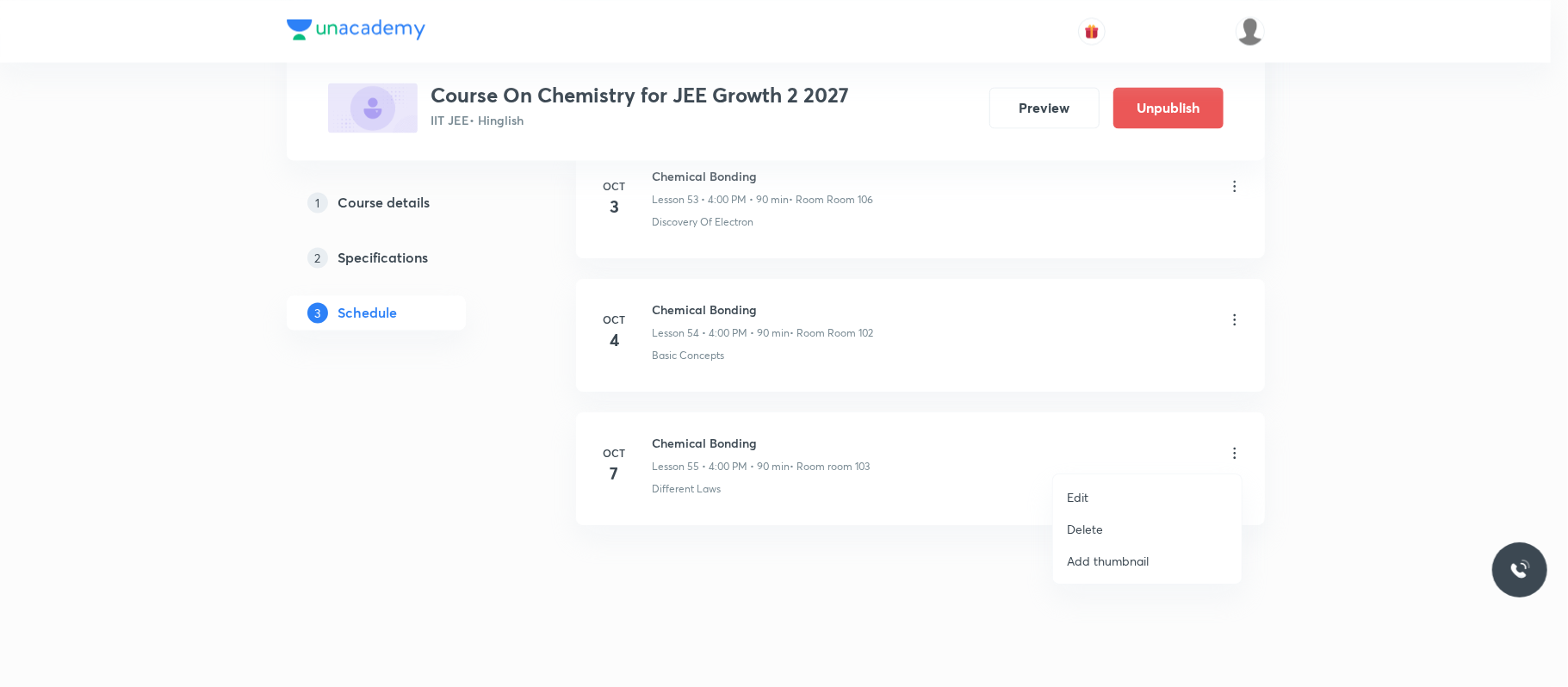
click at [1134, 489] on li "Edit" at bounding box center [1147, 497] width 189 height 32
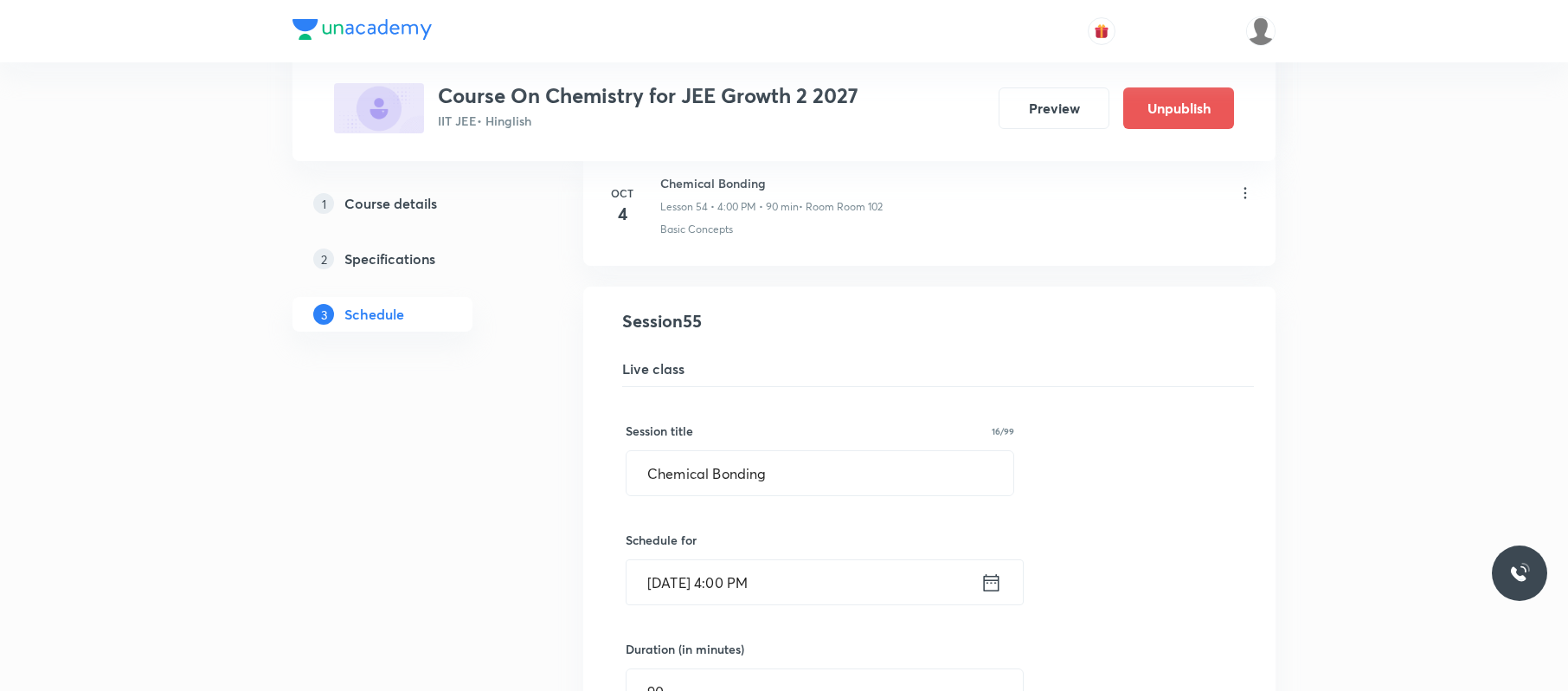
click at [832, 601] on input "Oct 7, 2025, 4:00 PM" at bounding box center [803, 582] width 354 height 44
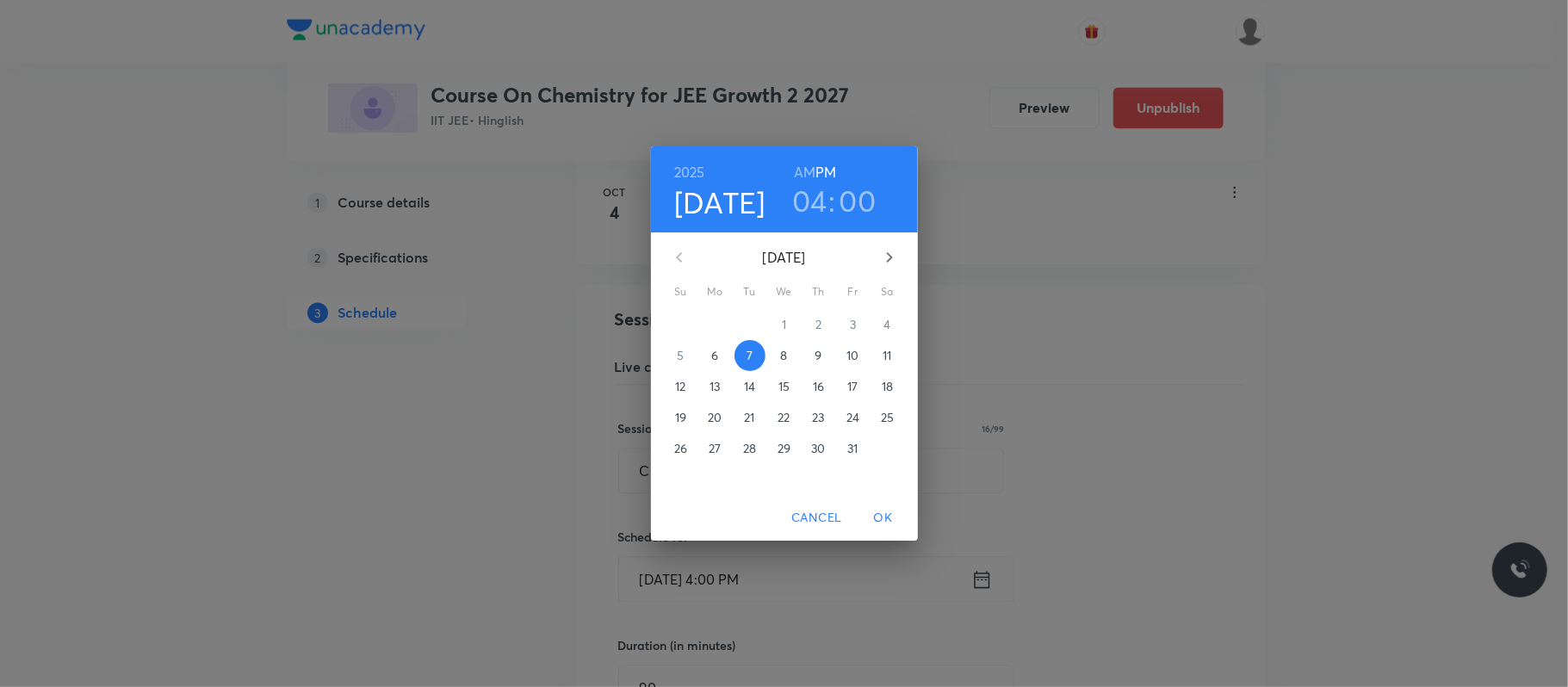
click at [718, 352] on p "6" at bounding box center [714, 355] width 7 height 17
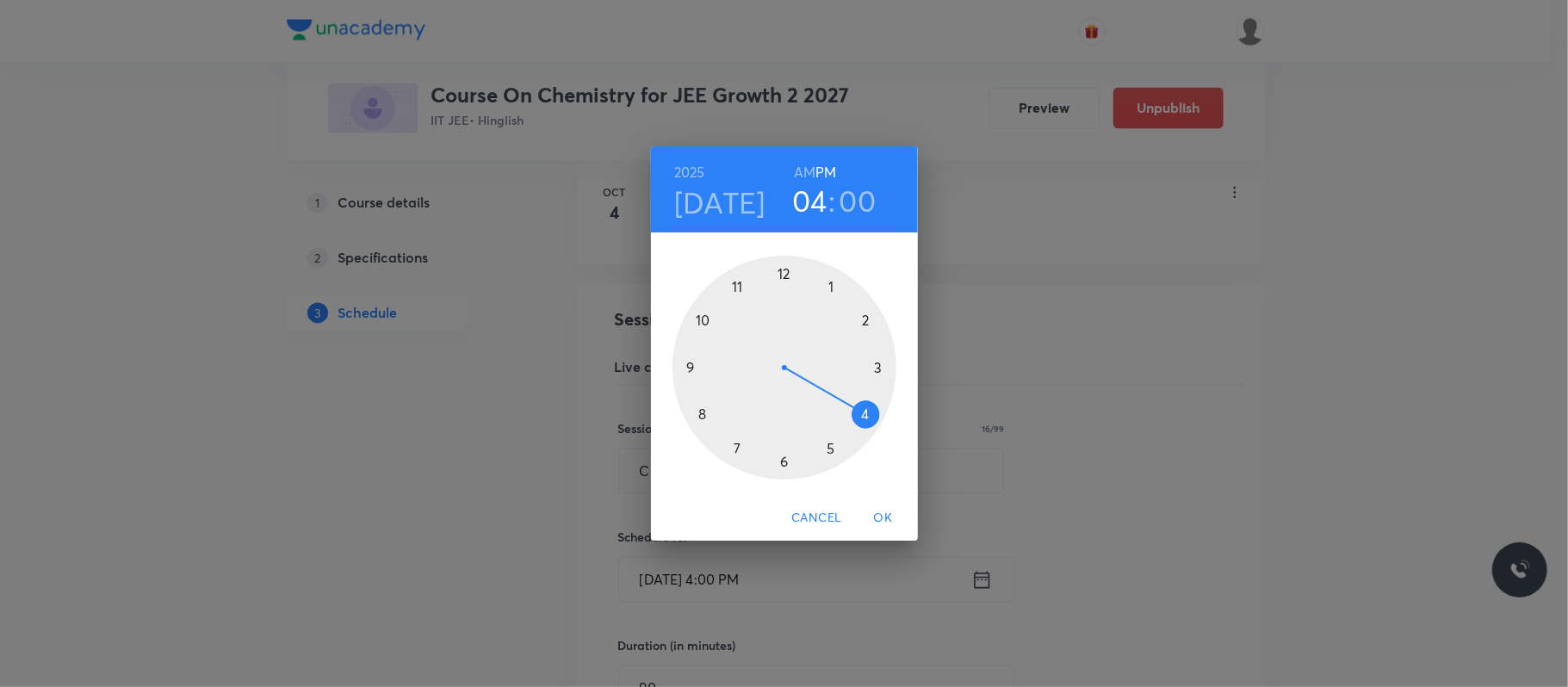
click at [831, 450] on div at bounding box center [784, 367] width 224 height 224
click at [711, 413] on div at bounding box center [784, 367] width 224 height 224
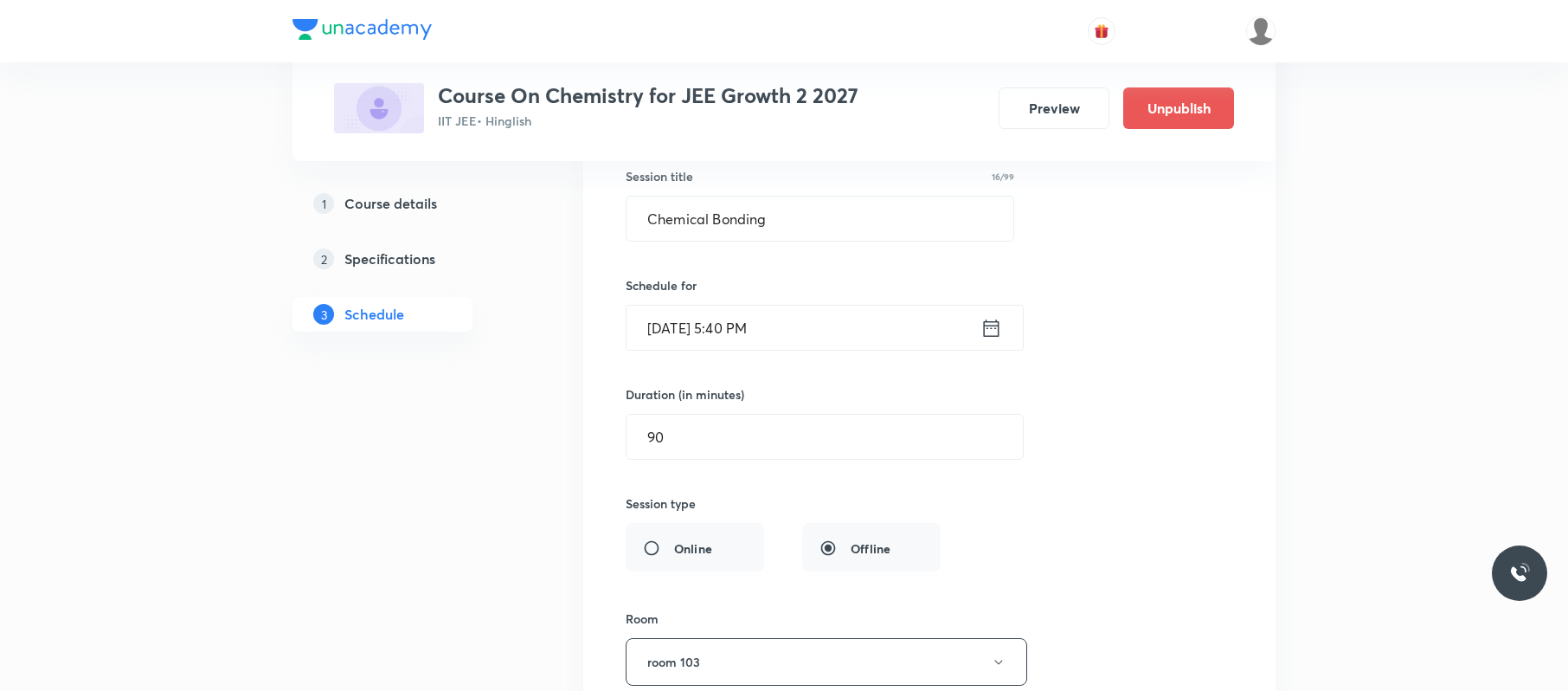
scroll to position [7947, 0]
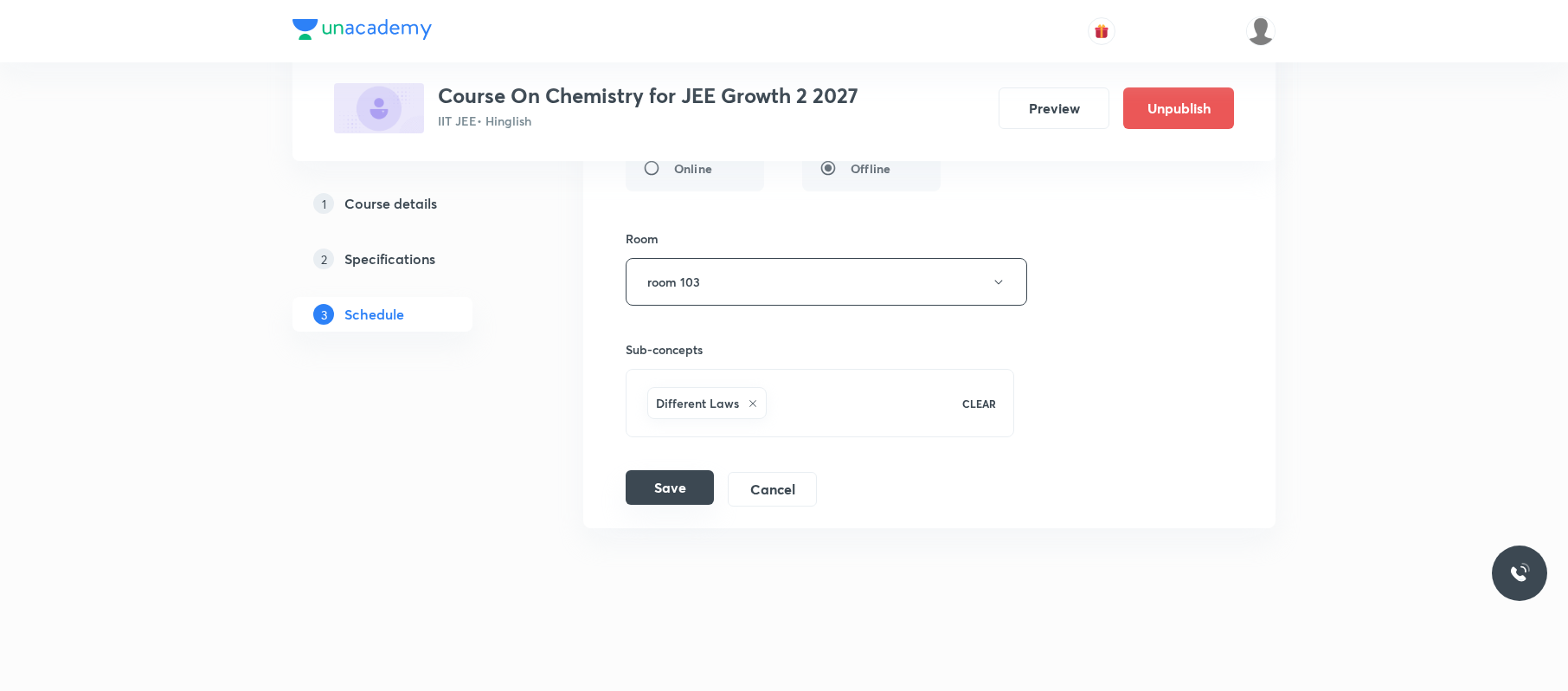
click at [694, 504] on button "Save" at bounding box center [670, 487] width 89 height 35
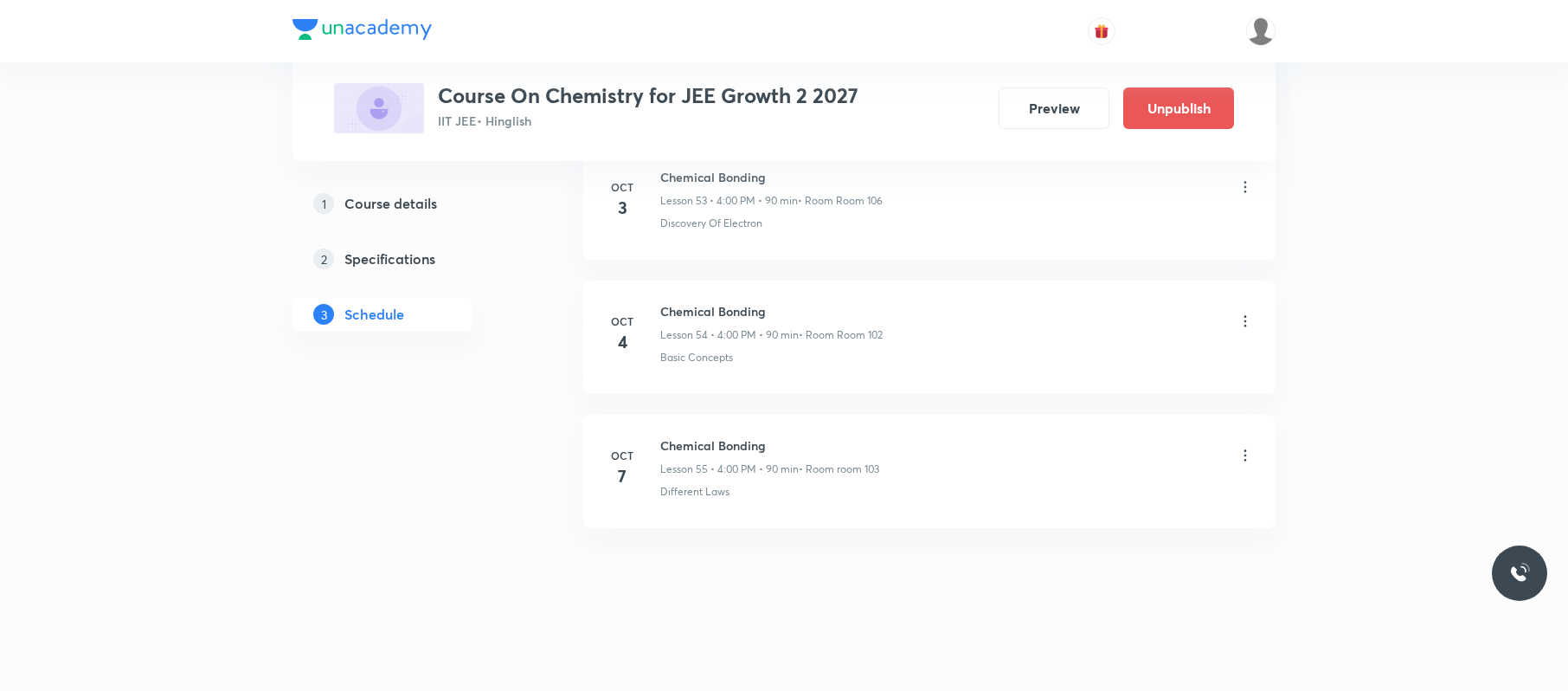
scroll to position [7312, 0]
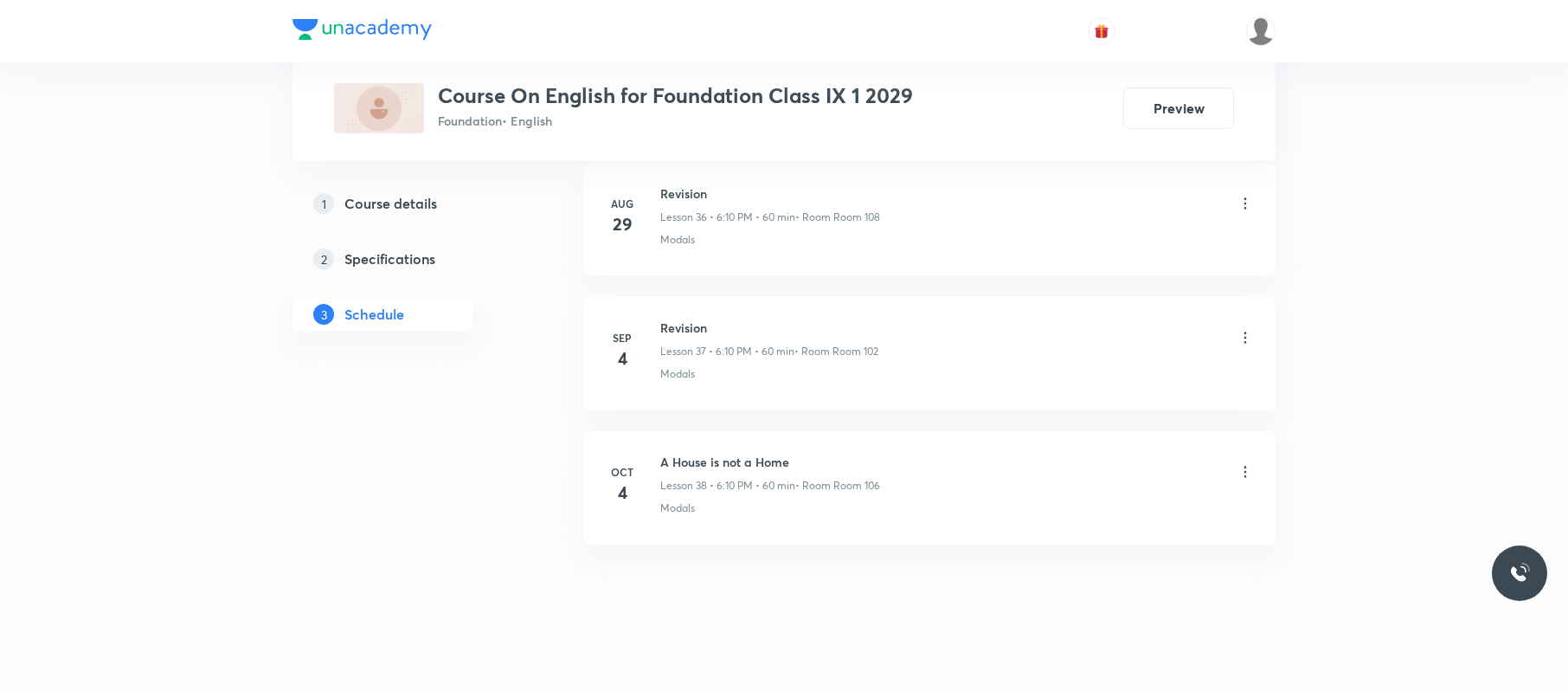
scroll to position [5819, 0]
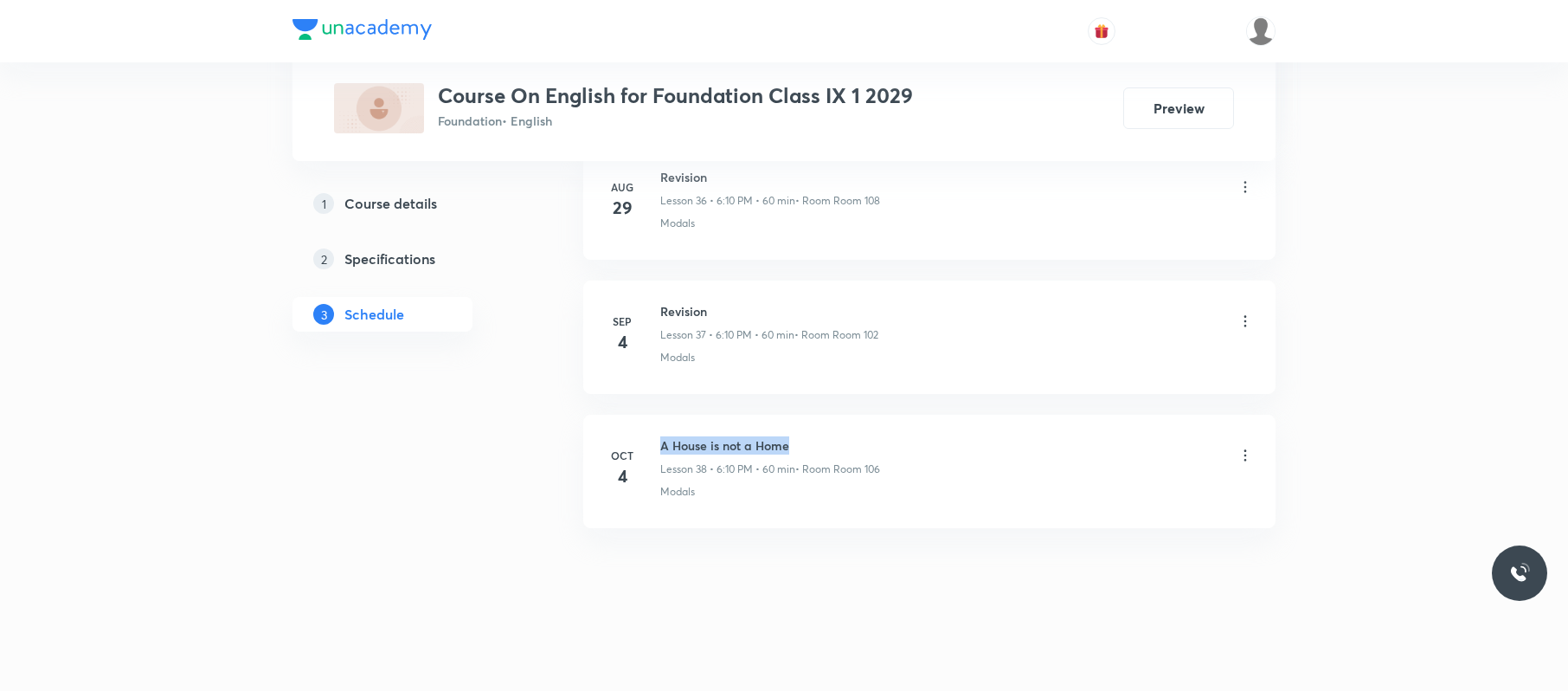
drag, startPoint x: 864, startPoint y: 419, endPoint x: 651, endPoint y: 424, distance: 213.1
click at [651, 424] on li "[DATE] A House is not a Home Lesson 38 • 6:10 PM • 60 min • Room Room 106 Modals" at bounding box center [929, 472] width 693 height 114
copy h6 "A House is not a Home"
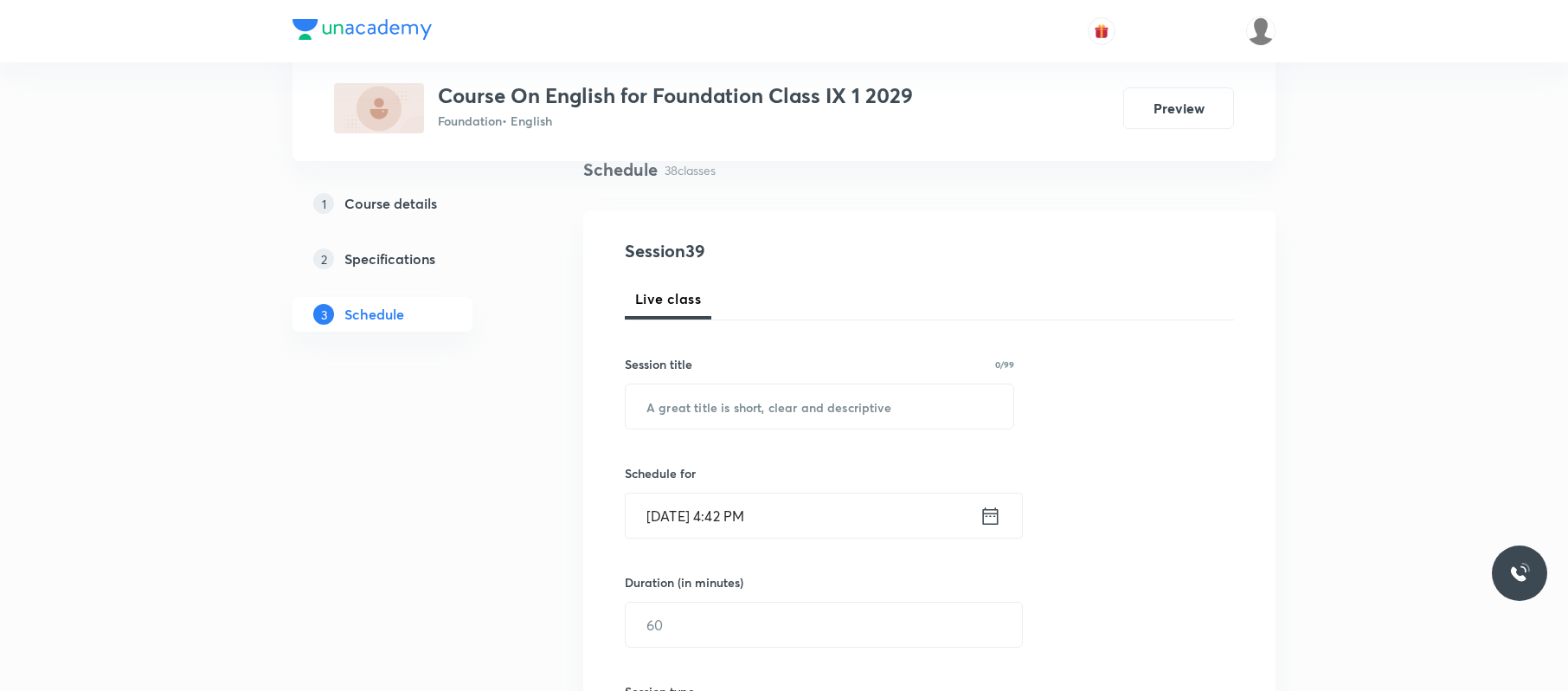
scroll to position [0, 0]
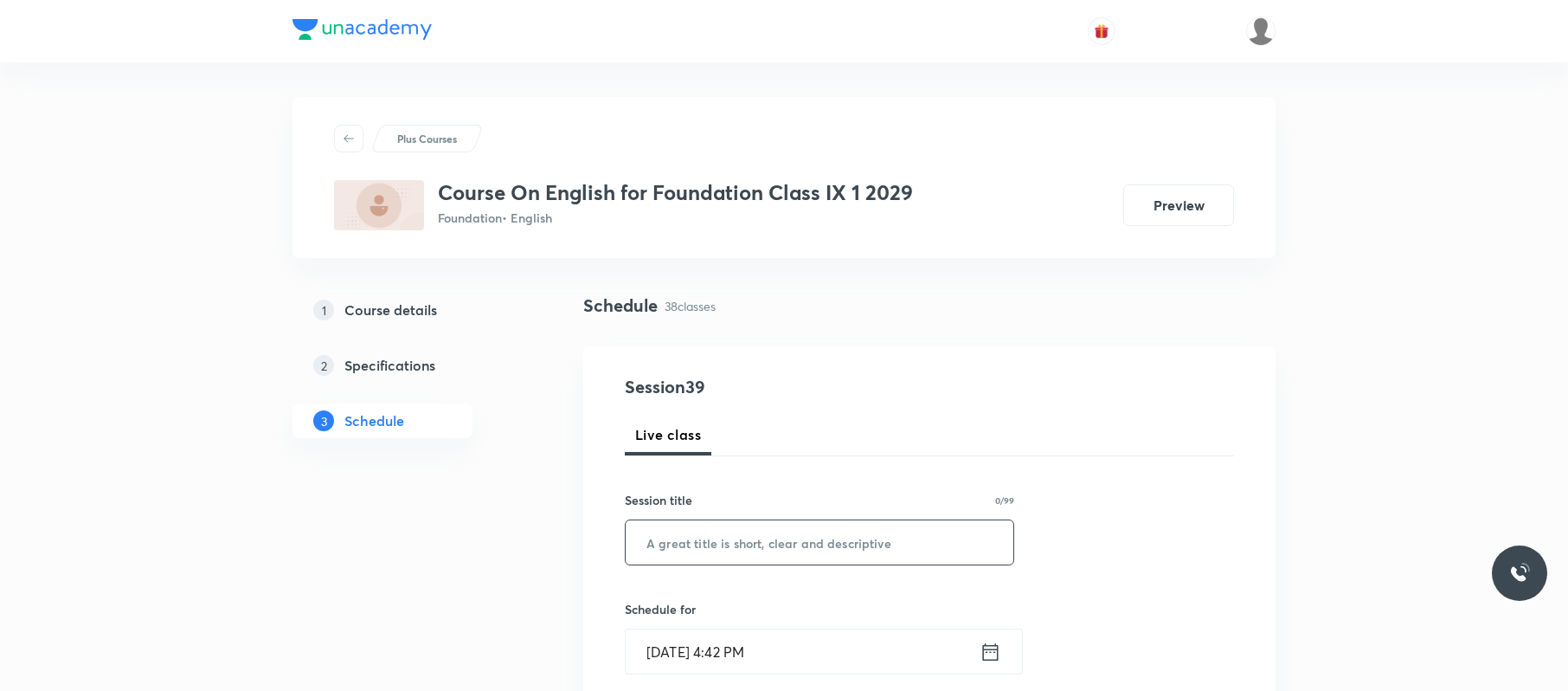
click at [899, 524] on input "text" at bounding box center [819, 543] width 388 height 44
paste input "A House is not a Home"
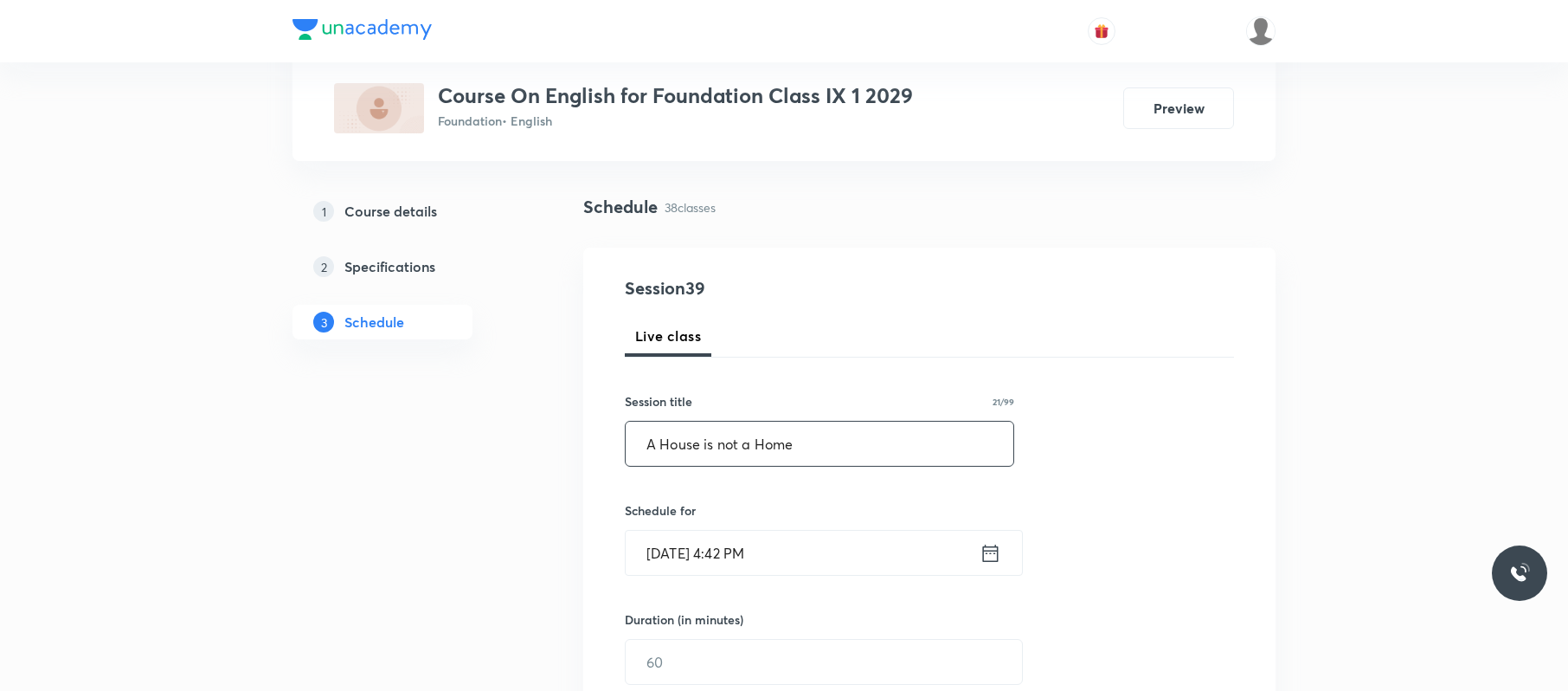
scroll to position [100, 0]
type input "A House is not a Home"
click at [863, 546] on input "[DATE] 4:42 PM" at bounding box center [802, 551] width 354 height 44
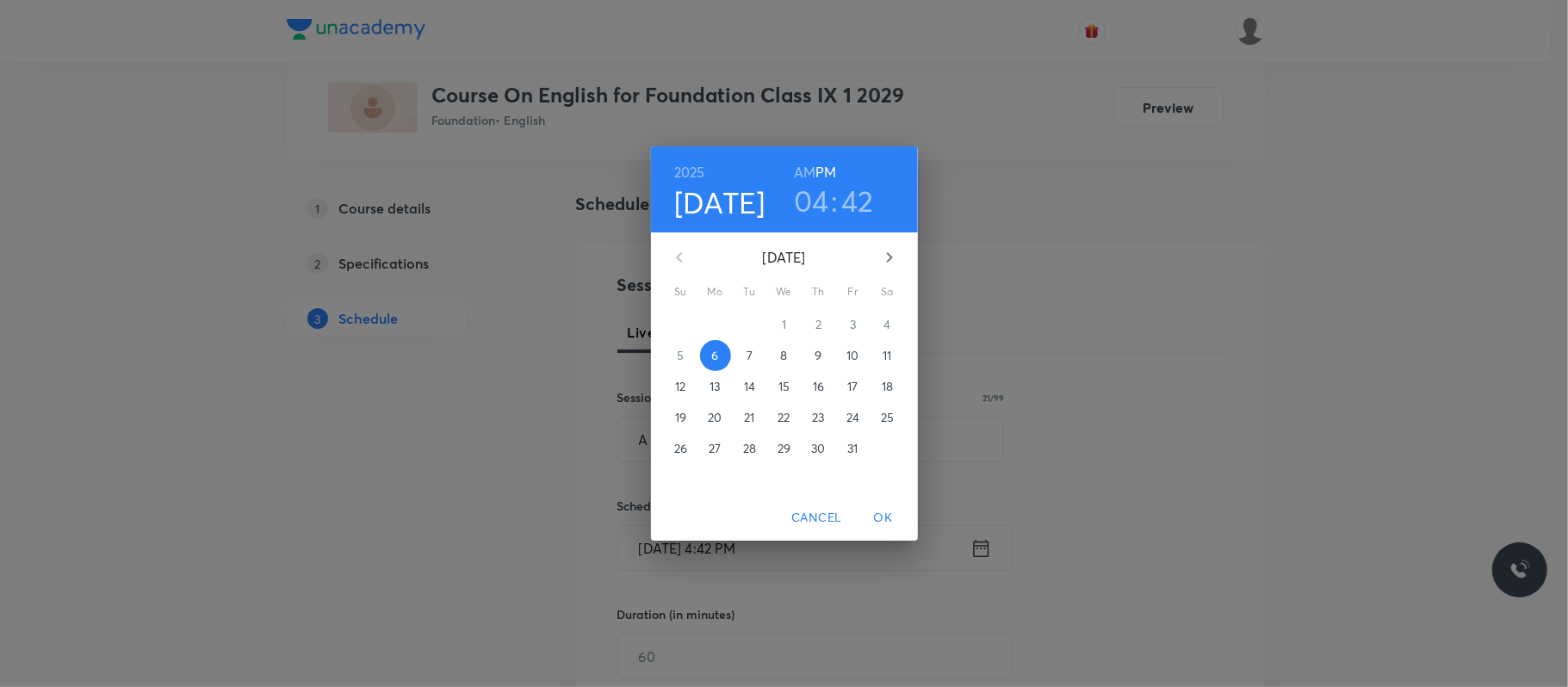
click at [814, 201] on h3 "04" at bounding box center [811, 201] width 35 height 36
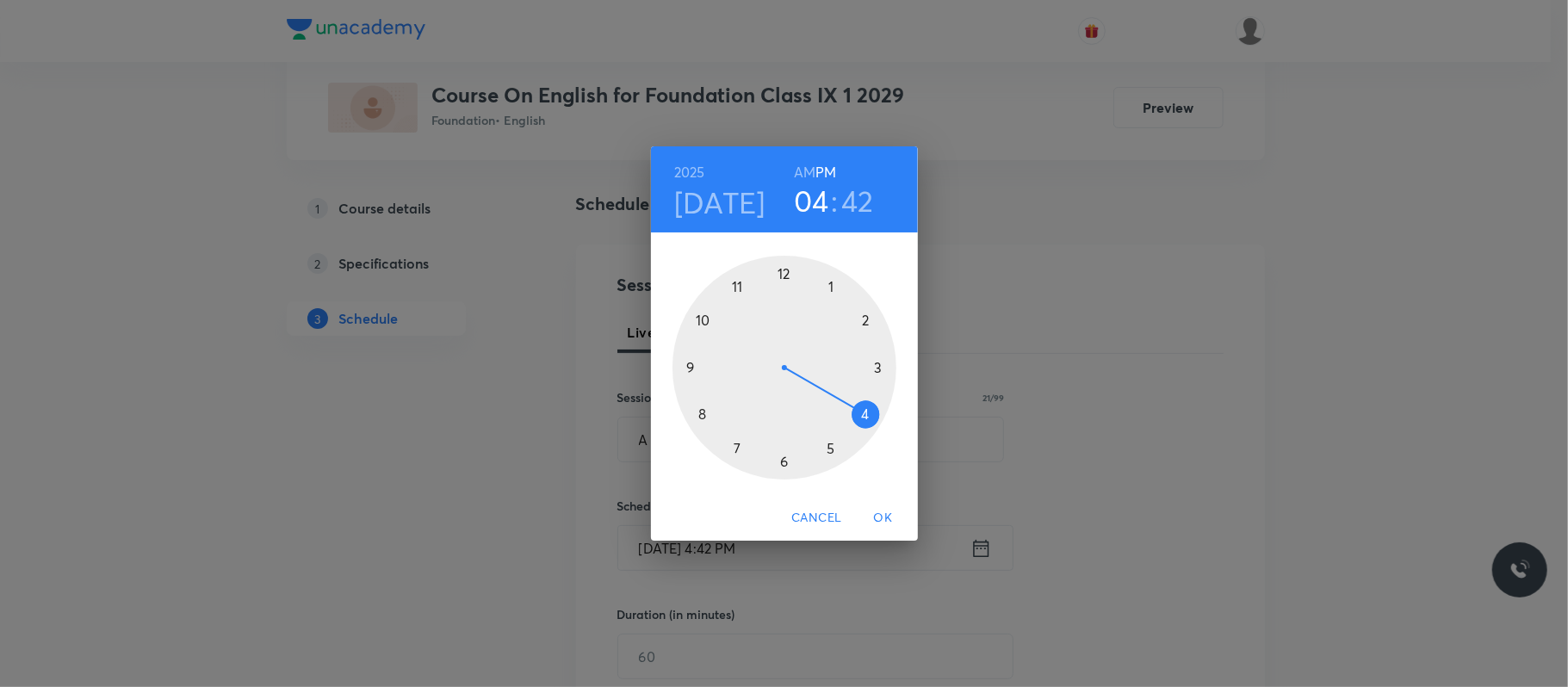
click at [837, 444] on div at bounding box center [784, 367] width 224 height 224
click at [835, 286] on div at bounding box center [784, 367] width 224 height 224
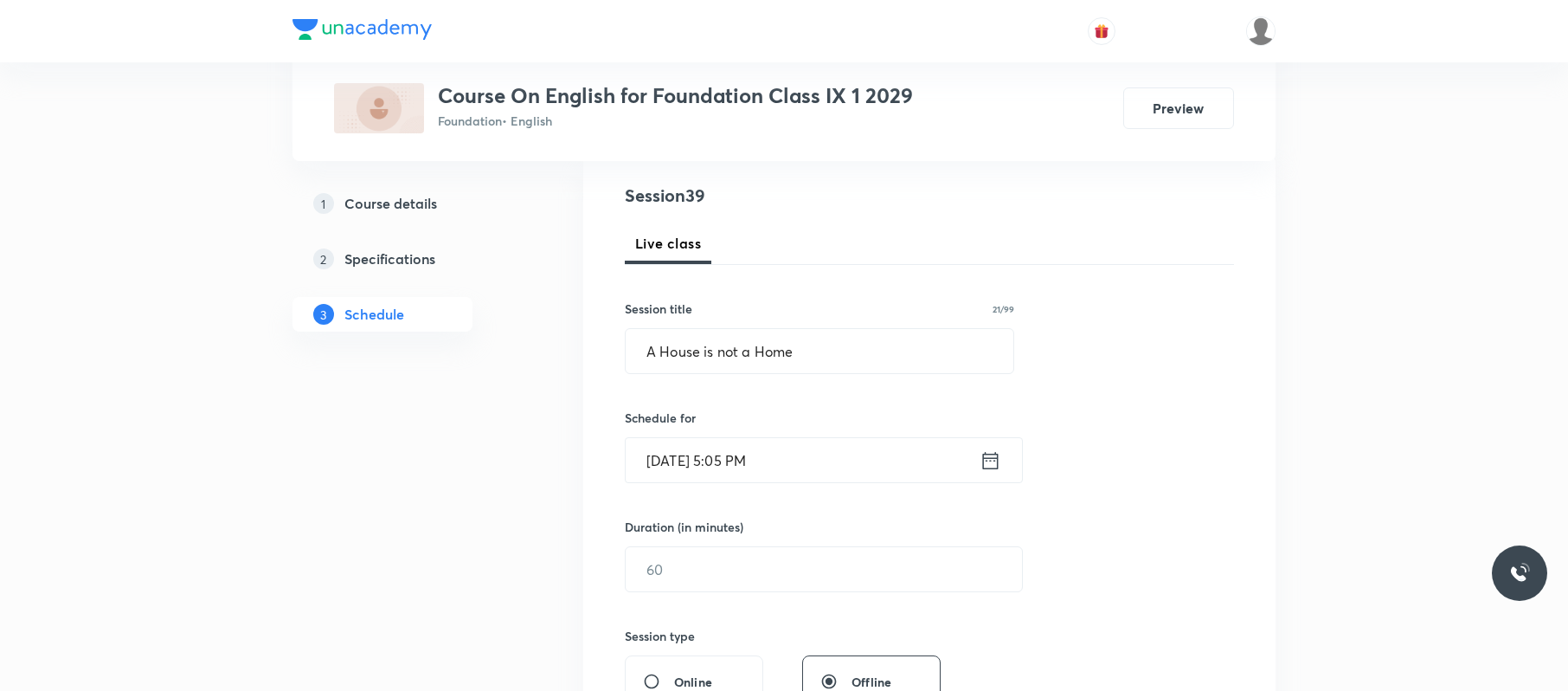
scroll to position [197, 0]
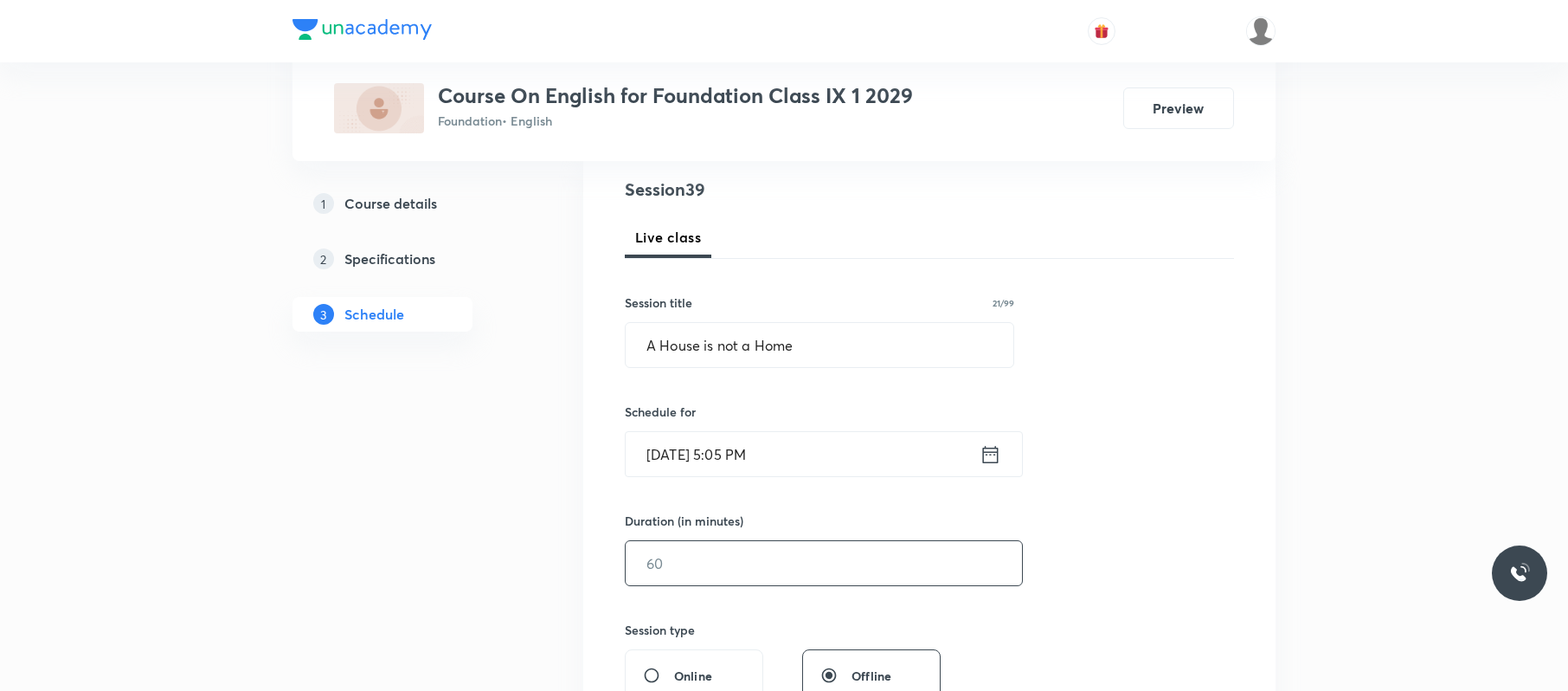
click at [789, 575] on input "text" at bounding box center [823, 563] width 396 height 44
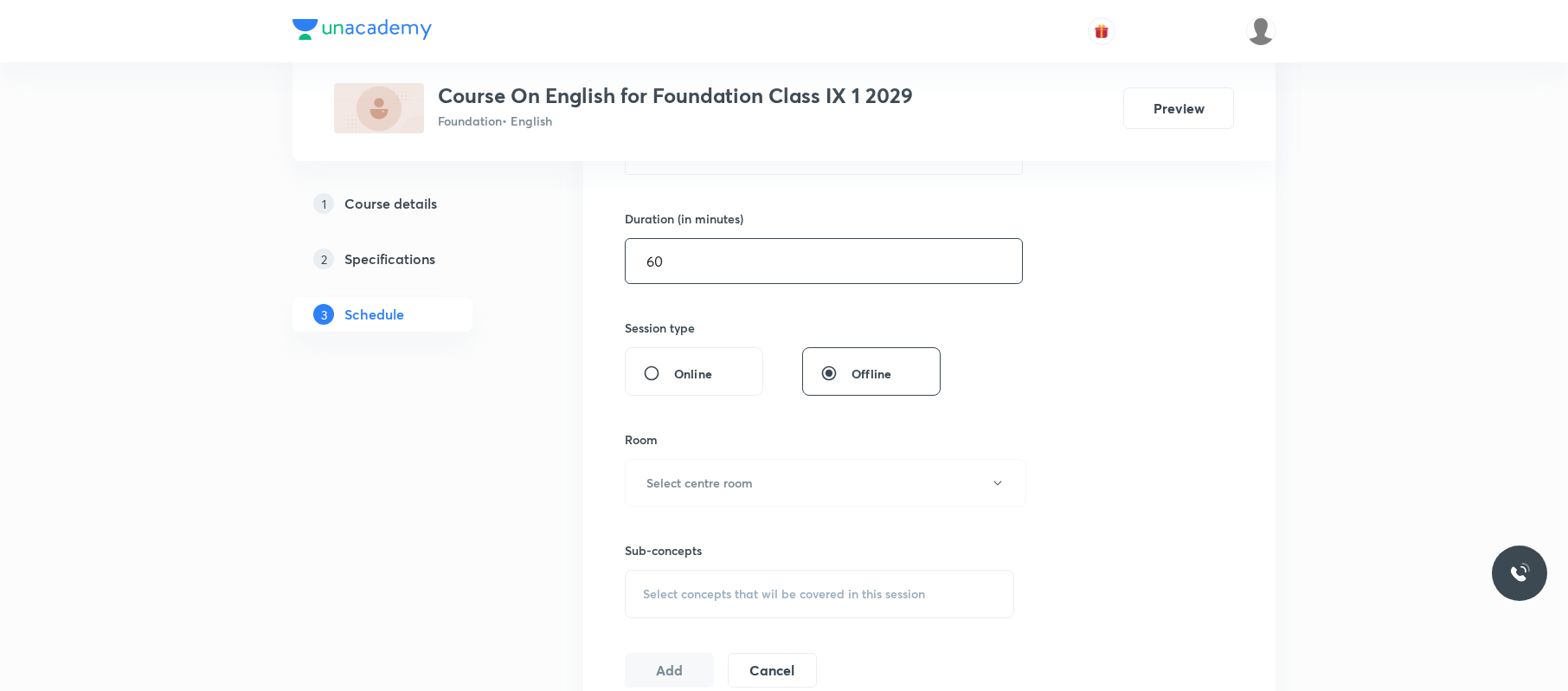
scroll to position [500, 0]
type input "60"
click at [818, 489] on button "Select centre room" at bounding box center [824, 481] width 401 height 47
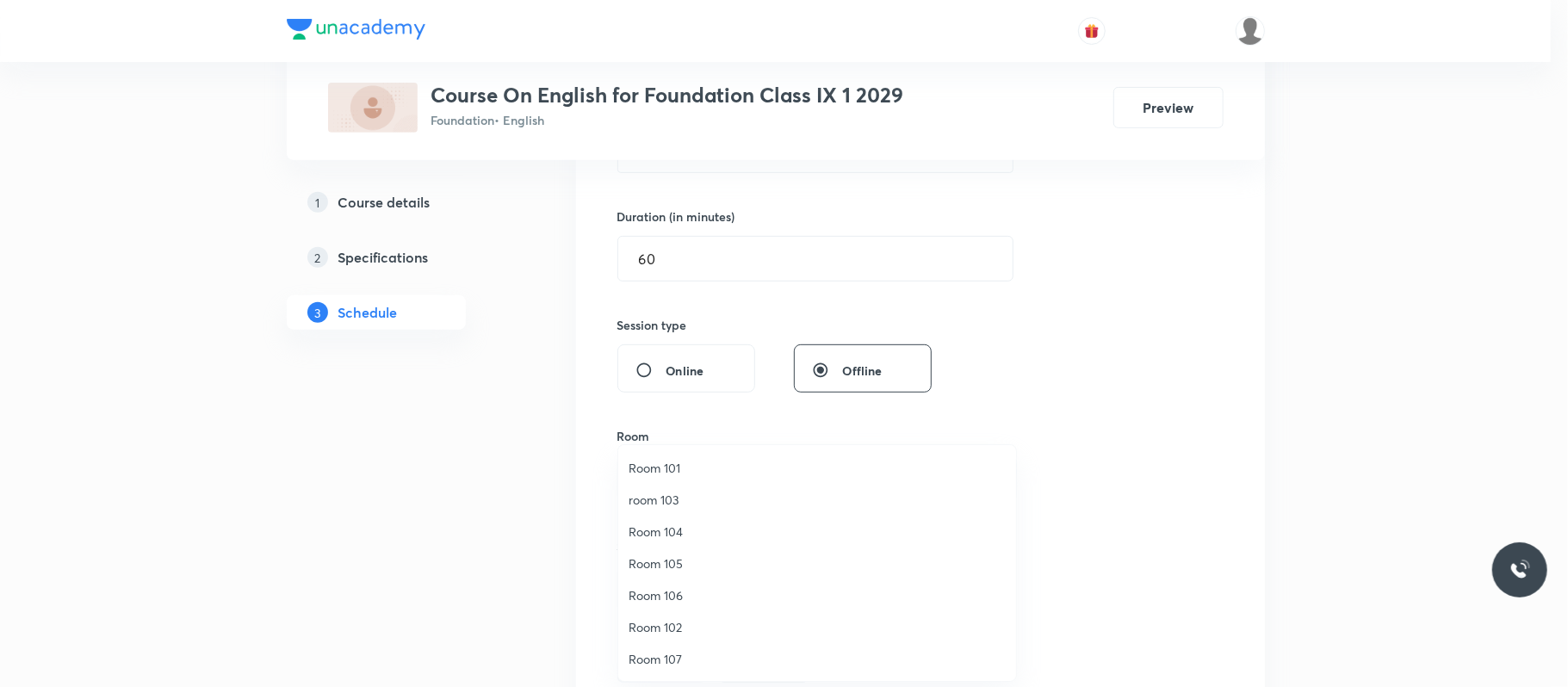
click at [701, 618] on span "Room 102" at bounding box center [818, 627] width 377 height 18
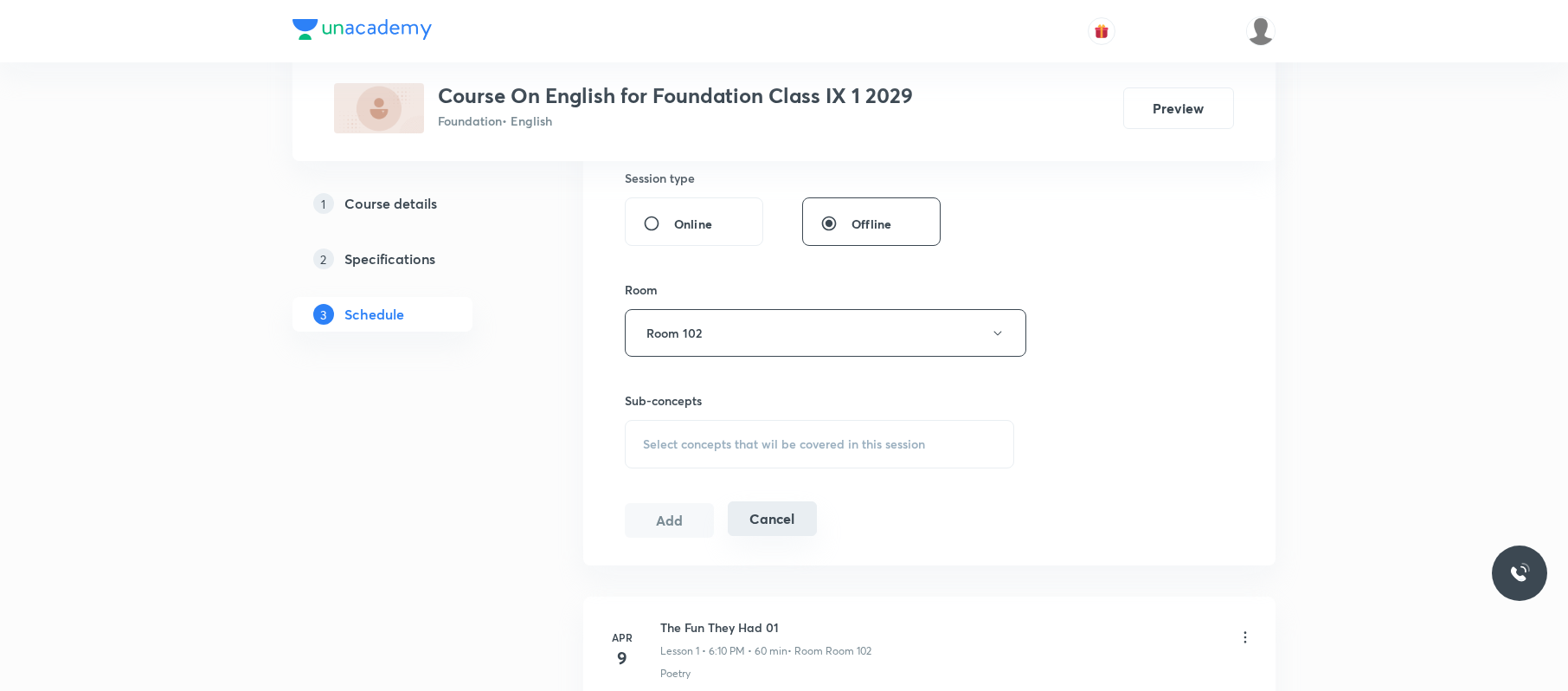
scroll to position [652, 0]
click at [796, 441] on span "Select concepts that wil be covered in this session" at bounding box center [783, 442] width 282 height 13
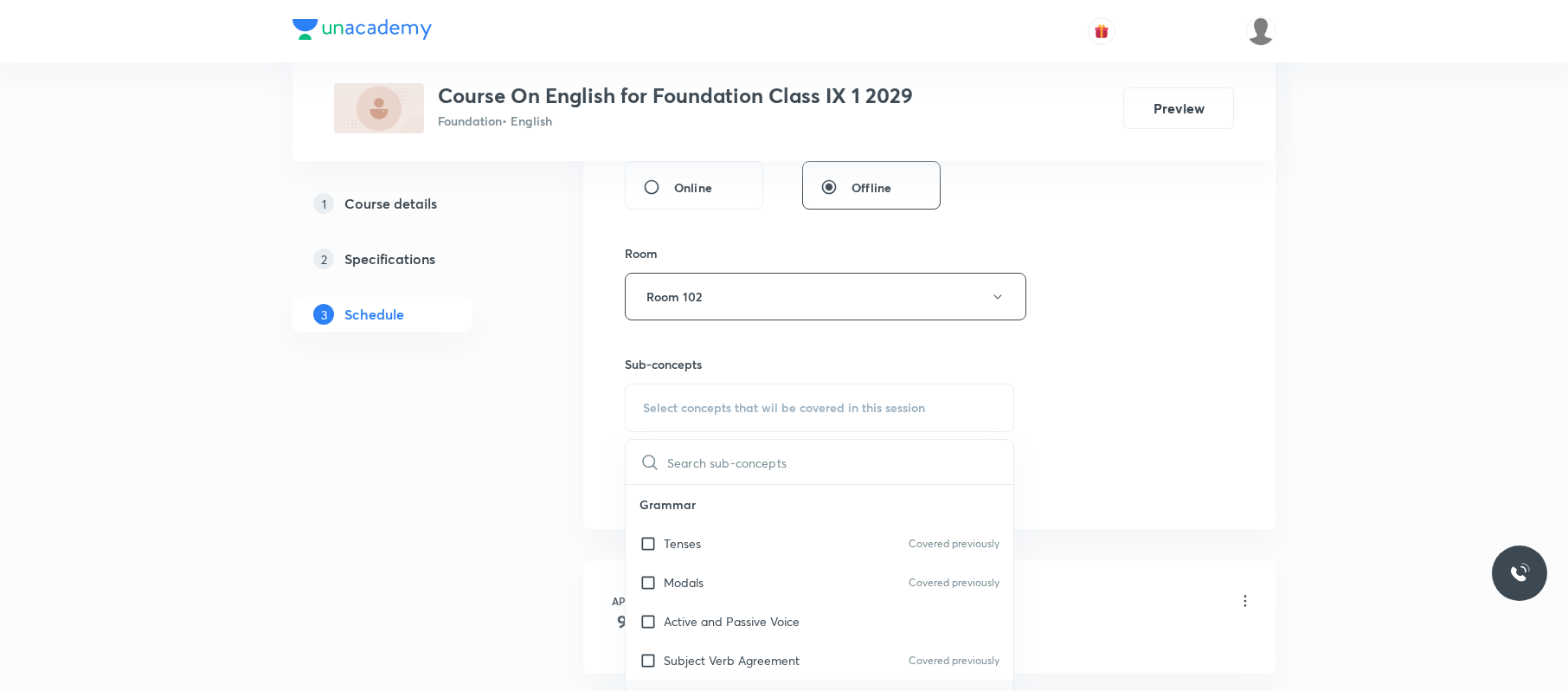
scroll to position [306, 0]
click at [815, 542] on div "Gap Filling" at bounding box center [819, 549] width 388 height 38
checkbox input "true"
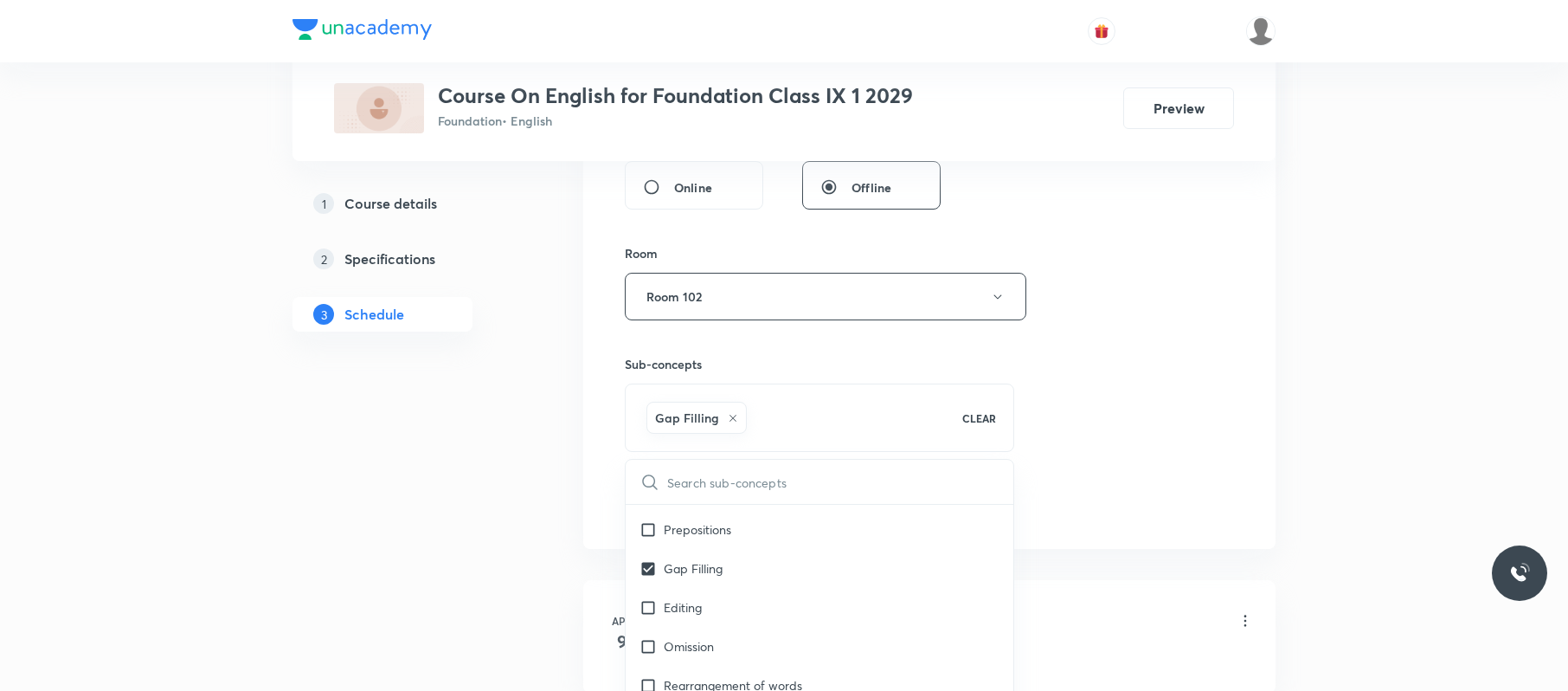
drag, startPoint x: 1260, startPoint y: 412, endPoint x: 851, endPoint y: 520, distance: 423.0
click at [1257, 413] on div "Session 39 Live class Session title 21/99 A House is not a Home ​ Schedule for …" at bounding box center [929, 104] width 693 height 888
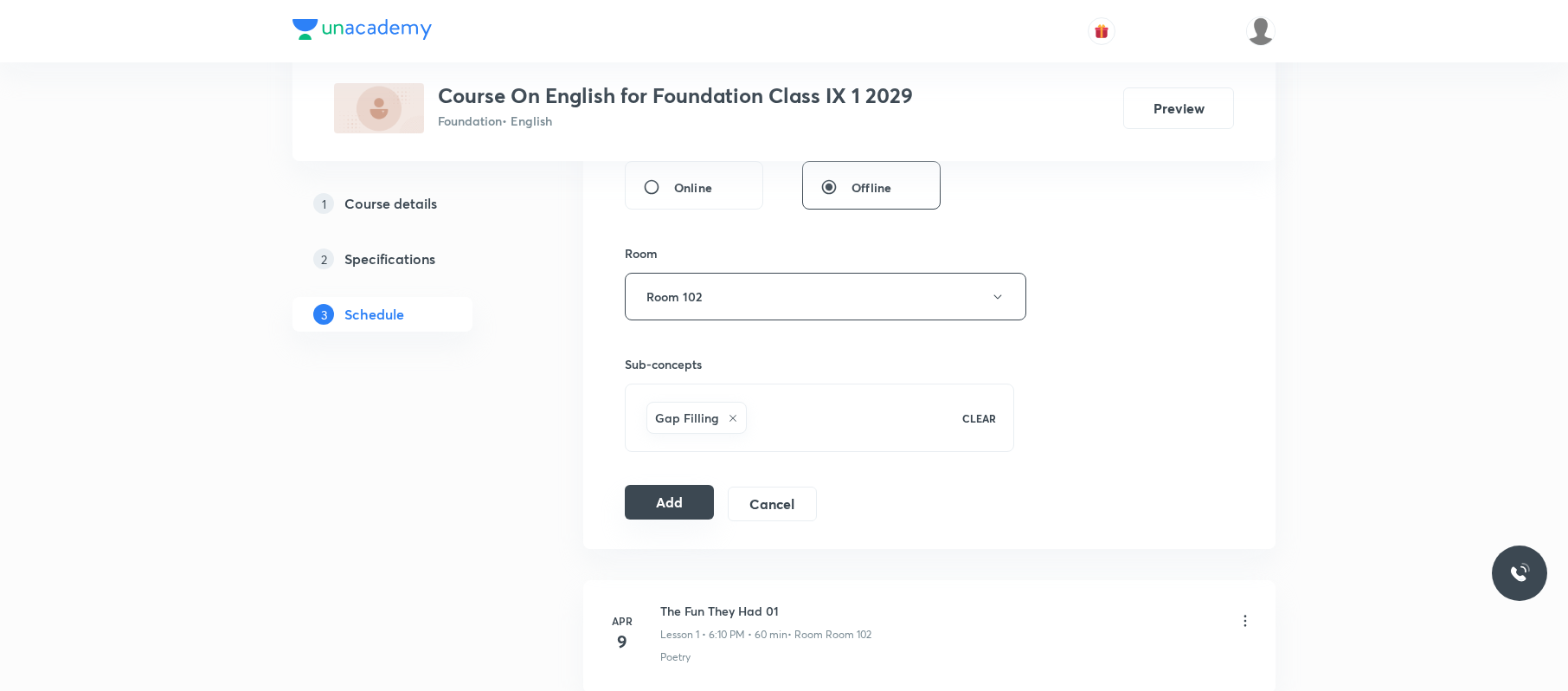
click at [690, 495] on button "Add" at bounding box center [669, 502] width 89 height 35
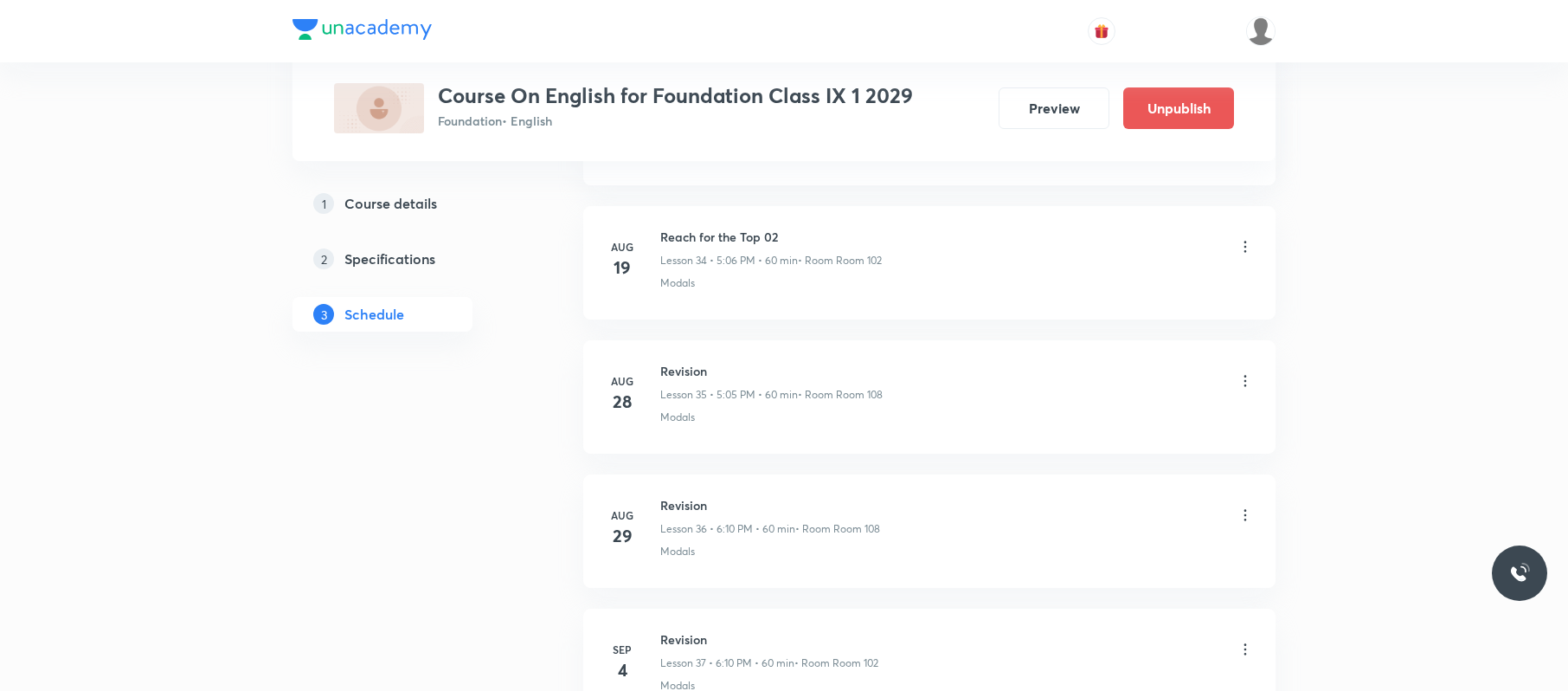
scroll to position [5156, 0]
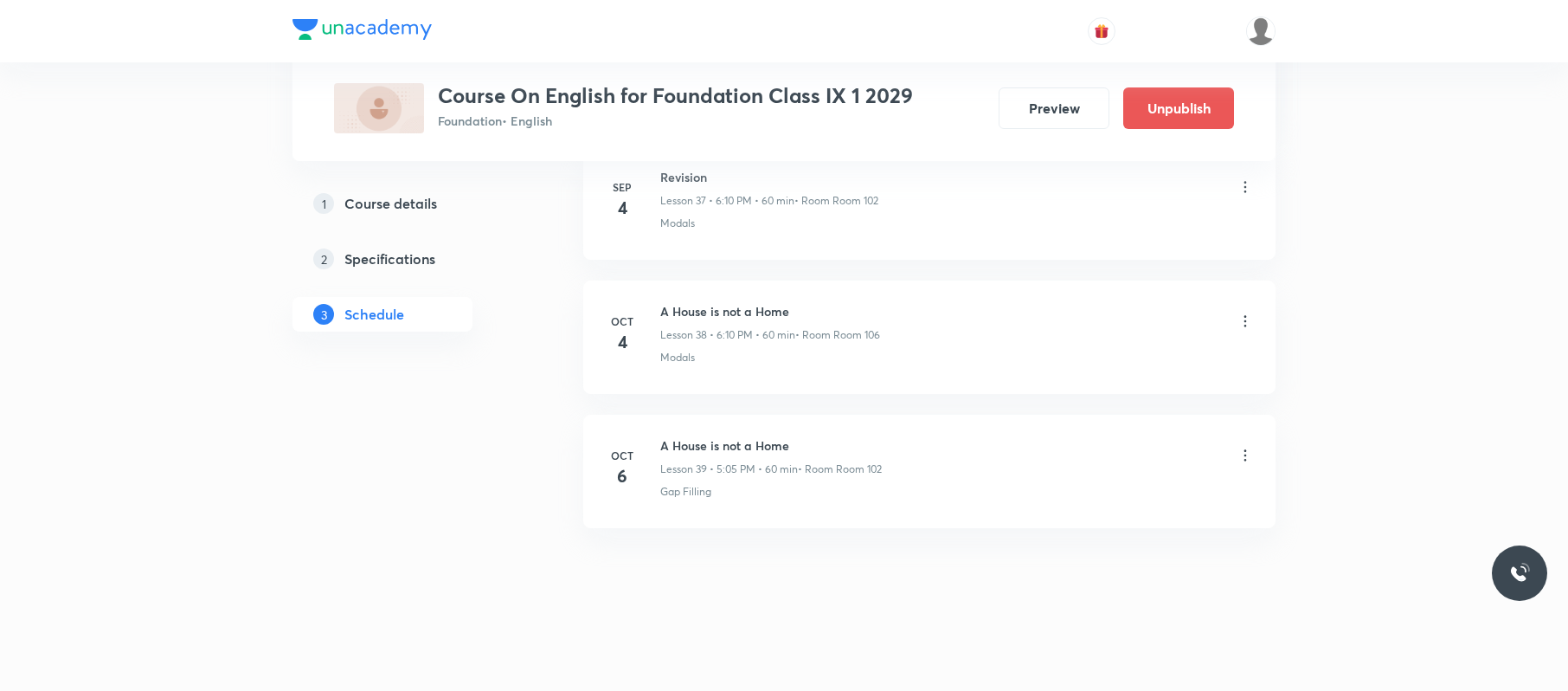
click at [1240, 451] on icon at bounding box center [1245, 455] width 17 height 17
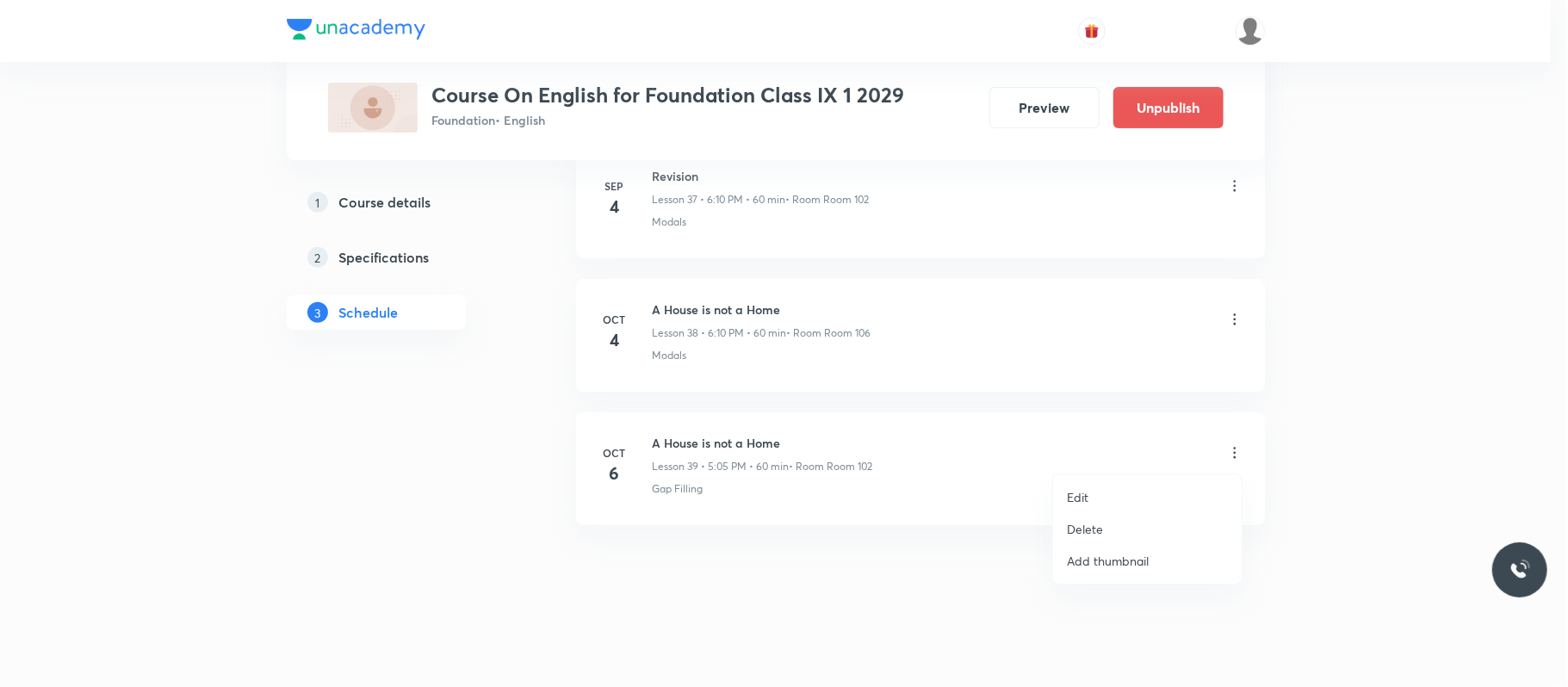
drag, startPoint x: 1152, startPoint y: 490, endPoint x: 1138, endPoint y: 499, distance: 16.6
click at [1138, 499] on li "Edit" at bounding box center [1147, 497] width 189 height 32
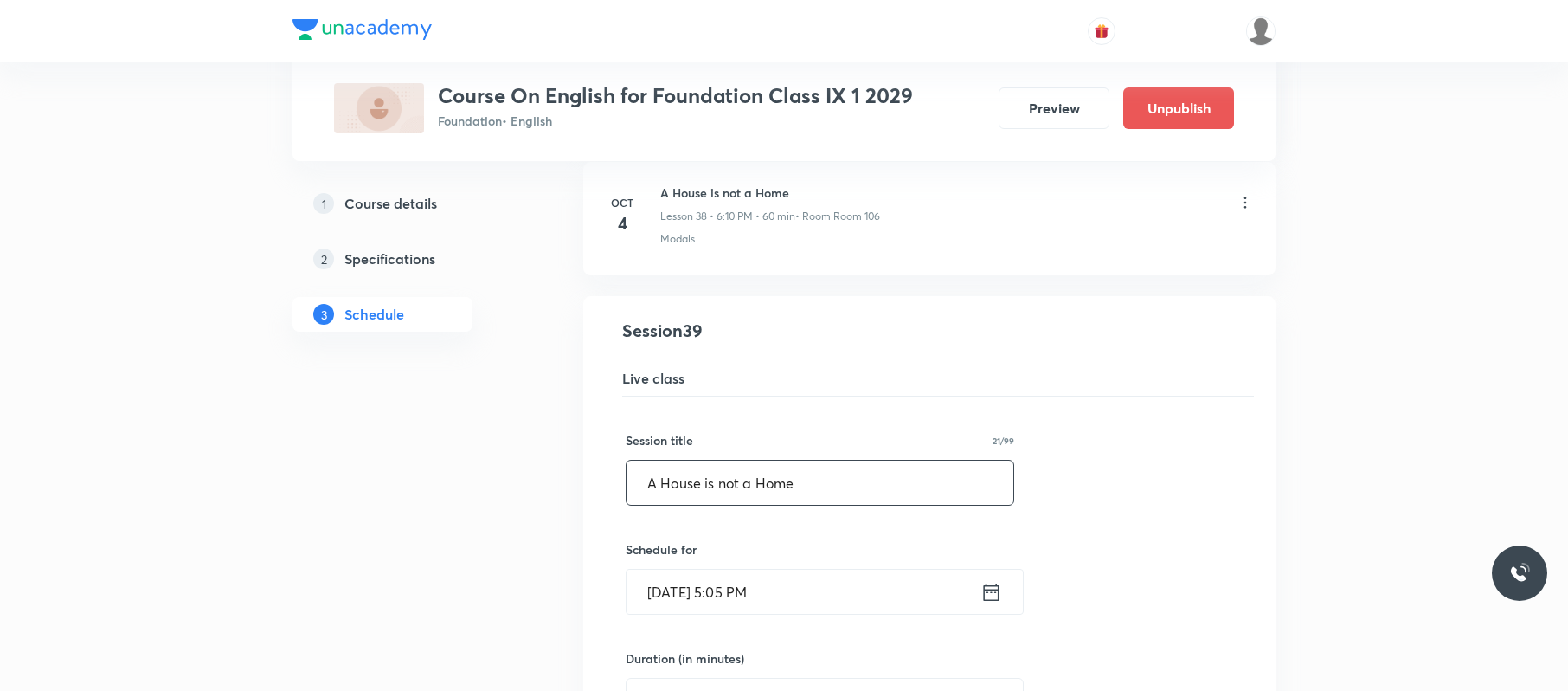
drag, startPoint x: 663, startPoint y: 505, endPoint x: 541, endPoint y: 505, distance: 122.0
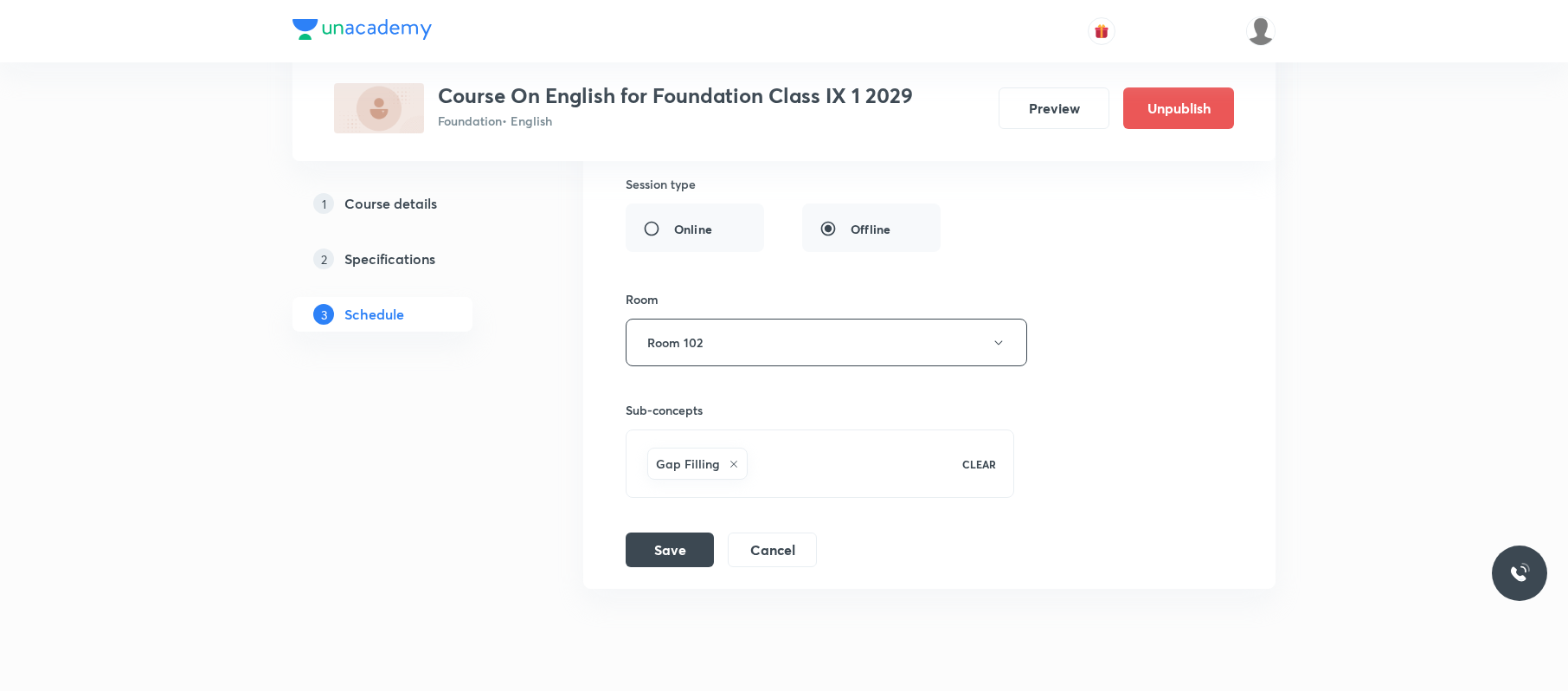
scroll to position [5741, 0]
type input "The Beggar"
click at [676, 564] on button "Save" at bounding box center [670, 547] width 89 height 35
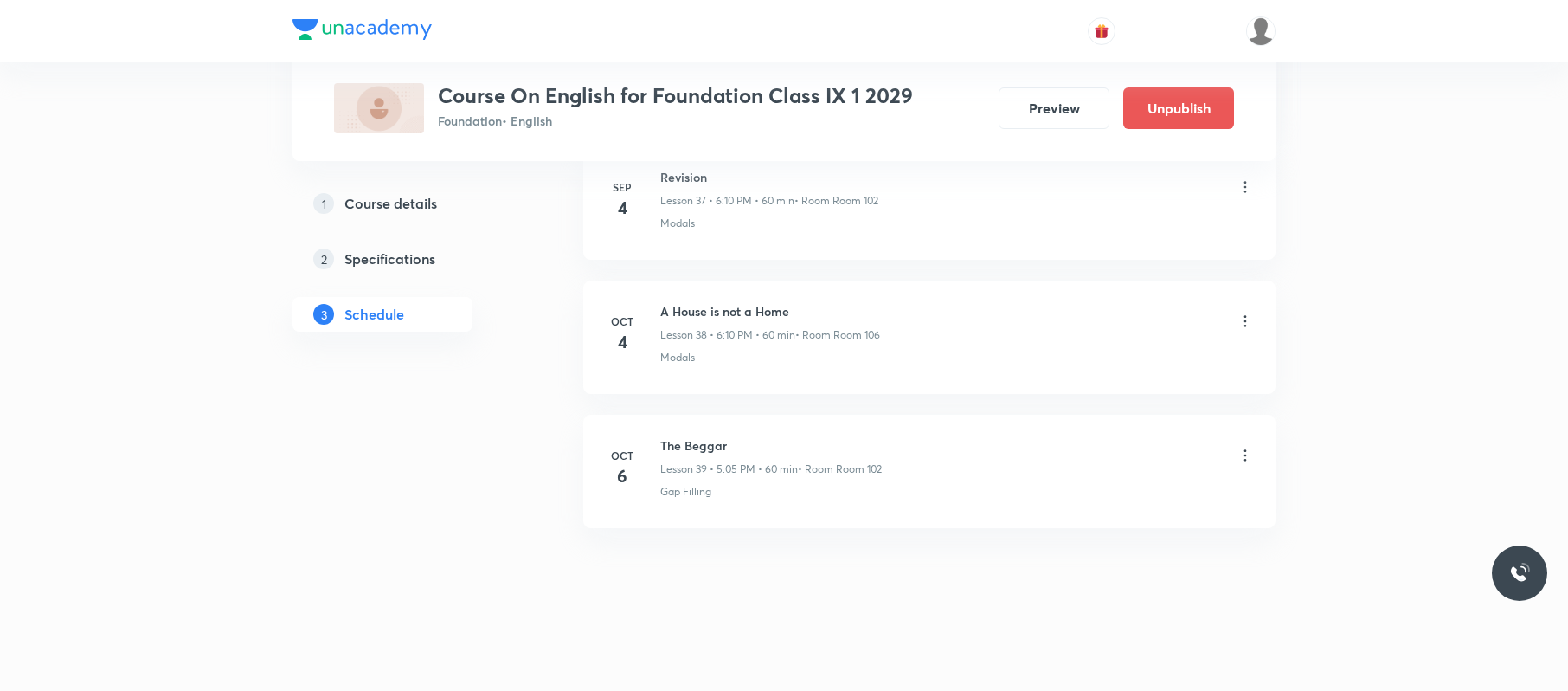
scroll to position [5156, 0]
click at [1236, 461] on icon at bounding box center [1245, 455] width 17 height 17
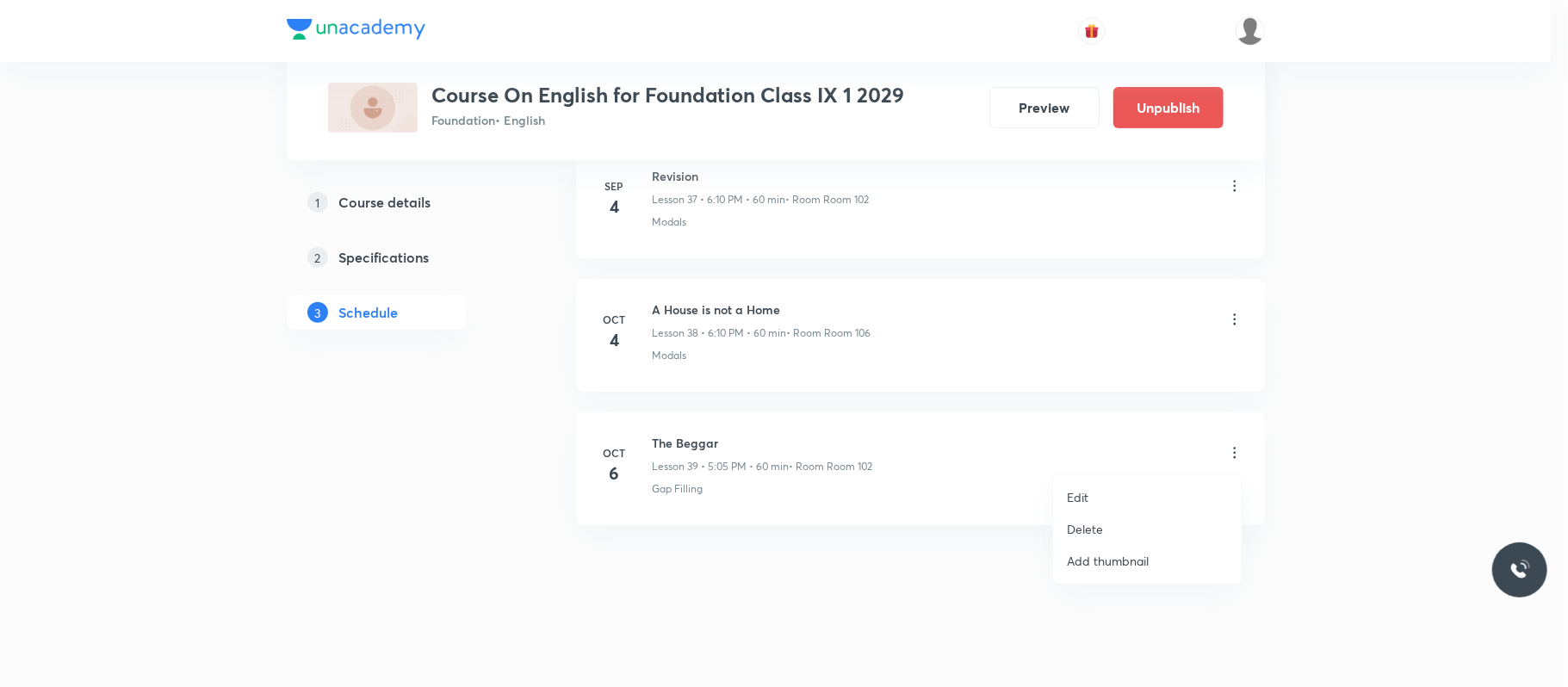
click at [1095, 496] on li "Edit" at bounding box center [1147, 497] width 189 height 32
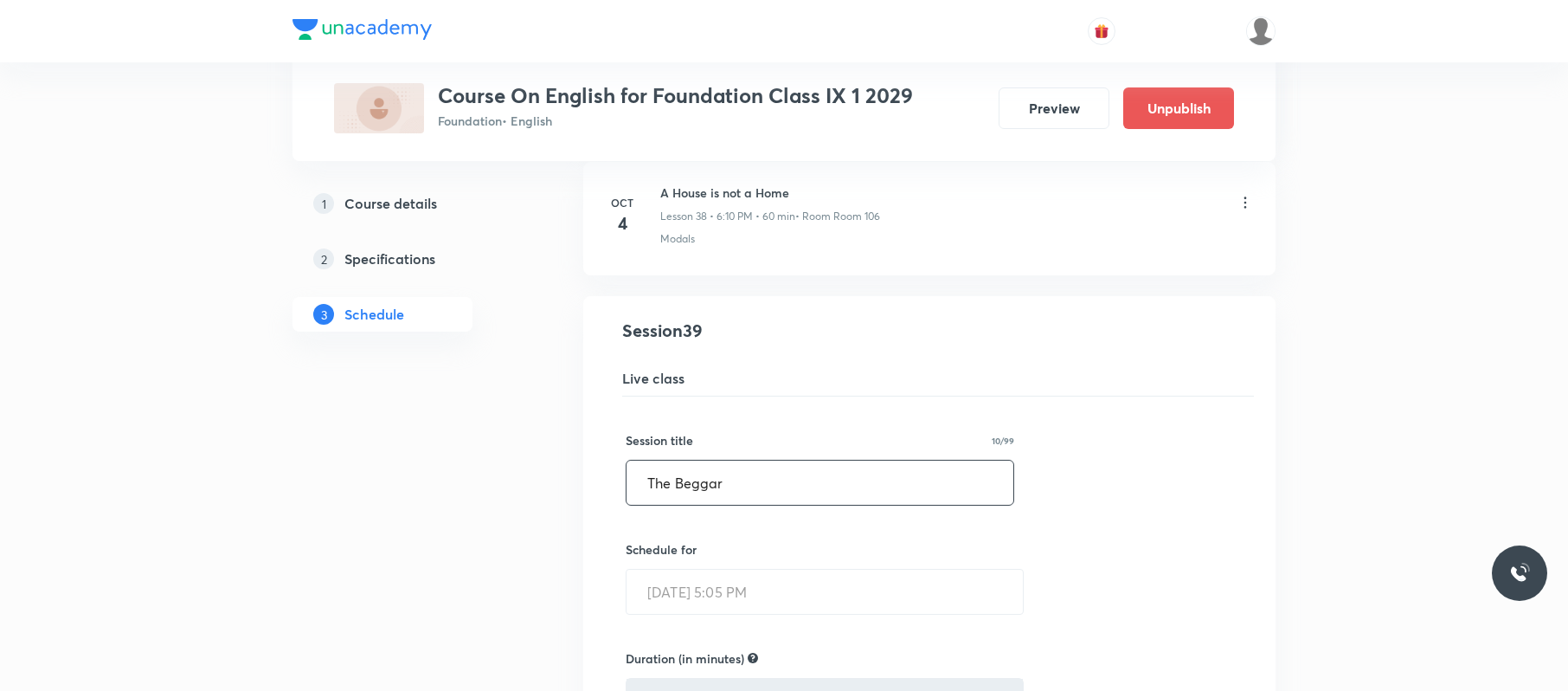
drag, startPoint x: 786, startPoint y: 517, endPoint x: 647, endPoint y: 517, distance: 139.0
click at [647, 504] on input "The Beggar" at bounding box center [820, 483] width 387 height 44
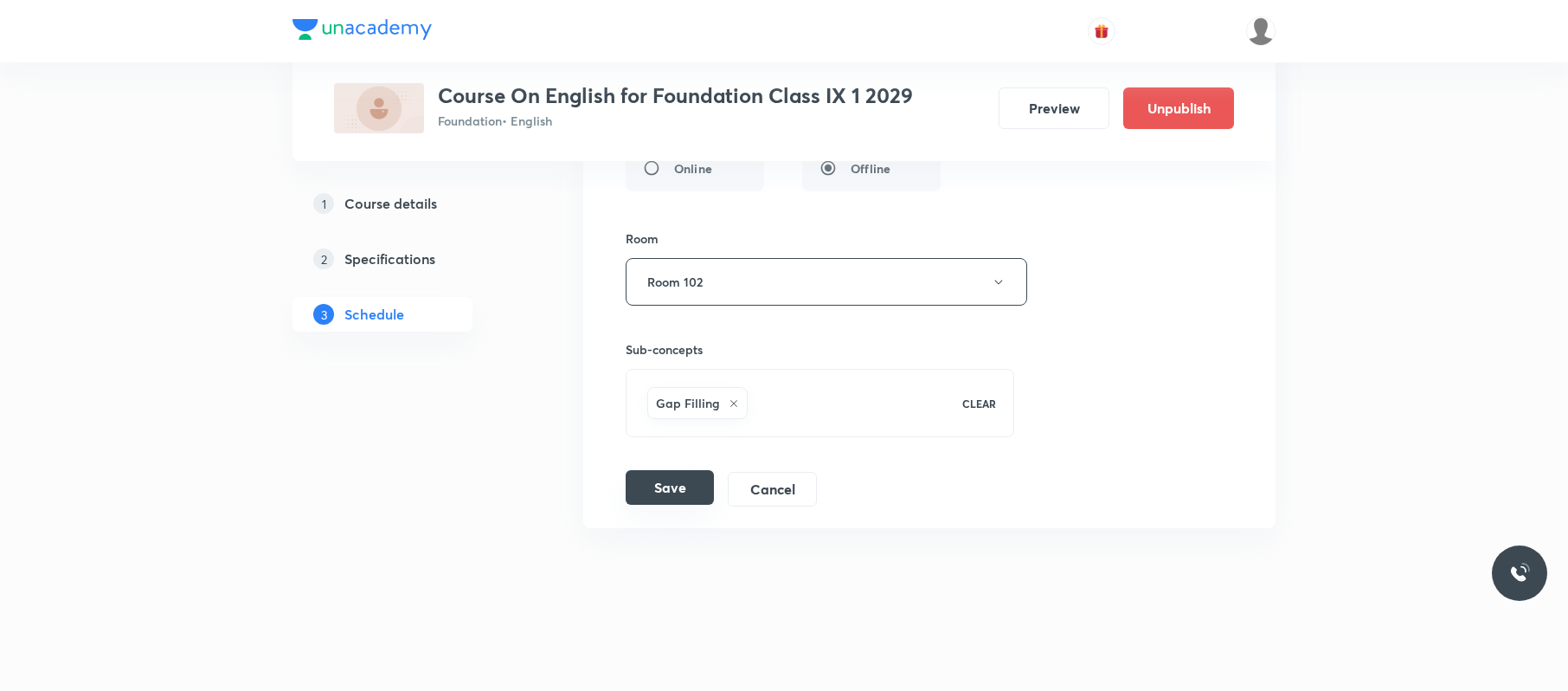
scroll to position [5823, 0]
type input "Revision"
click at [684, 472] on button "Save" at bounding box center [670, 487] width 89 height 35
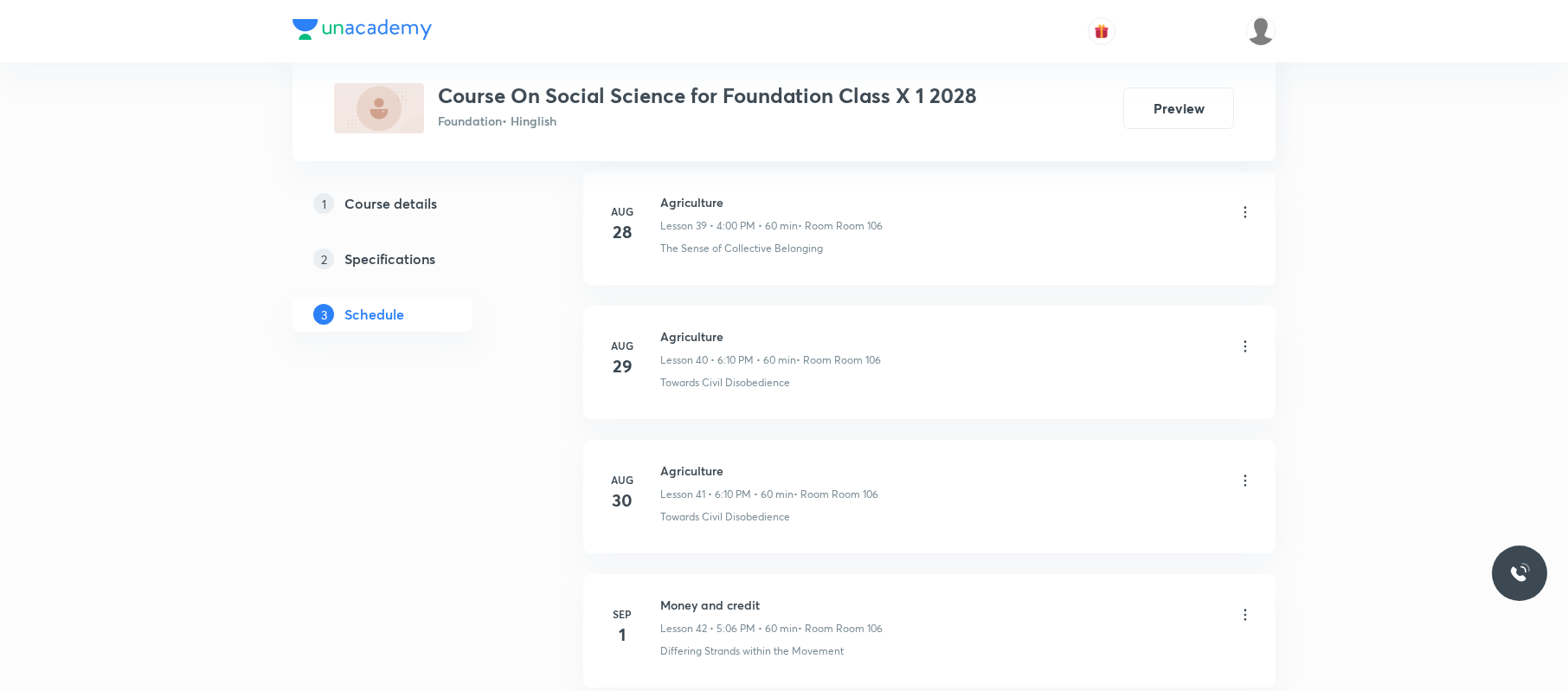
scroll to position [6495, 0]
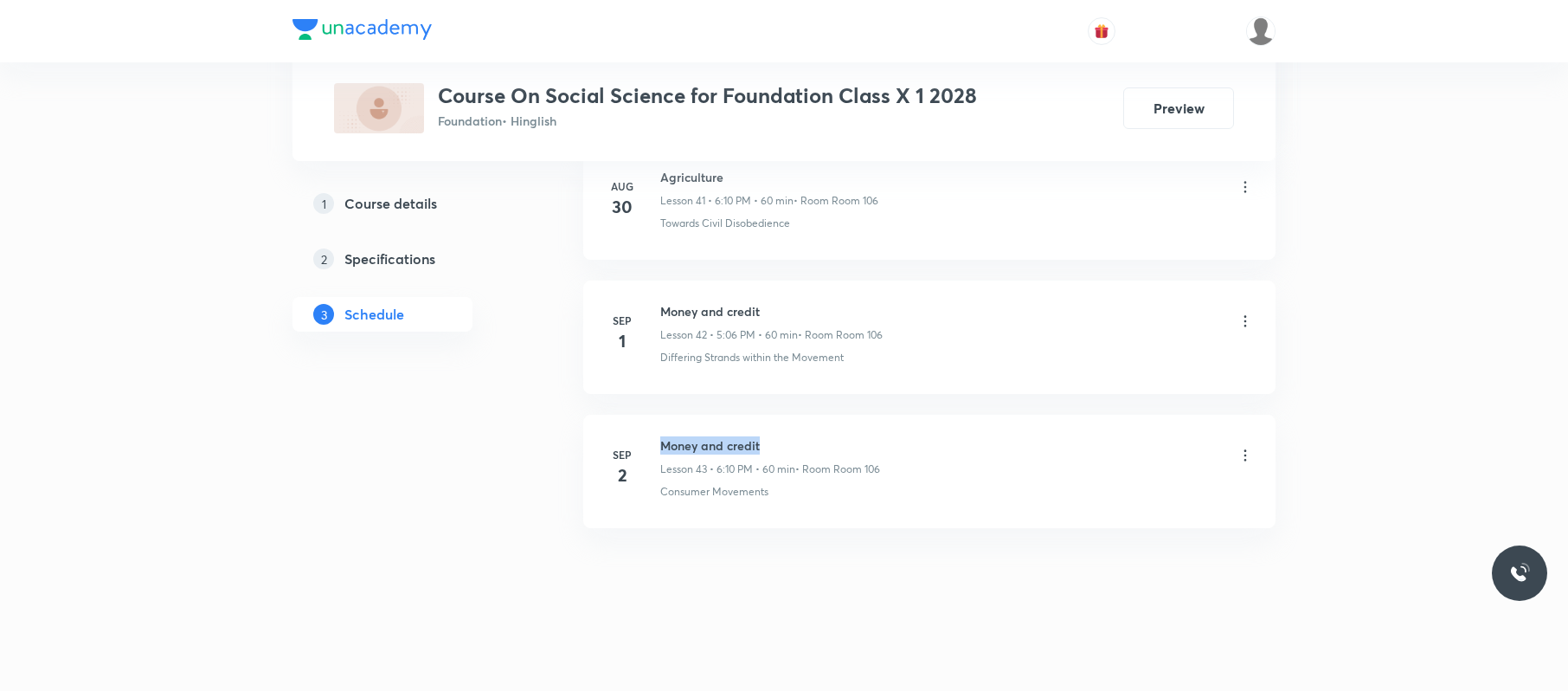
drag, startPoint x: 804, startPoint y: 433, endPoint x: 649, endPoint y: 427, distance: 155.1
click at [645, 429] on li "[DATE] Money and credit Lesson 43 • 6:10 PM • 60 min • Room Room 106 Consumer M…" at bounding box center [929, 472] width 693 height 114
copy h6 "Money and credit"
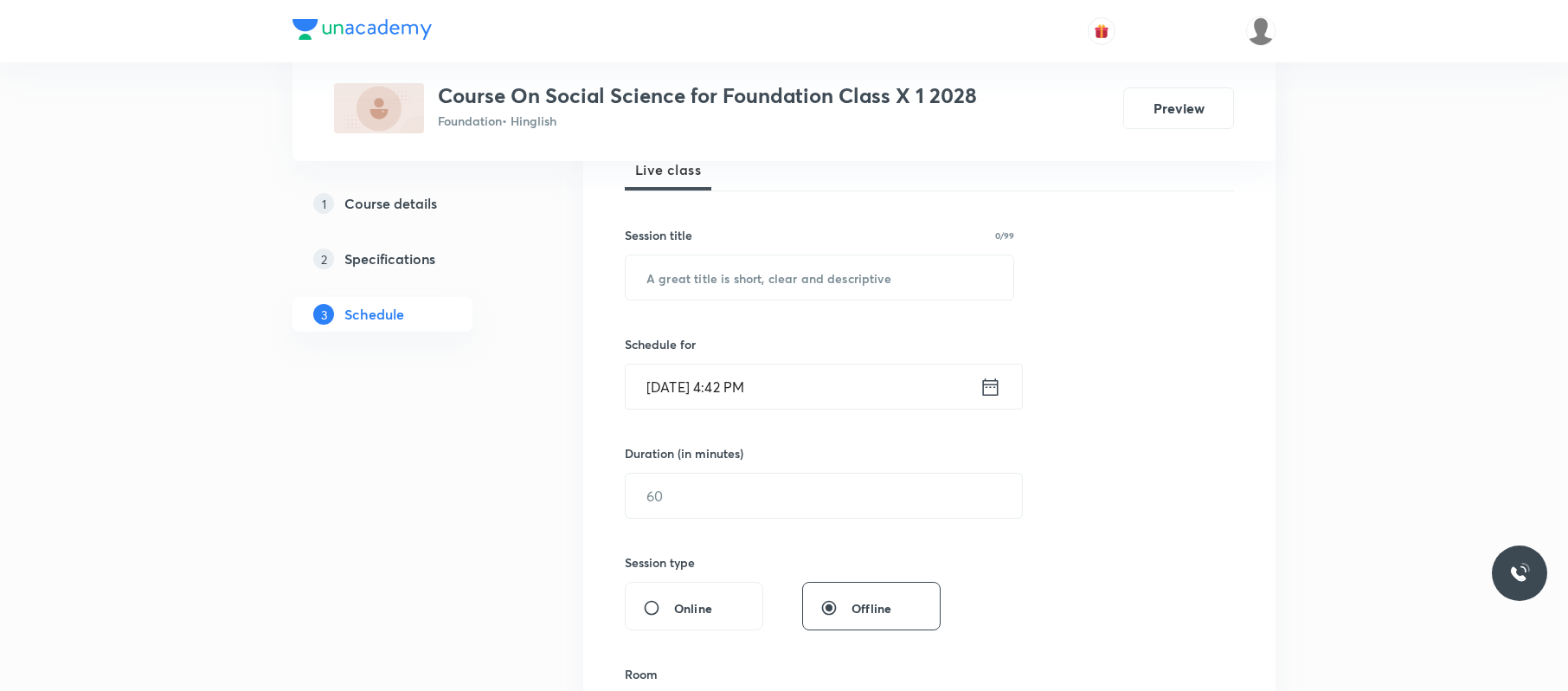
scroll to position [0, 0]
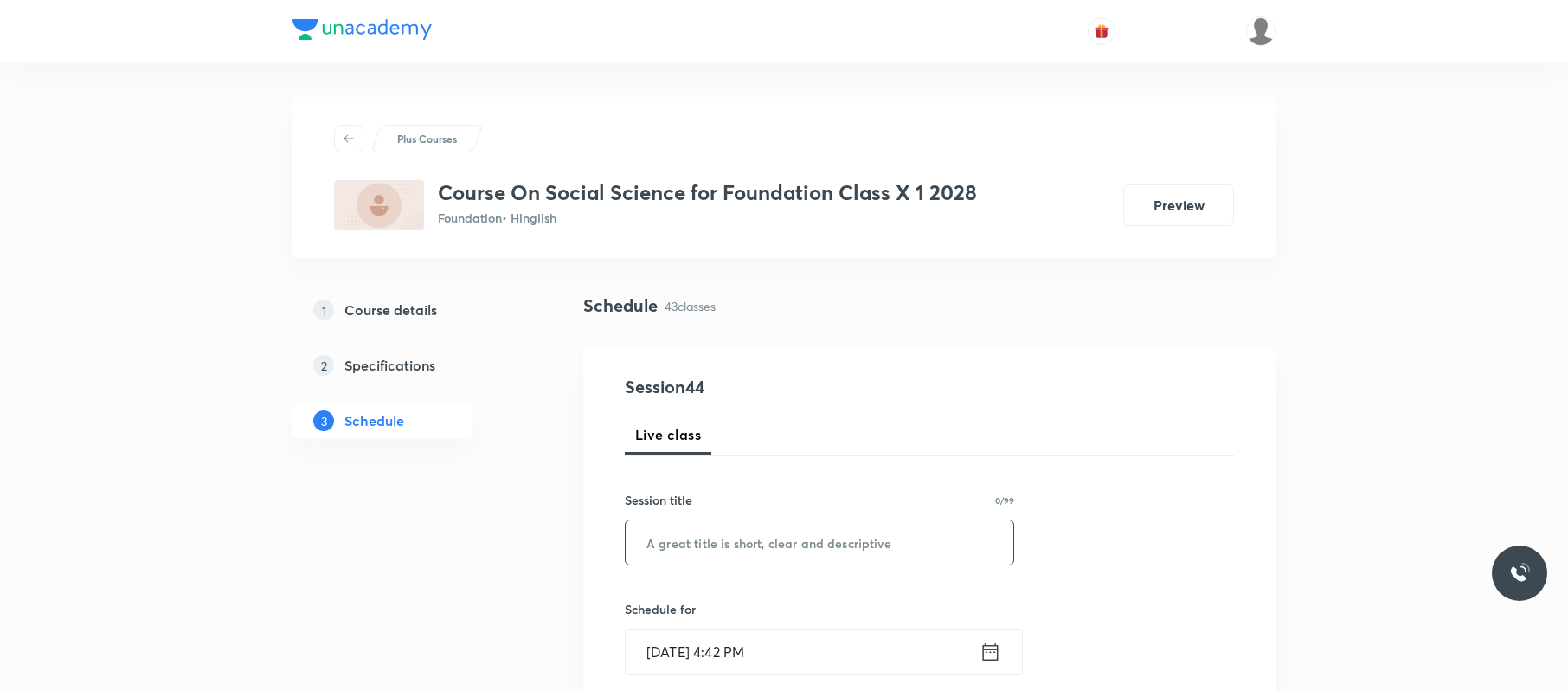
paste input "Money and credit"
click at [866, 518] on input "text" at bounding box center [819, 543] width 388 height 44
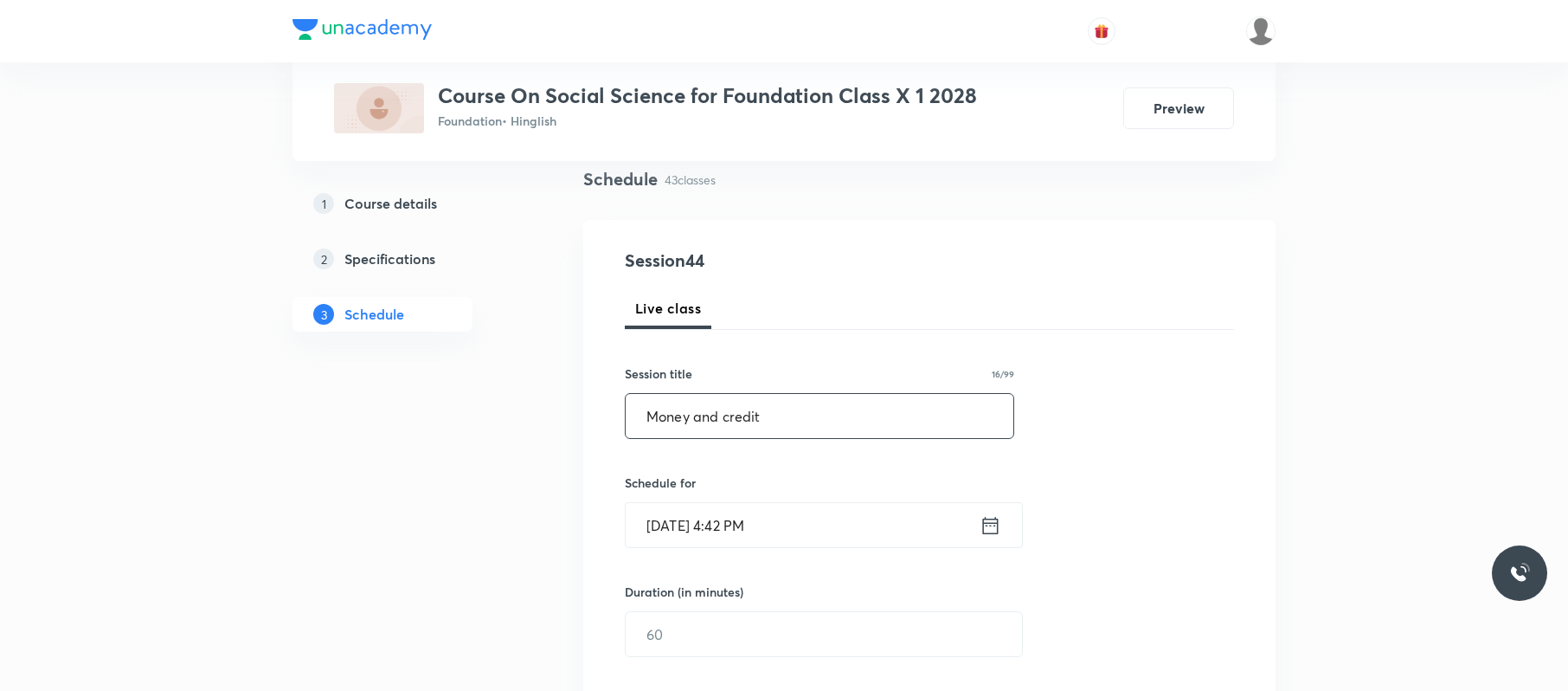
scroll to position [128, 0]
type input "Money and credit"
click at [858, 518] on input "[DATE] 4:42 PM" at bounding box center [802, 524] width 354 height 44
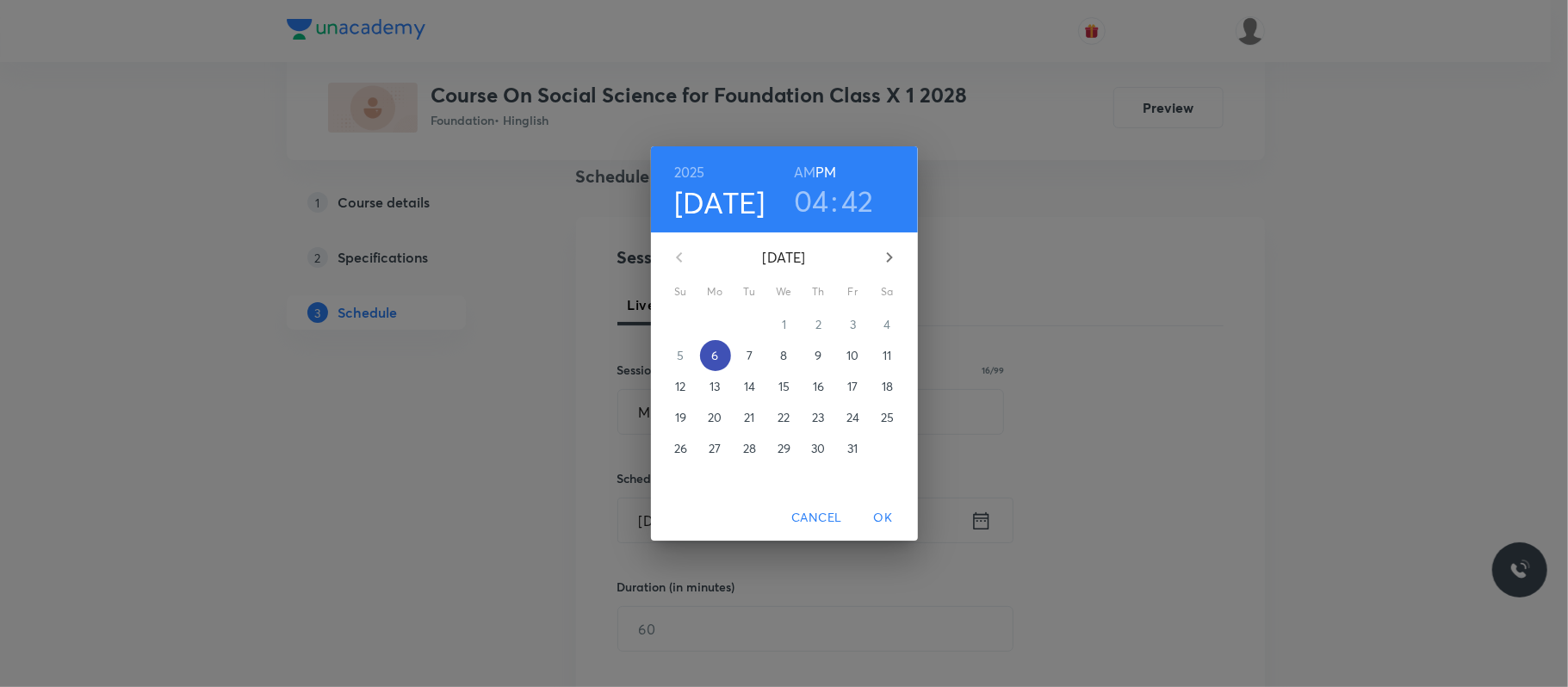
click at [725, 353] on span "6" at bounding box center [715, 355] width 31 height 17
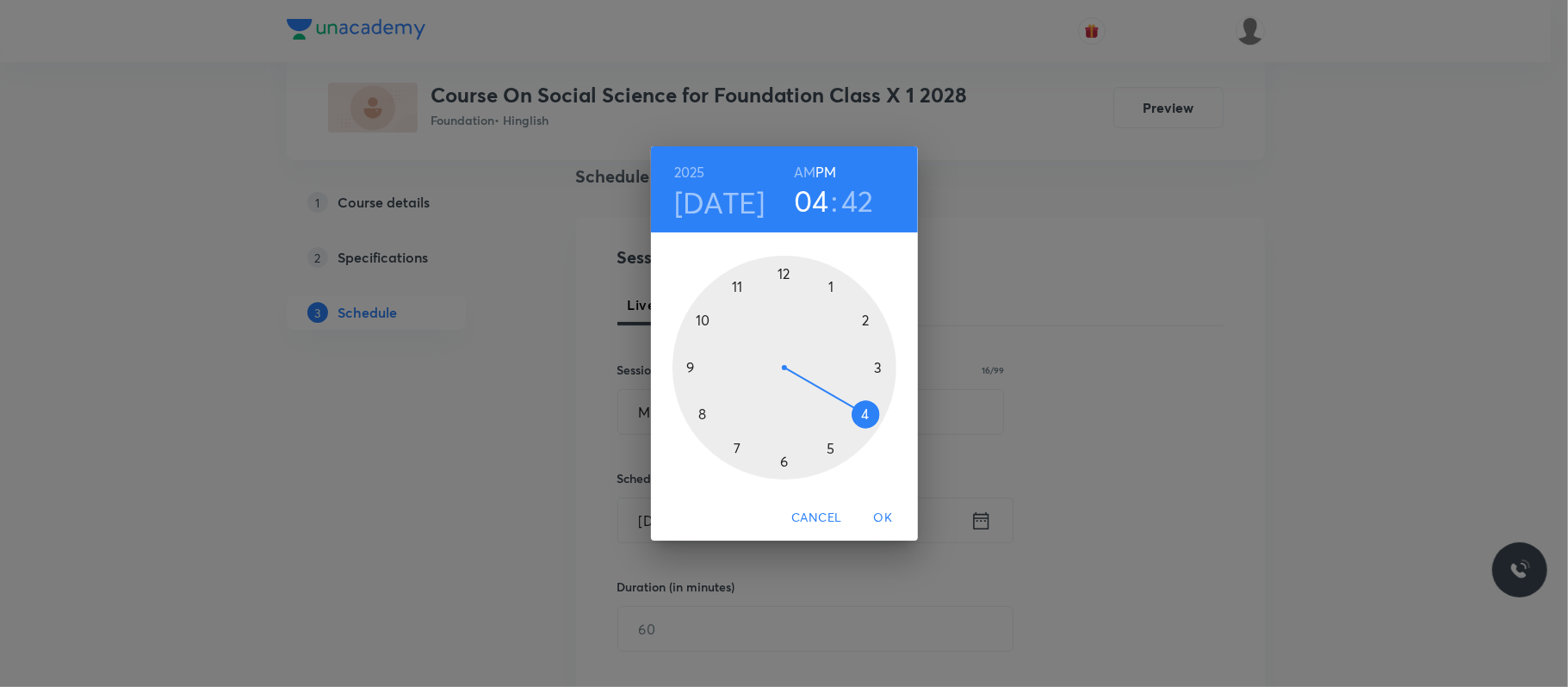
click at [831, 456] on div at bounding box center [784, 367] width 224 height 224
click at [828, 279] on div at bounding box center [784, 367] width 224 height 224
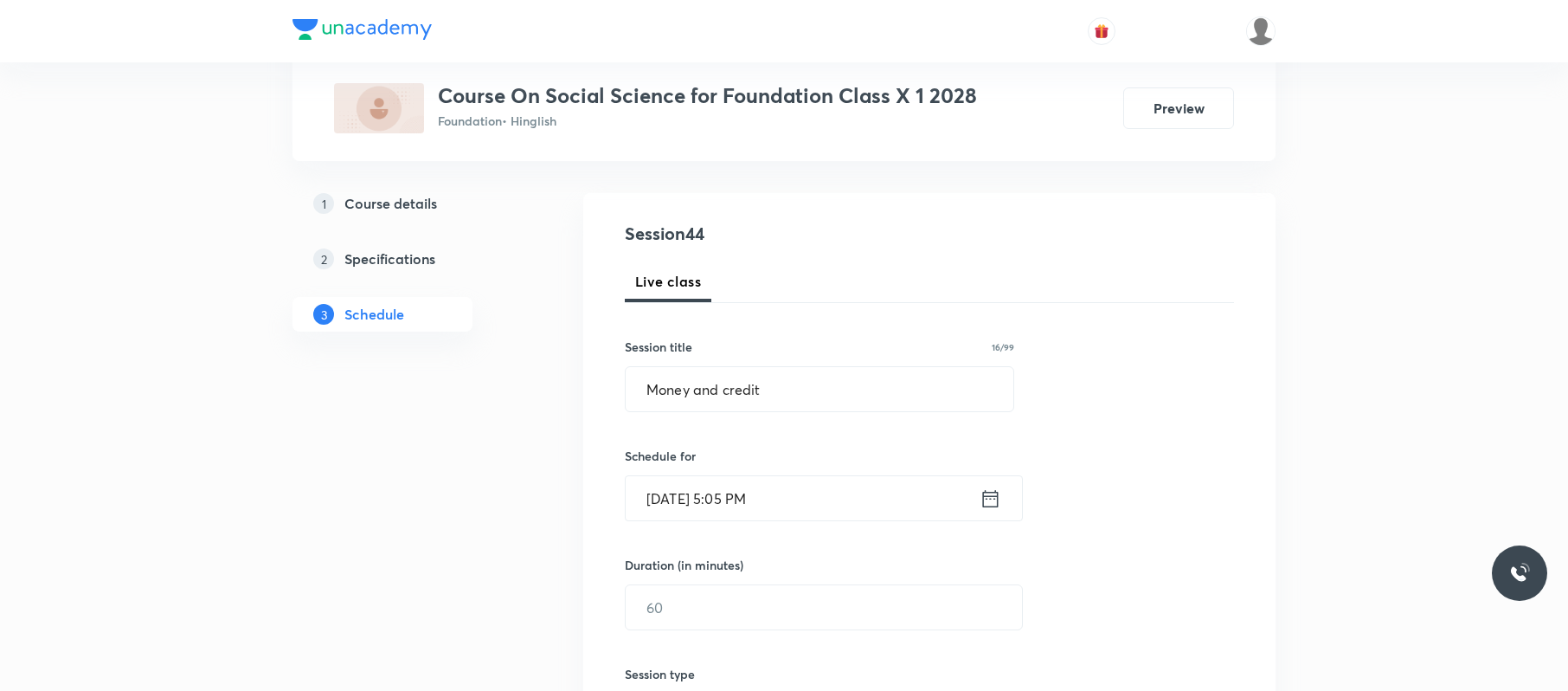
click at [804, 518] on div "Duration (in minutes)" at bounding box center [782, 564] width 316 height 18
click at [797, 518] on input "text" at bounding box center [823, 606] width 396 height 44
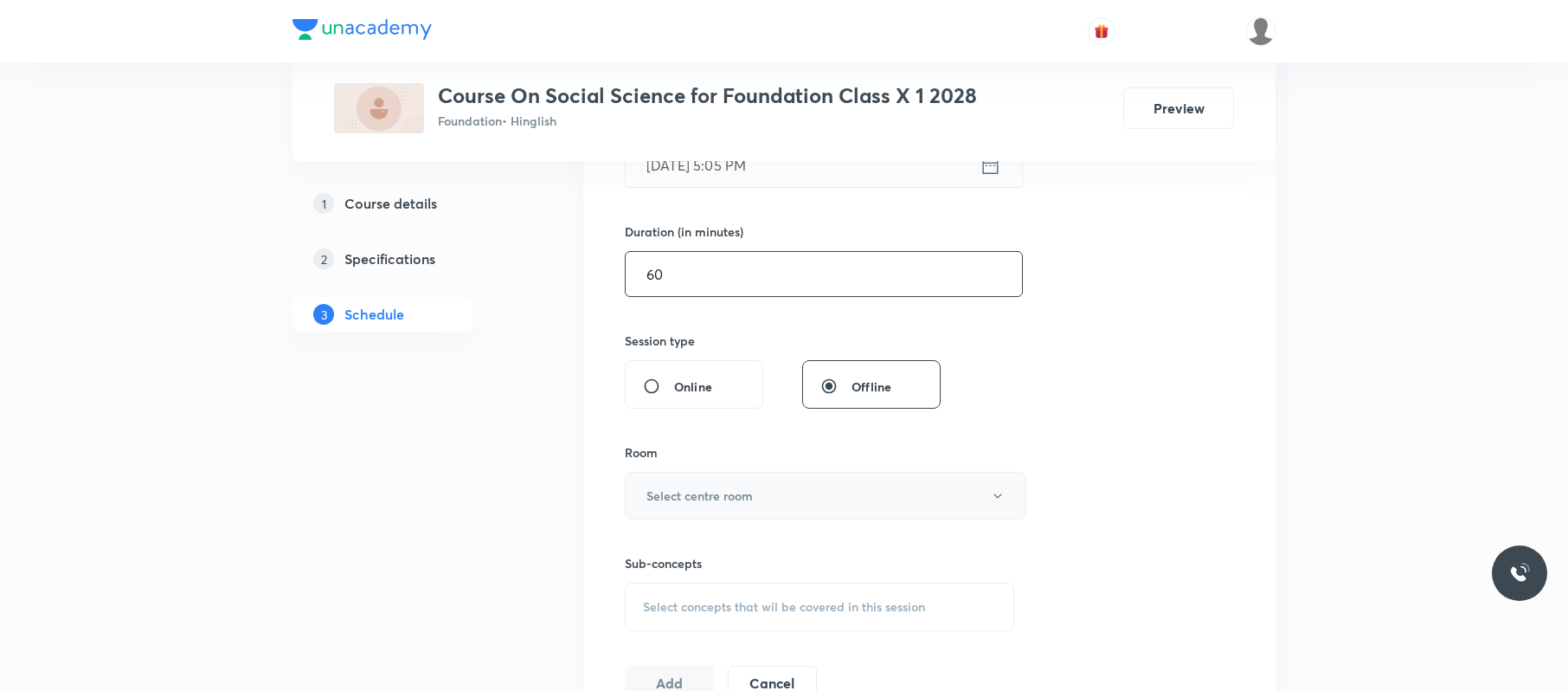
scroll to position [490, 0]
type input "60"
click at [775, 510] on button "Select centre room" at bounding box center [824, 492] width 401 height 47
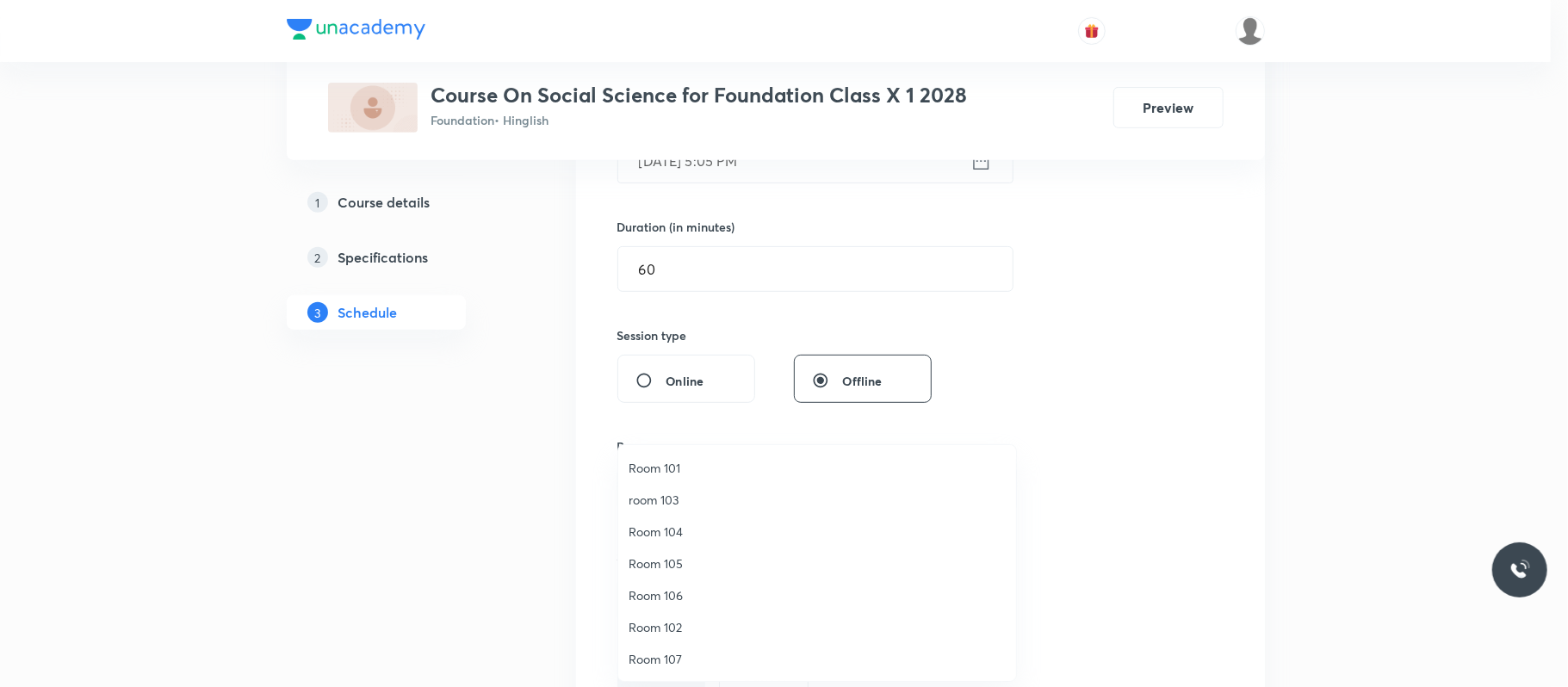
click at [686, 515] on span "Room 106" at bounding box center [818, 595] width 377 height 18
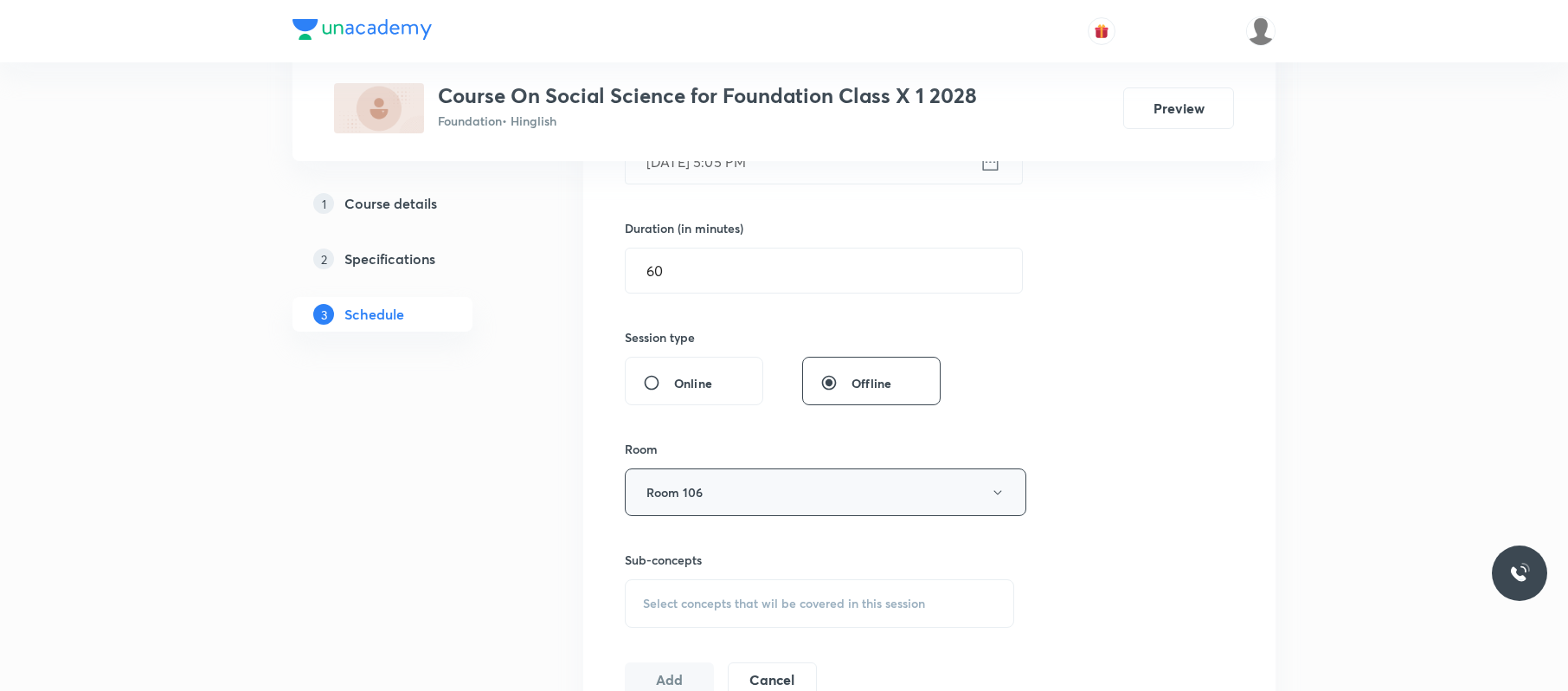
click at [803, 493] on button "Room 106" at bounding box center [824, 492] width 401 height 47
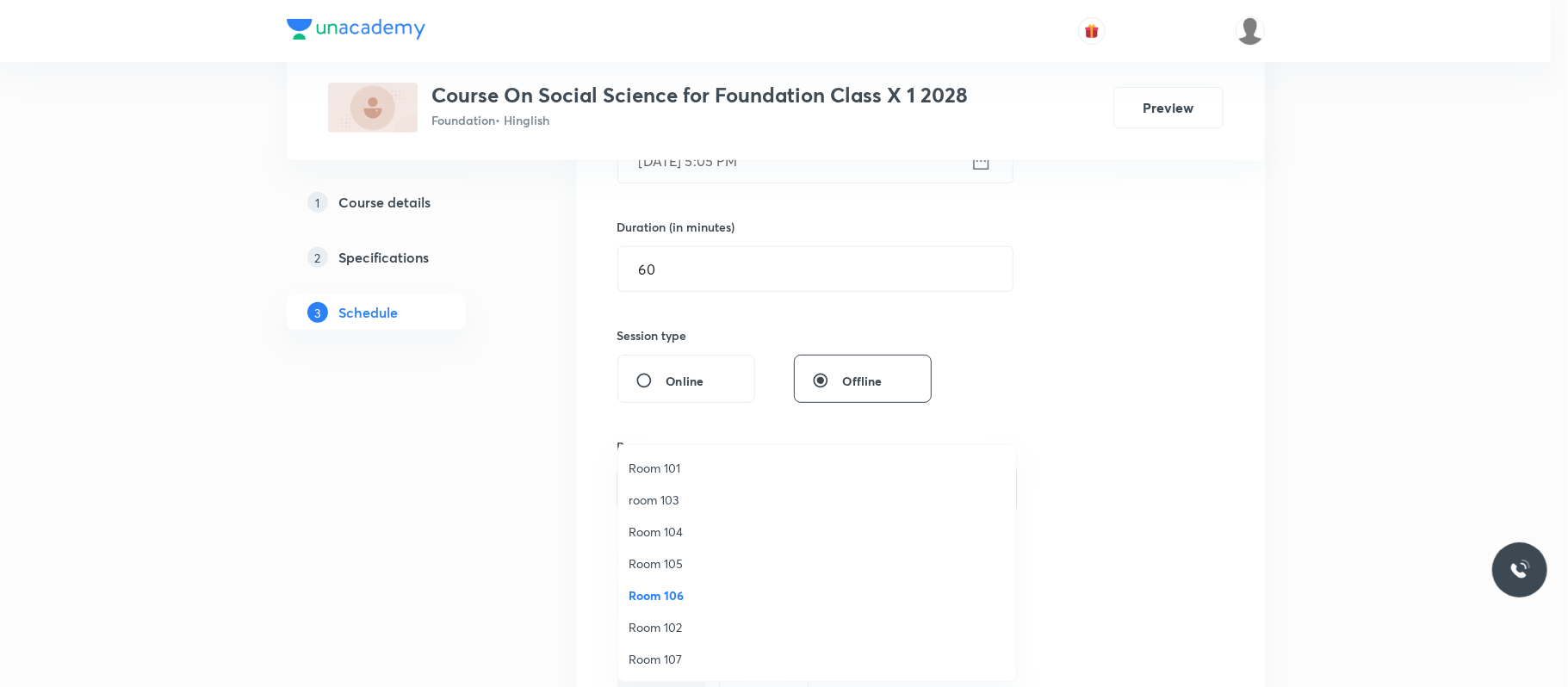
click at [1167, 444] on div at bounding box center [784, 344] width 1568 height 687
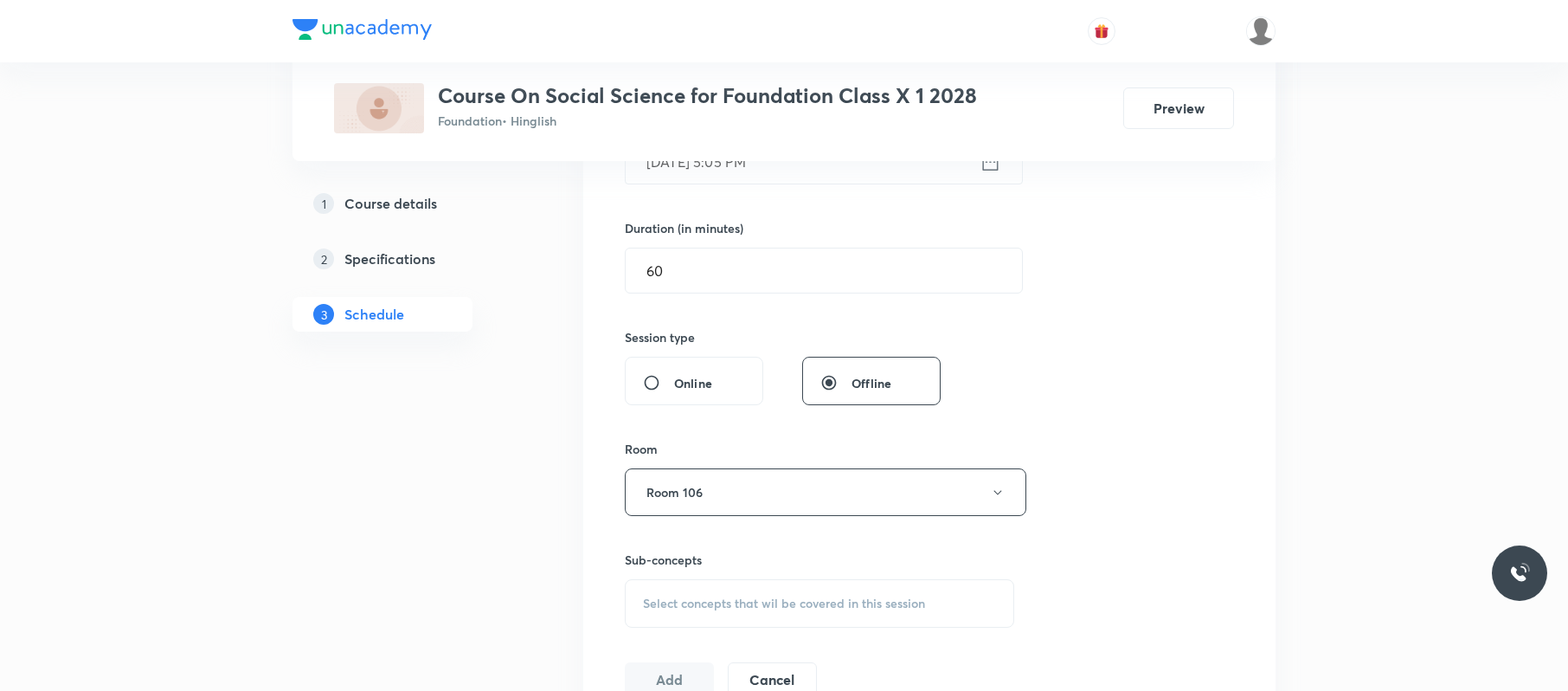
click at [1173, 496] on div "Session 44 Live class Session title 16/99 Money and credit ​ Schedule for [DATE…" at bounding box center [928, 290] width 609 height 813
click at [894, 518] on span "Select concepts that wil be covered in this session" at bounding box center [783, 603] width 282 height 13
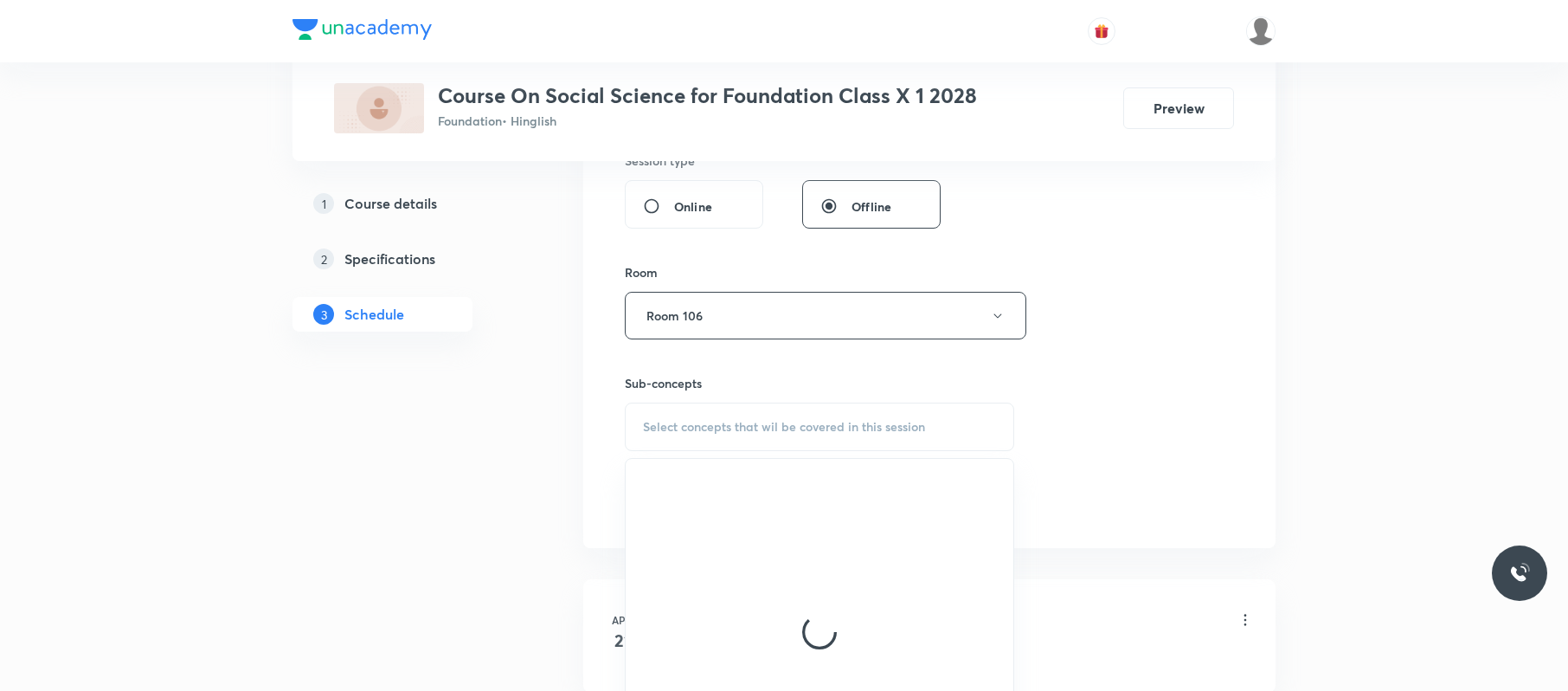
scroll to position [669, 0]
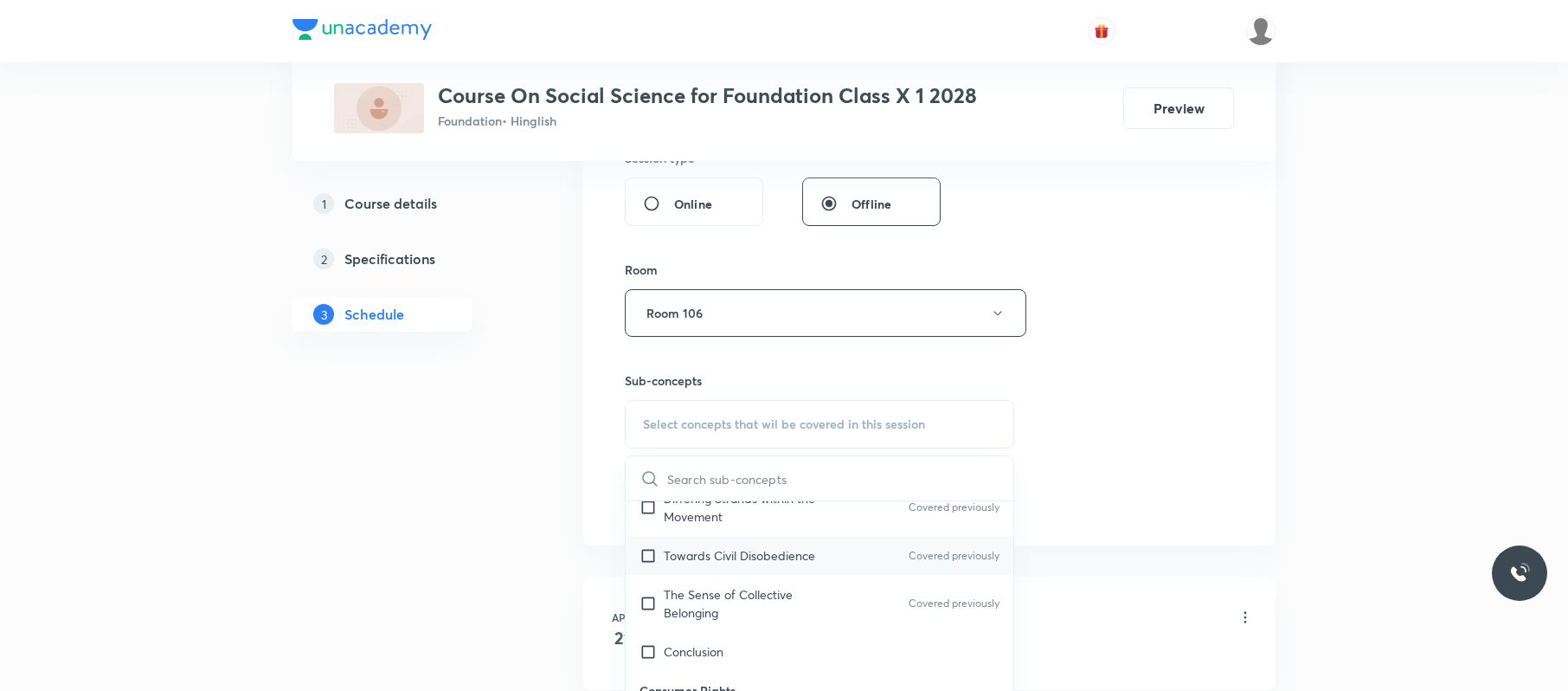
click at [818, 518] on p "The Sense of Collective Belonging" at bounding box center [751, 603] width 175 height 37
checkbox input "true"
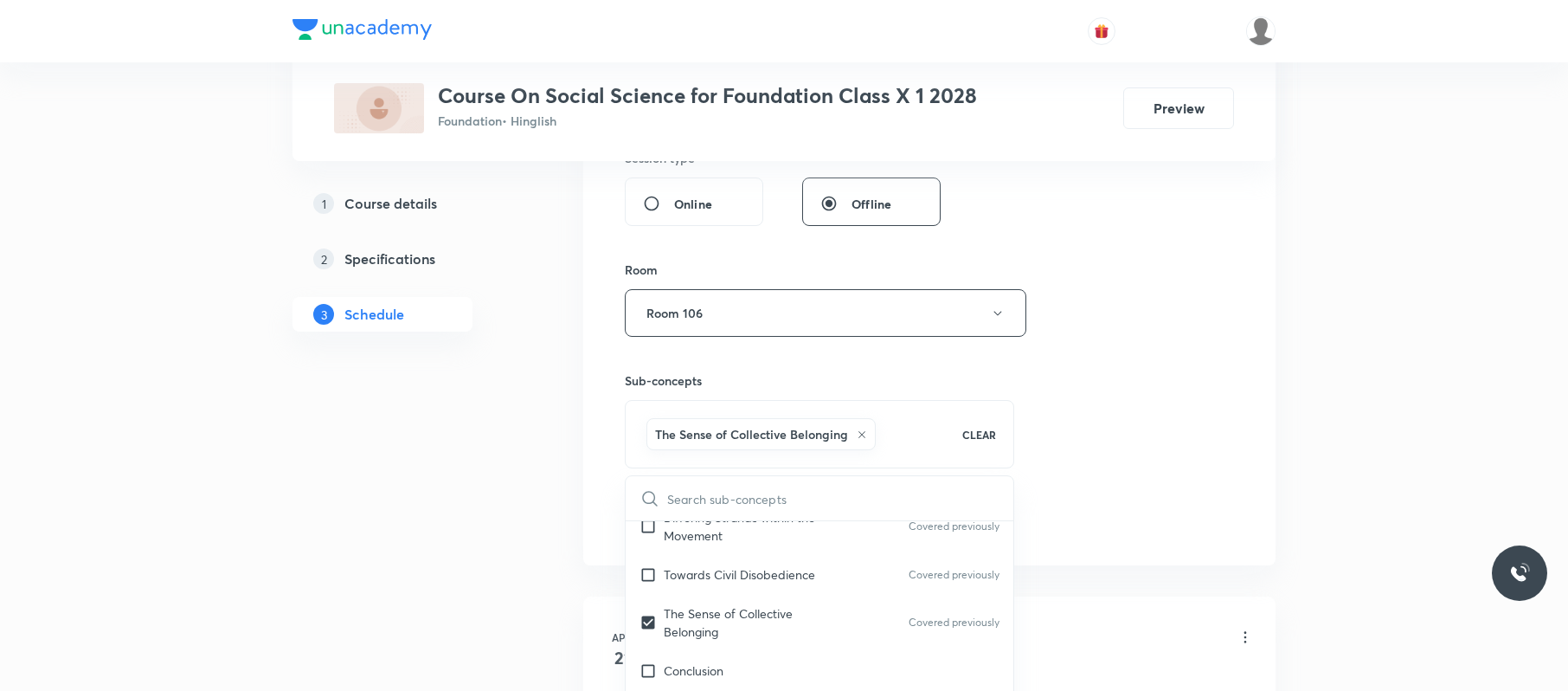
drag, startPoint x: 1130, startPoint y: 499, endPoint x: 742, endPoint y: 516, distance: 388.4
click at [1128, 499] on div "Session 44 Live class Session title 16/99 Money and credit ​ Schedule for [DATE…" at bounding box center [928, 120] width 609 height 832
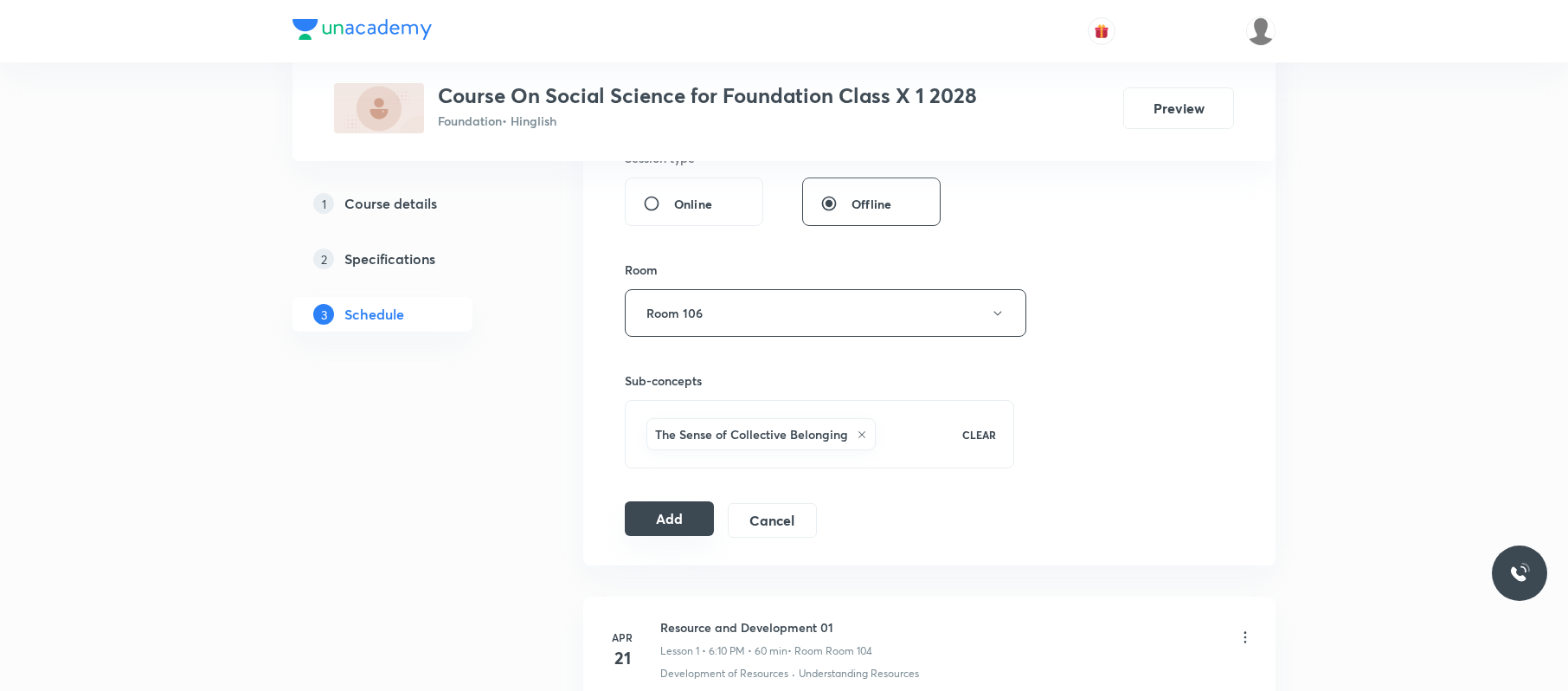
click at [690, 518] on button "Add" at bounding box center [669, 519] width 89 height 35
